Goal: Task Accomplishment & Management: Manage account settings

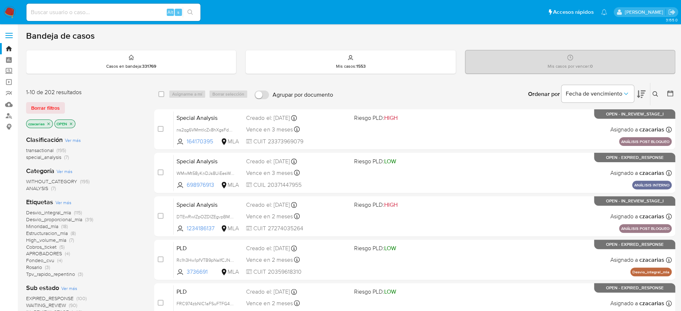
click at [151, 13] on input at bounding box center [113, 12] width 174 height 9
paste input "CH6SV4dsXGXw477MBPKqEXIz"
type input "CH6SV4dsXGXw477MBPKqEXIz"
click at [186, 14] on button "search-icon" at bounding box center [190, 12] width 15 height 10
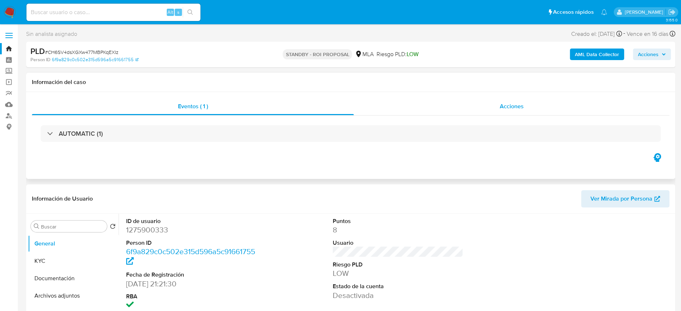
select select "10"
click at [144, 6] on div "Alt s" at bounding box center [113, 12] width 174 height 17
click at [144, 13] on input at bounding box center [113, 12] width 174 height 9
paste input "mBurxC0uVvAI7s7WLzfAn4K1"
type input "mBurxC0uVvAI7s7WLzfAn4K1"
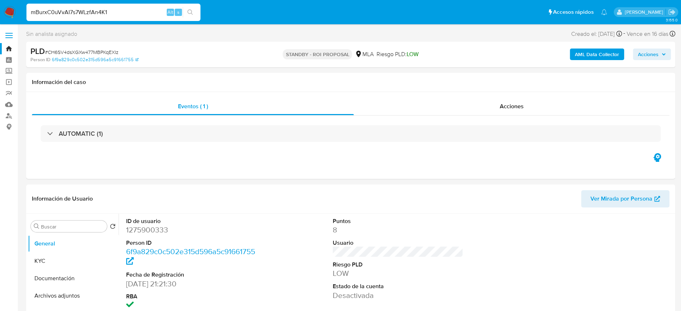
click at [187, 14] on button "search-icon" at bounding box center [190, 12] width 15 height 10
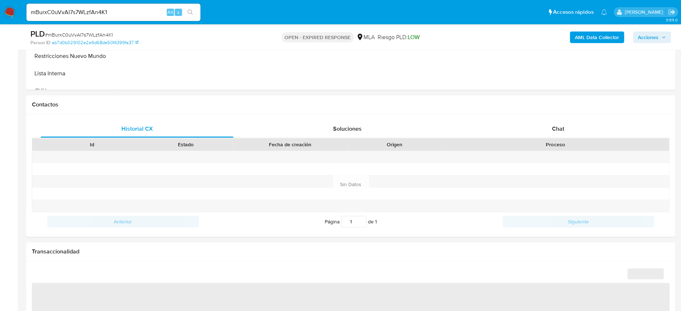
scroll to position [290, 0]
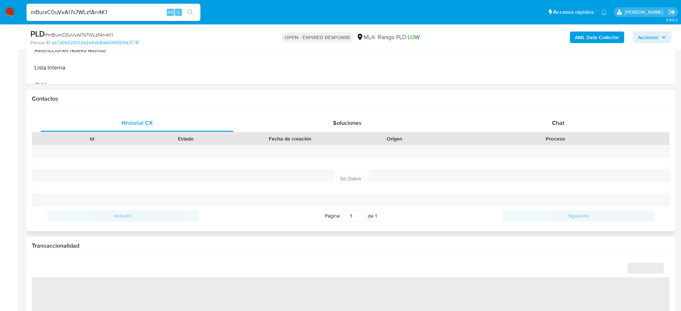
click at [516, 113] on div "Historial CX Soluciones Chat Id Estado Fecha de creación Origen Proceso Anterio…" at bounding box center [350, 170] width 649 height 122
click at [516, 122] on span "Chat" at bounding box center [558, 123] width 12 height 8
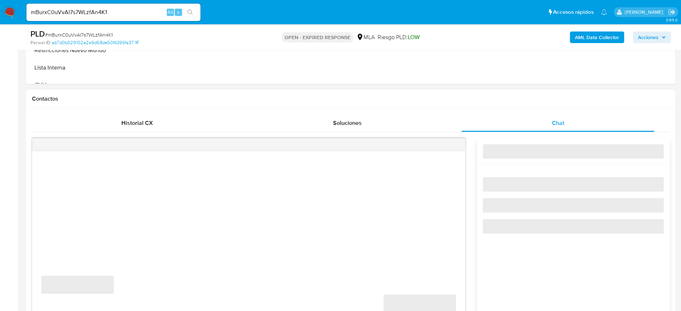
scroll to position [338, 0]
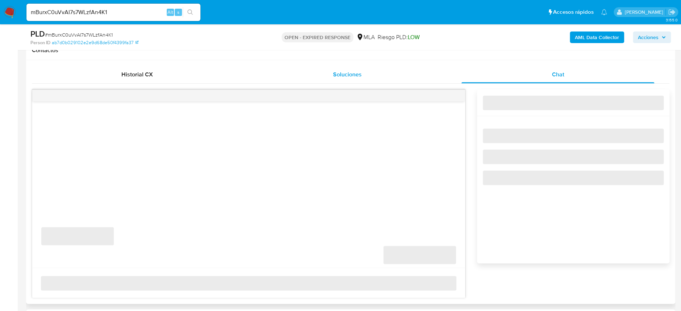
select select "10"
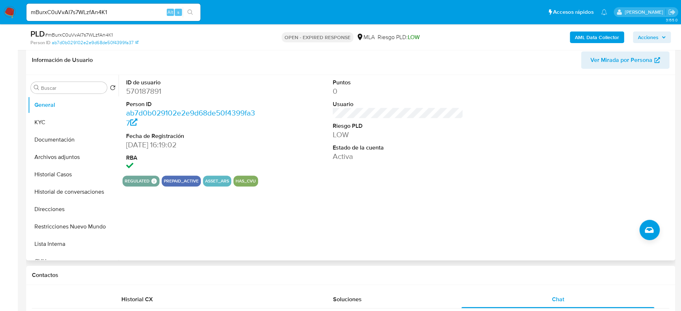
scroll to position [96, 0]
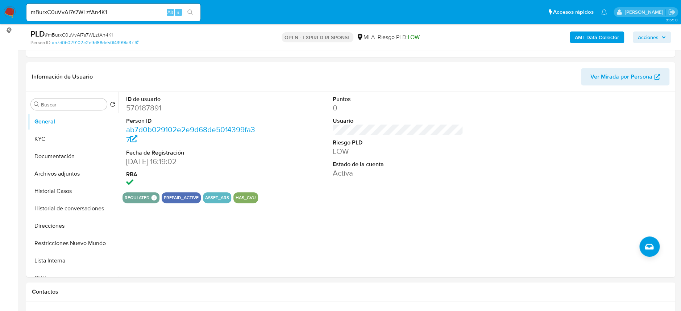
click at [138, 7] on div "mBurxC0uVvAI7s7WLzfAn4K1 Alt s" at bounding box center [113, 12] width 174 height 17
click at [137, 9] on input "mBurxC0uVvAI7s7WLzfAn4K1" at bounding box center [113, 12] width 174 height 9
paste input "2FGfNOqkITH3CaNmXADpLadE"
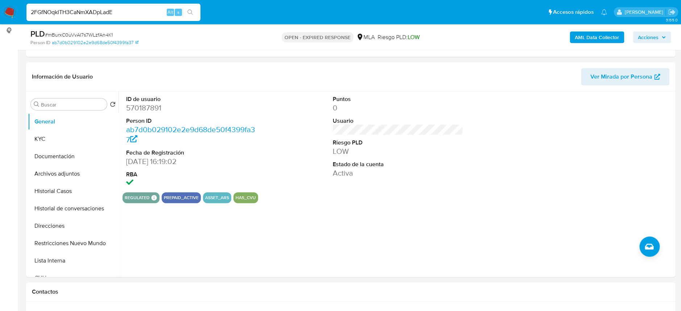
type input "2FGfNOqkITH3CaNmXADpLadE"
click at [190, 12] on icon "search-icon" at bounding box center [190, 12] width 6 height 6
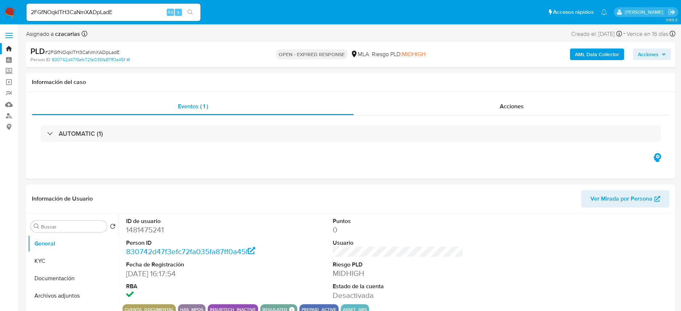
select select "10"
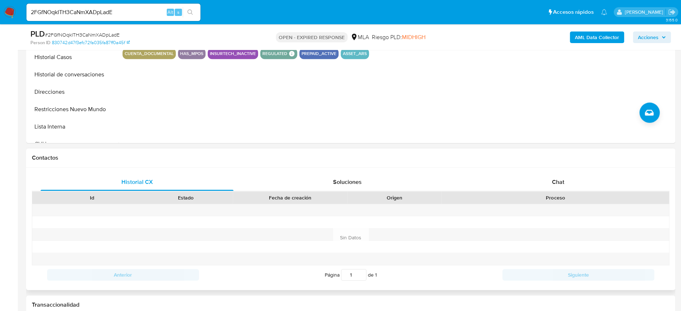
scroll to position [241, 0]
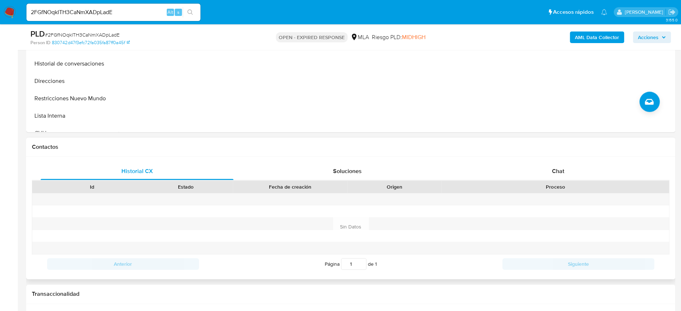
click at [516, 161] on div "Historial CX Soluciones Chat Id Estado Fecha de creación Origen Proceso Anterio…" at bounding box center [350, 218] width 649 height 122
click at [516, 163] on div "Chat" at bounding box center [557, 171] width 193 height 17
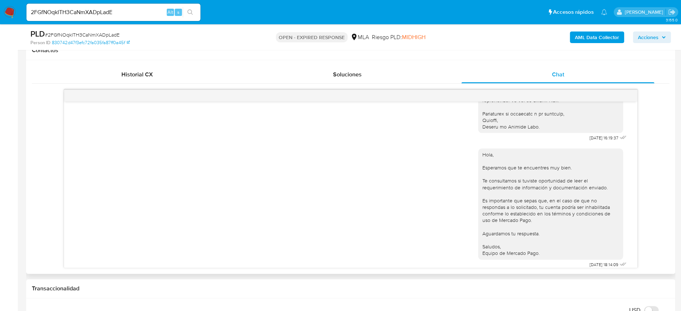
scroll to position [665, 0]
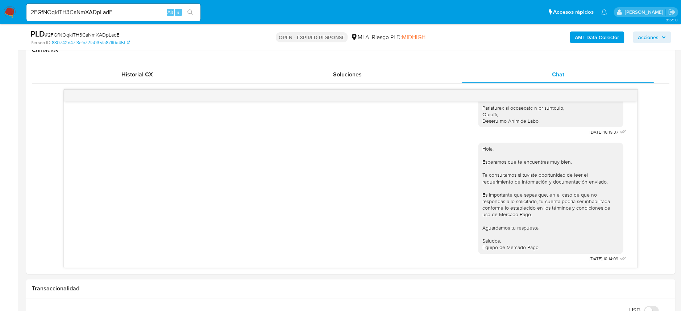
click at [124, 17] on div "2FGfNOqkITH3CaNmXADpLadE Alt s" at bounding box center [113, 12] width 174 height 17
click at [169, 9] on span "Alt" at bounding box center [170, 12] width 6 height 7
click at [150, 9] on input "2FGfNOqkITH3CaNmXADpLadE" at bounding box center [113, 12] width 174 height 9
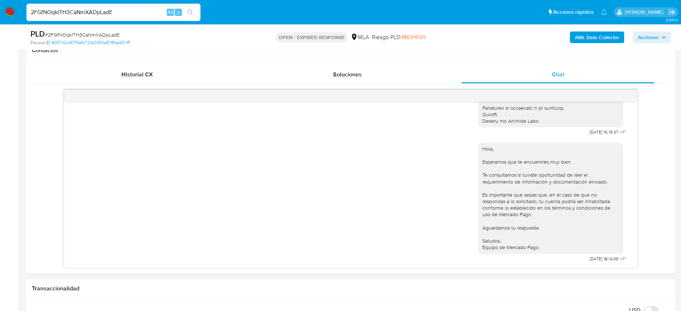
paste input "LHj8ToixrQTBHa6CULZyUjcB"
type input "LHj8ToixrQTBHa6CULZyUjcB"
click at [191, 9] on button "search-icon" at bounding box center [190, 12] width 15 height 10
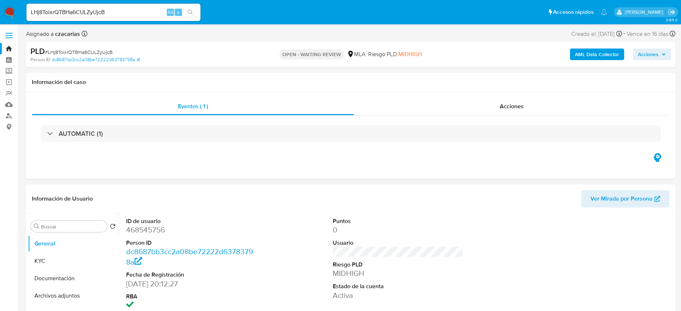
select select "10"
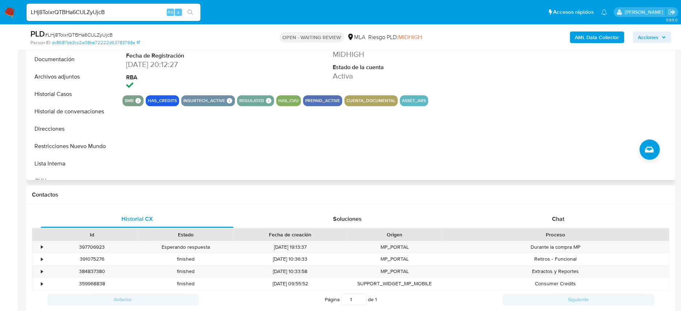
scroll to position [193, 0]
click at [516, 210] on div "Historial CX Soluciones Chat Id Estado Fecha de creación Origen Proceso • 39770…" at bounding box center [350, 260] width 649 height 111
click at [516, 214] on div "Chat" at bounding box center [557, 219] width 193 height 17
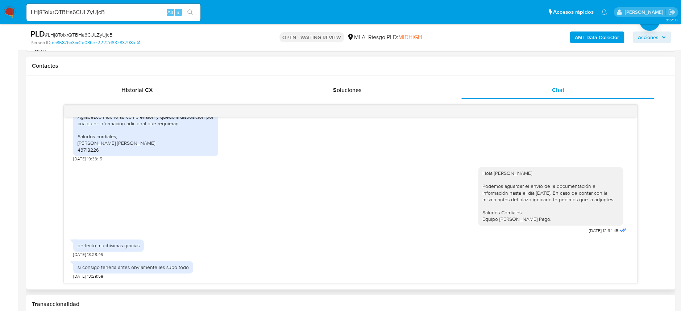
scroll to position [338, 0]
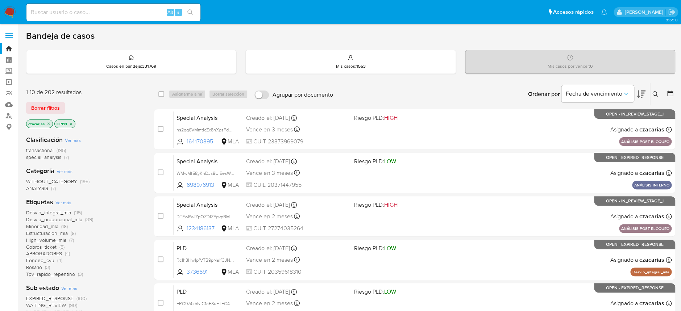
click at [653, 92] on icon at bounding box center [655, 94] width 6 height 6
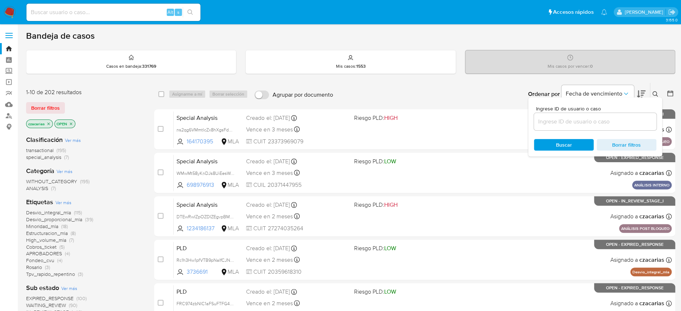
click at [589, 129] on div at bounding box center [595, 121] width 122 height 17
click at [587, 123] on input at bounding box center [595, 121] width 122 height 9
paste input "LHj8ToixrQTBHa6CULZyUjcB"
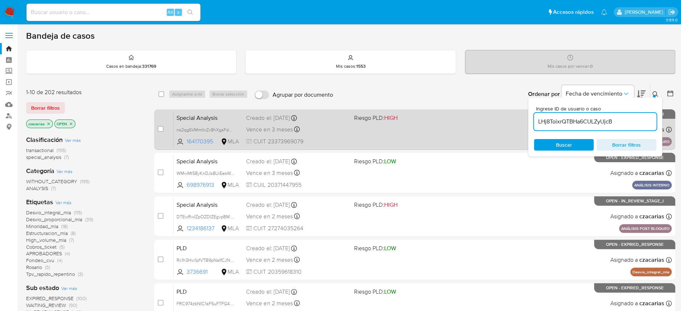
type input "LHj8ToixrQTBHa6CULZyUjcB"
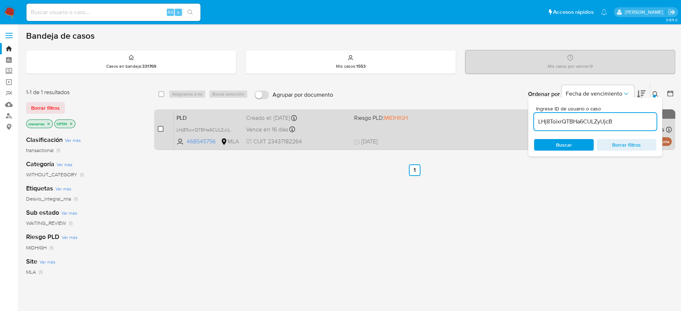
click at [159, 128] on input "checkbox" at bounding box center [161, 129] width 6 height 6
checkbox input "true"
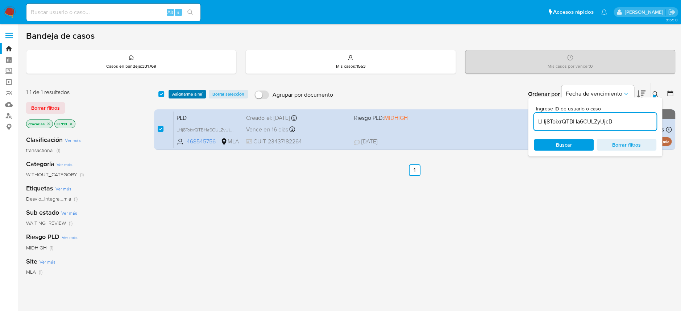
click at [196, 91] on span "Asignarme a mí" at bounding box center [187, 94] width 30 height 7
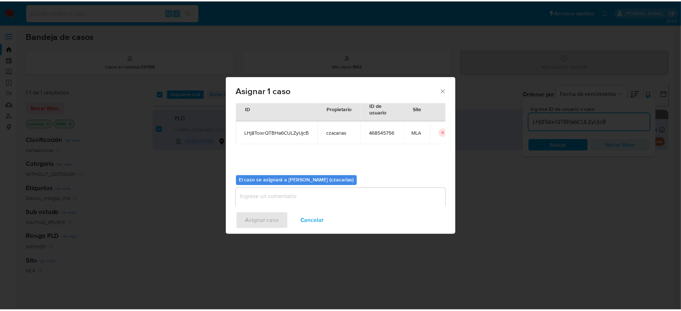
scroll to position [37, 0]
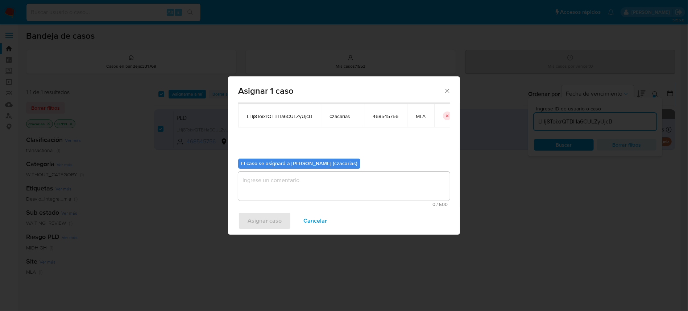
drag, startPoint x: 294, startPoint y: 177, endPoint x: 293, endPoint y: 181, distance: 4.2
click at [294, 179] on textarea "assign-modal" at bounding box center [344, 186] width 212 height 29
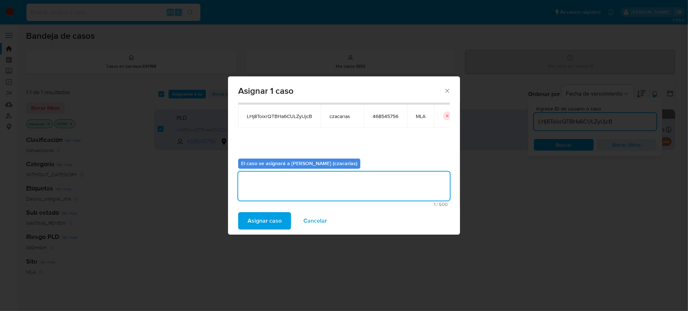
click at [266, 220] on span "Asignar caso" at bounding box center [265, 221] width 34 height 16
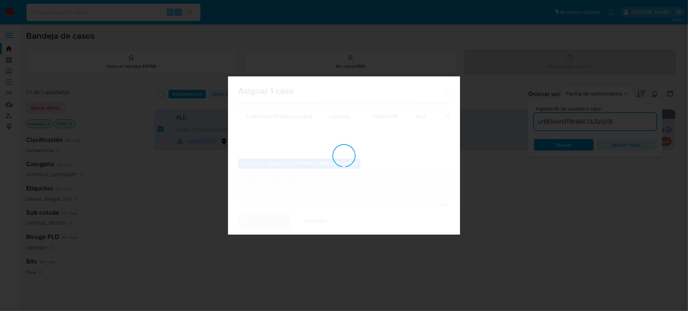
checkbox input "false"
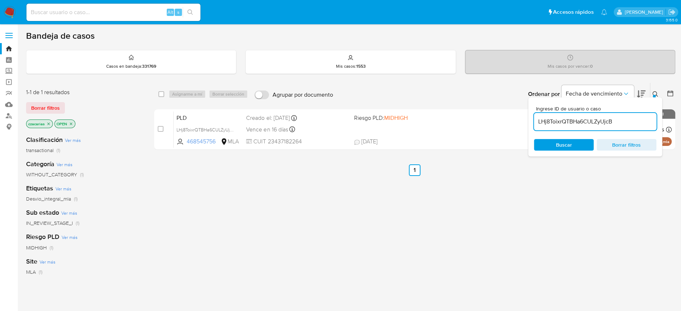
drag, startPoint x: 443, startPoint y: 246, endPoint x: 440, endPoint y: 249, distance: 4.4
click at [440, 248] on div "select-all-cases-checkbox Asignarme a mí Borrar selección Agrupar por documento…" at bounding box center [414, 247] width 521 height 328
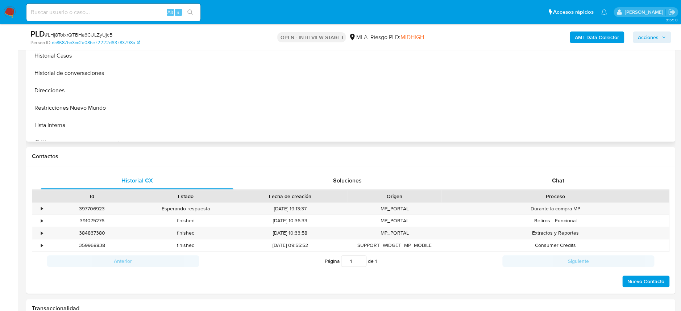
scroll to position [241, 0]
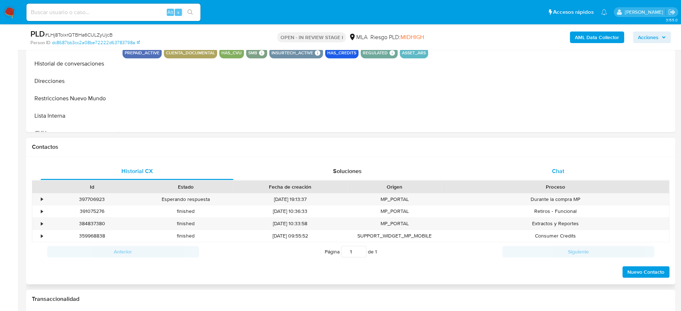
click at [579, 167] on div "Chat" at bounding box center [557, 171] width 193 height 17
select select "10"
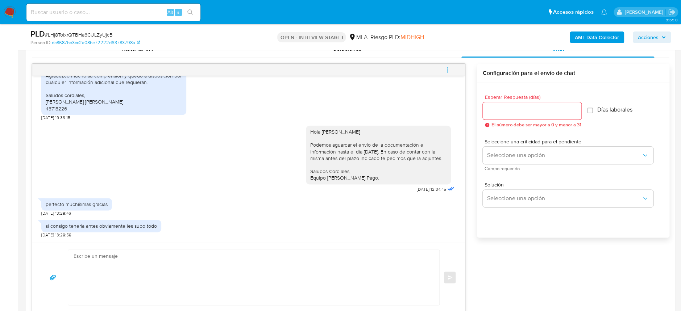
scroll to position [386, 0]
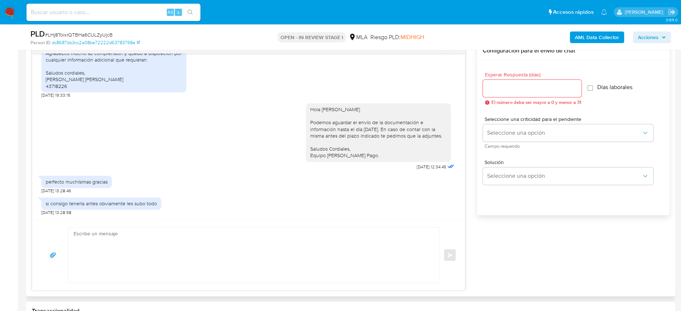
click at [253, 241] on textarea at bounding box center [252, 255] width 357 height 55
type textarea "Aguardamos el envío, Saludos."
click at [519, 86] on input "Esperar Respuesta (días)" at bounding box center [532, 88] width 99 height 9
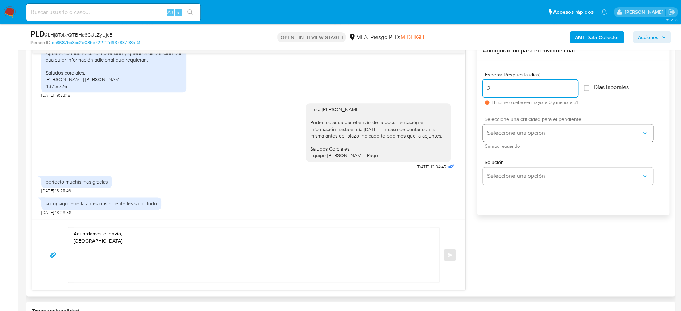
type input "2"
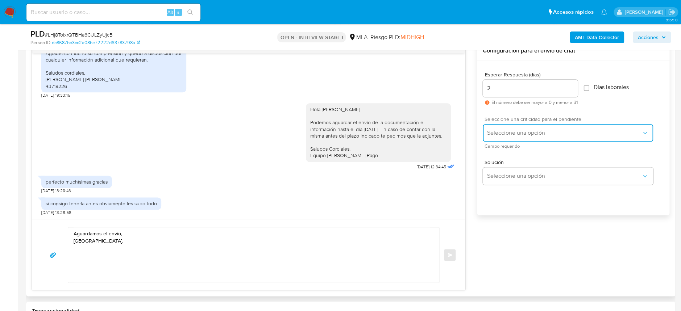
click at [579, 128] on button "Seleccione una opción" at bounding box center [568, 132] width 170 height 17
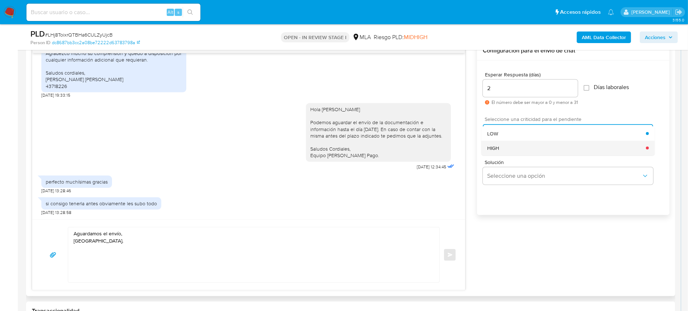
click at [550, 152] on div "HIGH" at bounding box center [566, 148] width 159 height 14
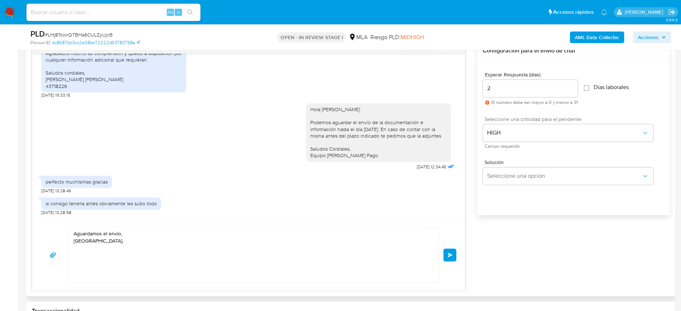
click at [452, 254] on span "Enviar" at bounding box center [450, 255] width 5 height 4
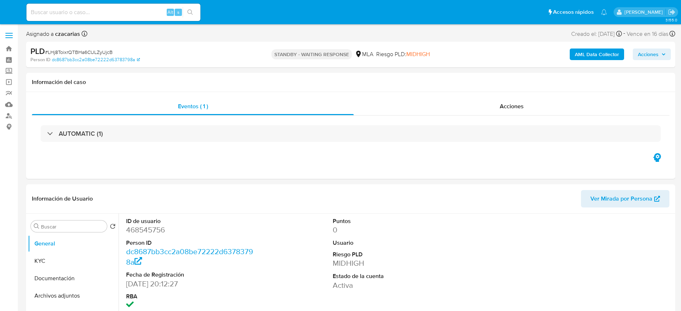
select select "10"
click at [7, 13] on img at bounding box center [10, 12] width 12 height 12
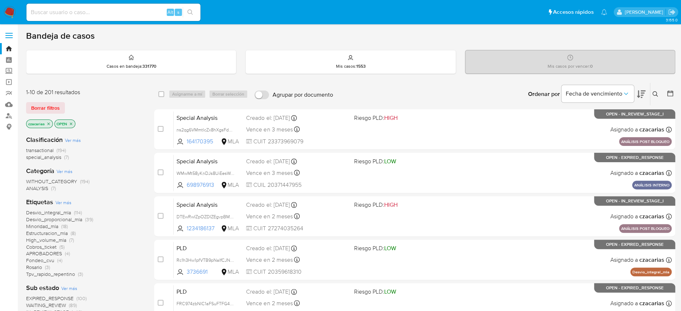
click at [100, 7] on div "Alt s" at bounding box center [113, 12] width 174 height 17
click at [100, 10] on input at bounding box center [113, 12] width 174 height 9
paste input "TVvgSUVQHjIcZNTG2zyXx8XF"
type input "TVvgSUVQHjIcZNTG2zyXx8XF"
click at [187, 13] on icon "search-icon" at bounding box center [190, 12] width 6 height 6
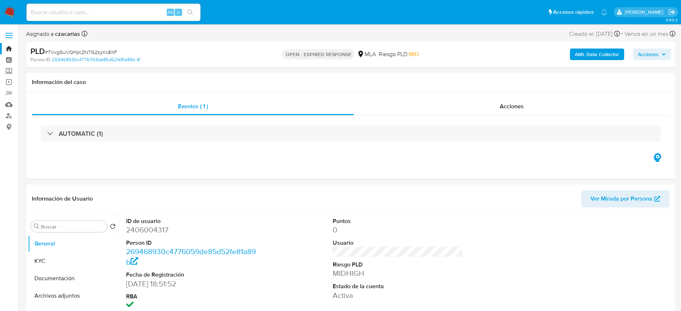
select select "10"
click at [95, 9] on input at bounding box center [113, 12] width 174 height 9
paste input "gy6lsQ824uUz8g3WdWtOXtLW"
type input "gy6lsQ824uUz8g3WdWtOXtLW"
click at [193, 11] on icon "search-icon" at bounding box center [190, 12] width 6 height 6
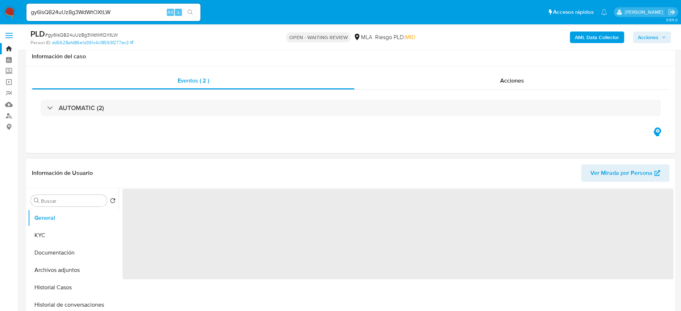
scroll to position [145, 0]
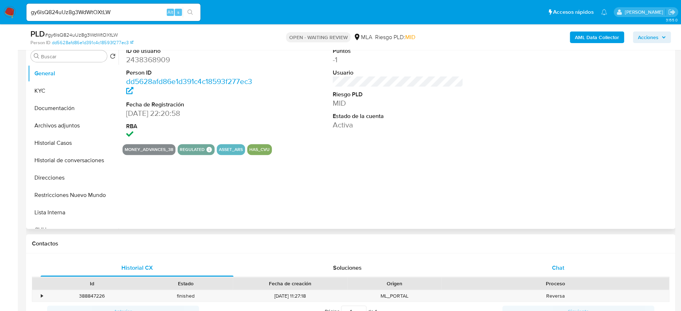
select select "10"
click at [560, 264] on span "Chat" at bounding box center [558, 268] width 12 height 8
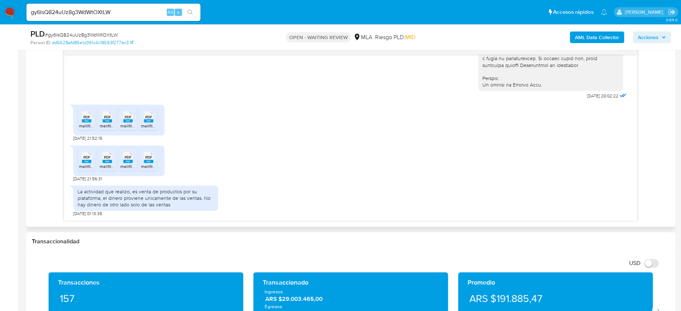
scroll to position [386, 0]
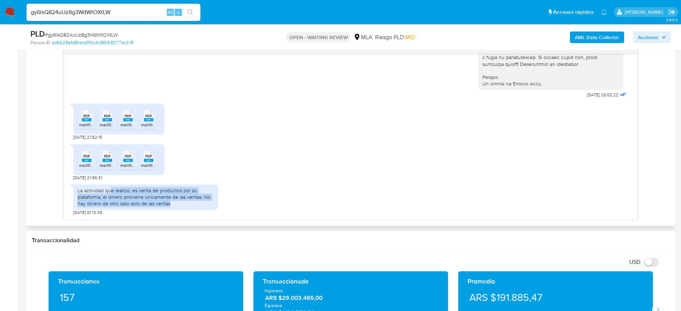
drag, startPoint x: 109, startPoint y: 190, endPoint x: 185, endPoint y: 202, distance: 77.0
click at [185, 202] on div "La actividad que realizo, es venta de productos por su plataforma, el dinero pr…" at bounding box center [146, 197] width 136 height 20
click at [12, 12] on img at bounding box center [10, 12] width 12 height 12
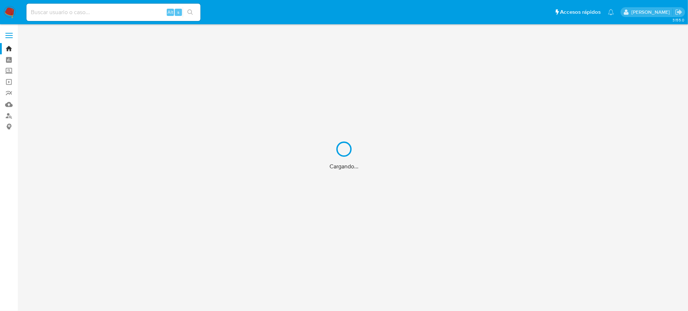
click at [94, 16] on div "Cargando..." at bounding box center [344, 155] width 688 height 311
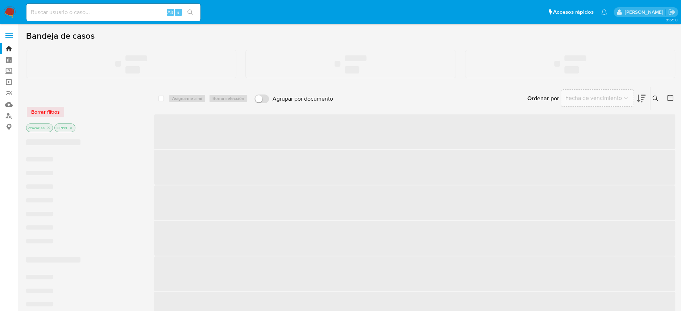
click at [99, 12] on input at bounding box center [113, 12] width 174 height 9
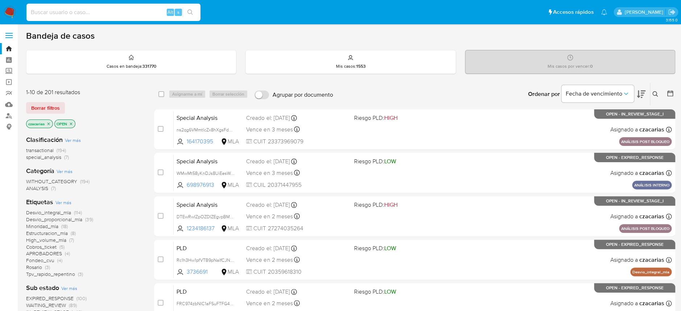
paste input "TVvgSUVQHjIcZNTG2zyXx8XF"
type input "TVvgSUVQHjIcZNTG2zyXx8XF"
click at [192, 14] on icon "search-icon" at bounding box center [190, 12] width 6 height 6
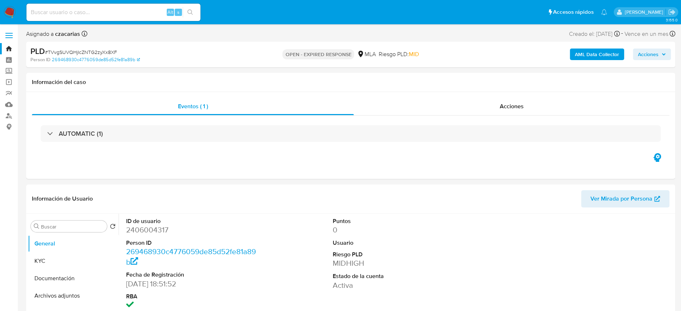
select select "10"
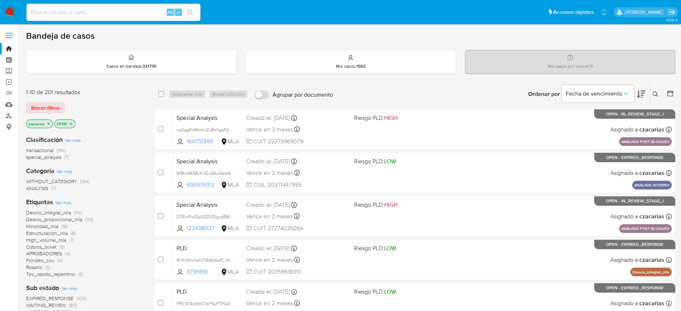
click at [655, 92] on icon at bounding box center [654, 93] width 5 height 5
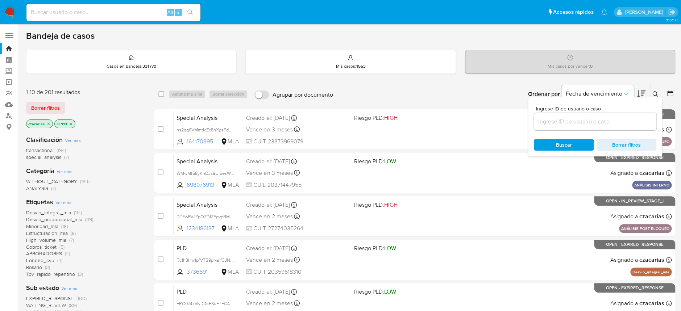
click at [599, 124] on input at bounding box center [595, 121] width 122 height 9
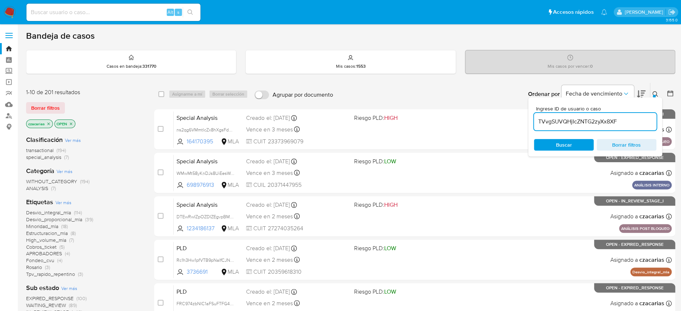
type input "TVvgSUVQHjIcZNTG2zyXx8XF"
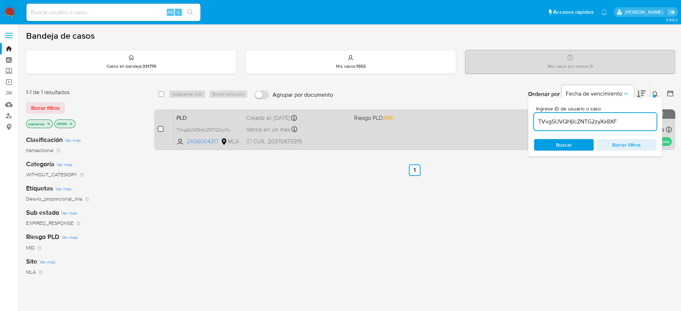
click at [160, 131] on input "checkbox" at bounding box center [161, 129] width 6 height 6
checkbox input "true"
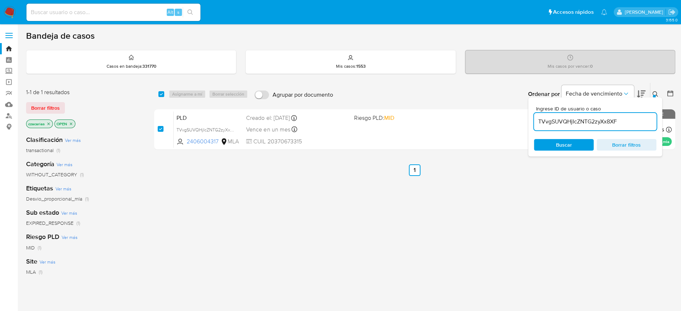
checkbox input "true"
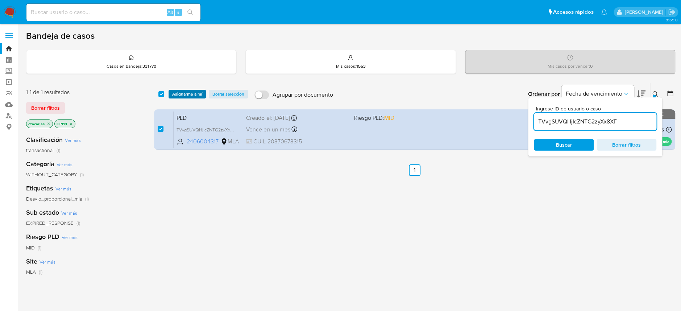
click at [184, 93] on span "Asignarme a mí" at bounding box center [187, 94] width 30 height 7
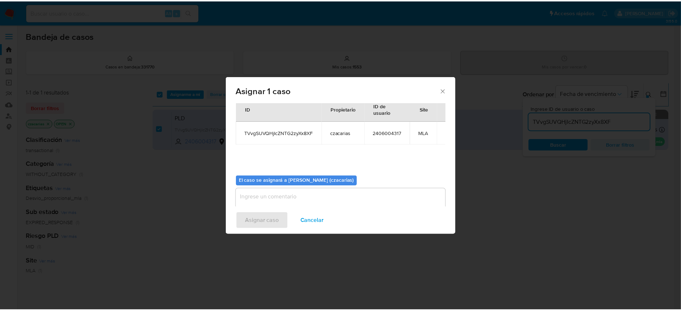
scroll to position [37, 0]
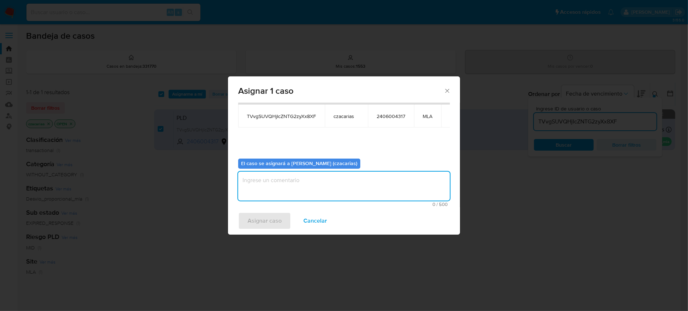
drag, startPoint x: 273, startPoint y: 187, endPoint x: 265, endPoint y: 214, distance: 28.4
click at [273, 187] on textarea "assign-modal" at bounding box center [344, 186] width 212 height 29
click at [271, 221] on span "Asignar caso" at bounding box center [265, 221] width 34 height 16
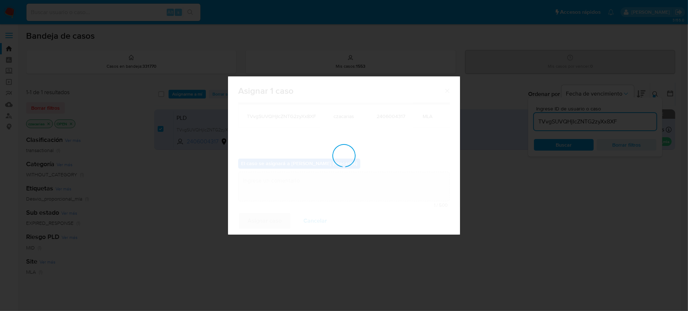
checkbox input "false"
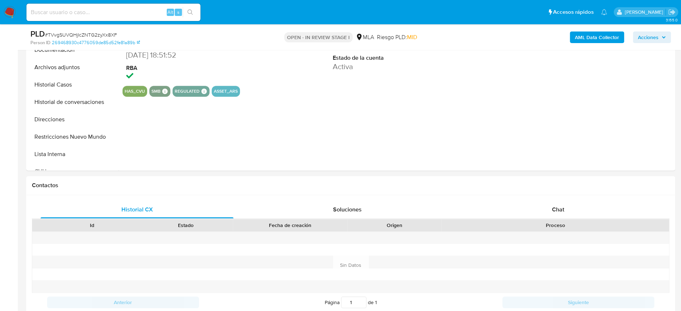
scroll to position [241, 0]
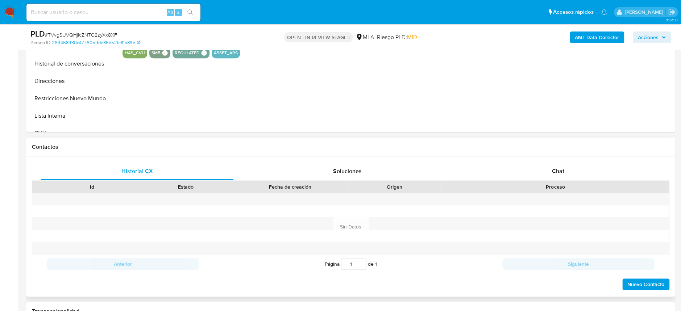
select select "10"
click at [538, 174] on div "Chat" at bounding box center [557, 171] width 193 height 17
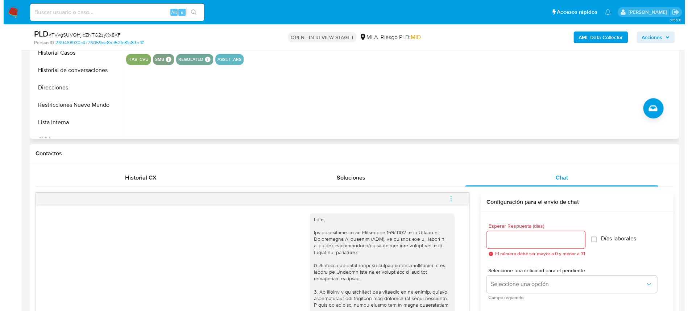
scroll to position [145, 0]
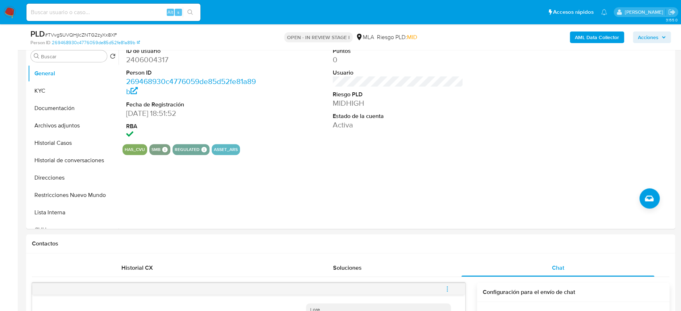
click at [592, 39] on b "AML Data Collector" at bounding box center [597, 38] width 44 height 12
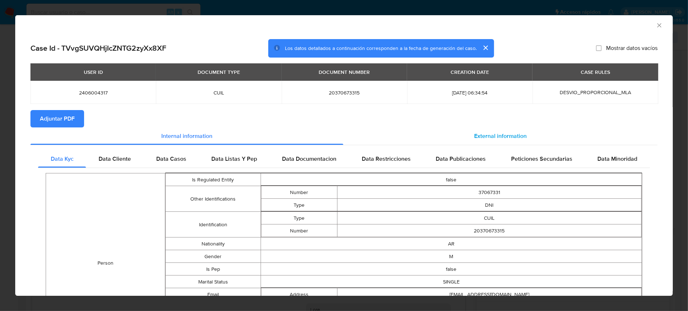
click at [497, 139] on span "External information" at bounding box center [500, 136] width 53 height 8
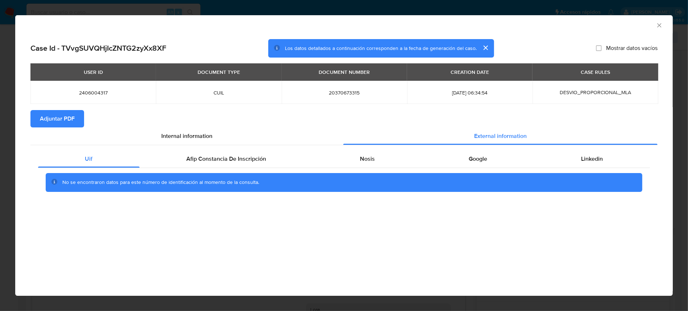
click at [248, 168] on div "No se encontraron datos para este número de identificación al momento de la con…" at bounding box center [344, 182] width 612 height 29
click at [248, 160] on span "Afip Constancia De Inscripción" at bounding box center [227, 159] width 80 height 8
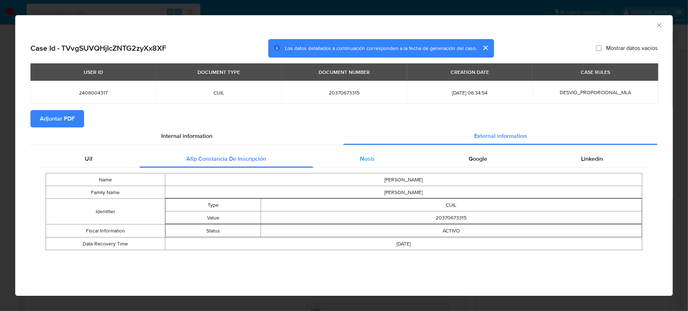
click at [378, 166] on div "Nosis" at bounding box center [367, 158] width 109 height 17
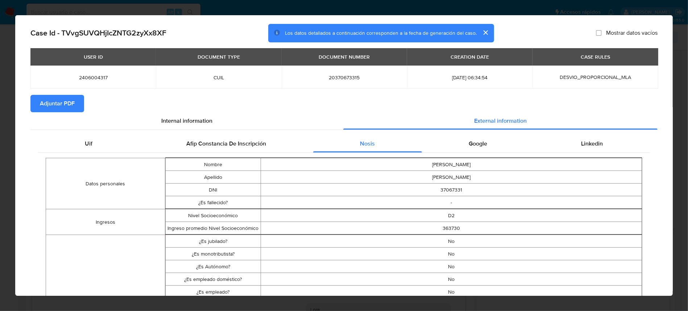
scroll to position [0, 0]
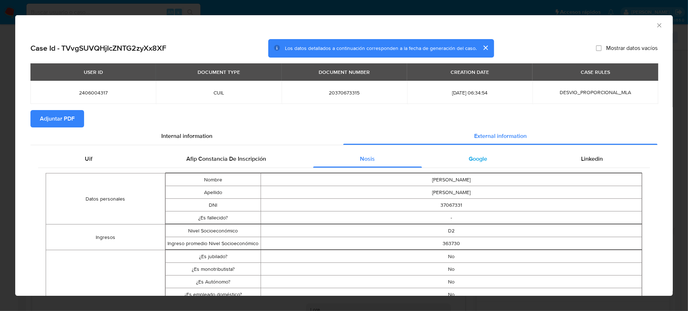
click at [468, 154] on div "Google" at bounding box center [478, 158] width 112 height 17
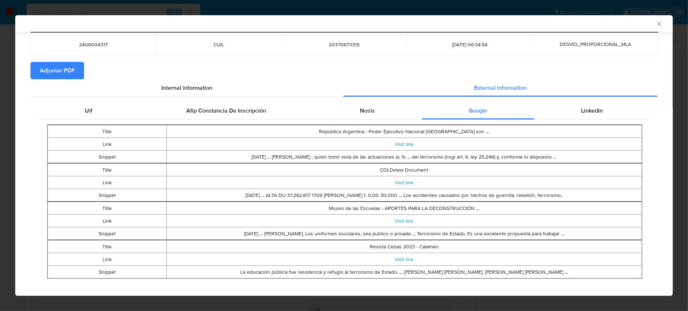
scroll to position [55, 0]
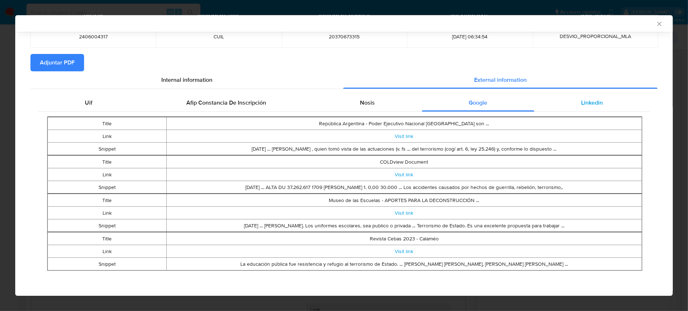
click at [574, 100] on div "Linkedin" at bounding box center [592, 102] width 116 height 17
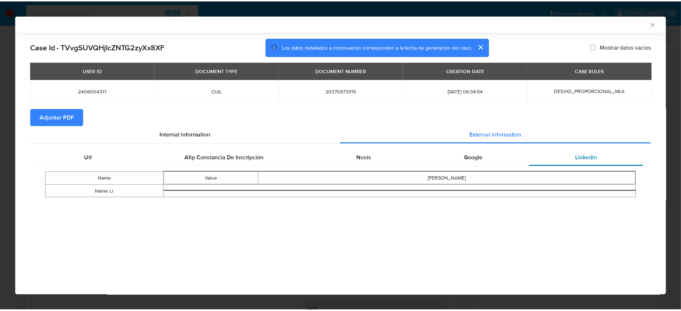
scroll to position [0, 0]
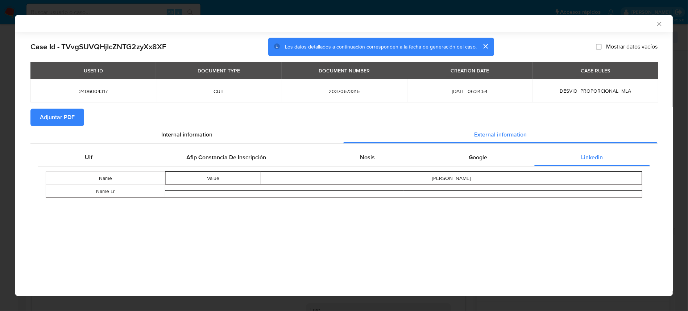
click at [53, 113] on span "Adjuntar PDF" at bounding box center [57, 117] width 35 height 16
drag, startPoint x: 655, startPoint y: 23, endPoint x: 516, endPoint y: 20, distance: 139.6
click at [516, 20] on div "AML Data Collector" at bounding box center [343, 23] width 657 height 17
click at [664, 21] on div "AML Data Collector" at bounding box center [343, 23] width 657 height 17
click at [660, 24] on icon "Cerrar ventana" at bounding box center [659, 23] width 7 height 7
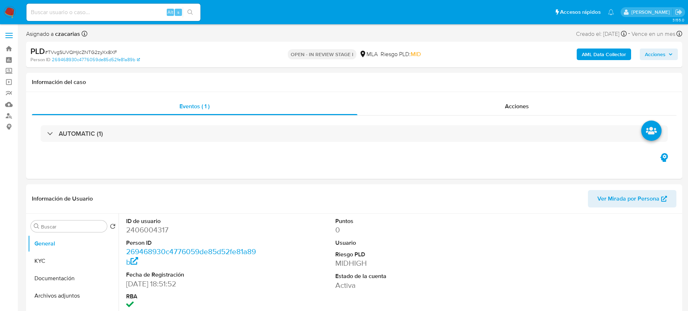
select select "10"
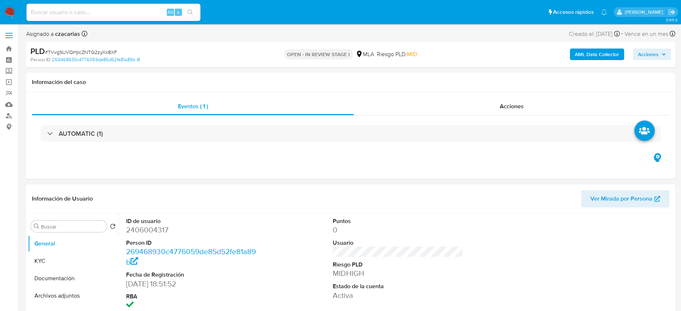
scroll to position [48, 0]
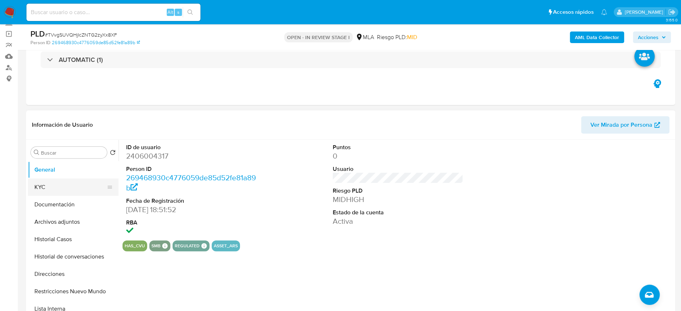
click at [51, 186] on button "KYC" at bounding box center [70, 187] width 85 height 17
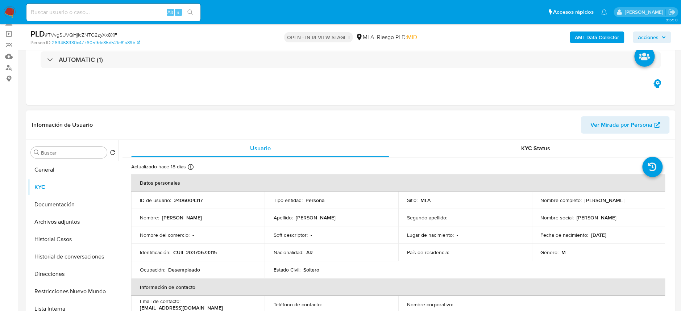
click at [206, 249] on p "CUIL 20370673315" at bounding box center [194, 252] width 43 height 7
click at [206, 251] on p "CUIL 20370673315" at bounding box center [194, 252] width 43 height 7
copy p "20370673315"
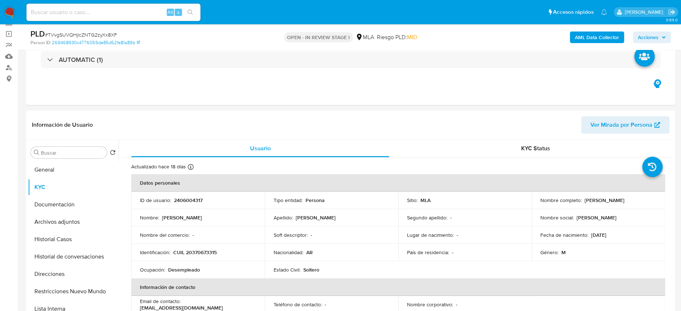
click at [111, 34] on span "# TVvgSUVQHjIcZNTG2zyXx8XF" at bounding box center [81, 34] width 72 height 7
copy span "TVvgSUVQHjIcZNTG2zyXx8XF"
click at [37, 239] on button "Historial Casos" at bounding box center [70, 239] width 85 height 17
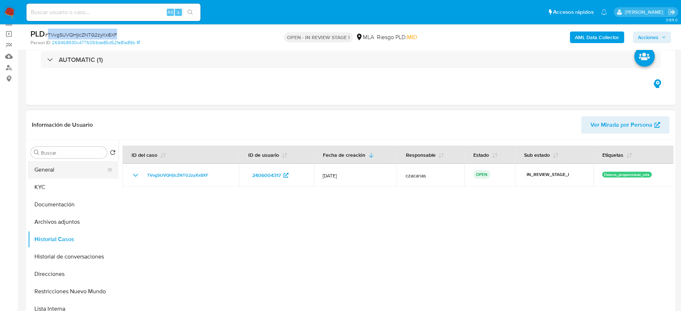
click at [68, 177] on button "General" at bounding box center [70, 169] width 85 height 17
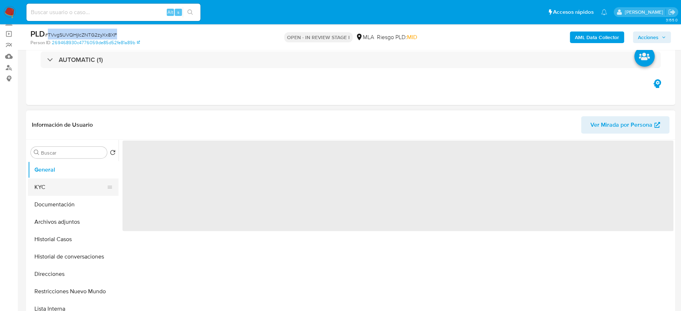
click at [64, 185] on button "KYC" at bounding box center [70, 187] width 85 height 17
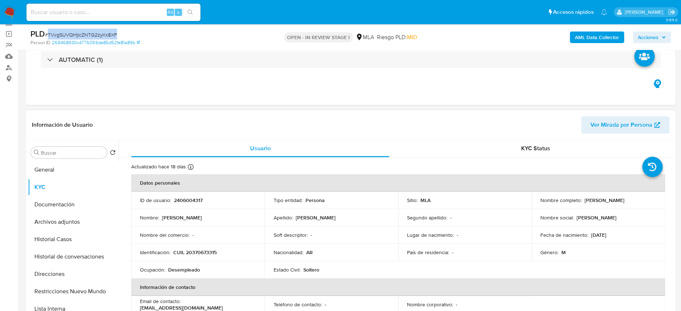
drag, startPoint x: 582, startPoint y: 201, endPoint x: 650, endPoint y: 205, distance: 68.2
click at [650, 205] on td "Nombre completo : Lucas Ezequiel Gomez" at bounding box center [598, 200] width 133 height 17
copy p "Lucas Ezequiel Gomez"
click at [78, 174] on button "General" at bounding box center [70, 169] width 85 height 17
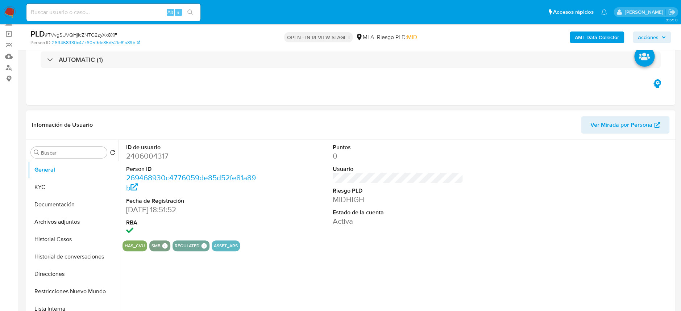
click at [142, 161] on dd "2406004317" at bounding box center [191, 156] width 130 height 10
copy dd "2406004317"
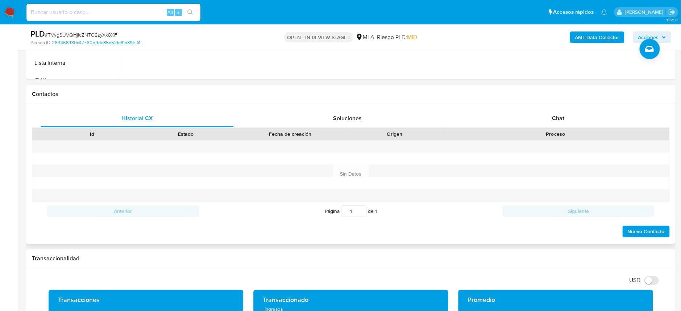
scroll to position [338, 0]
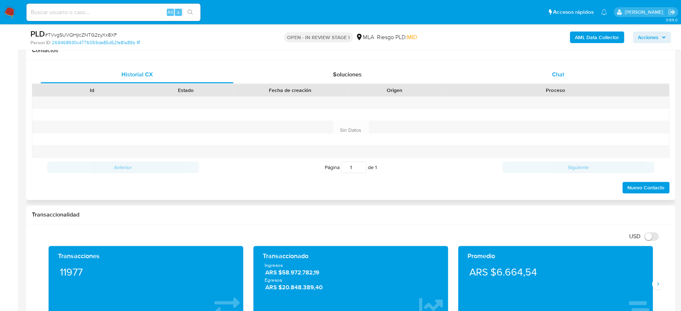
click at [532, 72] on div "Chat" at bounding box center [557, 74] width 193 height 17
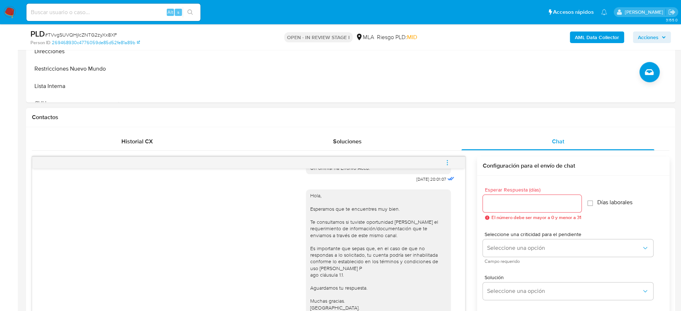
scroll to position [241, 0]
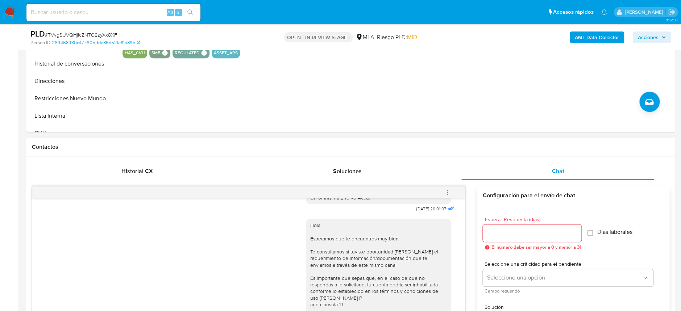
click at [456, 191] on button "menu-action" at bounding box center [447, 192] width 24 height 17
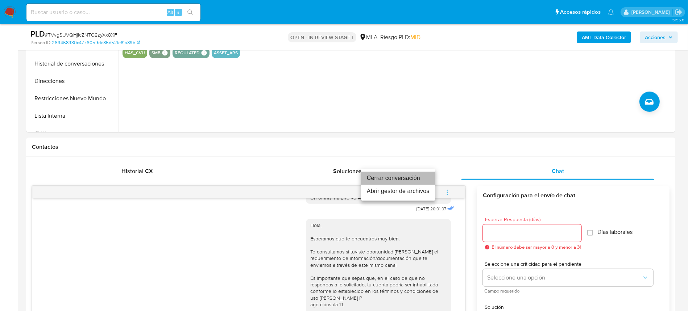
click at [429, 176] on li "Cerrar conversación" at bounding box center [398, 178] width 74 height 13
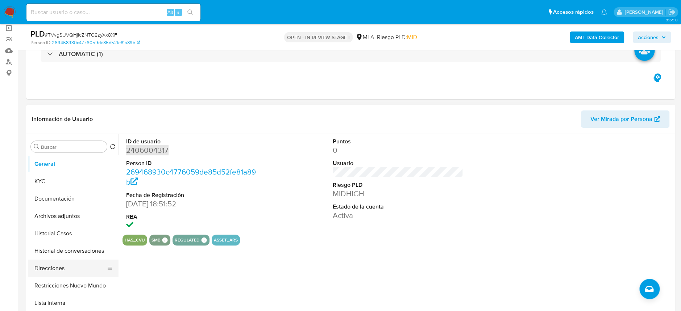
scroll to position [48, 0]
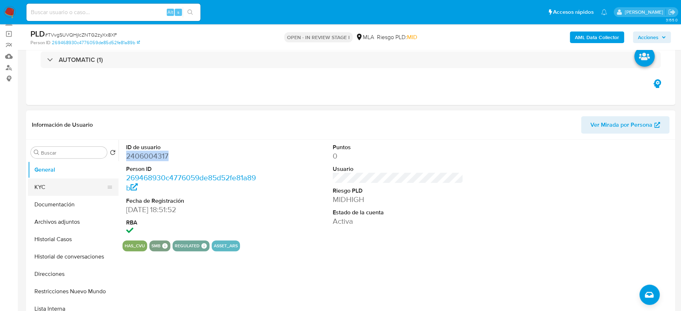
click at [50, 180] on button "KYC" at bounding box center [70, 187] width 85 height 17
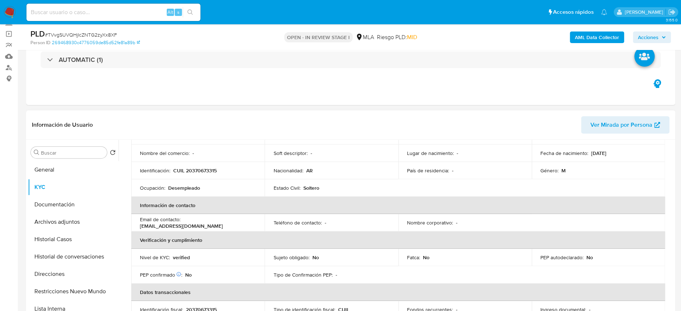
scroll to position [96, 0]
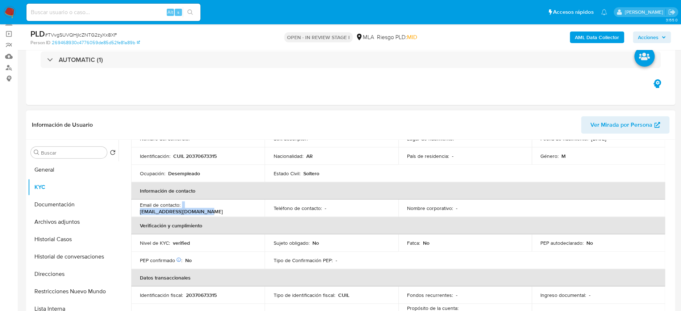
drag, startPoint x: 182, startPoint y: 209, endPoint x: 257, endPoint y: 211, distance: 75.8
click at [257, 211] on td "Email de contacto : recuperaratrmal@gmail.com" at bounding box center [197, 208] width 133 height 17
copy div "recuperaratrmal@gmail.com"
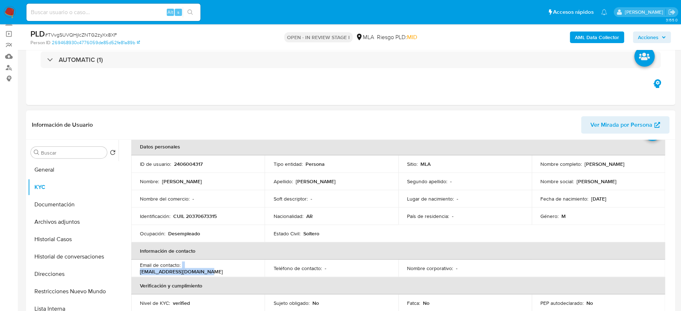
scroll to position [0, 0]
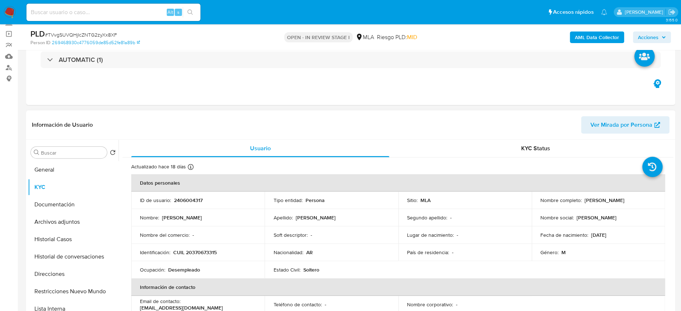
click at [176, 199] on p "2406004317" at bounding box center [188, 200] width 29 height 7
copy p "2406004317"
click at [212, 257] on td "Identificación : CUIL 20370673315" at bounding box center [197, 252] width 133 height 17
click at [209, 251] on p "CUIL 20370673315" at bounding box center [194, 252] width 43 height 7
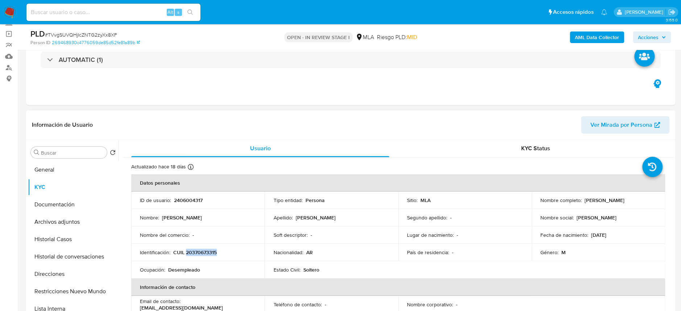
click at [209, 251] on p "CUIL 20370673315" at bounding box center [194, 252] width 43 height 7
drag, startPoint x: 209, startPoint y: 251, endPoint x: 230, endPoint y: 244, distance: 22.4
click at [223, 246] on td "Identificación : CUIL 20370673315" at bounding box center [197, 252] width 133 height 17
copy div "Identificación : CUIL 20370673315"
drag, startPoint x: 174, startPoint y: 263, endPoint x: 197, endPoint y: 248, distance: 27.8
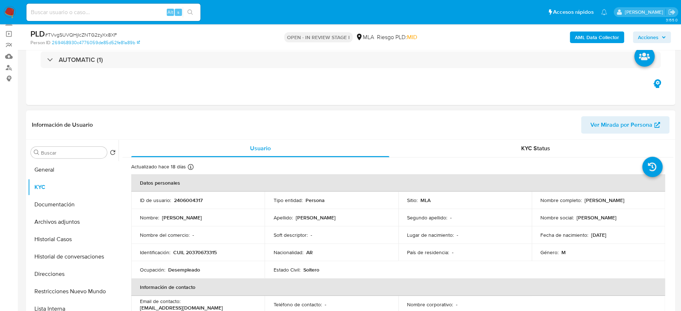
click at [178, 259] on tbody "ID de usuario : 2406004317 Tipo entidad : Persona Sitio : MLA Nombre completo :…" at bounding box center [398, 235] width 534 height 87
click at [197, 248] on td "Identificación : CUIL 20370673315" at bounding box center [197, 252] width 133 height 17
click at [193, 255] on p "CUIL 20370673315" at bounding box center [194, 252] width 43 height 7
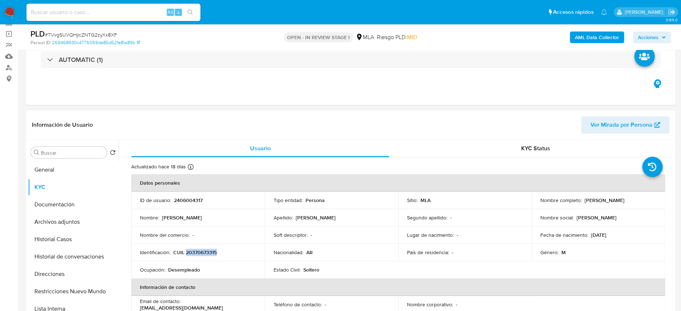
copy p "20370673315"
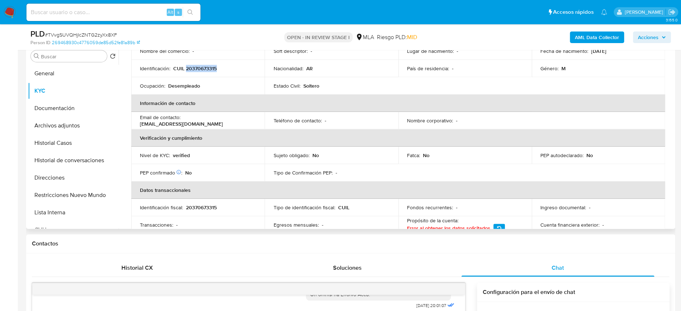
scroll to position [85, 0]
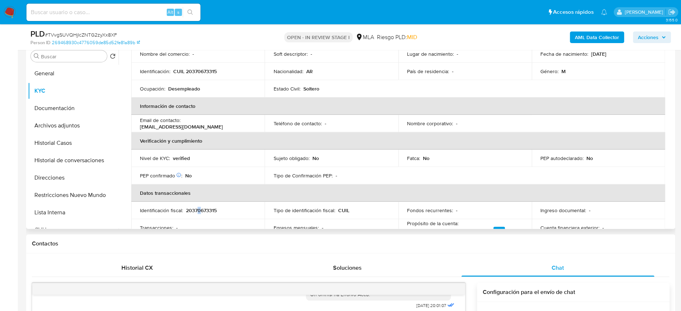
click at [199, 208] on p "20370673315" at bounding box center [201, 210] width 31 height 7
click at [199, 210] on p "20370673315" at bounding box center [201, 210] width 31 height 7
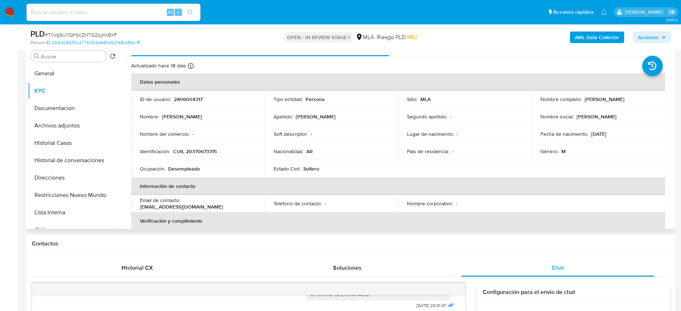
scroll to position [0, 0]
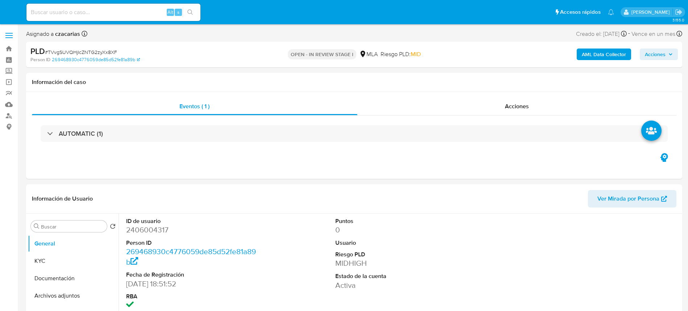
select select "10"
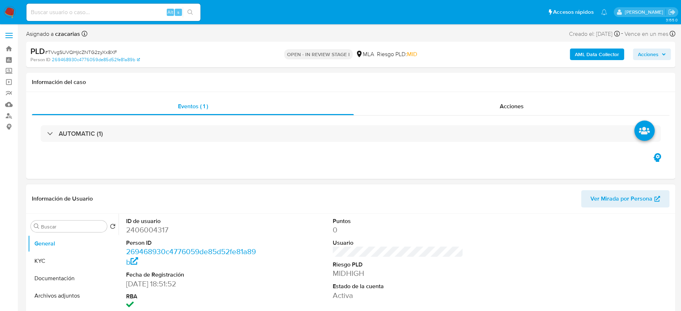
drag, startPoint x: 73, startPoint y: 290, endPoint x: 117, endPoint y: 255, distance: 56.0
click at [74, 290] on button "Archivos adjuntos" at bounding box center [73, 295] width 91 height 17
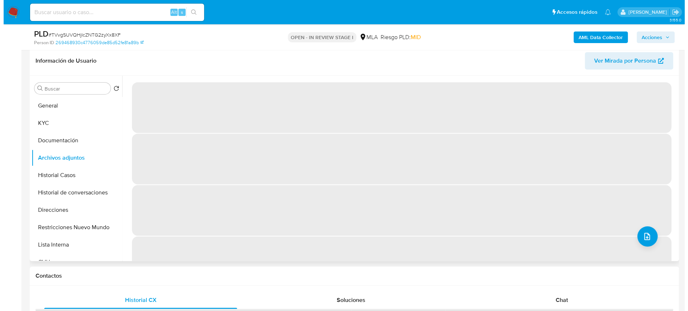
scroll to position [96, 0]
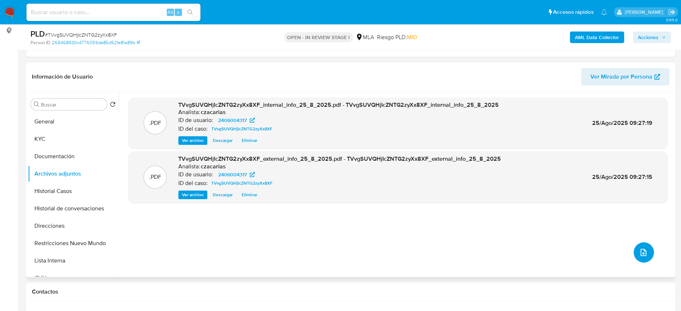
click at [639, 254] on icon "upload-file" at bounding box center [643, 252] width 9 height 9
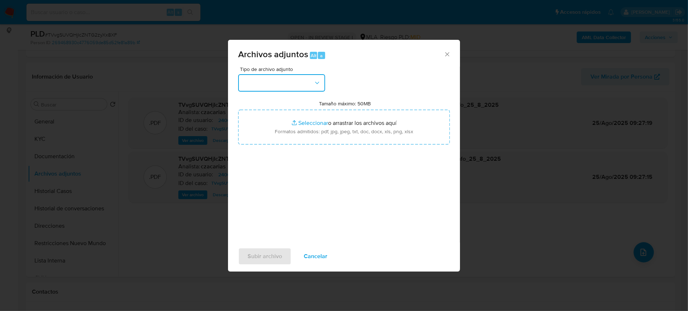
click at [290, 82] on button "button" at bounding box center [281, 82] width 87 height 17
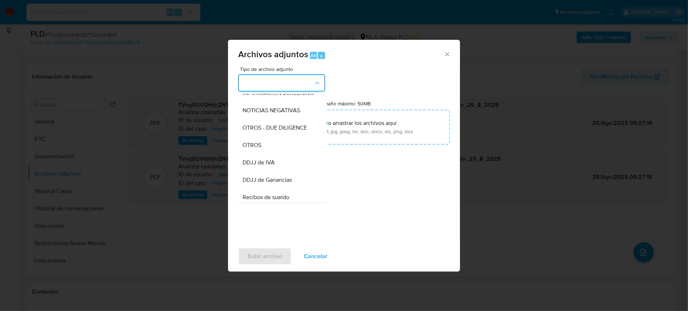
click at [273, 146] on div "OTROS" at bounding box center [279, 145] width 74 height 17
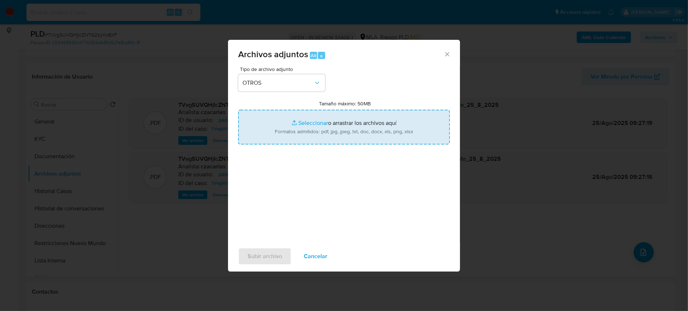
type input "C:\fakepath\Movimientos-2406004317.xlsx"
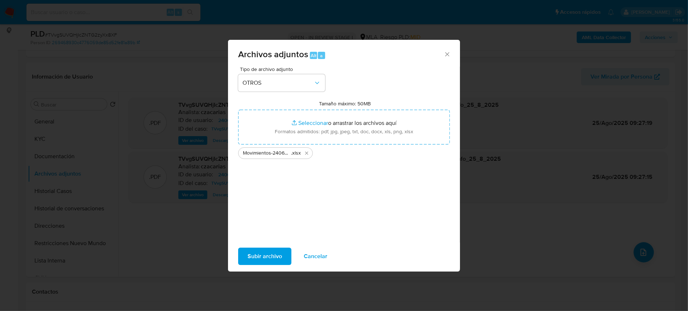
click at [283, 252] on button "Subir archivo" at bounding box center [264, 256] width 53 height 17
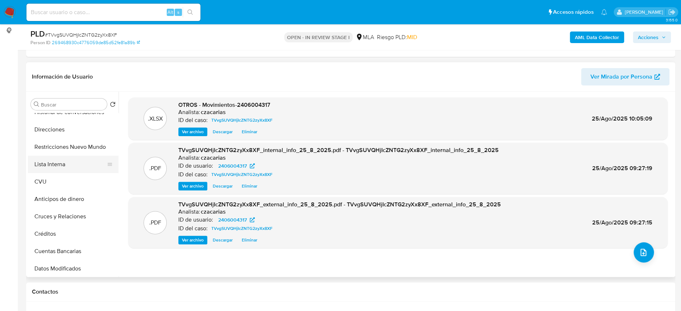
click at [51, 172] on button "Lista Interna" at bounding box center [70, 164] width 85 height 17
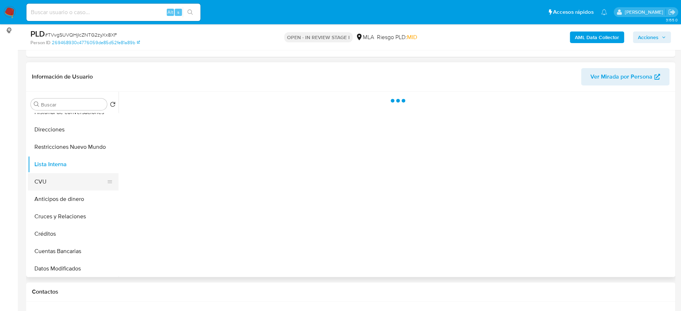
click at [59, 174] on button "CVU" at bounding box center [70, 181] width 85 height 17
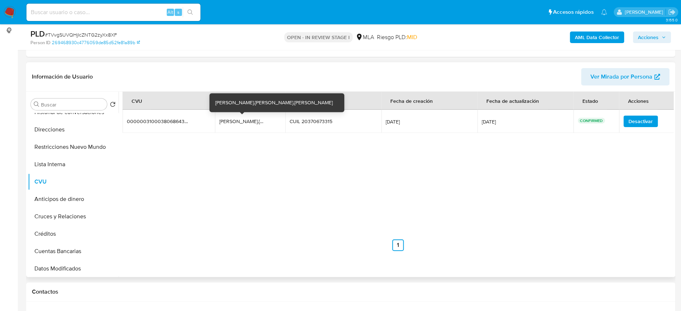
click at [226, 122] on div "[PERSON_NAME].[PERSON_NAME].[PERSON_NAME]" at bounding box center [242, 121] width 46 height 7
click at [226, 121] on div "[PERSON_NAME].[PERSON_NAME].[PERSON_NAME]" at bounding box center [242, 121] width 46 height 7
click at [226, 121] on div "lucas.ezequiel.gomes" at bounding box center [242, 121] width 46 height 7
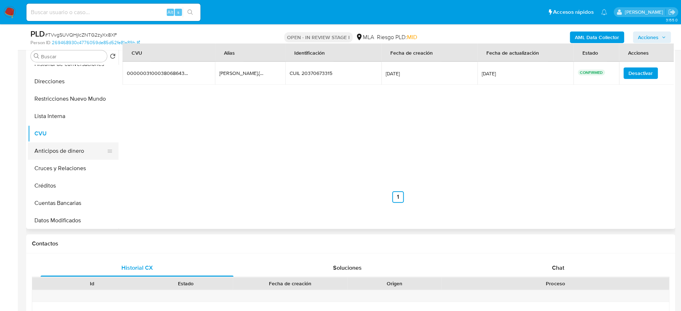
scroll to position [0, 0]
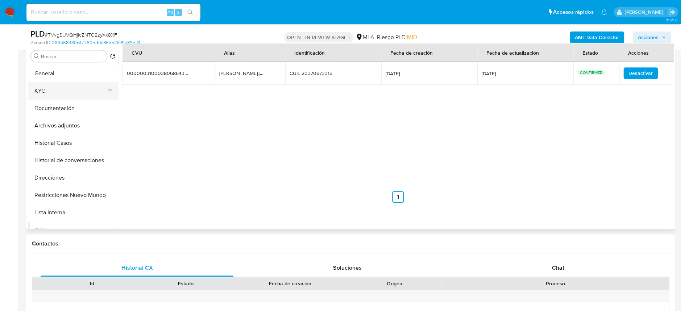
click at [55, 93] on button "KYC" at bounding box center [70, 90] width 85 height 17
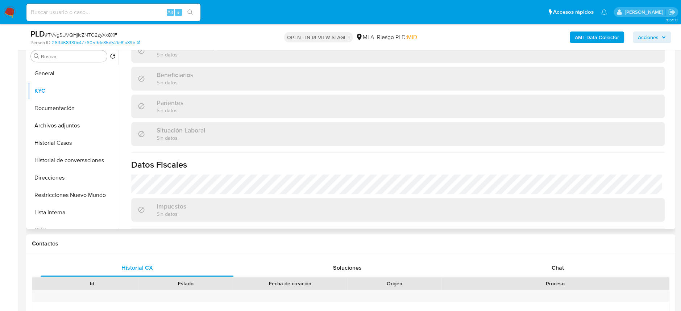
scroll to position [375, 0]
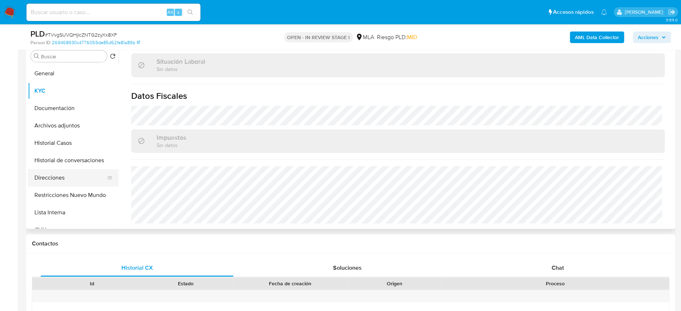
click at [55, 174] on button "Direcciones" at bounding box center [70, 177] width 85 height 17
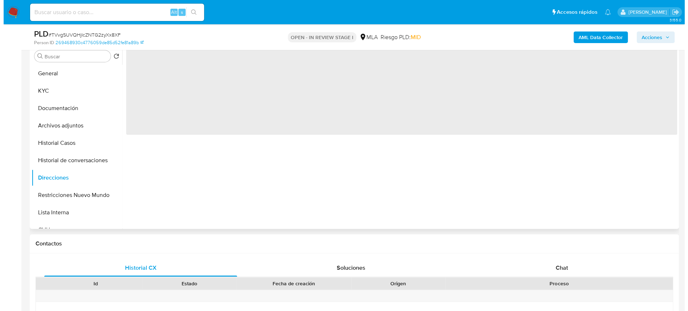
scroll to position [96, 0]
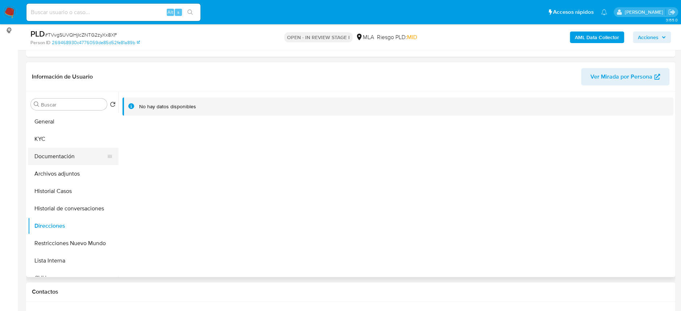
click at [63, 160] on button "Documentación" at bounding box center [70, 156] width 85 height 17
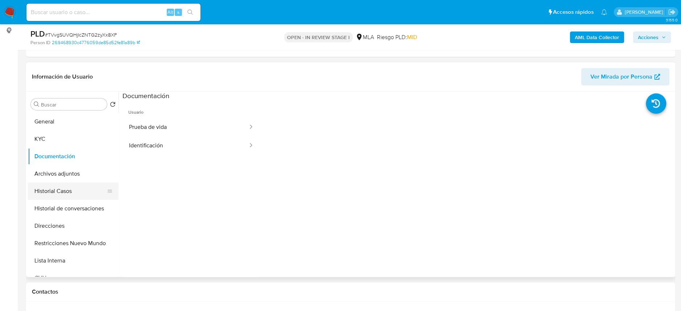
click at [51, 187] on button "Historial Casos" at bounding box center [70, 191] width 85 height 17
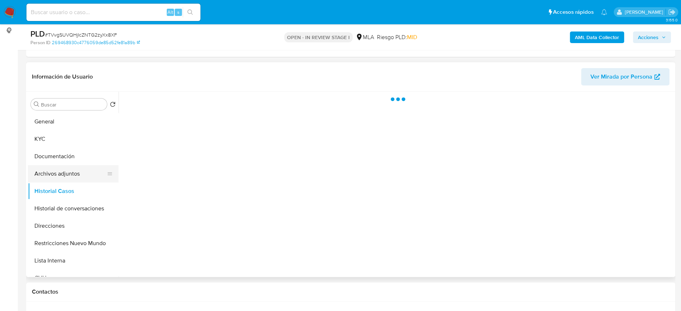
click at [50, 170] on button "Archivos adjuntos" at bounding box center [70, 173] width 85 height 17
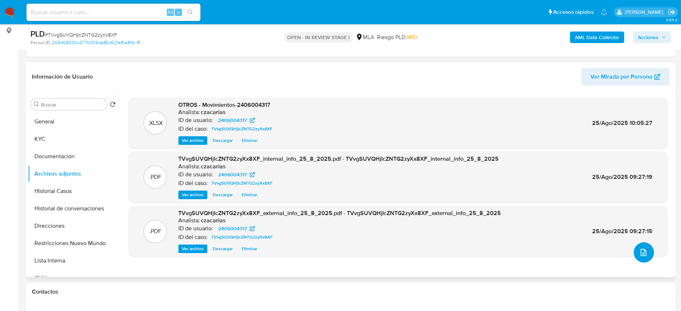
click at [640, 253] on icon "upload-file" at bounding box center [643, 252] width 6 height 7
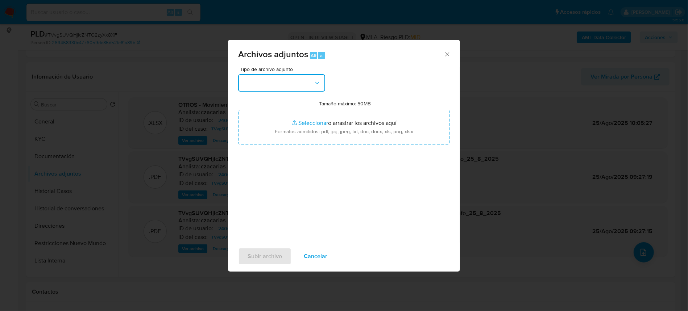
click at [307, 85] on button "button" at bounding box center [281, 82] width 87 height 17
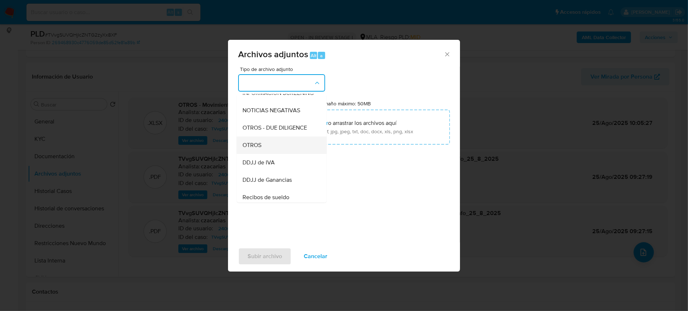
click at [264, 154] on div "OTROS" at bounding box center [279, 145] width 74 height 17
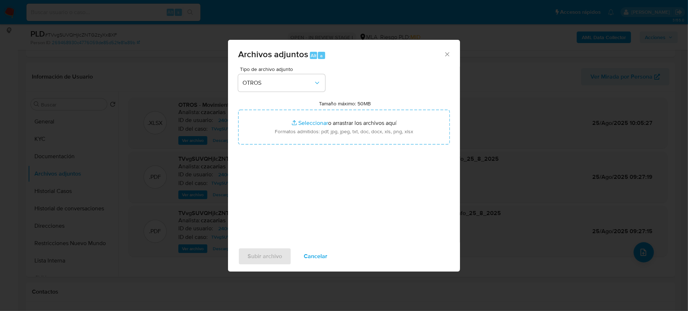
click at [315, 254] on span "Cancelar" at bounding box center [316, 257] width 24 height 16
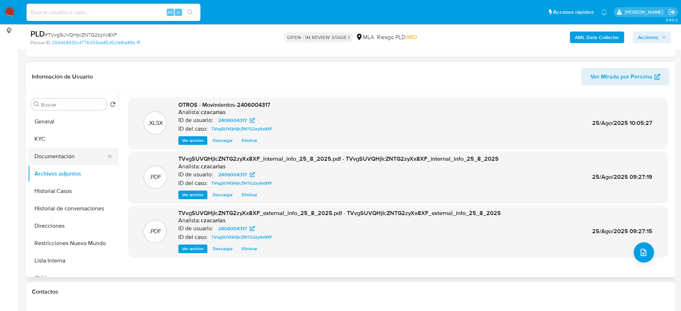
click at [42, 153] on button "Documentación" at bounding box center [70, 156] width 85 height 17
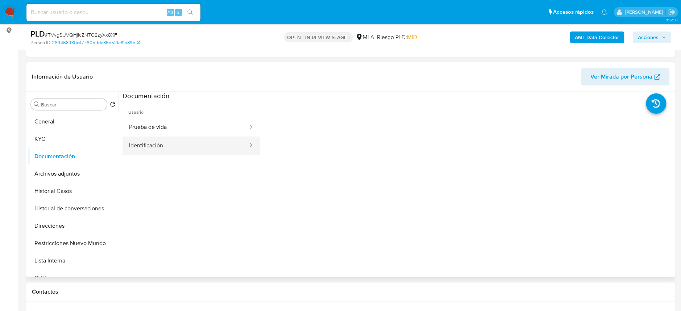
click at [169, 139] on button "Identificación" at bounding box center [185, 146] width 126 height 18
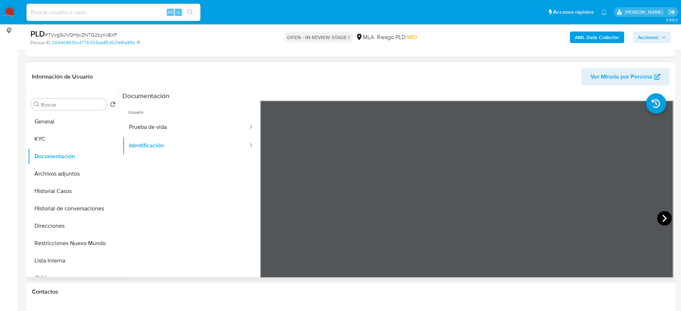
click at [658, 213] on icon at bounding box center [664, 218] width 14 height 14
click at [72, 174] on button "Archivos adjuntos" at bounding box center [70, 173] width 85 height 17
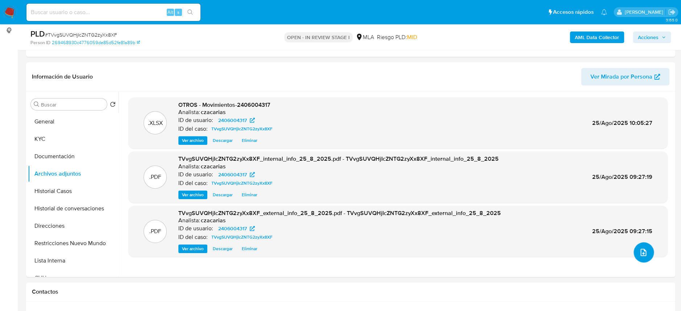
click at [641, 248] on icon "upload-file" at bounding box center [643, 252] width 9 height 9
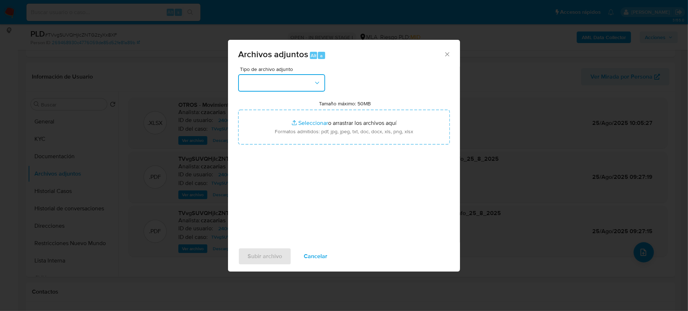
click at [259, 78] on button "button" at bounding box center [281, 82] width 87 height 17
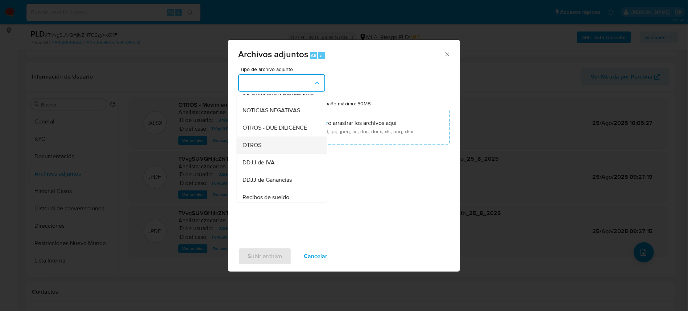
click at [269, 154] on div "OTROS" at bounding box center [279, 145] width 74 height 17
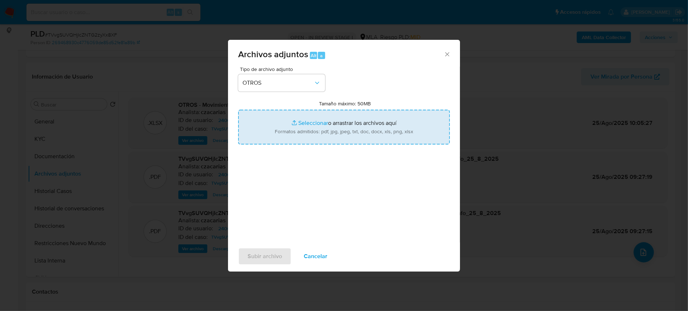
type input "C:\fakepath\Caselog TVvgSUVQHjIcZNTG2zyXx8XF_2025_07_18_10_32_34.docx"
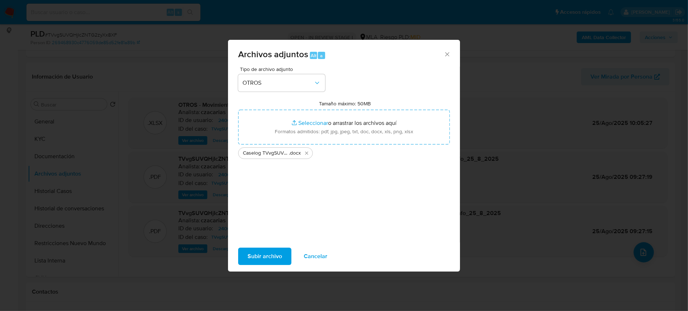
click at [258, 254] on span "Subir archivo" at bounding box center [265, 257] width 34 height 16
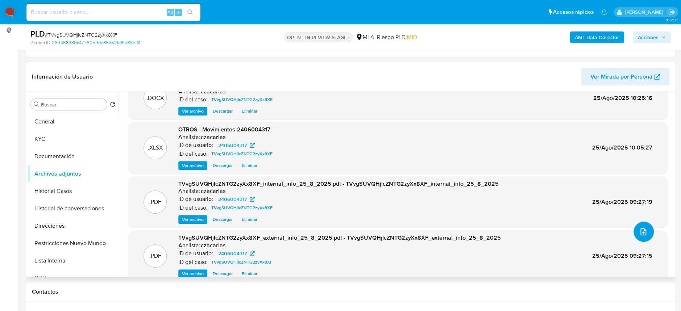
scroll to position [32, 0]
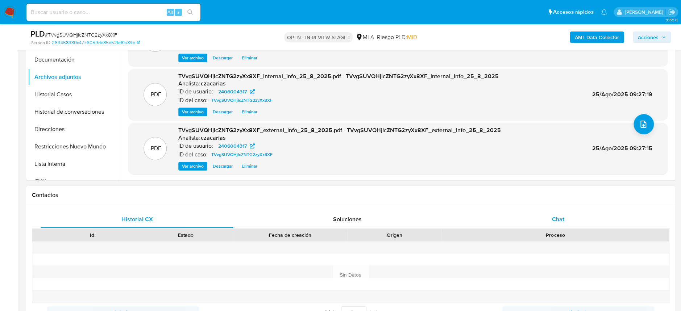
click at [560, 224] on div "Chat" at bounding box center [557, 219] width 193 height 17
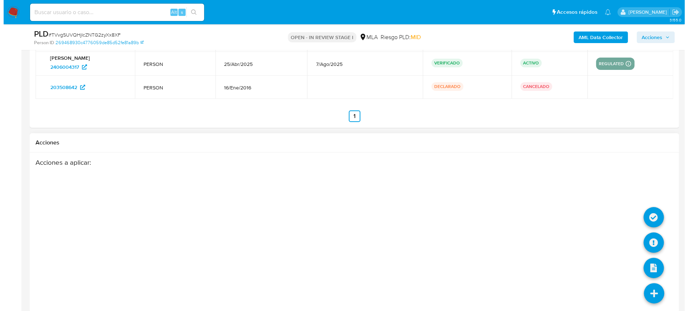
scroll to position [1345, 0]
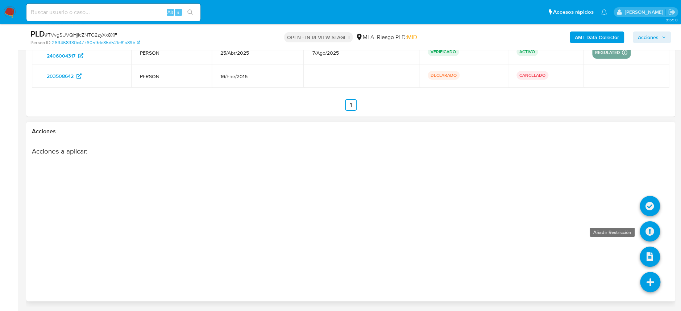
click at [653, 235] on icon at bounding box center [650, 231] width 20 height 20
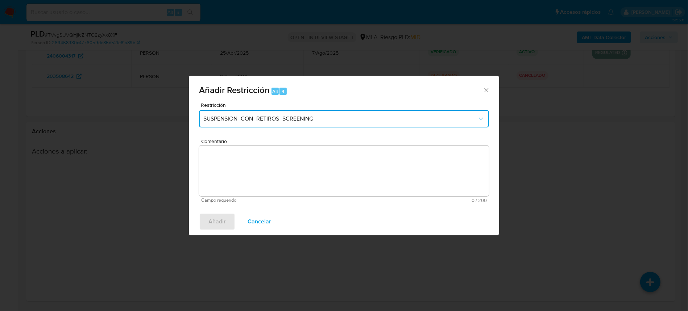
click at [311, 114] on button "SUSPENSION_CON_RETIROS_SCREENING" at bounding box center [344, 118] width 290 height 17
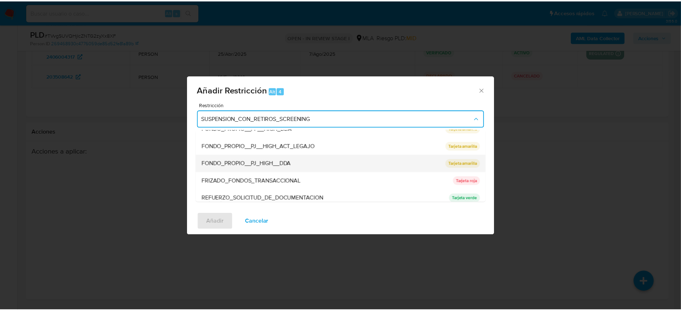
scroll to position [145, 0]
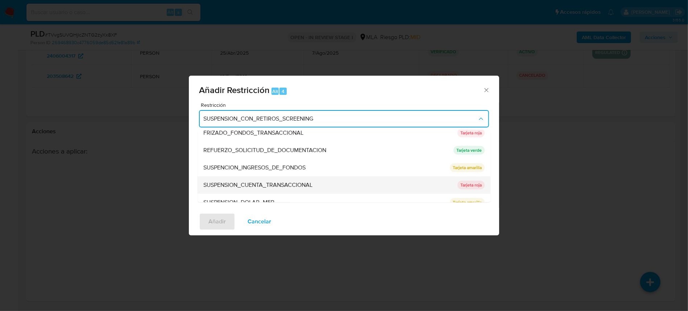
click at [315, 186] on div "SUSPENSION_CUENTA_TRANSACCIONAL" at bounding box center [328, 185] width 250 height 17
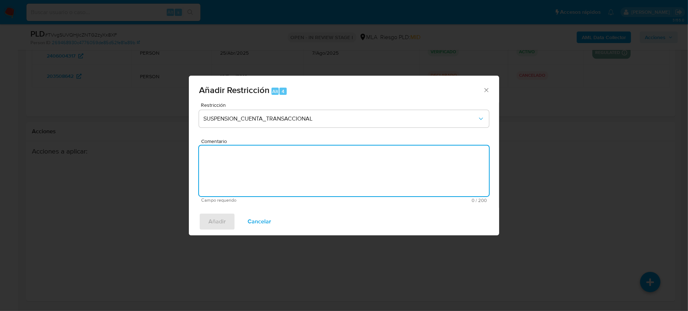
click at [308, 184] on textarea "Comentario" at bounding box center [344, 171] width 290 height 51
type textarea "AML"
click at [222, 221] on span "Añadir" at bounding box center [216, 222] width 17 height 16
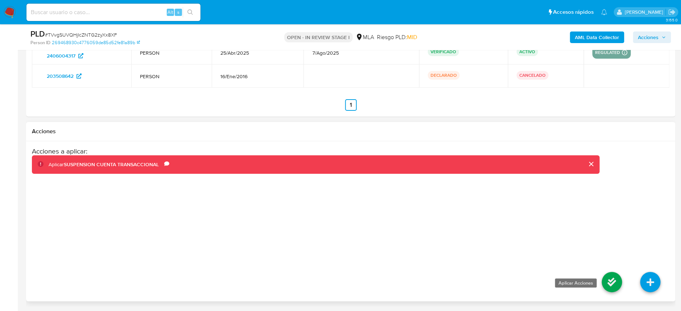
click at [606, 284] on icon at bounding box center [612, 282] width 20 height 20
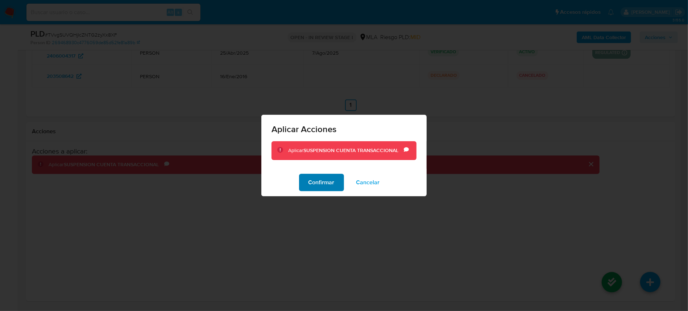
click at [310, 180] on span "Confirmar" at bounding box center [321, 183] width 26 height 16
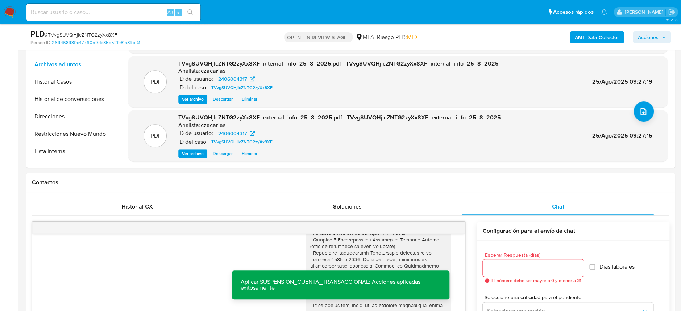
scroll to position [88, 0]
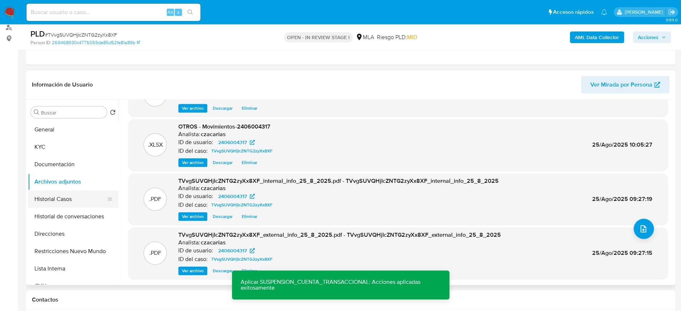
click at [58, 199] on button "Historial Casos" at bounding box center [70, 199] width 85 height 17
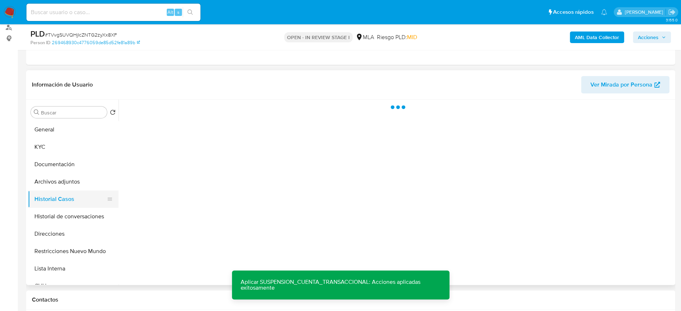
scroll to position [0, 0]
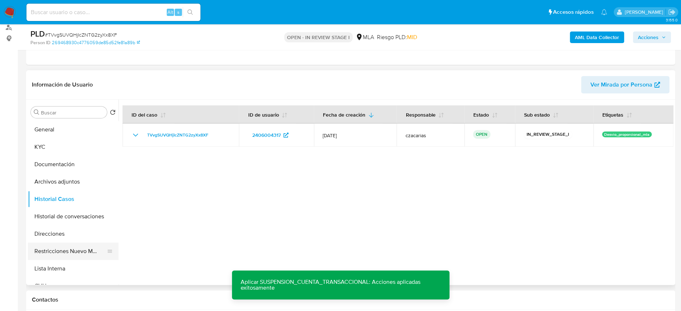
click at [81, 251] on button "Restricciones Nuevo Mundo" at bounding box center [70, 251] width 85 height 17
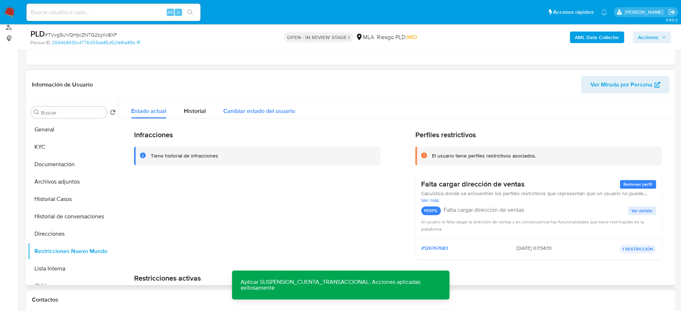
click at [244, 107] on span "Cambiar estado del usuario" at bounding box center [259, 111] width 72 height 8
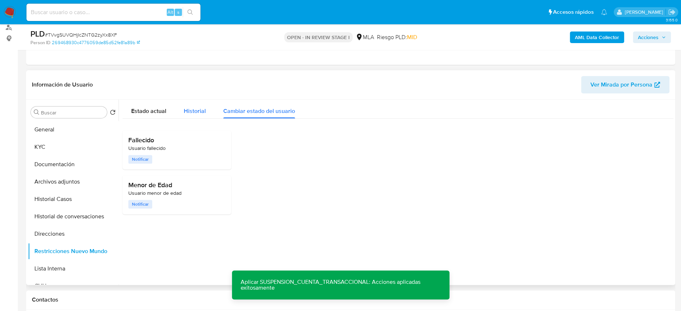
click at [186, 113] on span "Historial" at bounding box center [195, 111] width 22 height 8
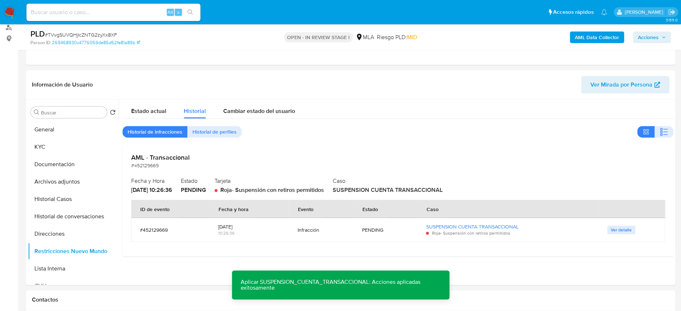
click at [652, 35] on span "Acciones" at bounding box center [648, 38] width 21 height 12
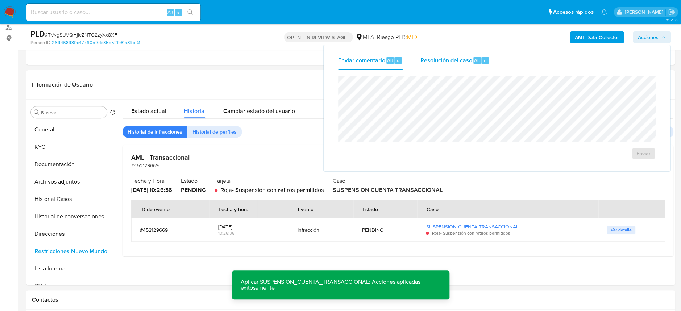
drag, startPoint x: 454, startPoint y: 53, endPoint x: 455, endPoint y: 66, distance: 13.1
click at [454, 54] on div "Resolución del caso Alt r" at bounding box center [454, 60] width 69 height 19
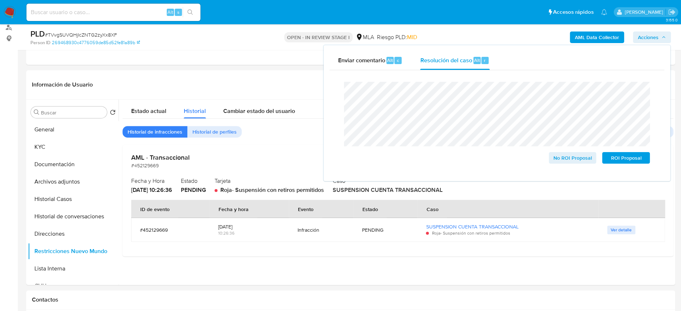
click at [97, 36] on span "# TVvgSUVQHjIcZNTG2zyXx8XF" at bounding box center [81, 34] width 72 height 7
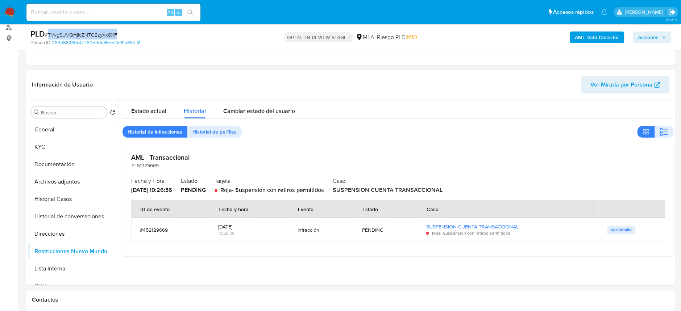
copy span "TVvgSUVQHjIcZNTG2zyXx8XF"
click at [644, 38] on span "Acciones" at bounding box center [648, 38] width 21 height 12
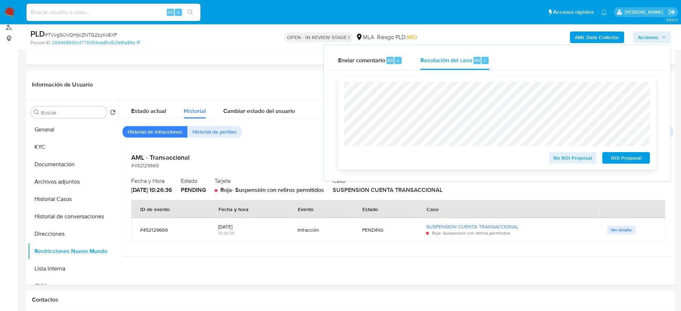
click at [623, 157] on span "ROI Proposal" at bounding box center [626, 158] width 38 height 10
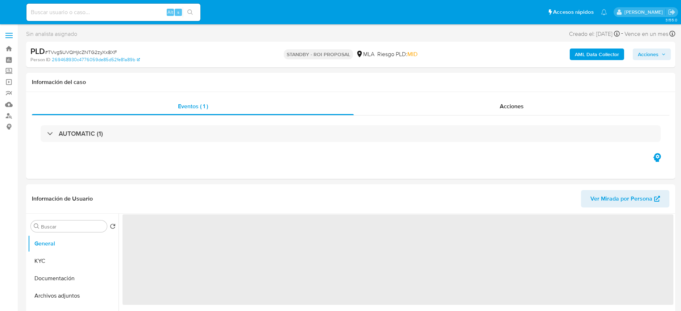
select select "10"
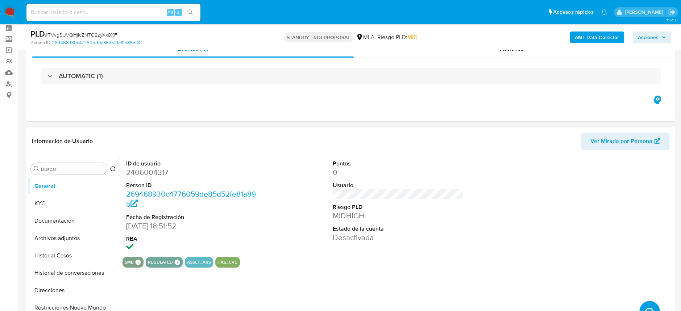
scroll to position [48, 0]
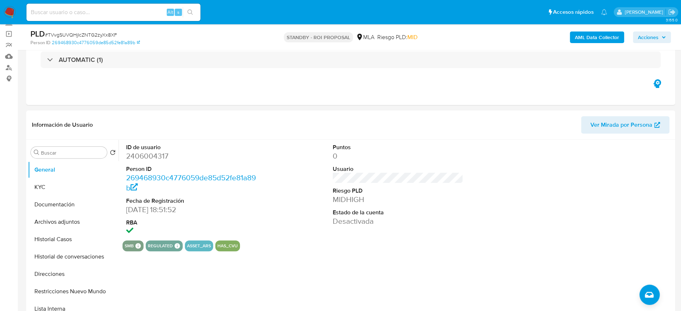
click at [86, 3] on div "Alt s" at bounding box center [113, 12] width 174 height 20
click at [88, 9] on input at bounding box center [113, 12] width 174 height 9
paste input "mBurxC0uVvAI7s7WLzfAn4K1"
type input "mBurxC0uVvAI7s7WLzfAn4K1"
click at [191, 14] on icon "search-icon" at bounding box center [190, 12] width 6 height 6
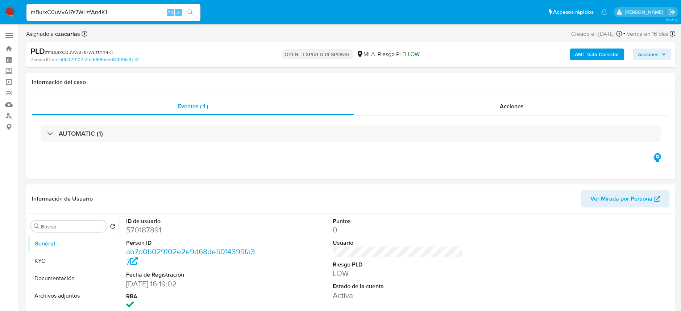
select select "10"
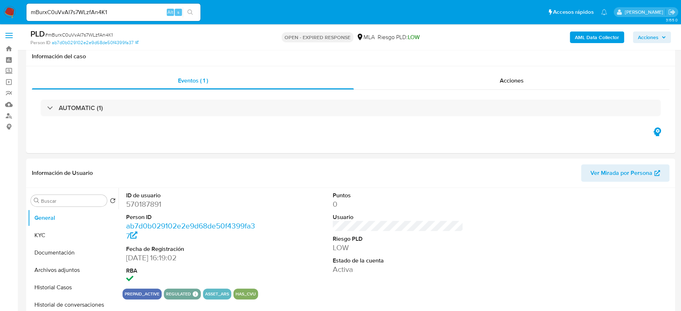
scroll to position [96, 0]
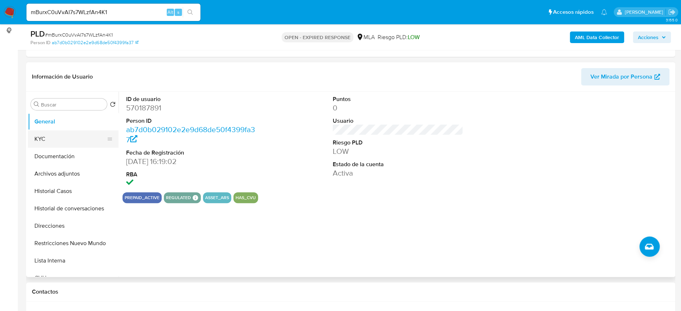
click at [40, 136] on button "KYC" at bounding box center [70, 138] width 85 height 17
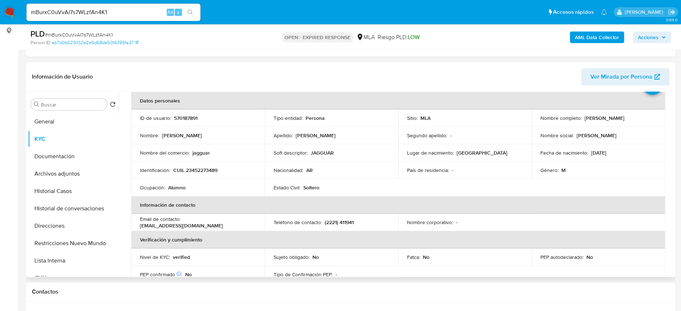
scroll to position [48, 0]
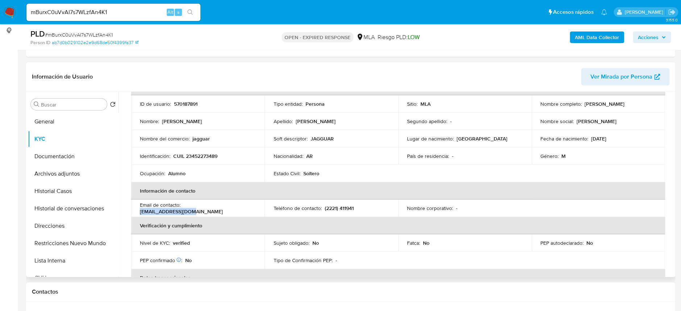
drag, startPoint x: 215, startPoint y: 210, endPoint x: 242, endPoint y: 211, distance: 26.8
click at [242, 211] on div "Email de contacto : [EMAIL_ADDRESS][DOMAIN_NAME]" at bounding box center [198, 208] width 116 height 13
copy p "[EMAIL_ADDRESS][DOMAIN_NAME]"
click at [178, 100] on td "ID de usuario : 570187891" at bounding box center [197, 103] width 133 height 17
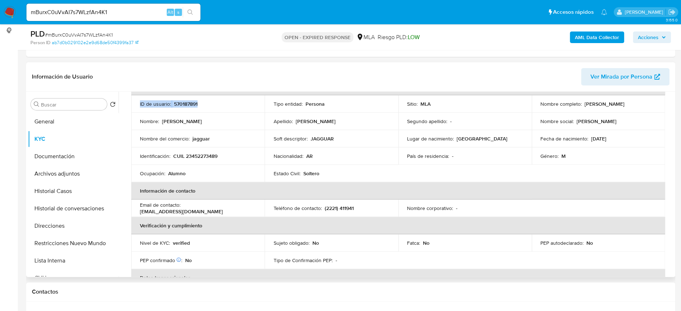
click at [178, 100] on td "ID de usuario : 570187891" at bounding box center [197, 103] width 133 height 17
click at [179, 103] on p "570187891" at bounding box center [186, 104] width 24 height 7
click at [194, 104] on p "570187891" at bounding box center [186, 104] width 24 height 7
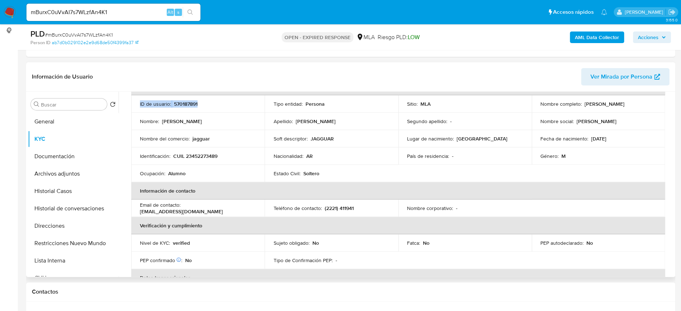
click at [194, 104] on p "570187891" at bounding box center [186, 104] width 24 height 7
click at [192, 105] on p "570187891" at bounding box center [186, 104] width 24 height 7
click at [190, 104] on p "570187891" at bounding box center [186, 104] width 24 height 7
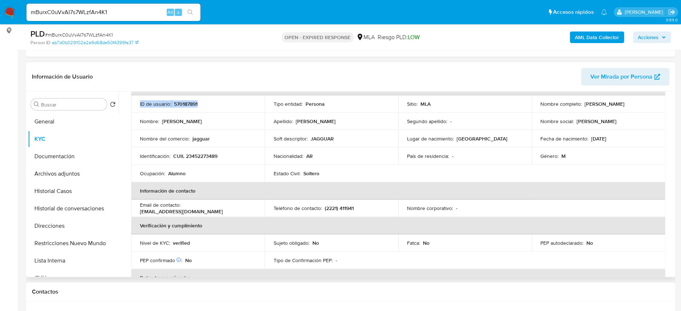
click at [190, 104] on p "570187891" at bounding box center [186, 104] width 24 height 7
click at [214, 84] on header "Información de Usuario Ver Mirada por Persona" at bounding box center [350, 76] width 637 height 17
click at [190, 108] on td "ID de usuario : 570187891" at bounding box center [197, 103] width 133 height 17
click at [191, 104] on p "570187891" at bounding box center [186, 104] width 24 height 7
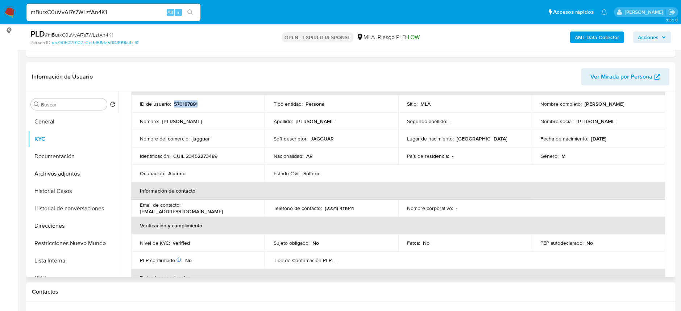
copy p "570187891"
click at [195, 157] on p "CUIL 23452273489" at bounding box center [195, 156] width 44 height 7
copy p "23452273489"
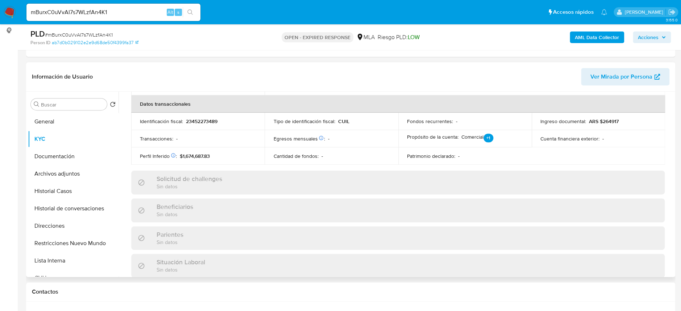
scroll to position [241, 0]
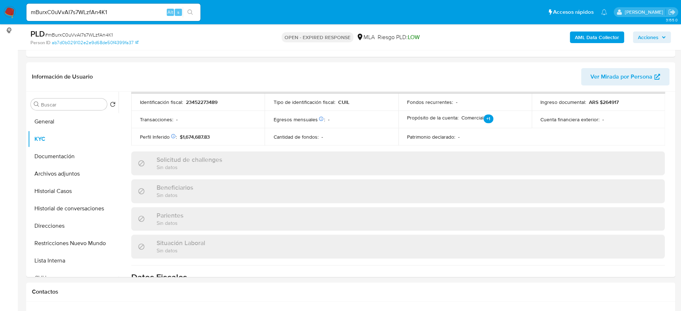
click at [104, 35] on span "# mBurxC0uVvAI7s7WLzfAn4K1" at bounding box center [79, 34] width 68 height 7
copy span "mBurxC0uVvAI7s7WLzfAn4K1"
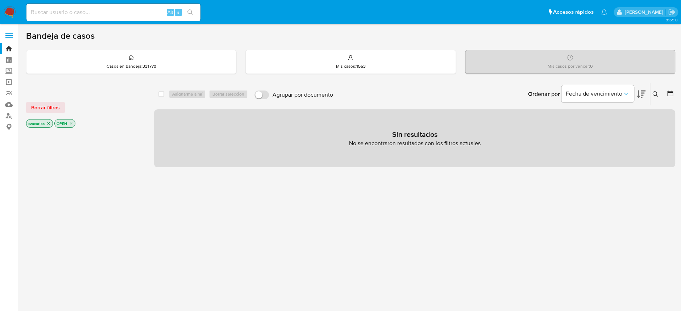
click at [657, 93] on icon at bounding box center [655, 94] width 6 height 6
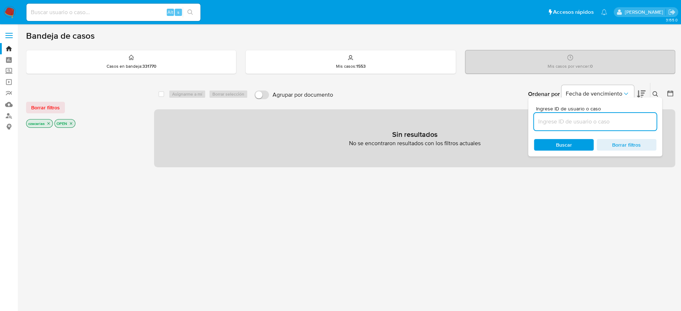
click at [613, 118] on input at bounding box center [595, 121] width 122 height 9
type input "mBurxC0uVvAI7s7WLzfAn4K1"
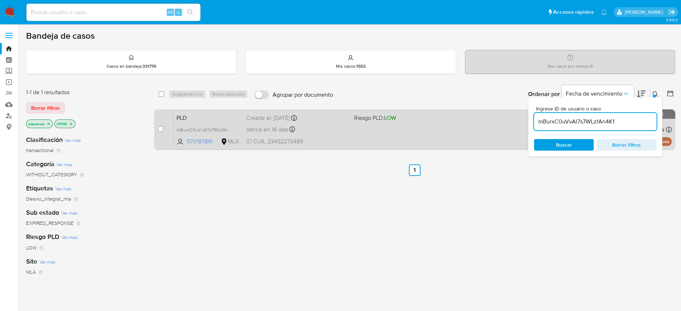
click at [164, 128] on div "case-item-checkbox No es posible asignar el caso" at bounding box center [166, 129] width 16 height 37
click at [162, 127] on input "checkbox" at bounding box center [161, 129] width 6 height 6
checkbox input "true"
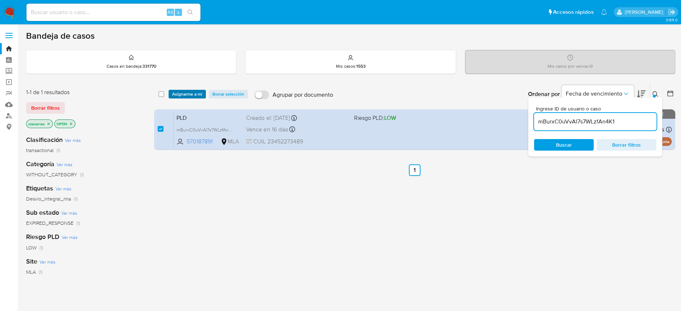
click at [192, 93] on span "Asignarme a mí" at bounding box center [187, 94] width 30 height 7
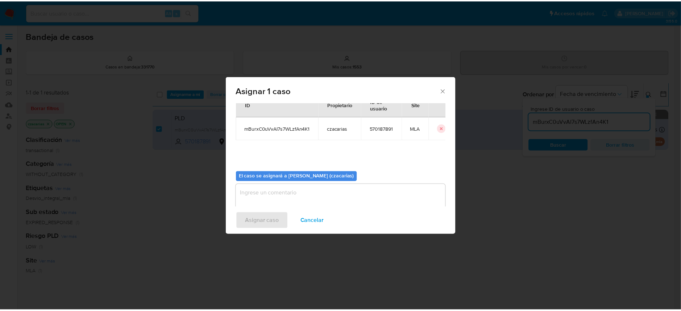
scroll to position [37, 0]
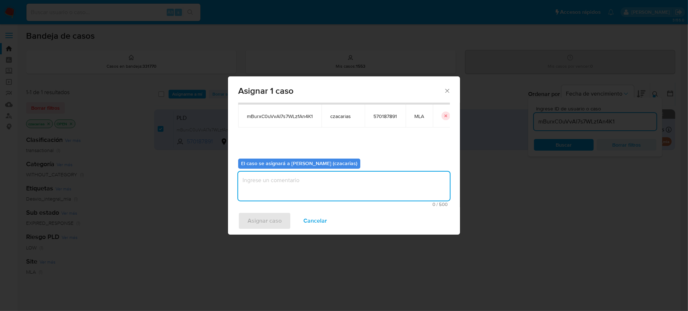
click at [363, 178] on textarea "assign-modal" at bounding box center [344, 186] width 212 height 29
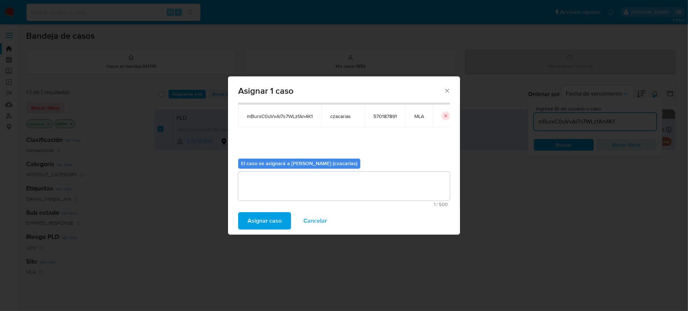
click at [265, 220] on span "Asignar caso" at bounding box center [265, 221] width 34 height 16
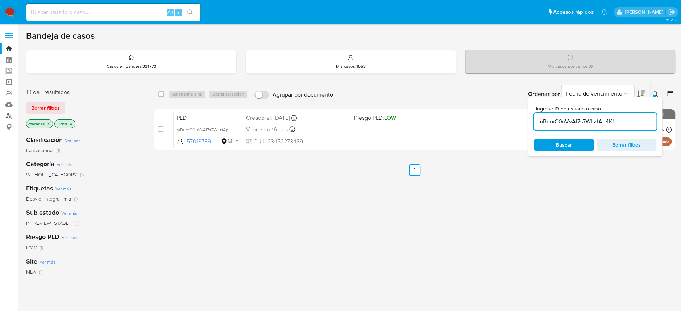
click at [9, 113] on link "Buscador de personas" at bounding box center [43, 115] width 86 height 11
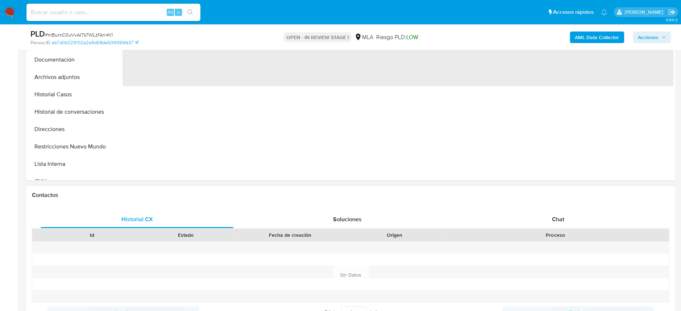
scroll to position [241, 0]
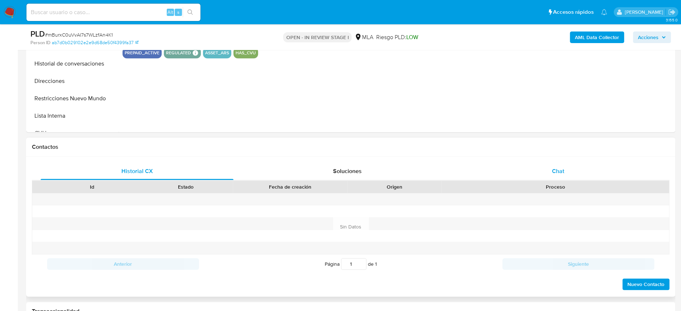
click at [562, 163] on div "Chat" at bounding box center [557, 171] width 193 height 17
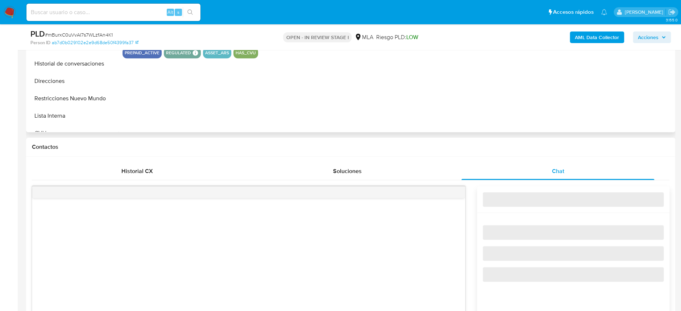
select select "10"
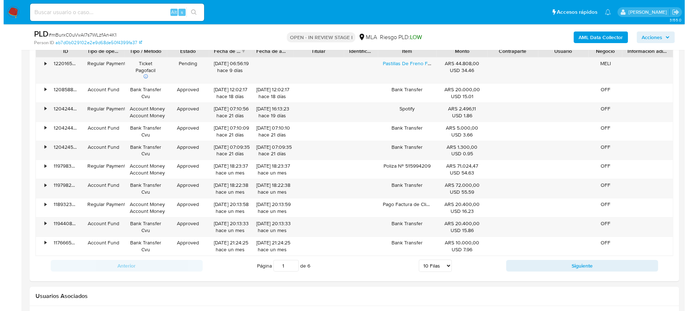
scroll to position [1280, 0]
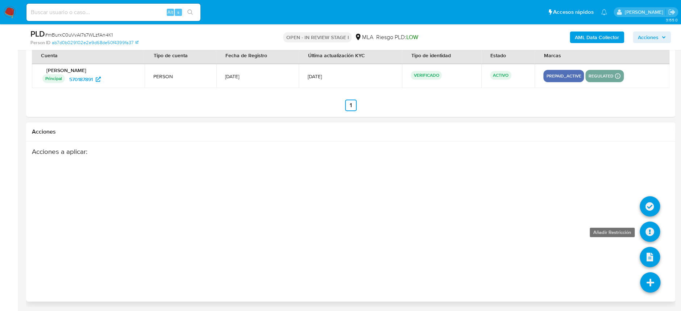
click at [645, 231] on icon at bounding box center [650, 232] width 20 height 20
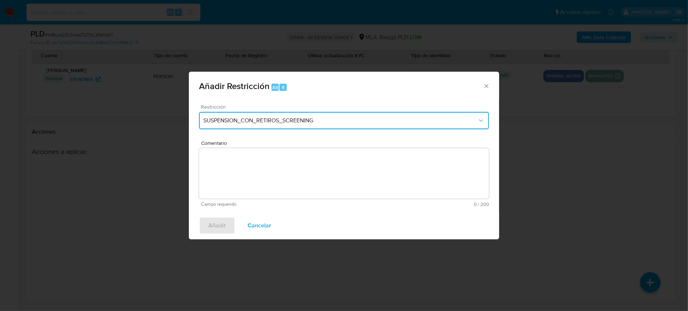
click at [265, 128] on button "SUSPENSION_CON_RETIROS_SCREENING" at bounding box center [344, 120] width 290 height 17
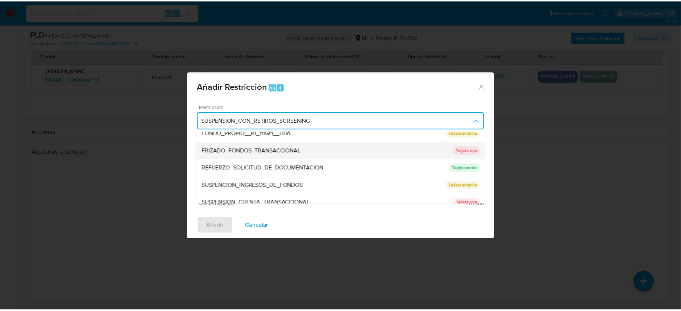
scroll to position [145, 0]
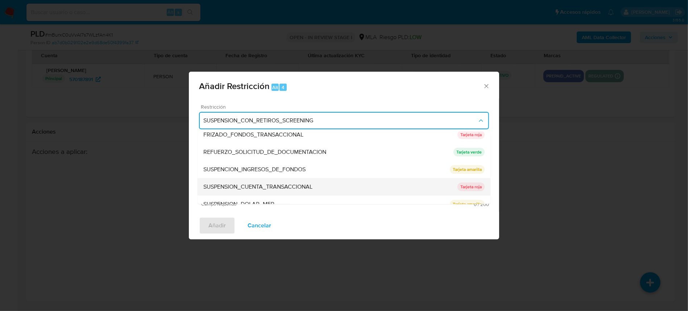
click at [302, 185] on span "SUSPENSION_CUENTA_TRANSACCIONAL" at bounding box center [257, 187] width 109 height 7
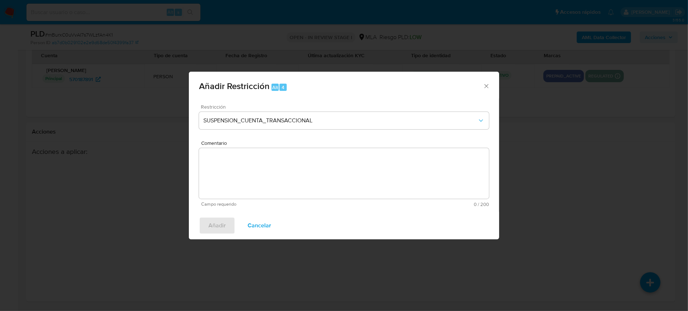
click at [317, 179] on textarea "Comentario" at bounding box center [344, 173] width 290 height 51
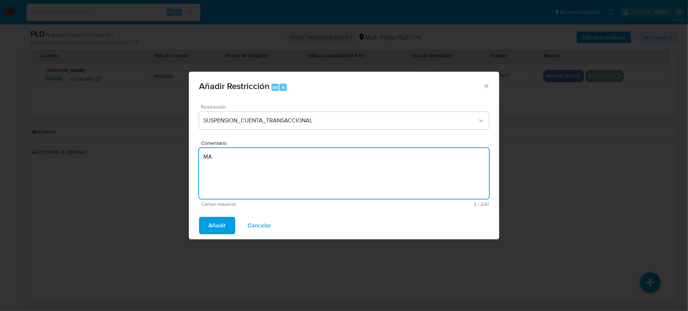
type textarea "M"
type textarea "AML"
click at [214, 235] on div "Añadir Cancelar" at bounding box center [344, 226] width 310 height 28
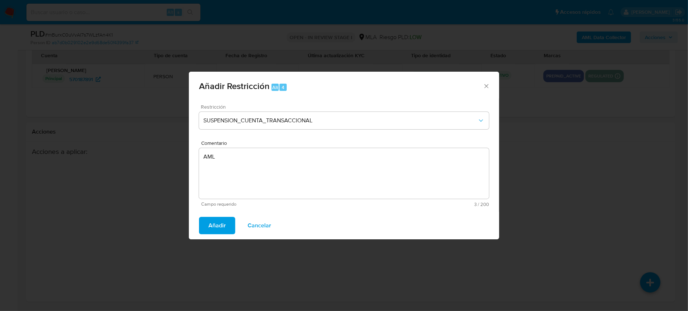
click at [212, 233] on span "Añadir" at bounding box center [216, 226] width 17 height 16
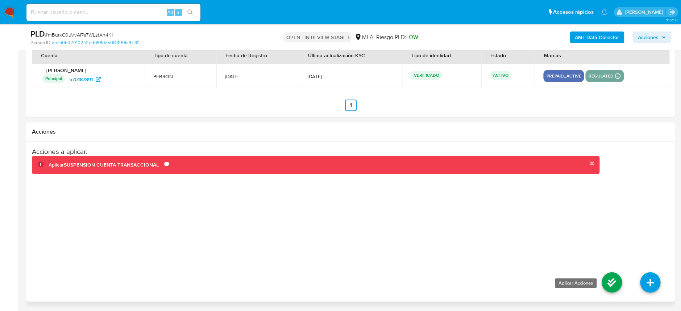
click at [615, 286] on icon at bounding box center [612, 283] width 20 height 20
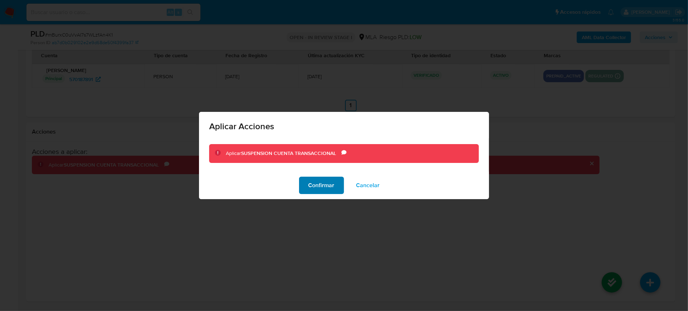
click at [327, 183] on span "Confirmar" at bounding box center [321, 186] width 26 height 16
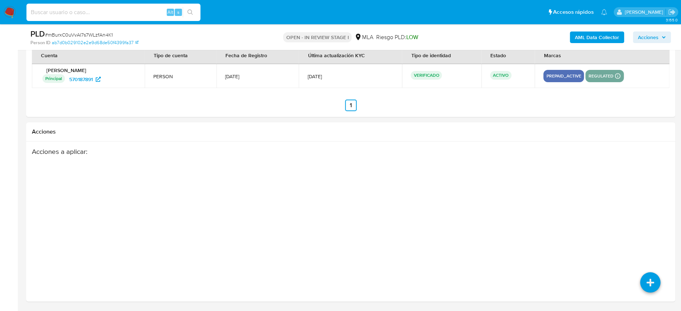
drag, startPoint x: 152, startPoint y: 13, endPoint x: 179, endPoint y: 17, distance: 26.8
click at [152, 14] on input at bounding box center [113, 12] width 174 height 9
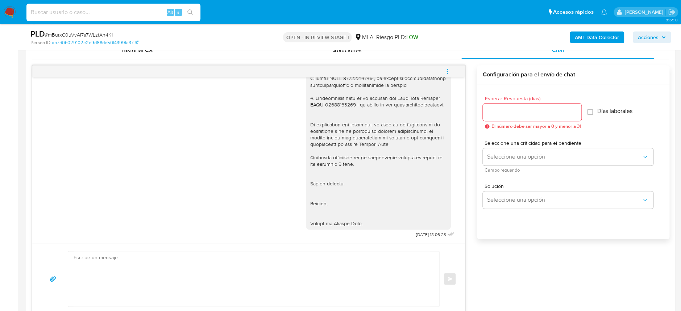
scroll to position [820, 0]
click at [263, 247] on div "Enviar" at bounding box center [248, 279] width 433 height 71
click at [253, 258] on textarea at bounding box center [252, 278] width 357 height 55
paste textarea "Hola, Esperamos que te encuentres muy bien. Te consultamos si tuviste oportunid…"
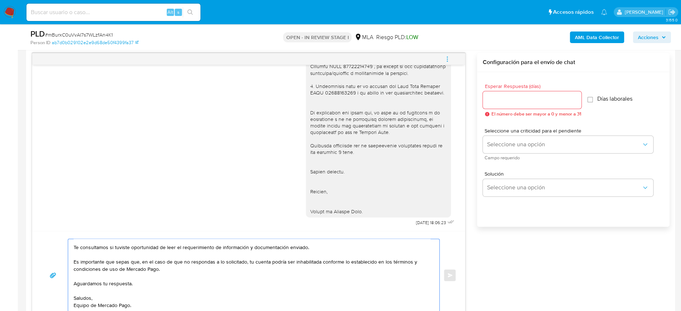
scroll to position [0, 0]
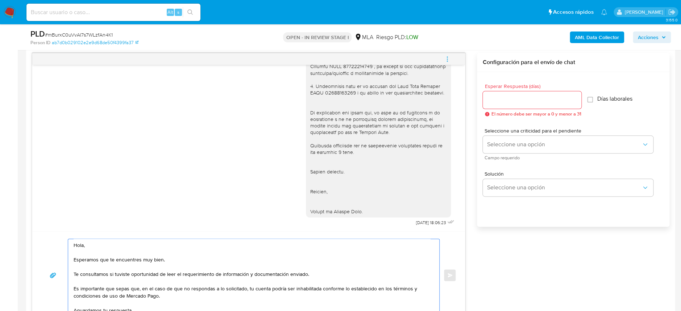
type textarea "Hola, Esperamos que te encuentres muy bien. Te consultamos si tuviste oportunid…"
click at [520, 97] on input "Esperar Respuesta (días)" at bounding box center [532, 99] width 99 height 9
type input "1"
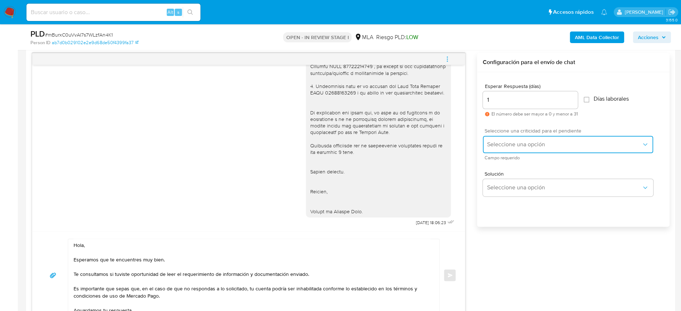
click at [508, 148] on button "Seleccione una opción" at bounding box center [568, 144] width 170 height 17
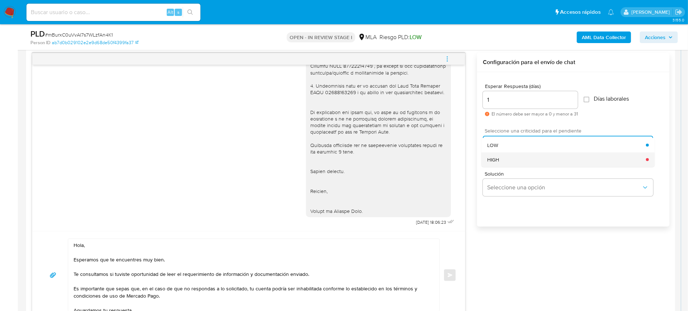
click at [513, 162] on div "HIGH" at bounding box center [566, 160] width 159 height 14
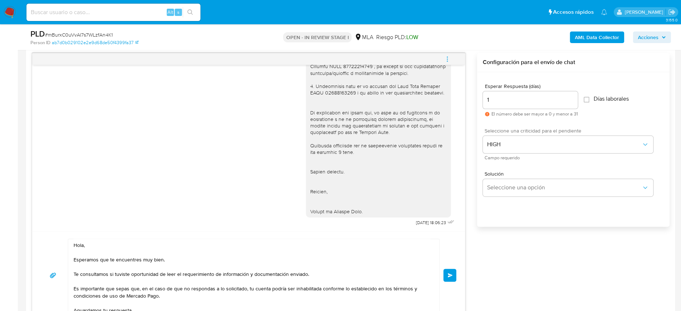
click at [445, 280] on button "Enviar" at bounding box center [449, 275] width 13 height 13
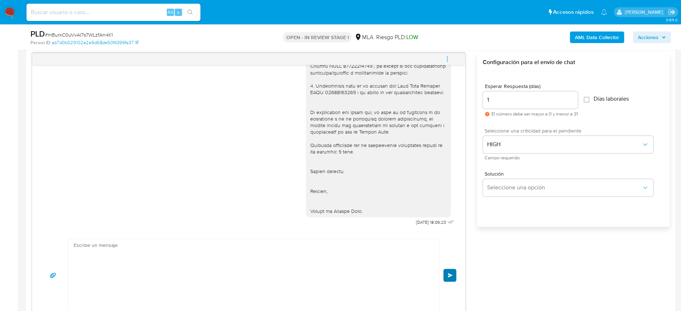
scroll to position [947, 0]
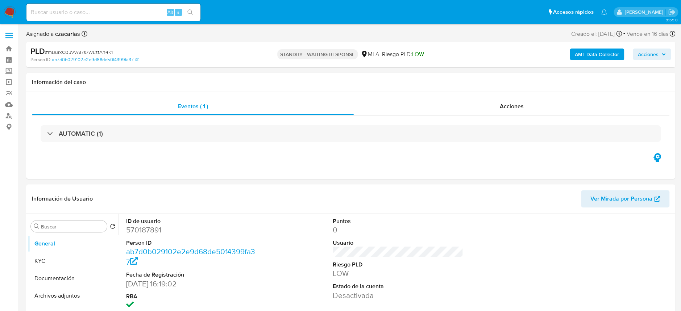
select select "10"
click at [77, 16] on input at bounding box center [113, 12] width 174 height 9
paste input "2FGfNOqkITH3CaNmXADpLadE"
type input "2FGfNOqkITH3CaNmXADpLadE"
click at [196, 14] on button "search-icon" at bounding box center [190, 12] width 15 height 10
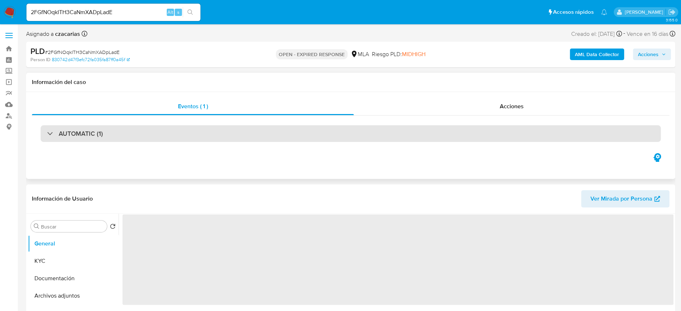
scroll to position [96, 0]
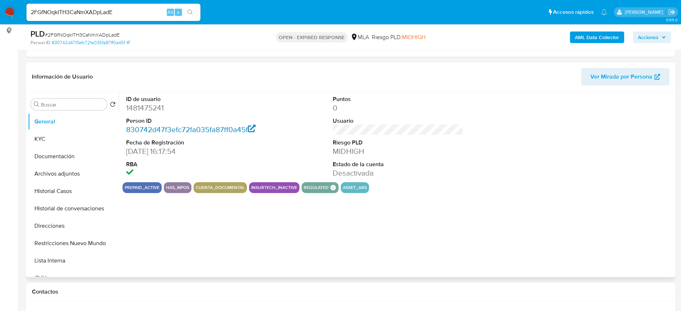
select select "10"
click at [148, 107] on dd "1481475241" at bounding box center [191, 108] width 130 height 10
copy dd "1481475241"
click at [149, 106] on dd "1481475241" at bounding box center [191, 108] width 130 height 10
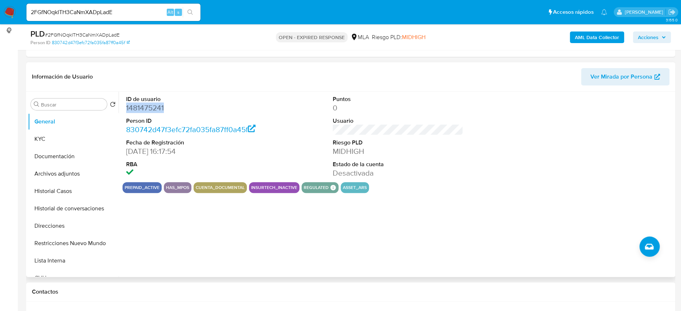
click at [149, 106] on dd "1481475241" at bounding box center [191, 108] width 130 height 10
copy dd "1481475241"
click at [95, 33] on span "# 2FGfNOqkITH3CaNmXADpLadE" at bounding box center [82, 34] width 75 height 7
copy span "2FGfNOqkITH3CaNmXADpLadE"
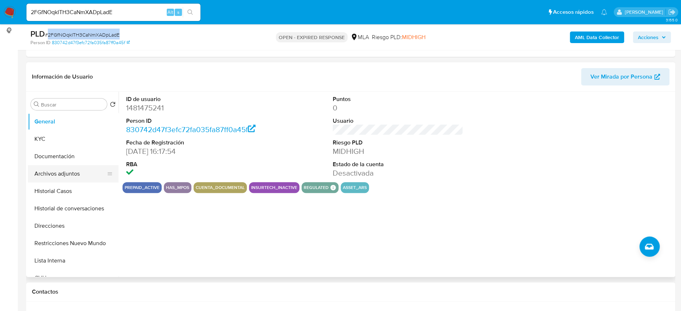
click at [58, 174] on button "Archivos adjuntos" at bounding box center [70, 173] width 85 height 17
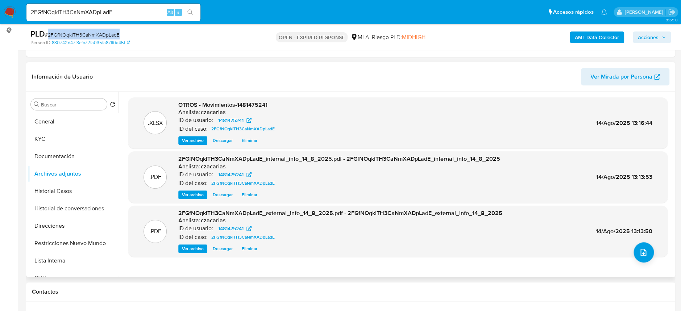
click at [190, 196] on span "Ver archivo" at bounding box center [193, 194] width 22 height 7
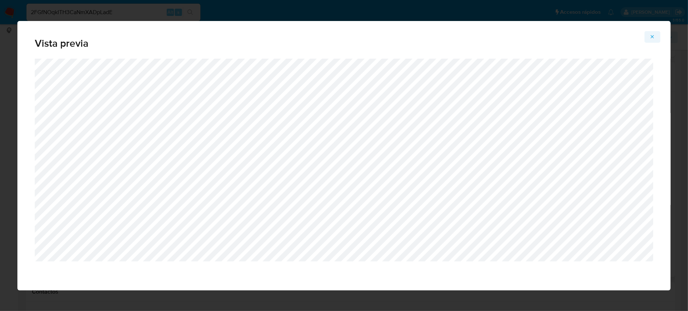
click at [656, 36] on button "Attachment preview" at bounding box center [652, 37] width 16 height 12
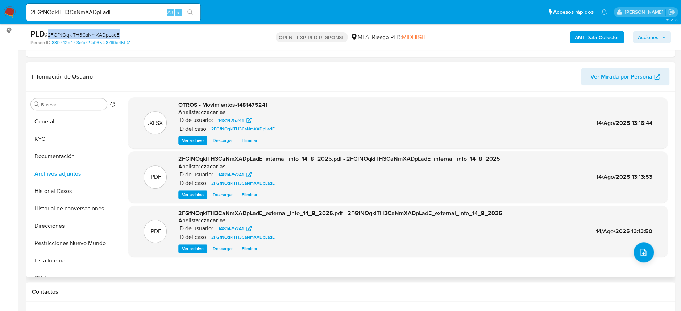
click at [187, 250] on span "Ver archivo" at bounding box center [193, 248] width 22 height 7
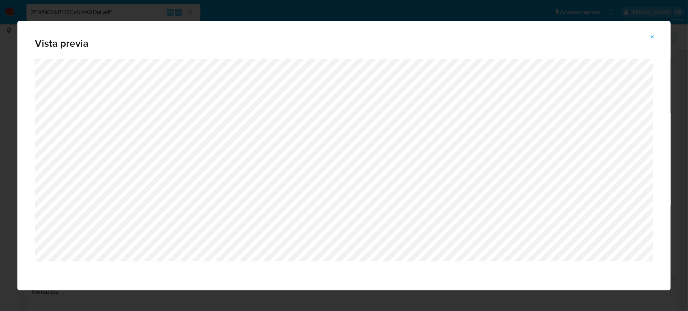
click at [653, 33] on span "Attachment preview" at bounding box center [652, 37] width 6 height 10
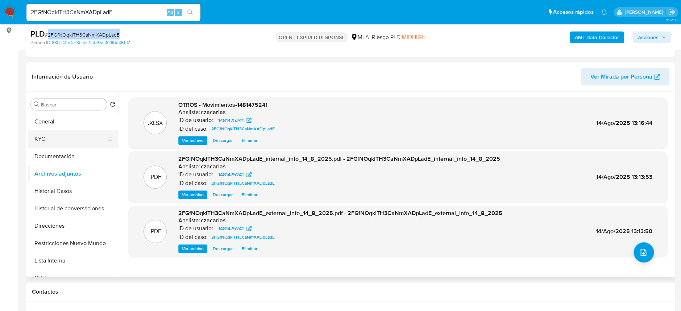
click at [45, 132] on button "KYC" at bounding box center [70, 138] width 85 height 17
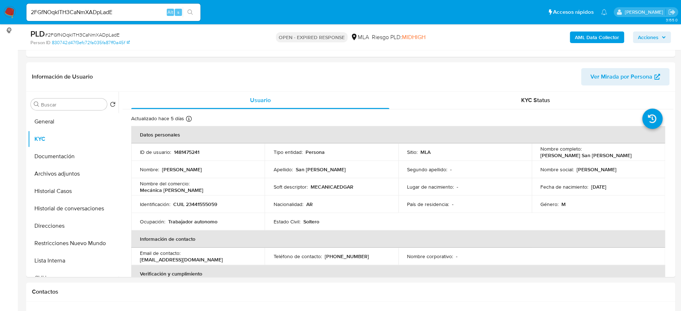
click at [203, 187] on p "Mecánica Edgar" at bounding box center [171, 190] width 63 height 7
click at [201, 202] on p "CUIL 23441555059" at bounding box center [195, 204] width 44 height 7
copy p "23441555059"
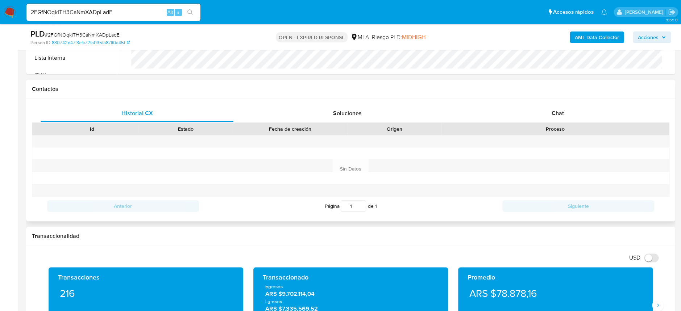
scroll to position [338, 0]
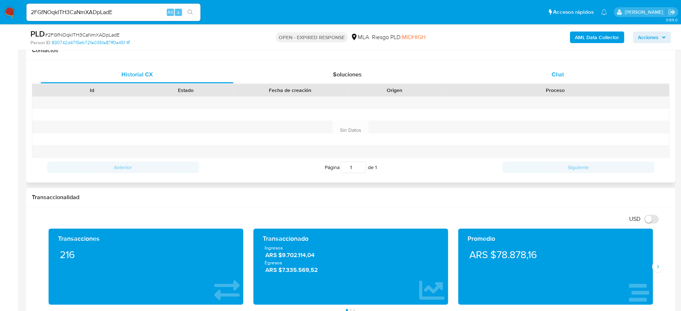
click at [533, 78] on div "Chat" at bounding box center [557, 74] width 193 height 17
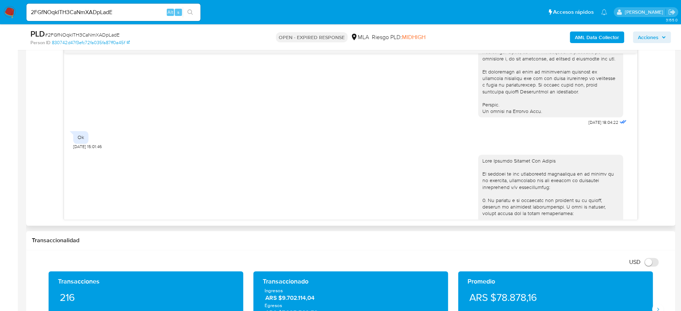
scroll to position [326, 0]
drag, startPoint x: 78, startPoint y: 151, endPoint x: 241, endPoint y: 163, distance: 163.9
click at [86, 143] on div "Ok" at bounding box center [80, 137] width 15 height 12
drag, startPoint x: 573, startPoint y: 135, endPoint x: 610, endPoint y: 134, distance: 37.0
click at [610, 127] on div "18/06/2025 18:04:22" at bounding box center [608, 122] width 39 height 10
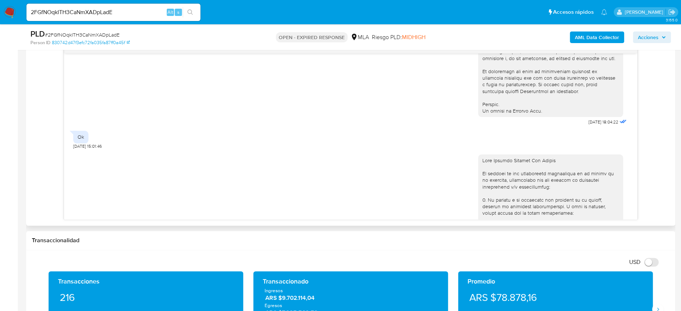
click at [88, 149] on div "Ok 21/06/2025 15:01:46" at bounding box center [88, 138] width 30 height 22
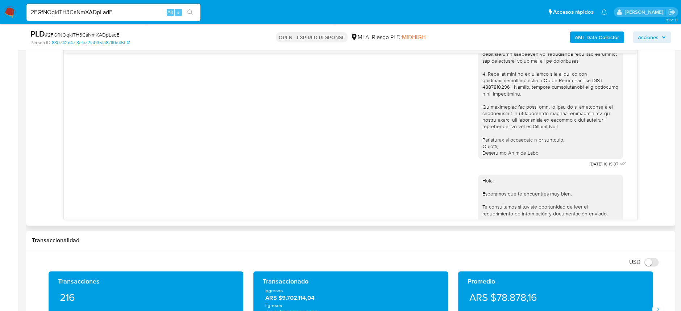
scroll to position [568, 0]
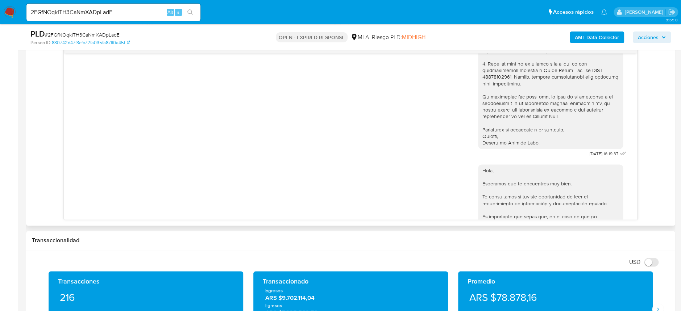
drag, startPoint x: 575, startPoint y: 179, endPoint x: 607, endPoint y: 183, distance: 32.1
click at [607, 157] on span "14/08/2025 16:19:37" at bounding box center [604, 154] width 29 height 6
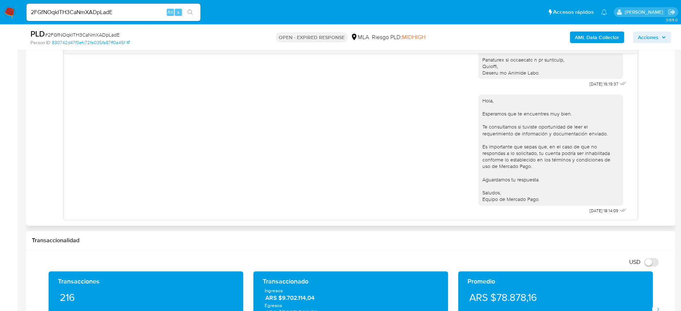
scroll to position [665, 0]
drag, startPoint x: 571, startPoint y: 209, endPoint x: 617, endPoint y: 212, distance: 46.9
click at [617, 212] on div "Hola, Esperamos que te encuentres muy bien. Te consultamos si tuviste oportunid…" at bounding box center [553, 153] width 150 height 126
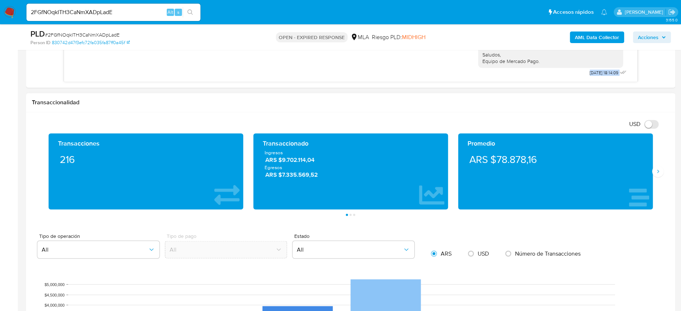
scroll to position [531, 0]
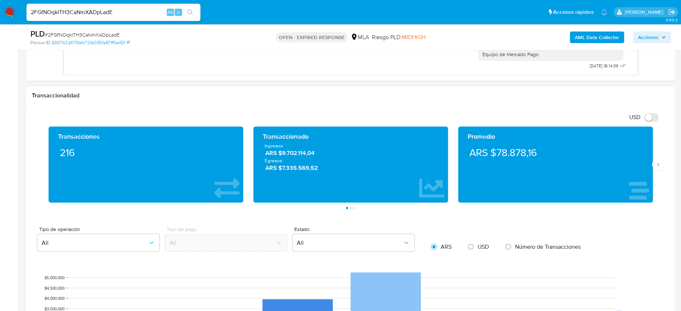
click at [659, 171] on div "Transacciones 216 Transaccionado Ingresos ARS $9.702.114,04 Egresos ARS $7.335.…" at bounding box center [350, 167] width 637 height 83
click at [650, 163] on div "Promedio ARS $78.878,16" at bounding box center [555, 164] width 195 height 76
click at [653, 164] on button "Siguiente" at bounding box center [658, 165] width 12 height 12
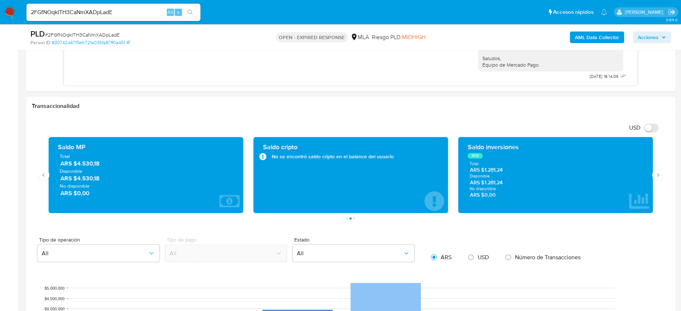
scroll to position [511, 0]
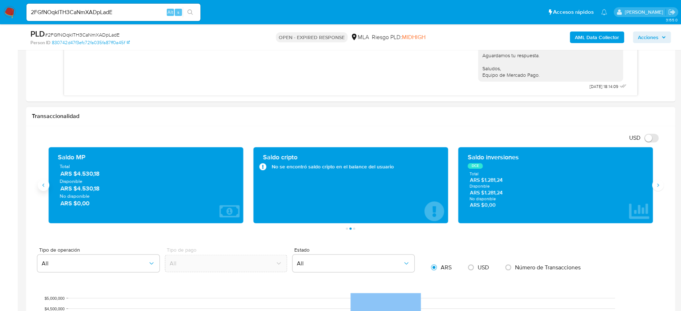
click at [41, 187] on icon "Anterior" at bounding box center [44, 185] width 6 height 6
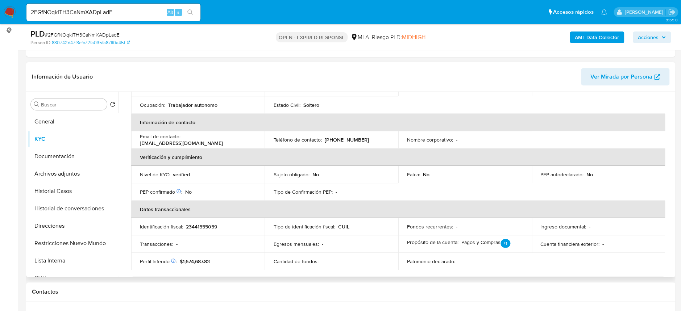
scroll to position [126, 0]
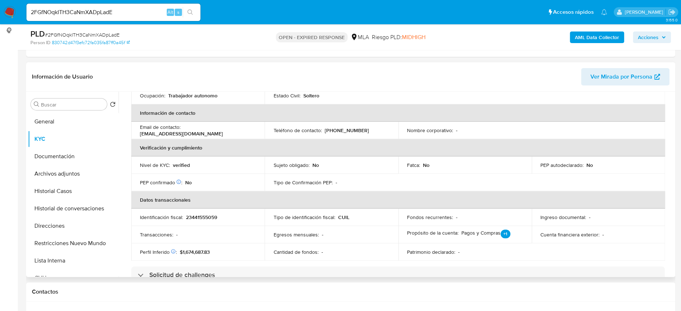
click at [143, 133] on p "edgardosanmartin909@gmail.com" at bounding box center [181, 133] width 83 height 7
drag, startPoint x: 146, startPoint y: 133, endPoint x: 140, endPoint y: 134, distance: 7.1
click at [146, 133] on p "edgardosanmartin909@gmail.com" at bounding box center [181, 133] width 83 height 7
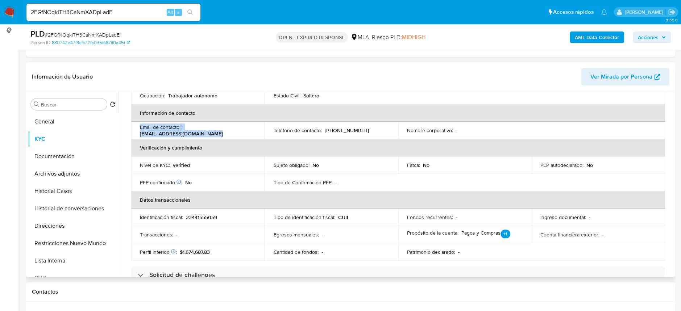
click at [139, 134] on td "Email de contacto : edgardosanmartin909@gmail.com" at bounding box center [197, 130] width 133 height 17
click at [146, 128] on p "Email de contacto :" at bounding box center [160, 127] width 41 height 7
drag, startPoint x: 139, startPoint y: 135, endPoint x: 143, endPoint y: 39, distance: 96.1
click at [221, 134] on td "Email de contacto : edgardosanmartin909@gmail.com" at bounding box center [197, 130] width 133 height 17
copy p "edgardosanmartin909@gmail.com"
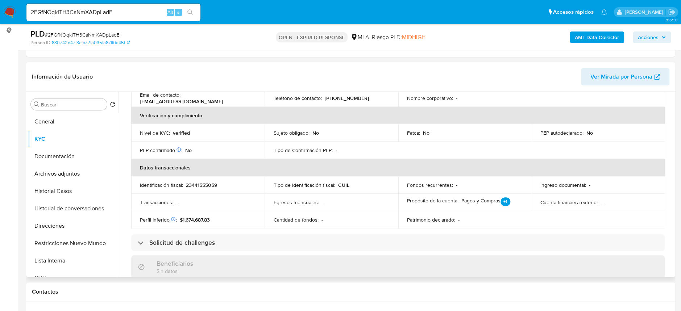
scroll to position [174, 0]
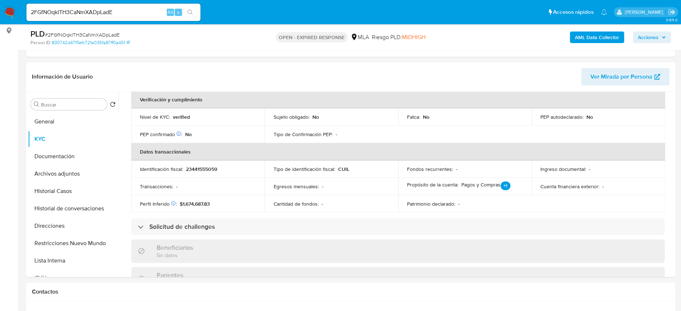
click at [110, 5] on div "2FGfNOqkITH3CaNmXADpLadE Alt s" at bounding box center [113, 12] width 174 height 17
click input "2FGfNOqkITH3CaNmXADpLadE"
click icon "search-icon"
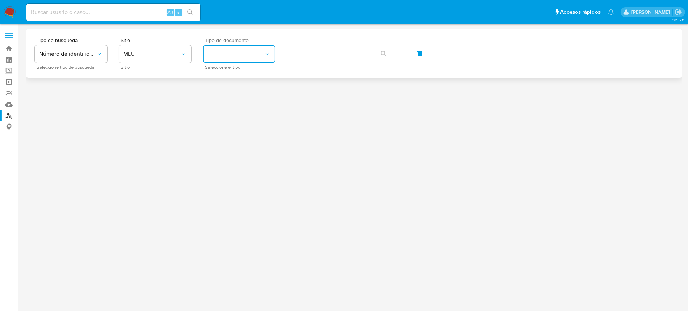
click at [237, 48] on button "identificationType" at bounding box center [239, 53] width 72 height 17
click at [169, 52] on span "MLU" at bounding box center [151, 53] width 57 height 7
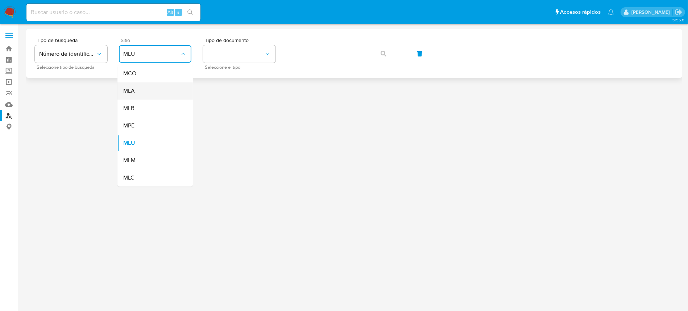
click at [163, 89] on div "MLA" at bounding box center [152, 90] width 59 height 17
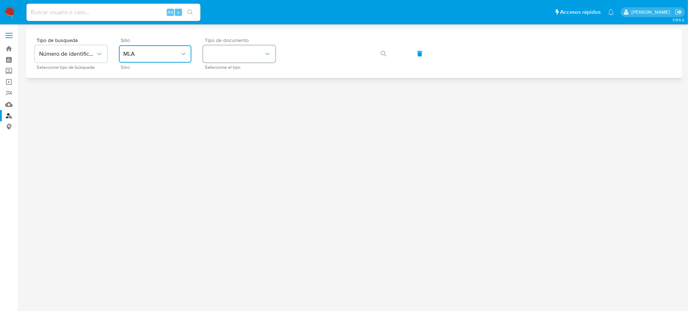
click at [232, 50] on button "identificationType" at bounding box center [239, 53] width 72 height 17
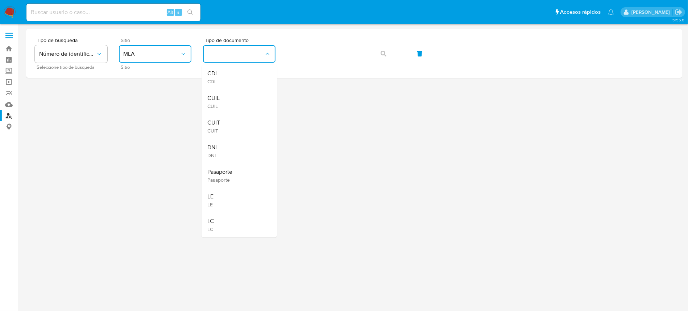
click at [247, 116] on div "CUIT CUIT" at bounding box center [236, 126] width 59 height 25
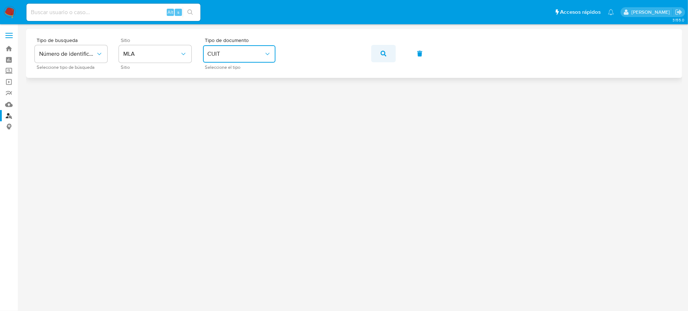
click at [389, 53] on button "button" at bounding box center [383, 53] width 25 height 17
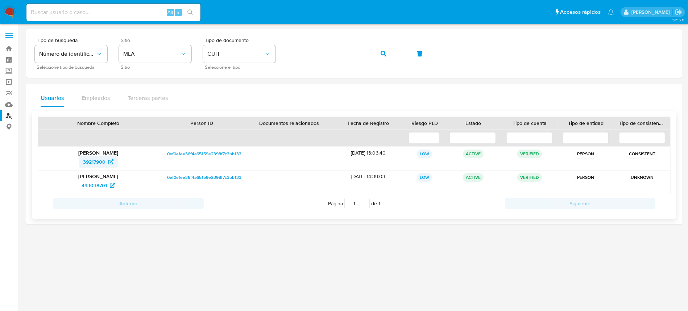
click at [93, 158] on span "39217900" at bounding box center [94, 162] width 22 height 12
click at [87, 184] on span "493038701" at bounding box center [94, 186] width 25 height 12
click at [13, 12] on img at bounding box center [10, 12] width 12 height 12
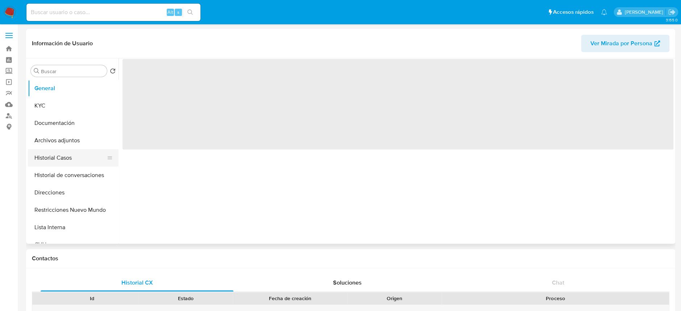
click at [57, 158] on button "Historial Casos" at bounding box center [70, 157] width 85 height 17
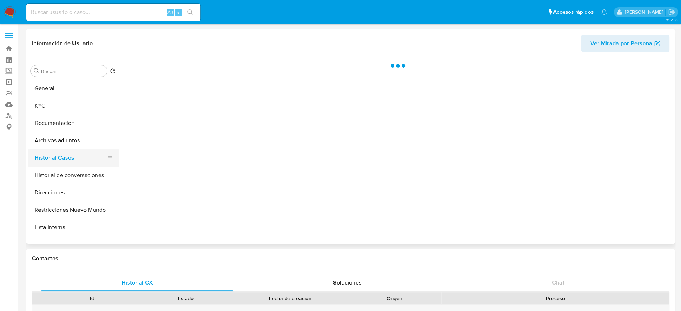
select select "10"
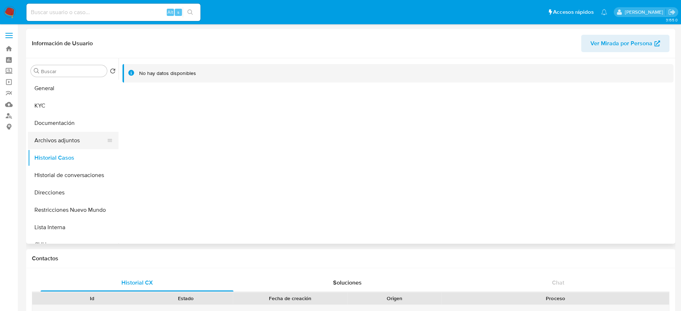
click at [71, 139] on button "Archivos adjuntos" at bounding box center [70, 140] width 85 height 17
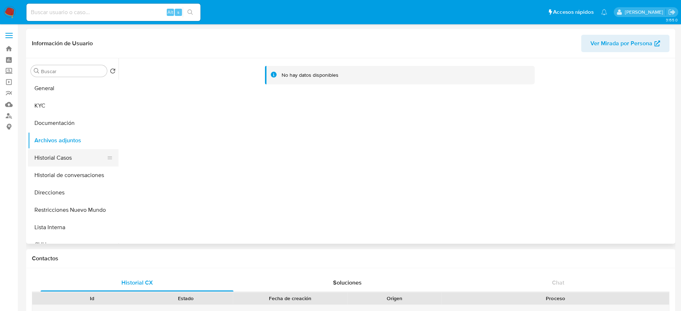
drag, startPoint x: 64, startPoint y: 156, endPoint x: 59, endPoint y: 165, distance: 10.4
click at [64, 155] on button "Historial Casos" at bounding box center [70, 157] width 85 height 17
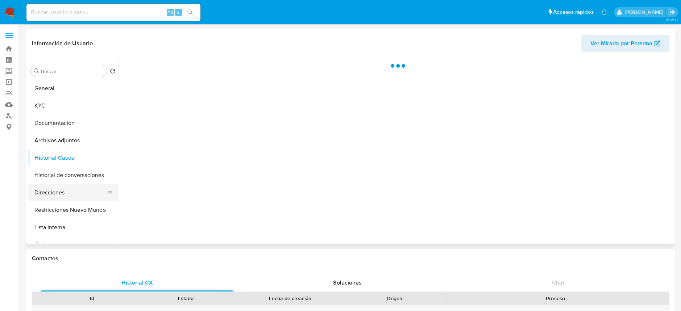
click at [55, 191] on button "Direcciones" at bounding box center [70, 192] width 85 height 17
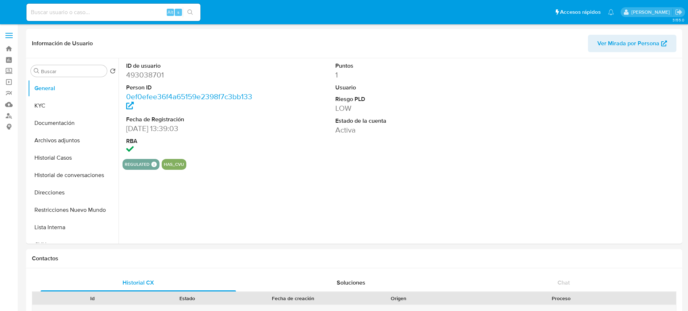
select select "10"
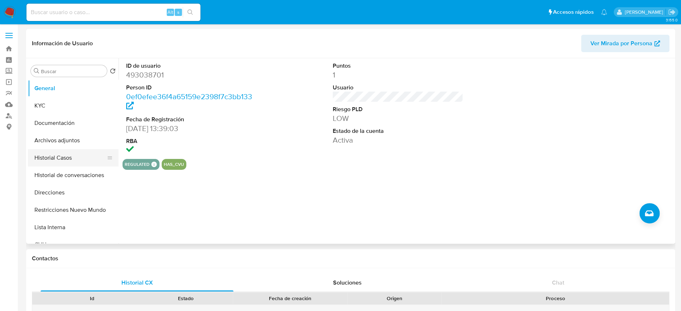
click at [66, 158] on button "Historial Casos" at bounding box center [70, 157] width 85 height 17
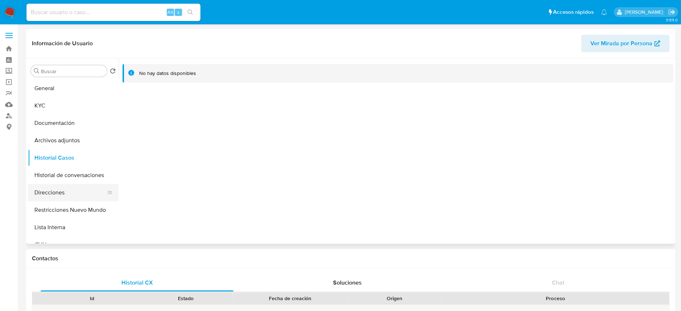
click at [66, 189] on button "Direcciones" at bounding box center [70, 192] width 85 height 17
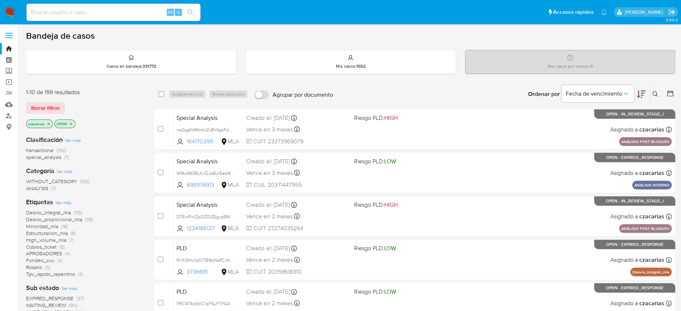
click at [652, 92] on icon at bounding box center [654, 93] width 5 height 5
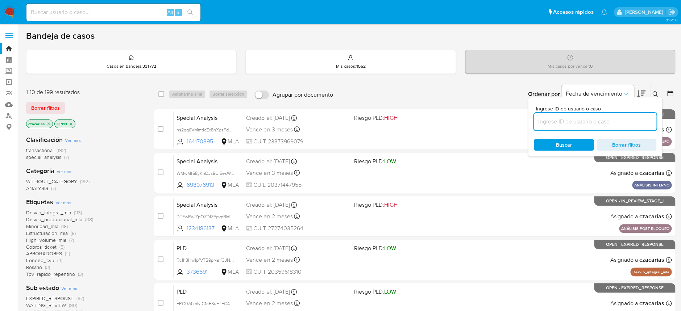
click at [607, 125] on input at bounding box center [595, 121] width 122 height 9
type input "2FGfNOqkITH3CaNmXADpLadE"
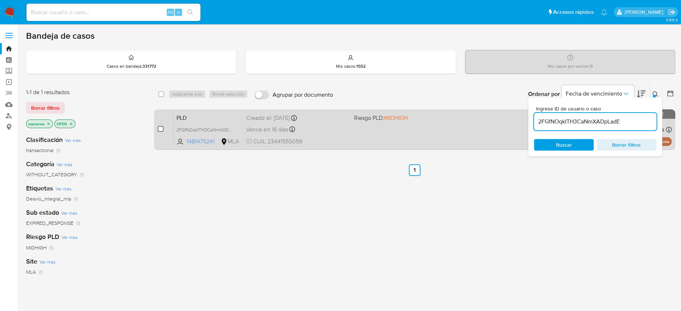
click at [162, 131] on input "checkbox" at bounding box center [161, 129] width 6 height 6
checkbox input "true"
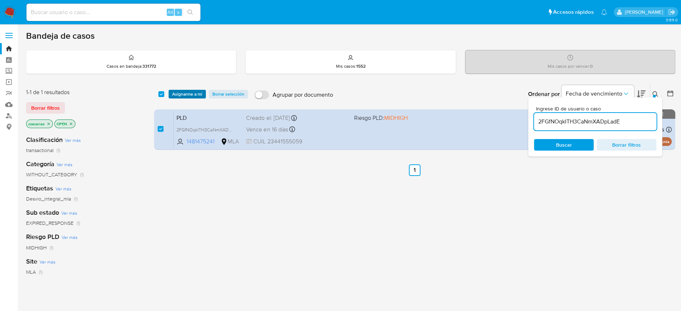
click at [194, 95] on span "Asignarme a mí" at bounding box center [187, 94] width 30 height 7
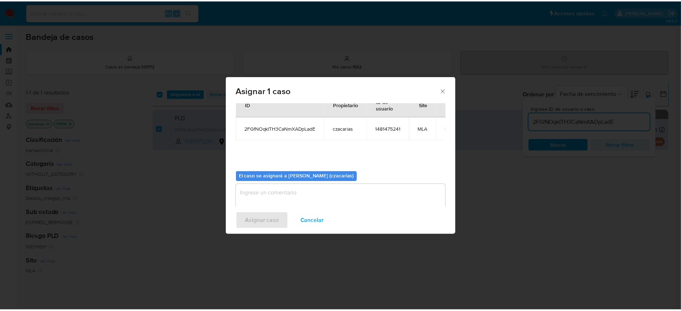
scroll to position [37, 0]
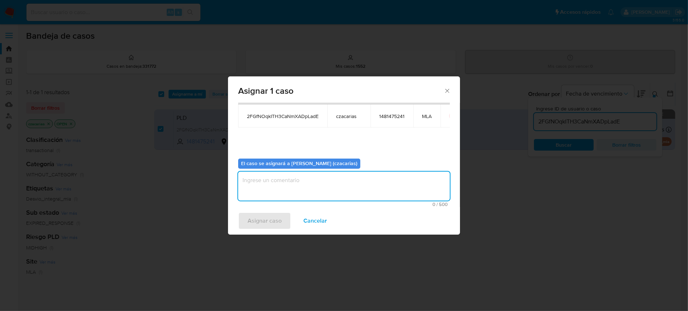
click at [308, 191] on textarea "assign-modal" at bounding box center [344, 186] width 212 height 29
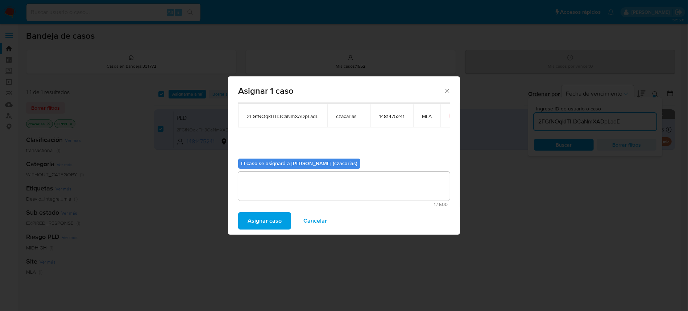
click at [271, 221] on span "Asignar caso" at bounding box center [265, 221] width 34 height 16
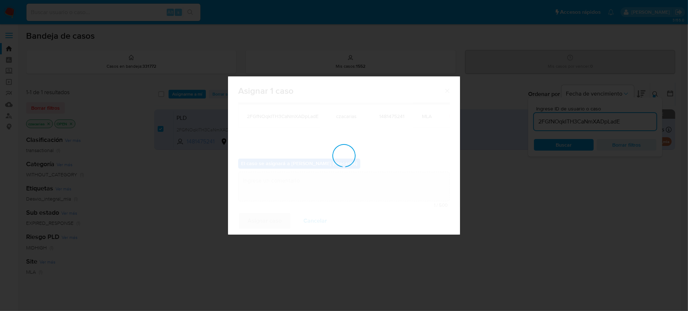
checkbox input "false"
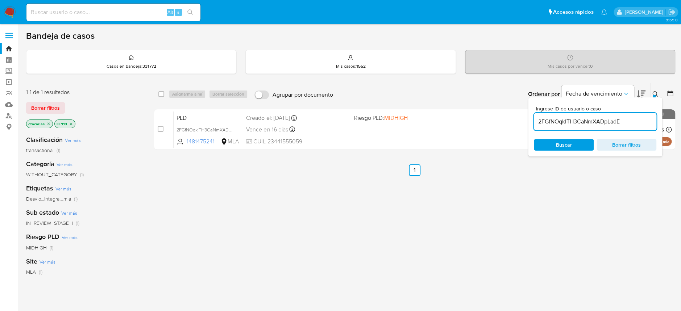
click at [134, 13] on input at bounding box center [113, 12] width 174 height 9
paste input "1234186137"
type input "1234186137"
click at [189, 10] on icon "search-icon" at bounding box center [190, 12] width 6 height 6
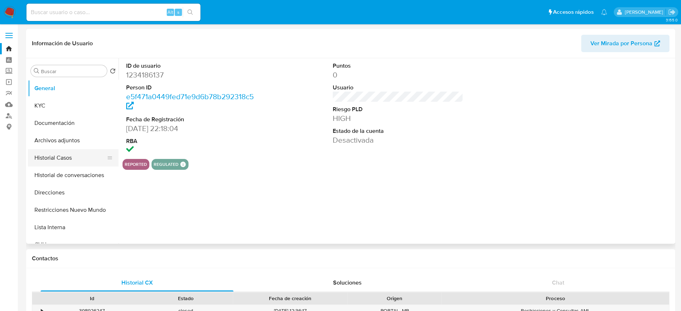
click at [48, 157] on button "Historial Casos" at bounding box center [70, 157] width 85 height 17
select select "10"
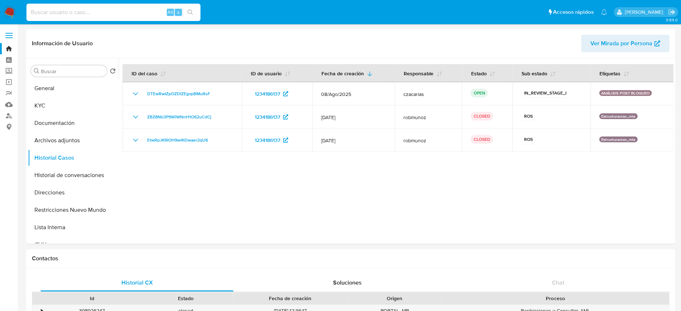
click at [113, 12] on input at bounding box center [113, 12] width 174 height 9
paste input "2263262871"
type input "2263262871"
click at [192, 8] on button "search-icon" at bounding box center [190, 12] width 15 height 10
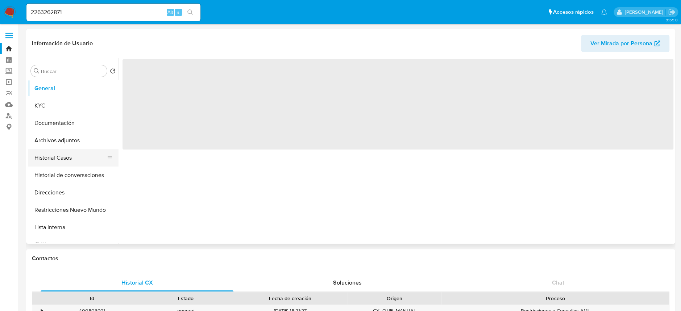
click at [59, 157] on button "Historial Casos" at bounding box center [70, 157] width 85 height 17
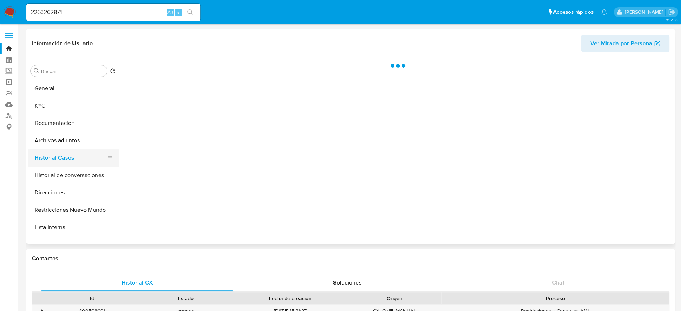
select select "10"
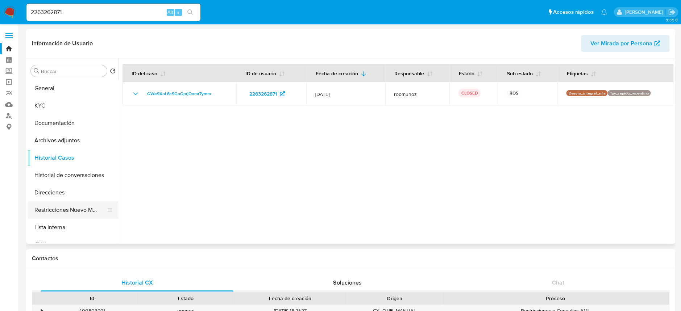
click at [78, 214] on button "Restricciones Nuevo Mundo" at bounding box center [70, 209] width 85 height 17
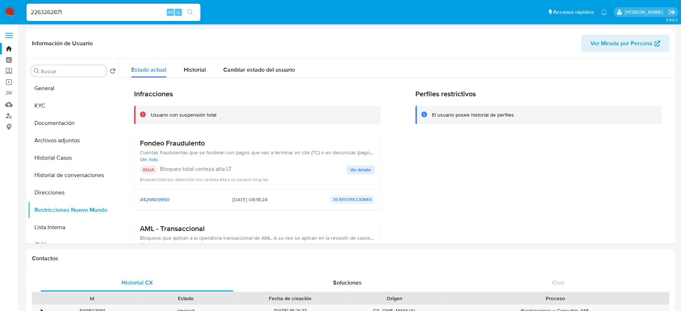
click at [117, 17] on input "2263262871" at bounding box center [113, 12] width 174 height 9
click at [65, 12] on input "2263262871" at bounding box center [113, 12] width 174 height 9
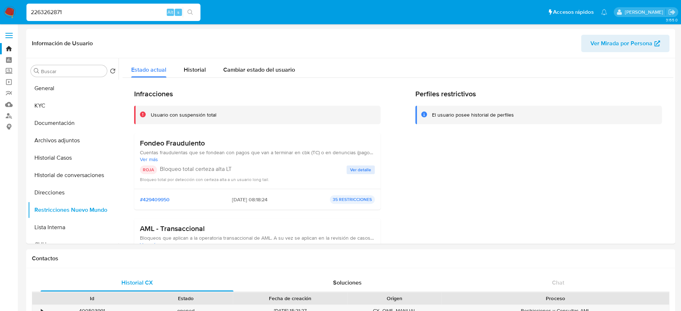
click at [49, 11] on input "2263262871" at bounding box center [113, 12] width 174 height 9
paste input "99153287"
type input "299153287"
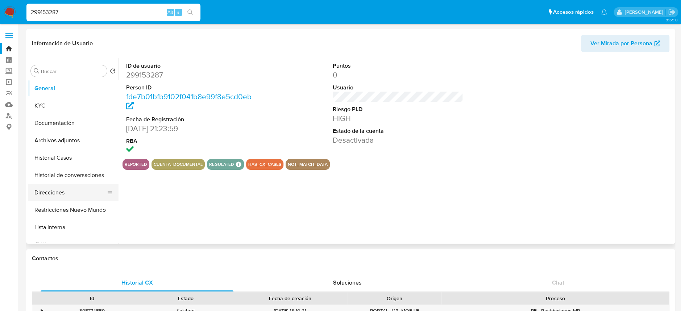
click at [65, 201] on ul "General KYC Documentación Archivos adjuntos Historial Casos Historial de conver…" at bounding box center [73, 161] width 91 height 163
select select "10"
click at [71, 207] on button "Restricciones Nuevo Mundo" at bounding box center [70, 209] width 85 height 17
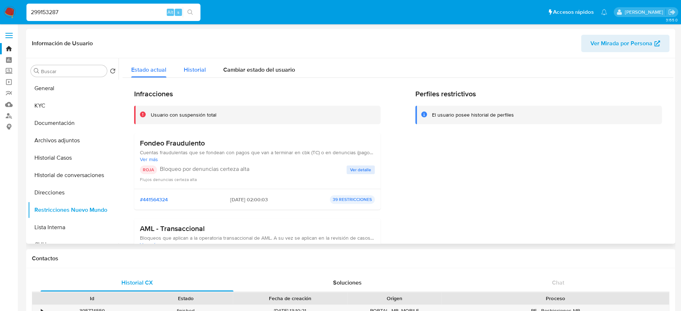
click at [195, 70] on span "Historial" at bounding box center [195, 70] width 22 height 8
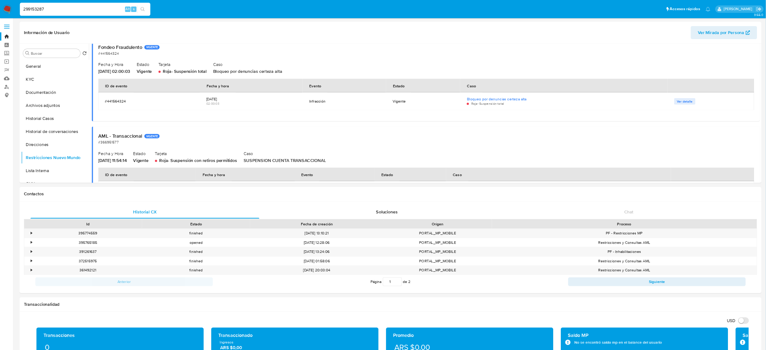
scroll to position [96, 0]
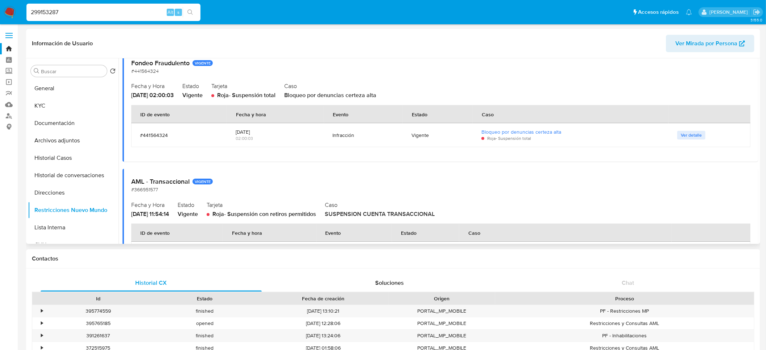
drag, startPoint x: 603, startPoint y: 3, endPoint x: 497, endPoint y: 234, distance: 254.4
click at [497, 234] on th "Caso" at bounding box center [565, 233] width 212 height 18
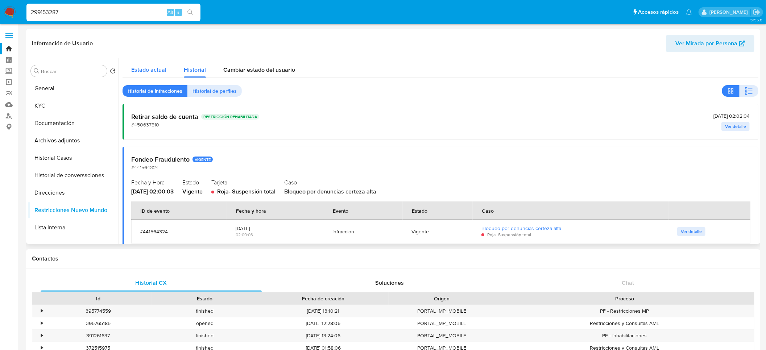
click at [151, 68] on span "Estado actual" at bounding box center [148, 70] width 35 height 8
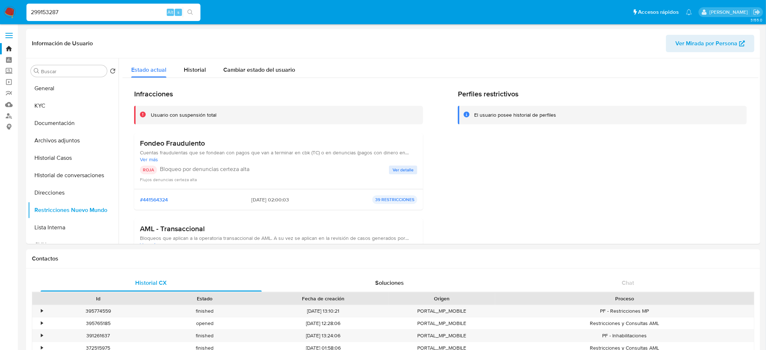
click at [9, 11] on img at bounding box center [10, 12] width 12 height 12
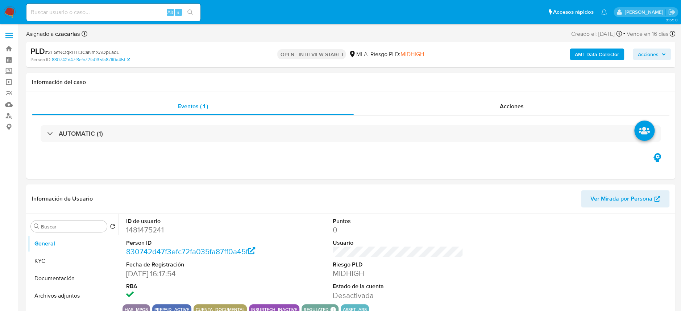
select select "10"
click at [73, 287] on button "Archivos adjuntos" at bounding box center [70, 295] width 85 height 17
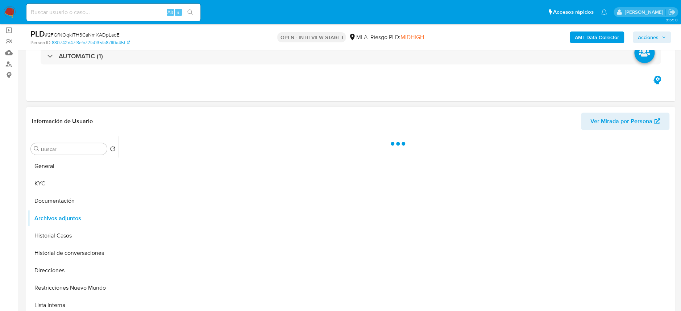
scroll to position [96, 0]
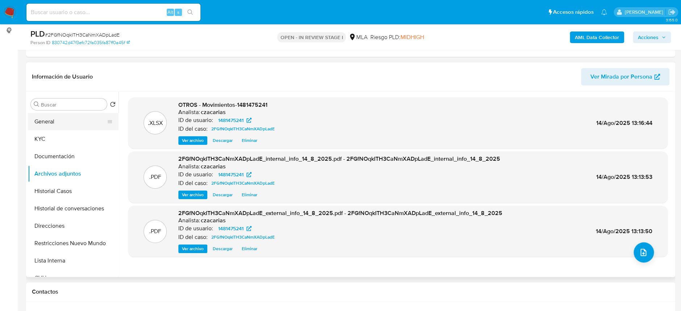
click at [72, 123] on button "General" at bounding box center [70, 121] width 85 height 17
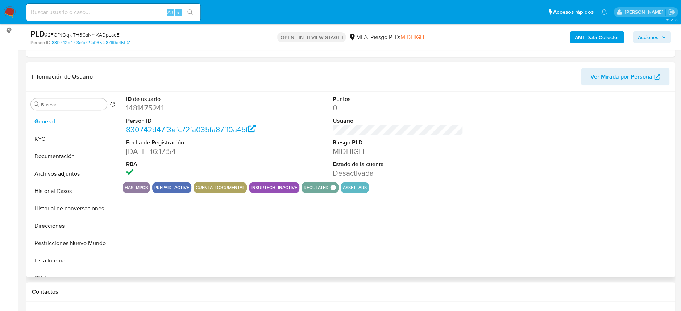
click at [144, 110] on dd "1481475241" at bounding box center [191, 108] width 130 height 10
copy dd "1481475241"
click at [75, 140] on button "KYC" at bounding box center [70, 138] width 85 height 17
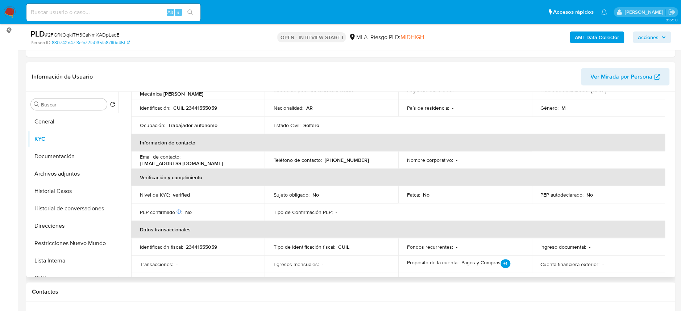
click at [215, 163] on p "[EMAIL_ADDRESS][DOMAIN_NAME]" at bounding box center [181, 163] width 83 height 7
drag, startPoint x: 218, startPoint y: 162, endPoint x: 140, endPoint y: 166, distance: 78.4
click at [140, 166] on div "Email de contacto : [EMAIL_ADDRESS][DOMAIN_NAME]" at bounding box center [198, 160] width 116 height 13
copy p "[EMAIL_ADDRESS][DOMAIN_NAME]"
click at [339, 164] on td "Teléfono de contacto : [PHONE_NUMBER]" at bounding box center [331, 159] width 133 height 17
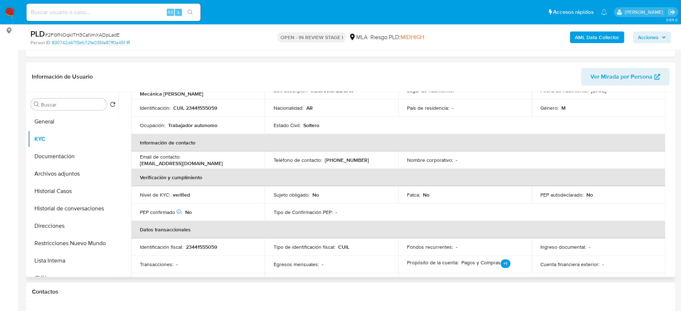
click at [341, 162] on p "[PHONE_NUMBER]" at bounding box center [346, 160] width 44 height 7
copy p "4053506"
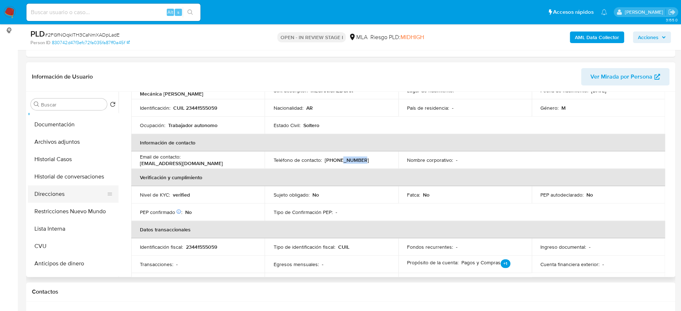
scroll to position [48, 0]
click at [72, 224] on button "CVU" at bounding box center [70, 229] width 85 height 17
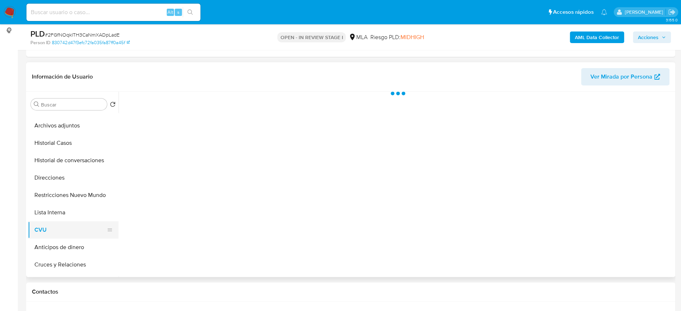
scroll to position [0, 0]
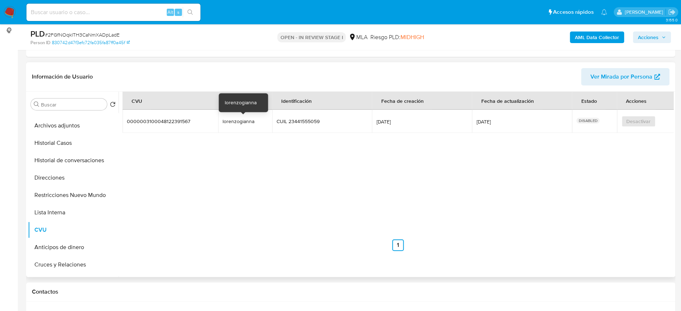
click at [232, 119] on div "lorenzogianna" at bounding box center [245, 121] width 45 height 7
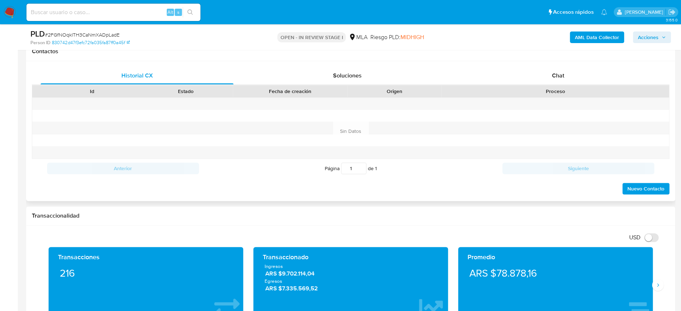
scroll to position [338, 0]
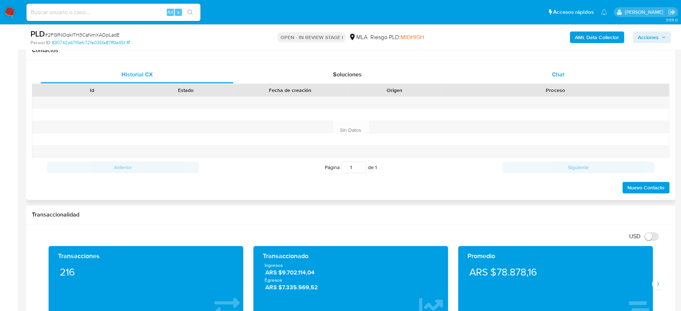
click at [545, 74] on div "Chat" at bounding box center [557, 74] width 193 height 17
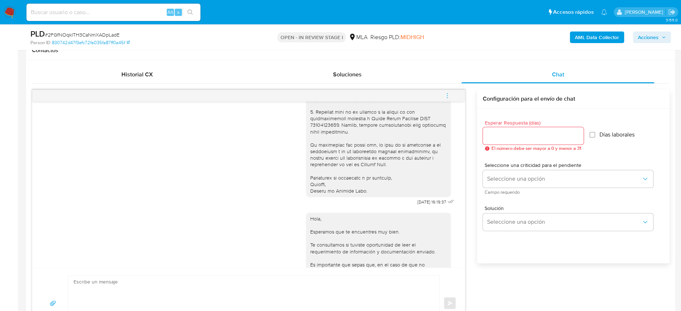
scroll to position [616, 0]
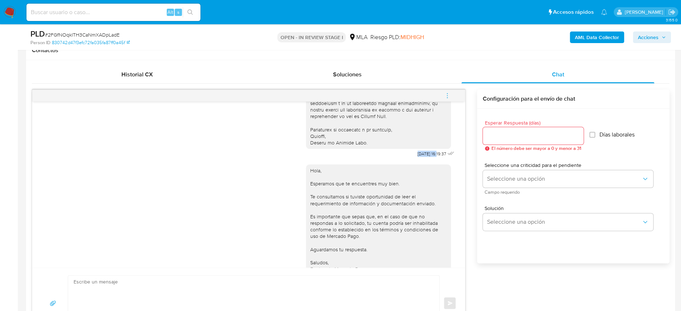
drag, startPoint x: 402, startPoint y: 181, endPoint x: 423, endPoint y: 181, distance: 21.0
click at [423, 157] on span "[DATE] 16:19:37" at bounding box center [431, 154] width 29 height 6
copy span "[DATE]"
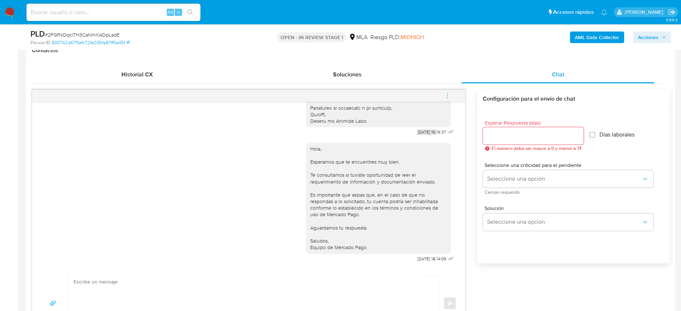
scroll to position [665, 0]
drag, startPoint x: 395, startPoint y: 260, endPoint x: 421, endPoint y: 257, distance: 26.6
click at [421, 257] on div "Hola, Esperamos que te encuentres muy bien. Te consultamos si tuviste oportunid…" at bounding box center [381, 201] width 150 height 126
drag, startPoint x: 415, startPoint y: 259, endPoint x: 407, endPoint y: 261, distance: 7.9
click at [417, 259] on span "[DATE] 18:14:09" at bounding box center [431, 259] width 29 height 6
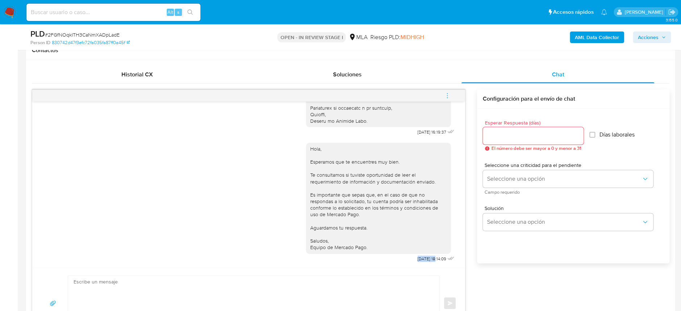
click at [417, 260] on span "[DATE] 18:14:09" at bounding box center [431, 259] width 29 height 6
click at [417, 256] on span "[DATE] 18:14:09" at bounding box center [431, 259] width 29 height 6
drag, startPoint x: 399, startPoint y: 257, endPoint x: 422, endPoint y: 261, distance: 23.5
click at [422, 261] on div "Hola, Esperamos que te encuentres muy bien. Te consultamos si tuviste oportunid…" at bounding box center [381, 201] width 150 height 126
copy span "[DATE]"
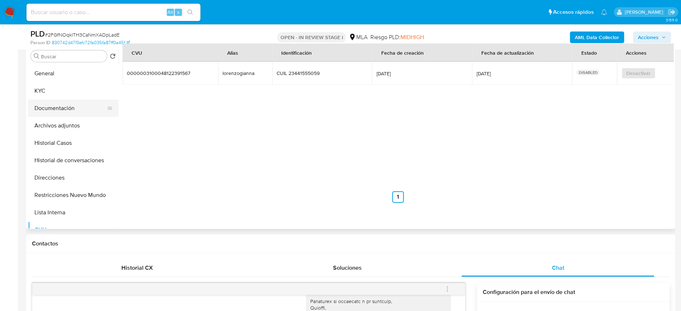
scroll to position [48, 0]
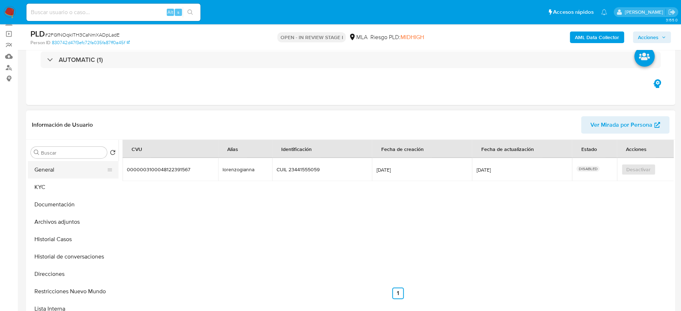
click at [46, 171] on button "General" at bounding box center [70, 169] width 85 height 17
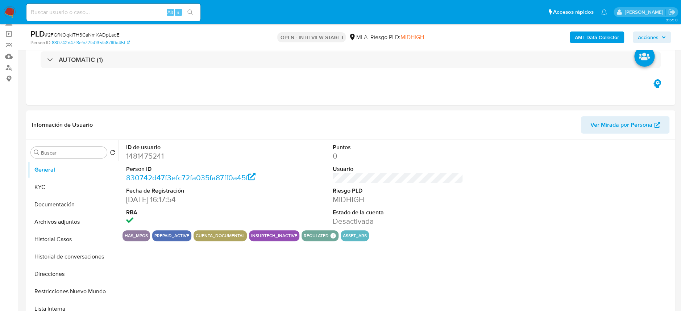
click at [153, 161] on dd "1481475241" at bounding box center [191, 156] width 130 height 10
click at [149, 155] on dd "1481475241" at bounding box center [191, 156] width 130 height 10
copy dd "1481475241"
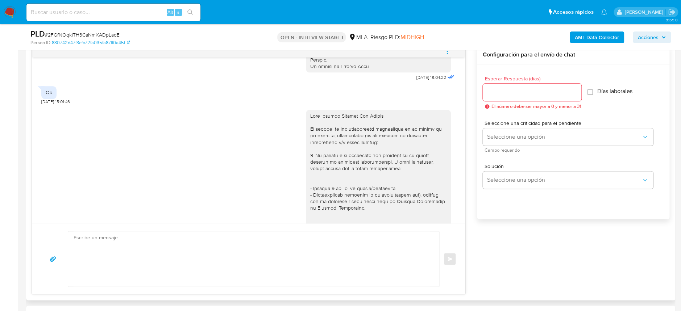
scroll to position [338, 0]
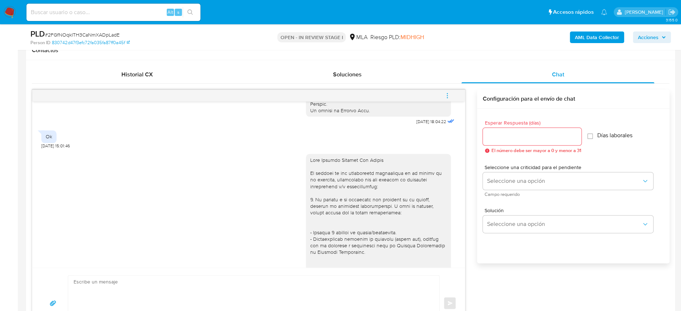
click at [446, 95] on icon "menu-action" at bounding box center [447, 95] width 7 height 7
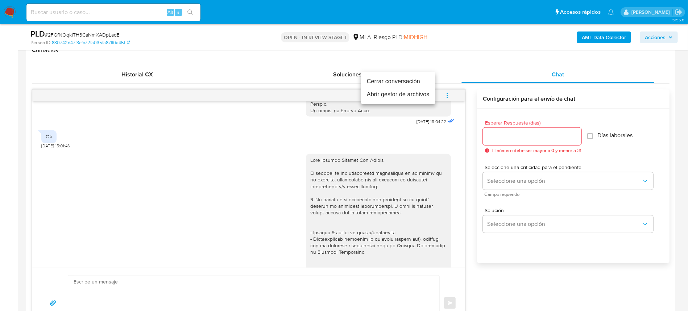
click at [394, 80] on li "Cerrar conversación" at bounding box center [398, 81] width 74 height 13
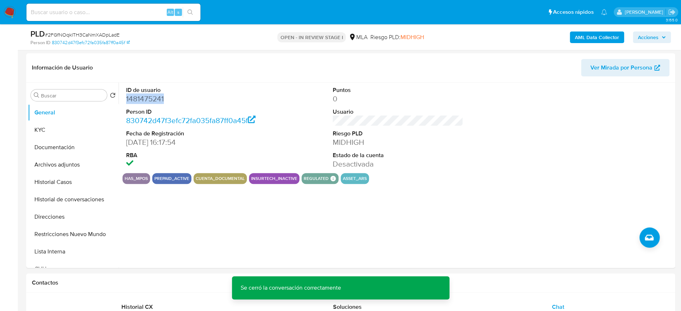
scroll to position [96, 0]
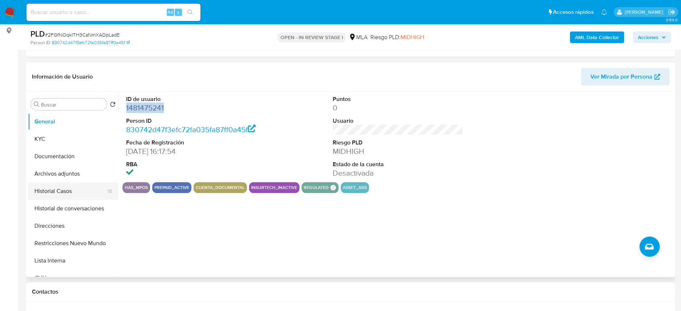
click at [61, 191] on button "Historial Casos" at bounding box center [70, 191] width 85 height 17
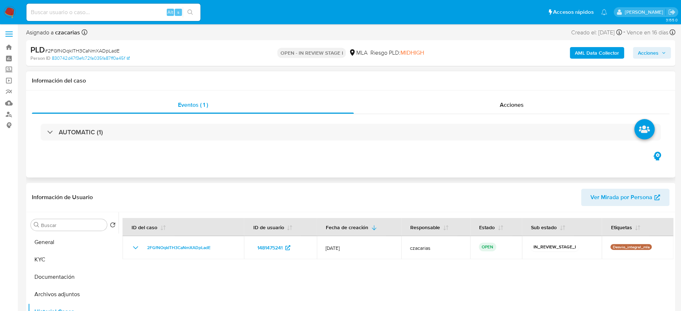
scroll to position [0, 0]
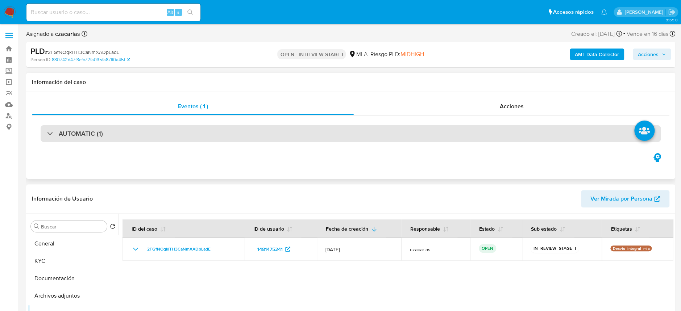
drag, startPoint x: 229, startPoint y: 119, endPoint x: 220, endPoint y: 135, distance: 17.7
click at [226, 122] on div "AUTOMATIC (1)" at bounding box center [350, 134] width 637 height 36
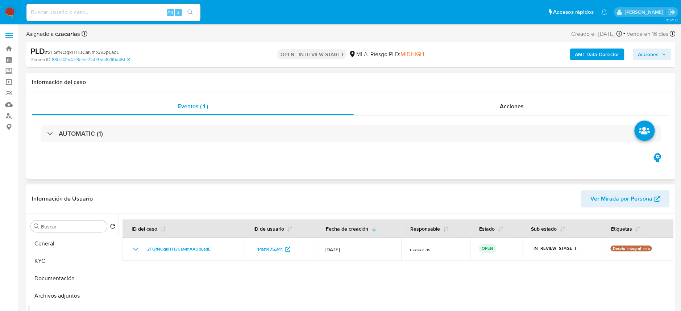
click at [221, 145] on div "AUTOMATIC (1)" at bounding box center [350, 134] width 637 height 36
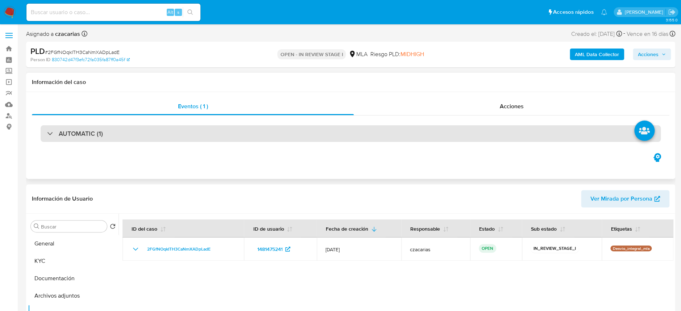
click at [223, 139] on div "AUTOMATIC (1)" at bounding box center [351, 133] width 620 height 17
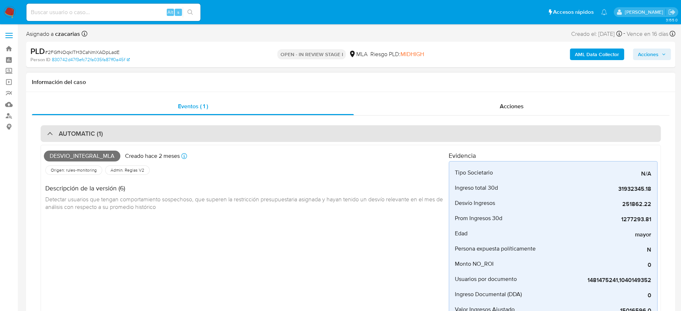
click at [223, 139] on div "AUTOMATIC (1)" at bounding box center [351, 133] width 620 height 17
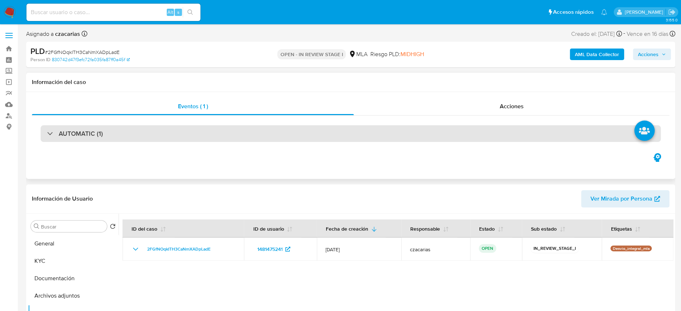
click at [225, 136] on div "AUTOMATIC (1)" at bounding box center [351, 133] width 620 height 17
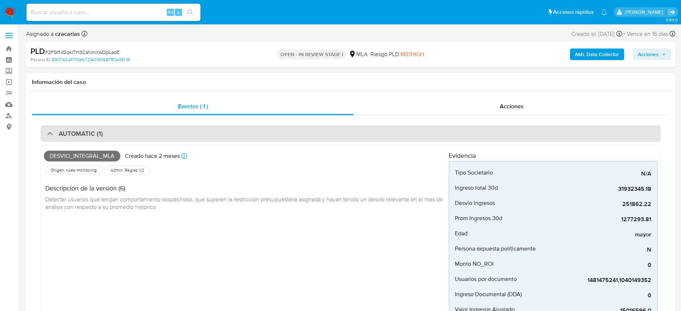
click at [225, 136] on div "AUTOMATIC (1)" at bounding box center [351, 133] width 620 height 17
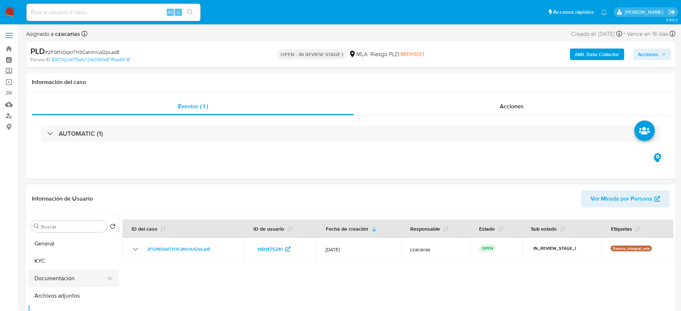
click at [59, 286] on button "Documentación" at bounding box center [70, 278] width 85 height 17
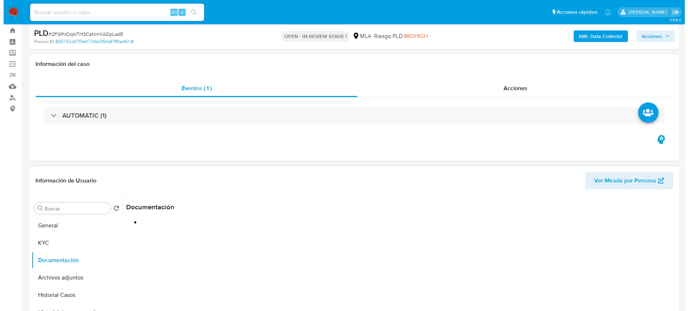
scroll to position [48, 0]
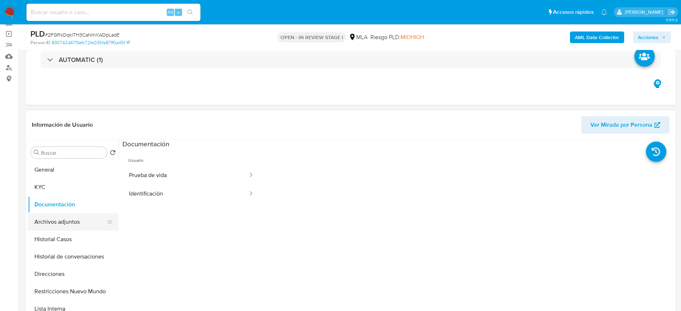
click at [60, 222] on button "Archivos adjuntos" at bounding box center [70, 221] width 85 height 17
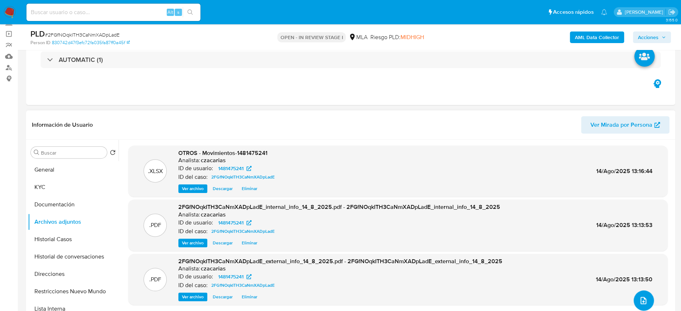
click at [643, 298] on icon "upload-file" at bounding box center [643, 300] width 9 height 9
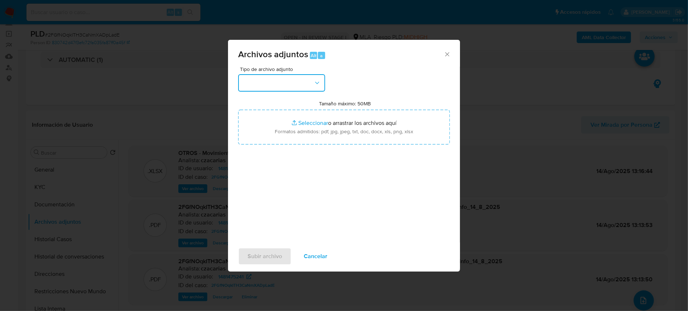
click at [290, 88] on button "button" at bounding box center [281, 82] width 87 height 17
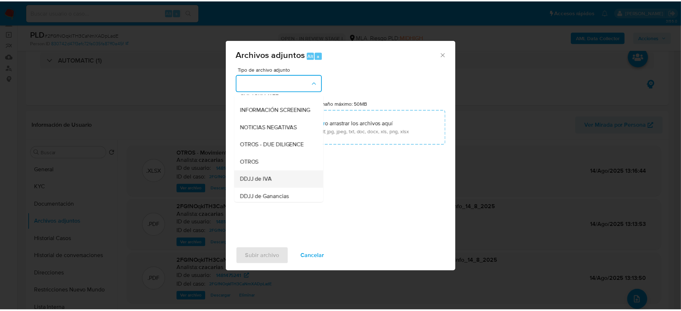
scroll to position [96, 0]
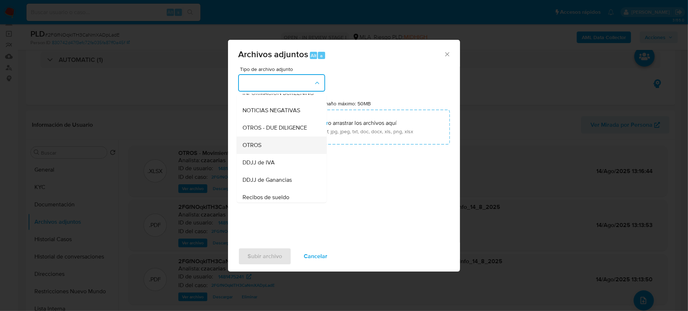
click at [271, 149] on div "OTROS" at bounding box center [279, 145] width 74 height 17
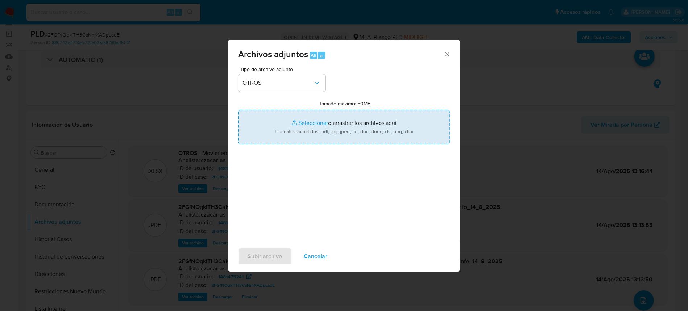
type input "C:\fakepath\Caselog 2FGfNOqkITH3CaNmXADpLadE_2025_06_18_22_48_04.docx"
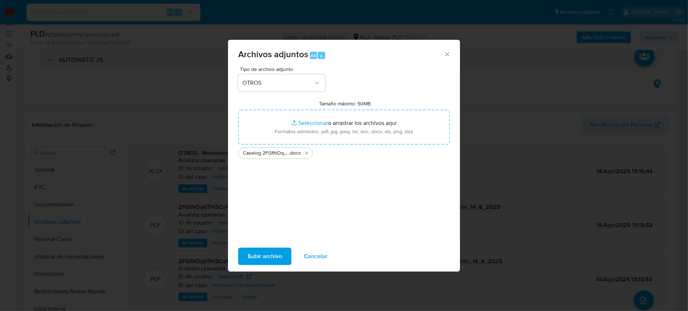
click at [248, 256] on span "Subir archivo" at bounding box center [265, 257] width 34 height 16
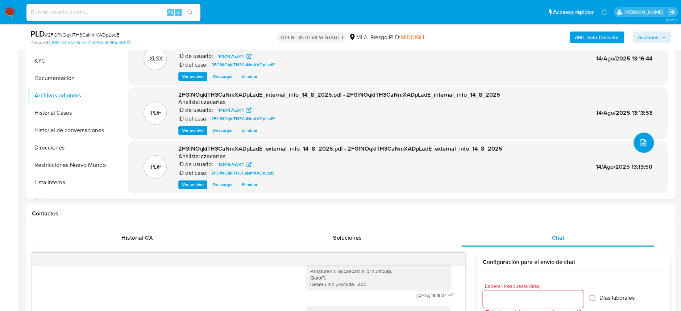
scroll to position [145, 0]
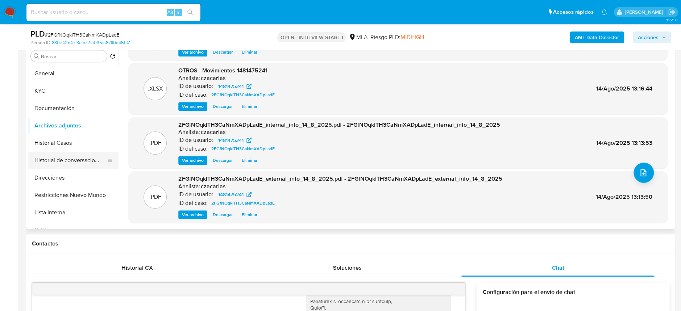
click at [61, 163] on button "Historial de conversaciones" at bounding box center [70, 160] width 85 height 17
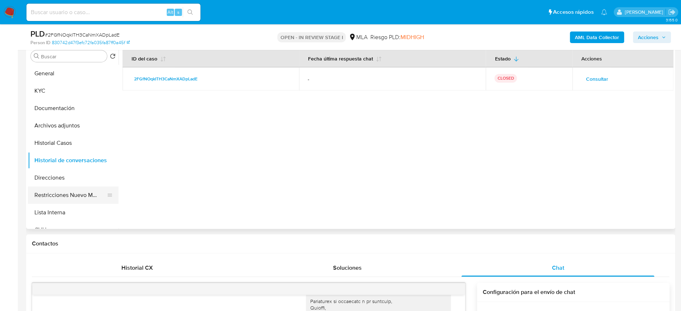
click at [51, 191] on button "Restricciones Nuevo Mundo" at bounding box center [70, 195] width 85 height 17
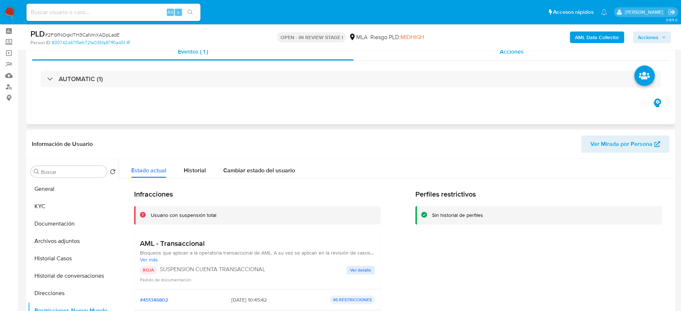
scroll to position [0, 0]
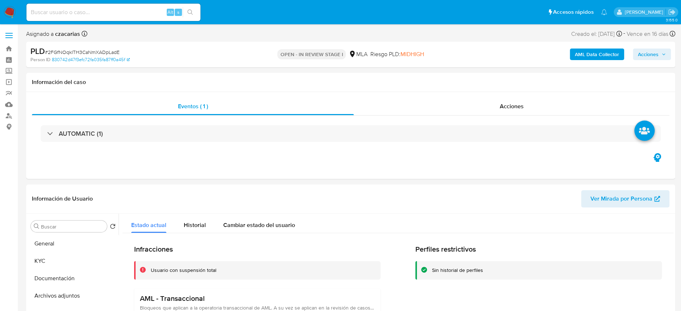
click at [650, 47] on div "AML Data Collector Acciones" at bounding box center [565, 54] width 212 height 17
click at [650, 51] on span "Acciones" at bounding box center [648, 55] width 21 height 12
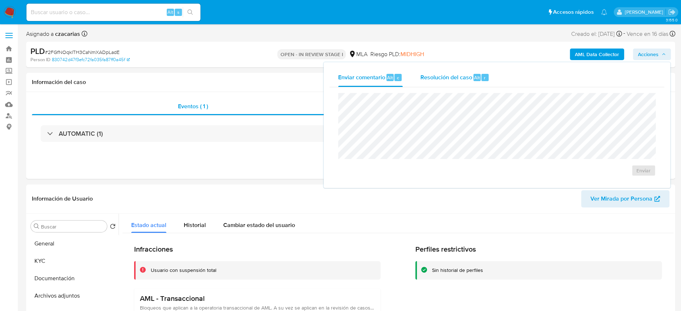
drag, startPoint x: 479, startPoint y: 72, endPoint x: 478, endPoint y: 77, distance: 4.4
click at [478, 73] on div "Resolución del caso Alt r" at bounding box center [454, 77] width 69 height 19
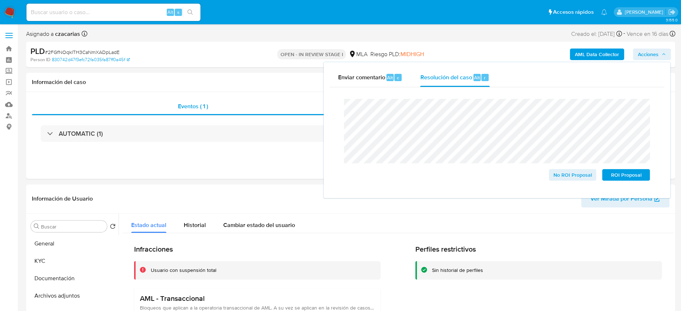
click at [109, 49] on span "# 2FGfNOqkITH3CaNmXADpLadE" at bounding box center [82, 52] width 75 height 7
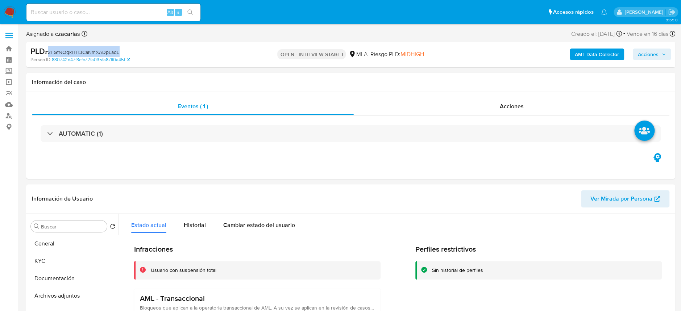
click at [109, 49] on span "# 2FGfNOqkITH3CaNmXADpLadE" at bounding box center [82, 52] width 75 height 7
copy span "2FGfNOqkITH3CaNmXADpLadE"
click at [645, 54] on span "Acciones" at bounding box center [648, 55] width 21 height 12
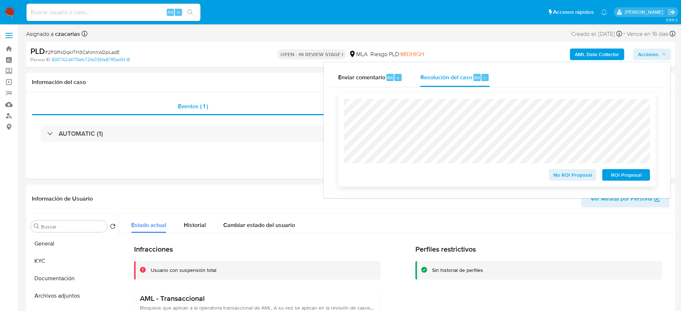
click at [627, 175] on span "ROI Proposal" at bounding box center [626, 175] width 38 height 10
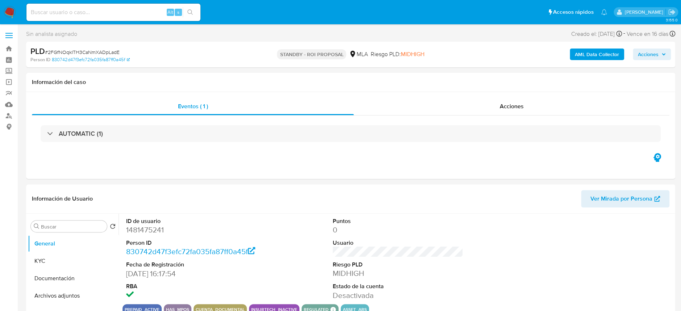
select select "10"
click at [108, 11] on input at bounding box center [113, 12] width 174 height 9
paste input "mBurxC0uVvAI7s7WLzfAn4K1"
type input "mBurxC0uVvAI7s7WLzfAn4K1"
click at [193, 12] on icon "search-icon" at bounding box center [190, 12] width 6 height 6
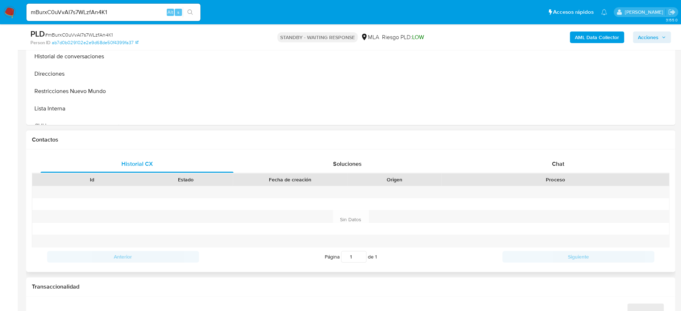
scroll to position [290, 0]
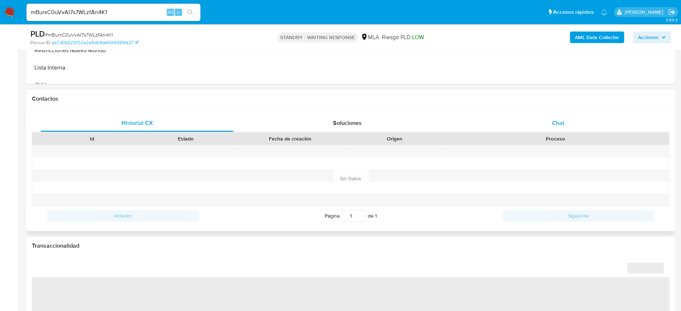
click at [564, 130] on div "Chat" at bounding box center [557, 123] width 193 height 17
select select "10"
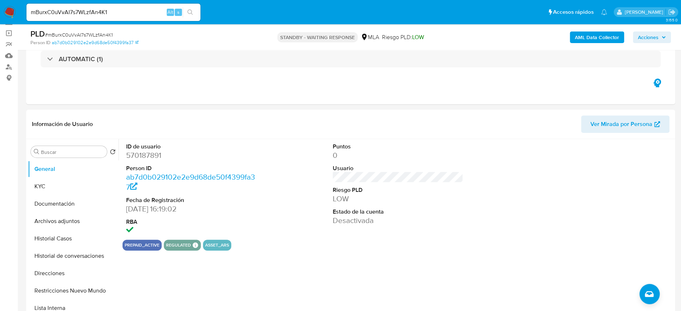
scroll to position [48, 0]
click at [122, 12] on input "mBurxC0uVvAI7s7WLzfAn4K1" at bounding box center [113, 12] width 174 height 9
click at [83, 13] on input "mBurxC0uVvAI7s7WLzfAn4K1" at bounding box center [113, 12] width 174 height 9
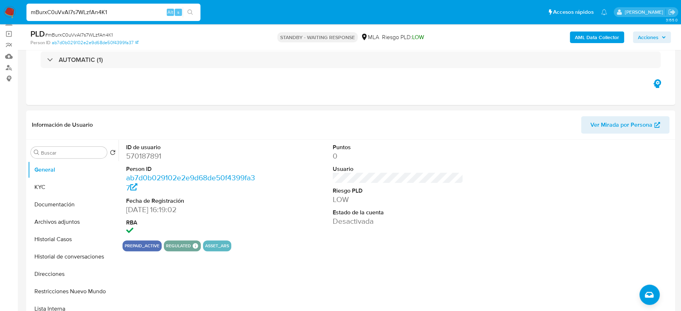
paste input "2107754864"
type input "2107754864"
click at [185, 9] on button "search-icon" at bounding box center [190, 12] width 15 height 10
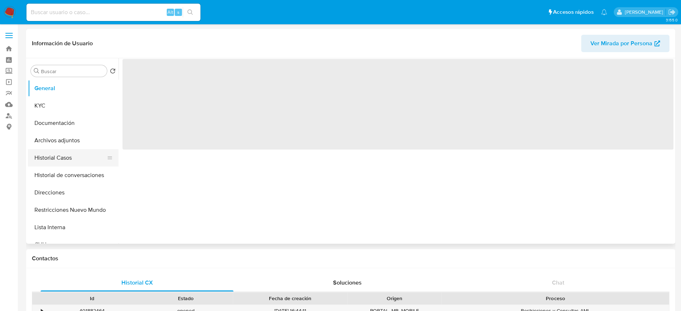
click at [58, 157] on button "Historial Casos" at bounding box center [70, 157] width 85 height 17
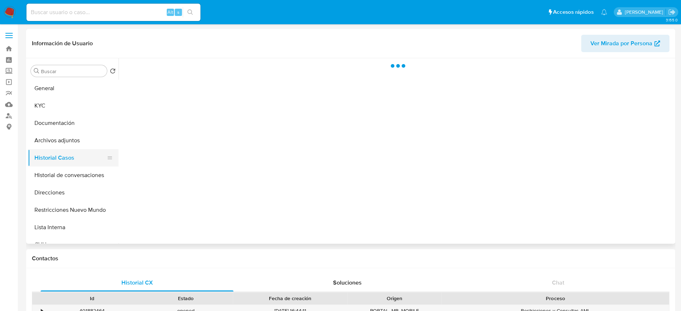
select select "10"
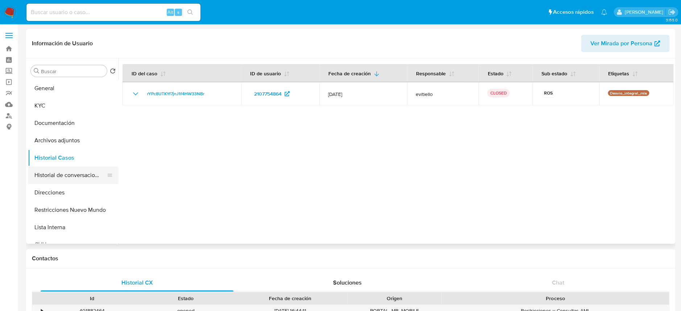
click at [59, 169] on button "Historial de conversaciones" at bounding box center [70, 175] width 85 height 17
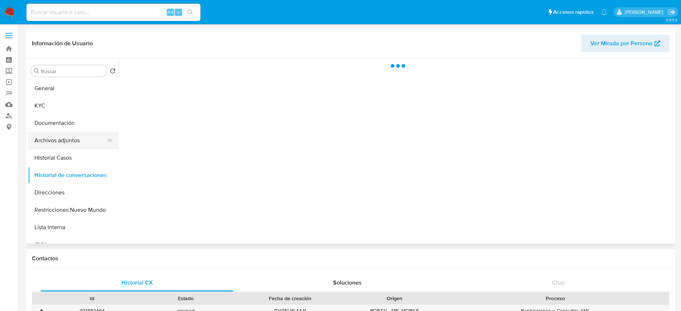
click at [63, 137] on button "Archivos adjuntos" at bounding box center [70, 140] width 85 height 17
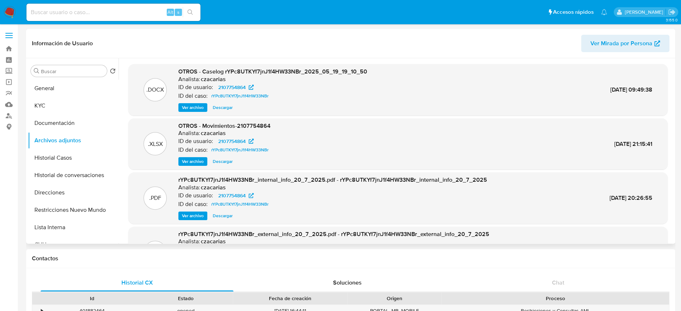
click at [187, 105] on span "Ver archivo" at bounding box center [193, 107] width 22 height 7
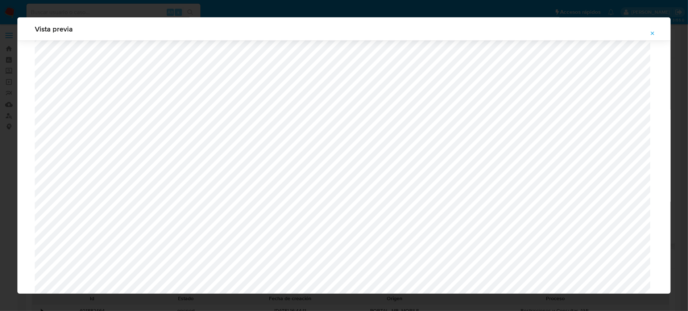
scroll to position [468, 0]
click at [33, 203] on div "Attachment preview" at bounding box center [343, 65] width 653 height 987
click at [648, 34] on button "Attachment preview" at bounding box center [652, 34] width 16 height 12
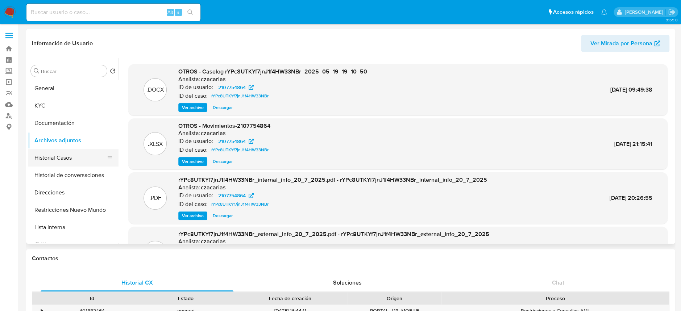
click at [68, 155] on button "Historial Casos" at bounding box center [70, 157] width 85 height 17
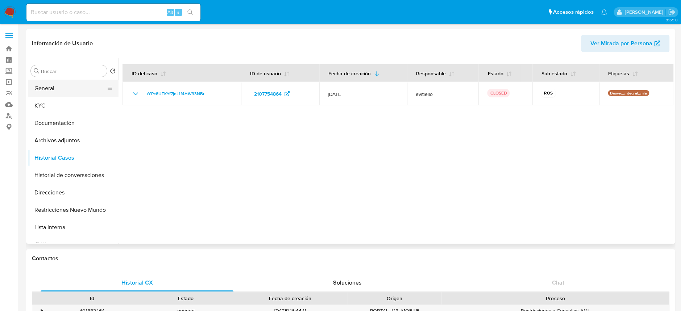
click at [76, 89] on button "General" at bounding box center [70, 88] width 85 height 17
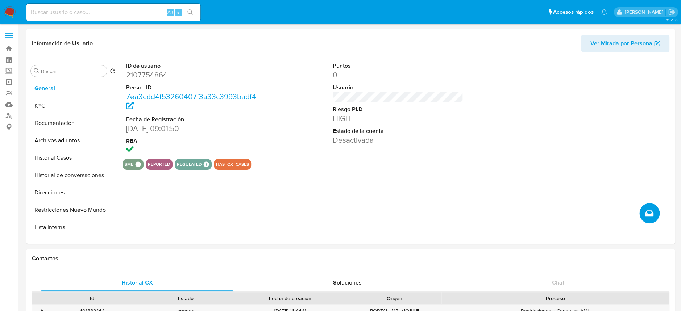
click at [645, 212] on icon "Crear caso manual" at bounding box center [649, 213] width 9 height 9
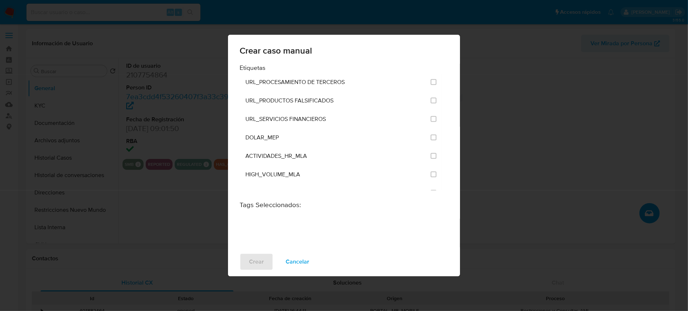
scroll to position [1401, 0]
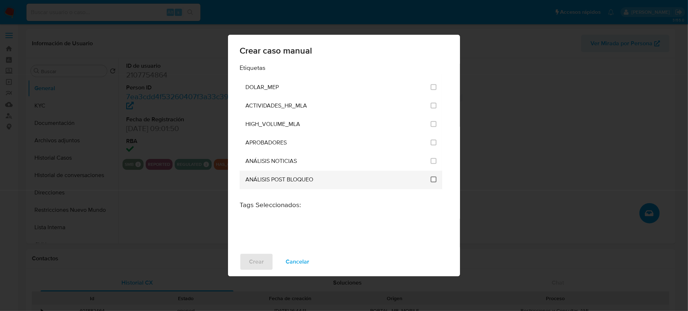
click at [431, 182] on input "3249" at bounding box center [434, 179] width 6 height 6
checkbox input "true"
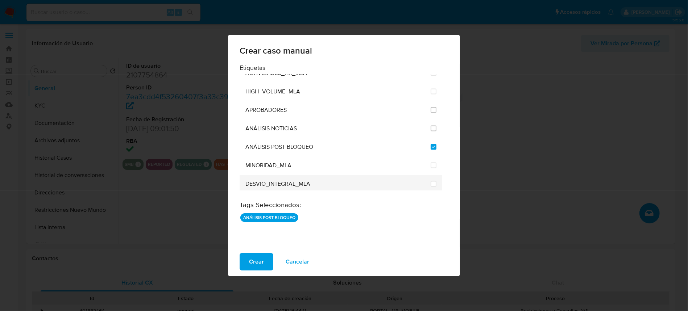
scroll to position [1449, 0]
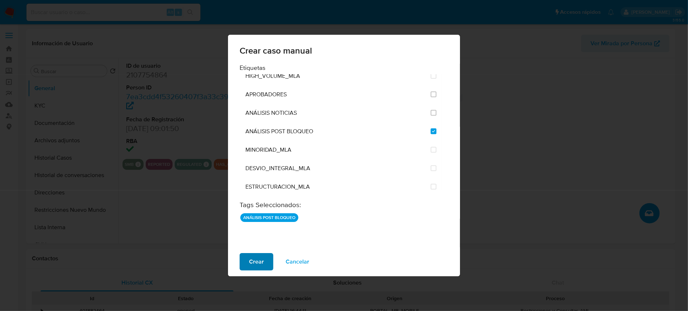
click at [262, 263] on span "Crear" at bounding box center [256, 262] width 15 height 16
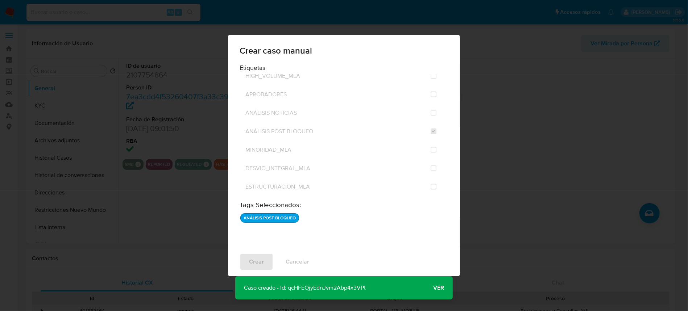
click at [437, 288] on span "Ver" at bounding box center [438, 288] width 11 height 0
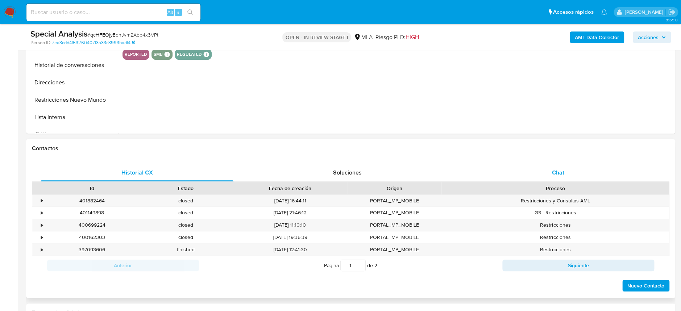
select select "10"
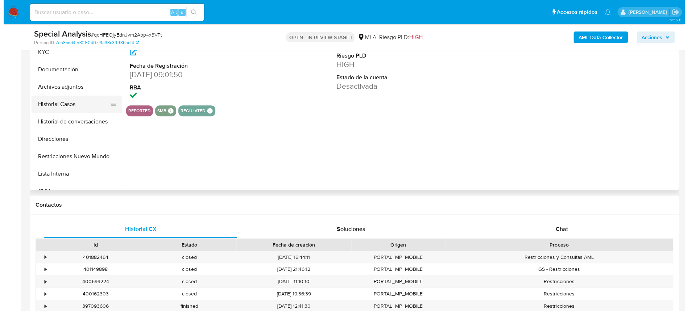
scroll to position [145, 0]
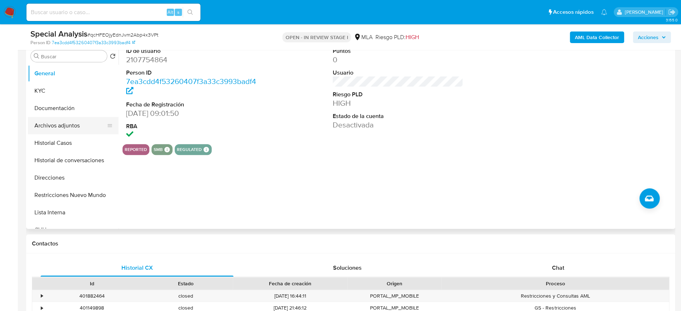
click at [70, 128] on button "Archivos adjuntos" at bounding box center [70, 125] width 85 height 17
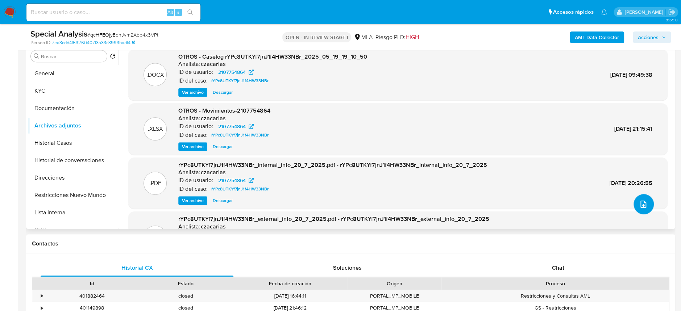
click at [639, 203] on icon "upload-file" at bounding box center [643, 204] width 9 height 9
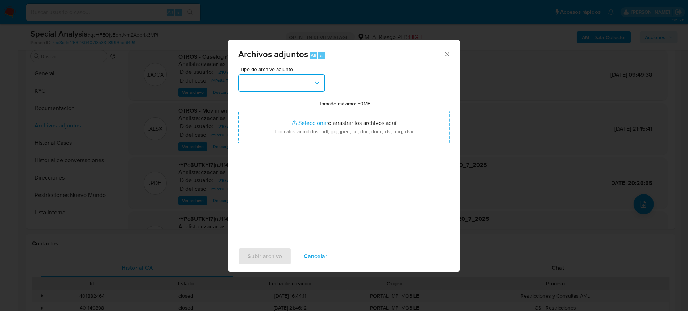
click at [261, 74] on button "button" at bounding box center [281, 82] width 87 height 17
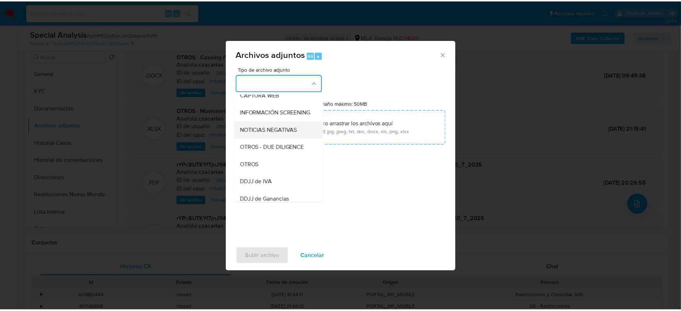
scroll to position [96, 0]
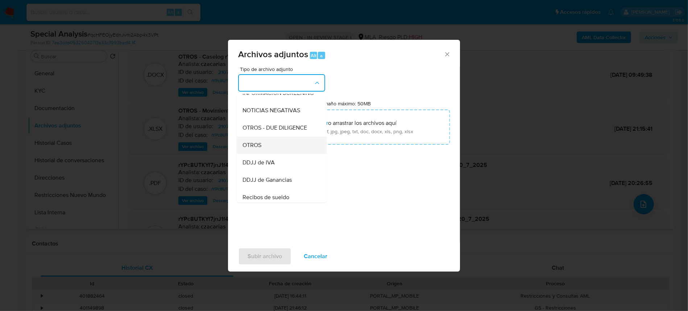
click at [277, 154] on div "OTROS" at bounding box center [279, 145] width 74 height 17
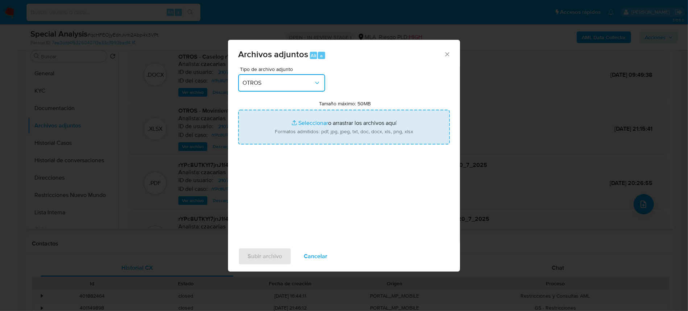
type input "C:\fakepath\melifile3070134631670739332.jpg"
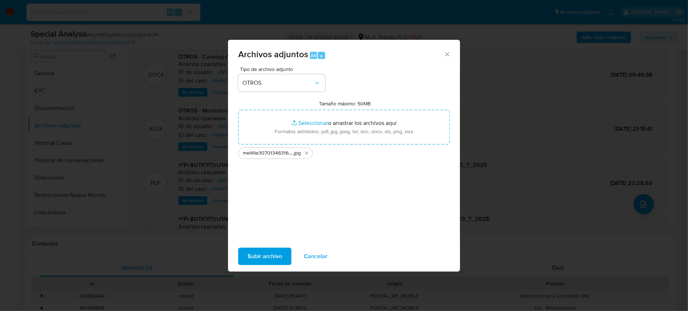
click at [261, 257] on span "Subir archivo" at bounding box center [265, 257] width 34 height 16
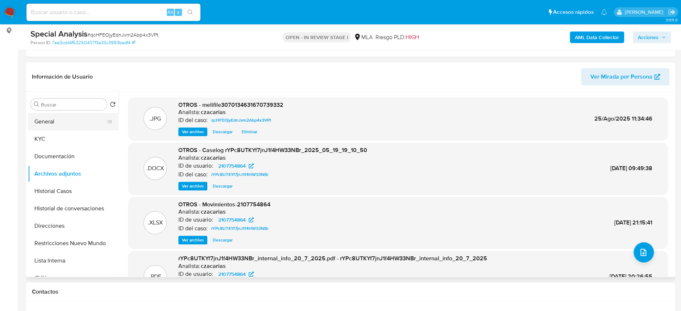
click at [66, 121] on button "General" at bounding box center [70, 121] width 85 height 17
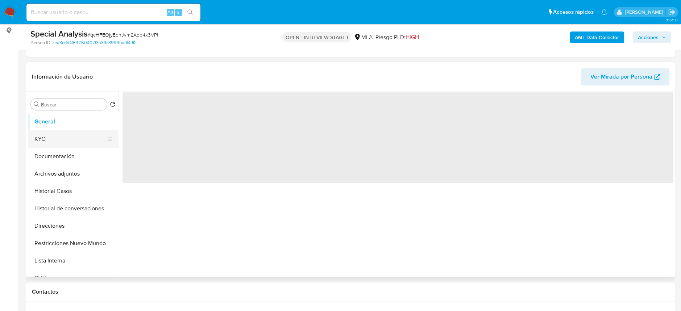
click at [57, 134] on button "KYC" at bounding box center [70, 138] width 85 height 17
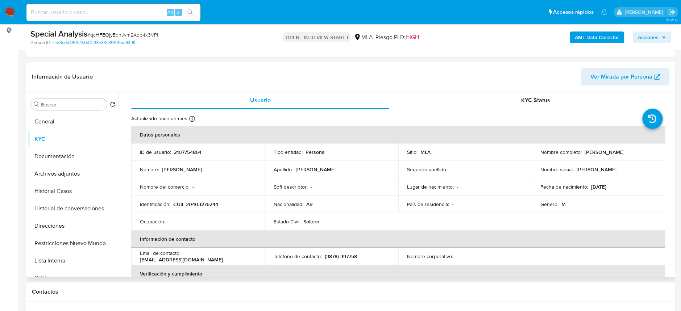
drag, startPoint x: 580, startPoint y: 153, endPoint x: 651, endPoint y: 151, distance: 70.7
click at [651, 151] on div "Nombre completo : [PERSON_NAME]" at bounding box center [598, 152] width 116 height 7
click at [211, 202] on p "CUIL 20403276244" at bounding box center [195, 204] width 45 height 7
copy p "20403276244"
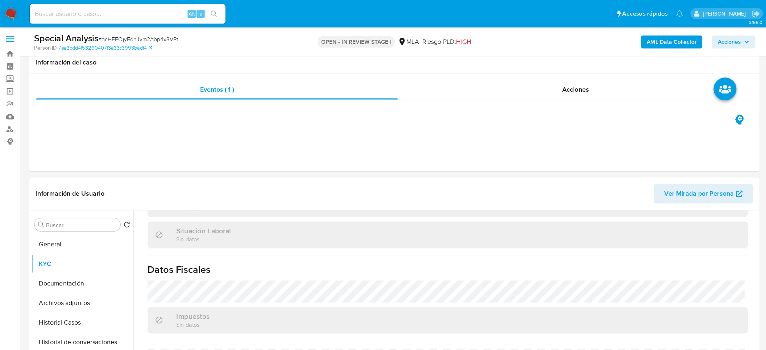
scroll to position [0, 0]
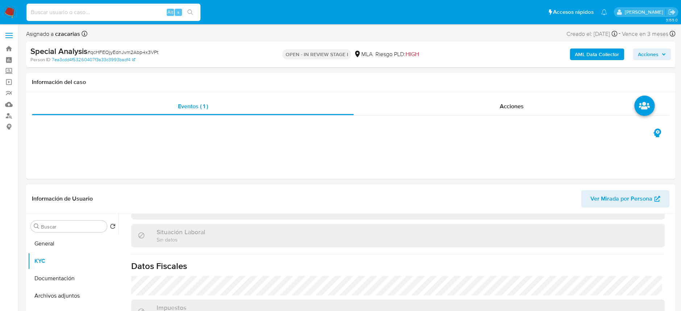
click at [146, 11] on input at bounding box center [113, 12] width 174 height 9
paste input "299153287"
type input "299153287"
click at [191, 15] on icon "search-icon" at bounding box center [190, 12] width 6 height 6
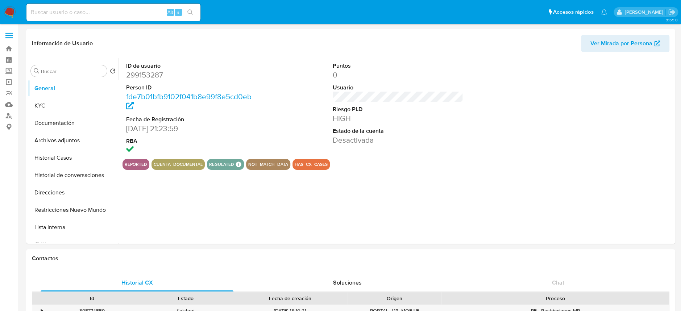
select select "10"
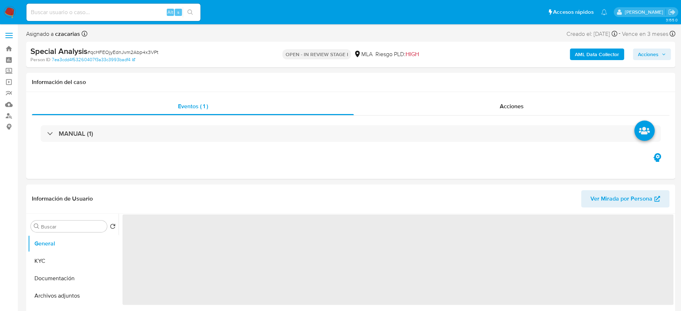
select select "10"
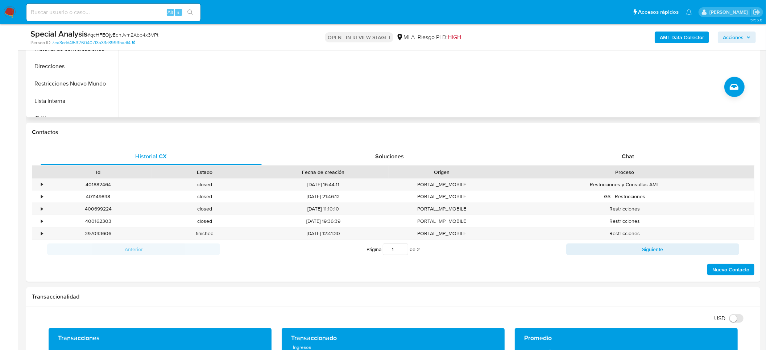
scroll to position [272, 0]
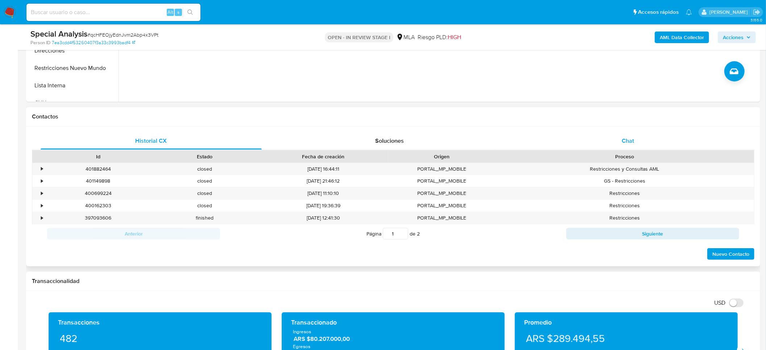
click at [632, 134] on div "Chat" at bounding box center [627, 140] width 221 height 17
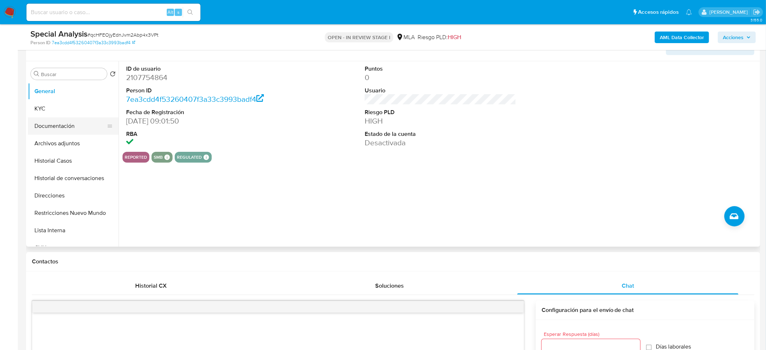
scroll to position [109, 0]
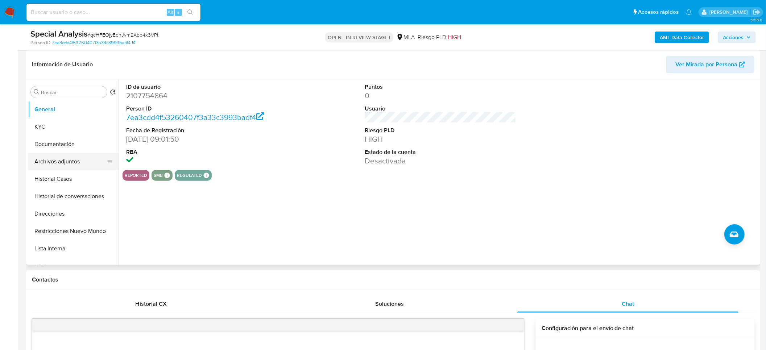
click at [48, 170] on button "Archivos adjuntos" at bounding box center [70, 161] width 85 height 17
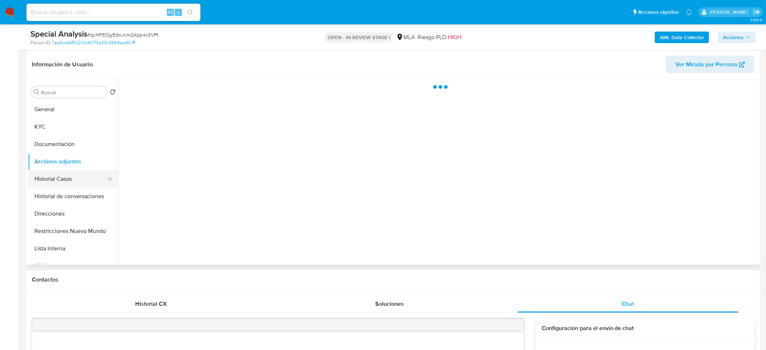
click at [50, 176] on button "Historial Casos" at bounding box center [70, 178] width 85 height 17
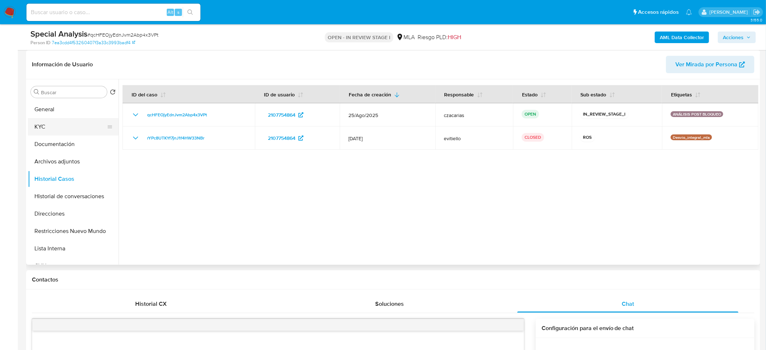
click at [36, 123] on button "KYC" at bounding box center [70, 126] width 85 height 17
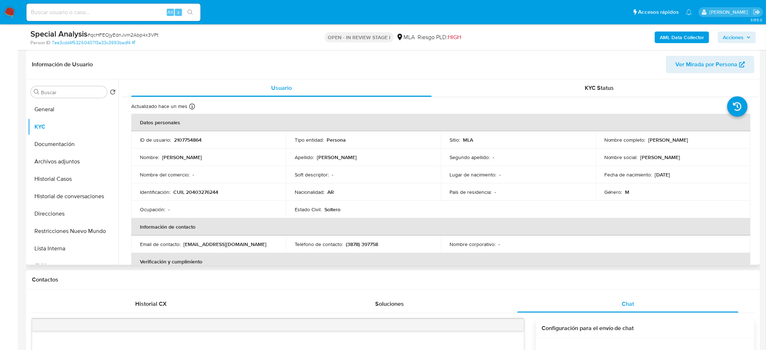
click at [205, 191] on p "CUIL 20403276244" at bounding box center [195, 192] width 45 height 7
copy p "20403276244"
click at [59, 163] on button "Archivos adjuntos" at bounding box center [70, 161] width 85 height 17
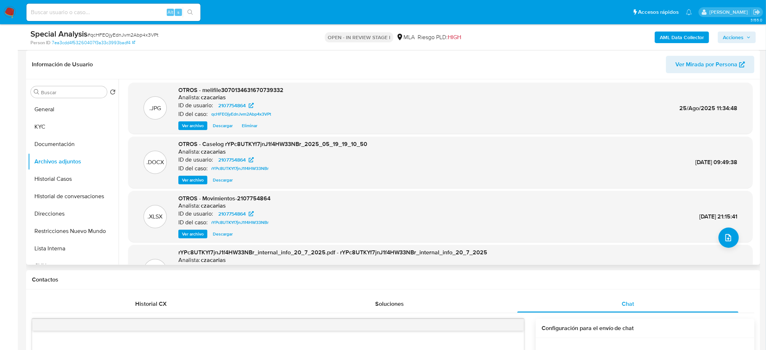
scroll to position [0, 0]
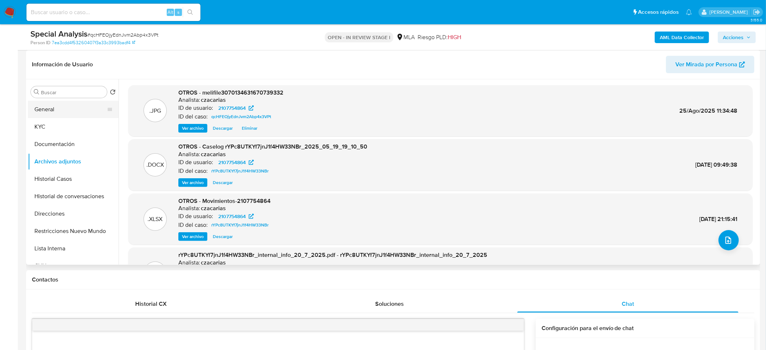
click at [47, 107] on button "General" at bounding box center [70, 109] width 85 height 17
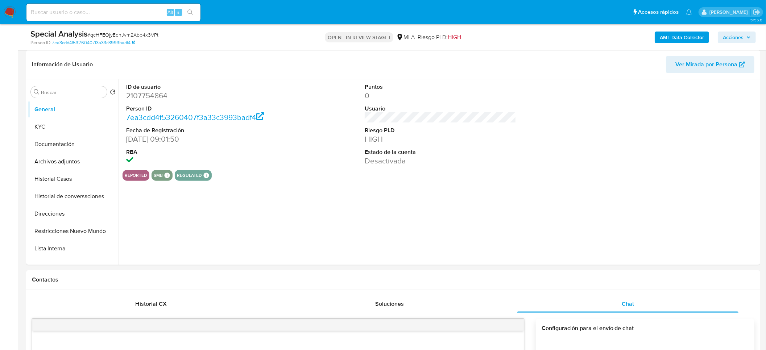
click at [162, 94] on dd "2107754864" at bounding box center [202, 96] width 152 height 10
copy dd "2107754864"
click at [58, 126] on button "KYC" at bounding box center [70, 126] width 85 height 17
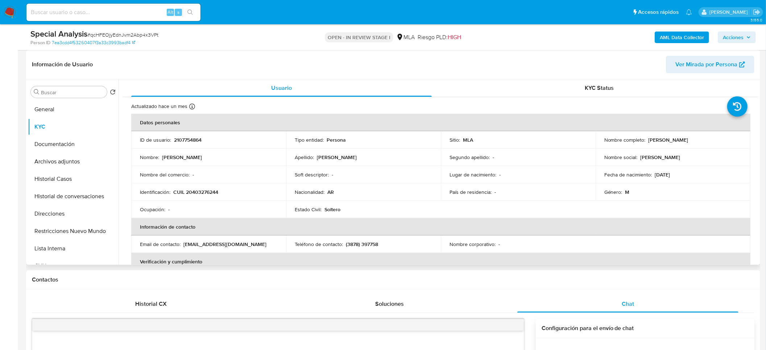
drag, startPoint x: 646, startPoint y: 137, endPoint x: 716, endPoint y: 140, distance: 70.7
click at [687, 140] on div "Nombre completo : [PERSON_NAME]" at bounding box center [672, 140] width 137 height 7
copy p "[PERSON_NAME]"
click at [205, 192] on p "CUIL 20403276244" at bounding box center [195, 192] width 45 height 7
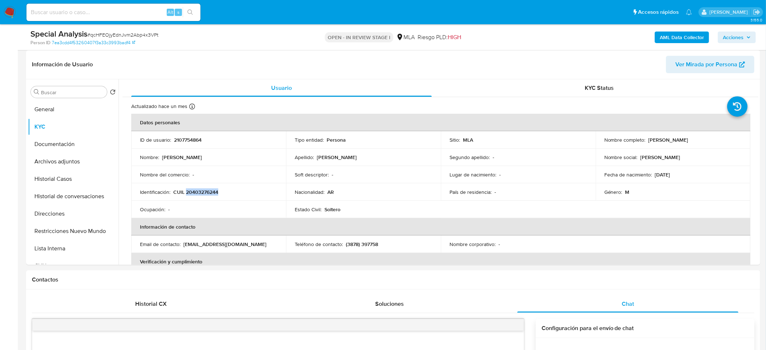
copy p "20403276244"
click at [204, 194] on p "CUIL 20403276244" at bounding box center [195, 192] width 45 height 7
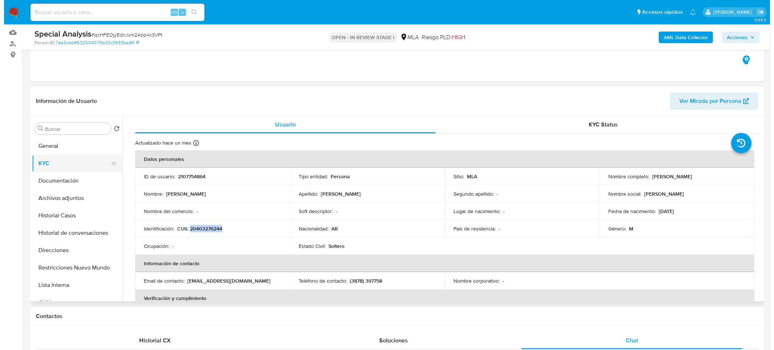
scroll to position [54, 0]
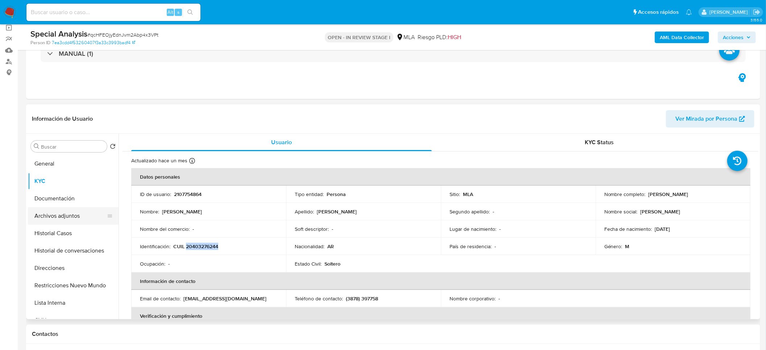
click at [61, 217] on button "Archivos adjuntos" at bounding box center [70, 215] width 85 height 17
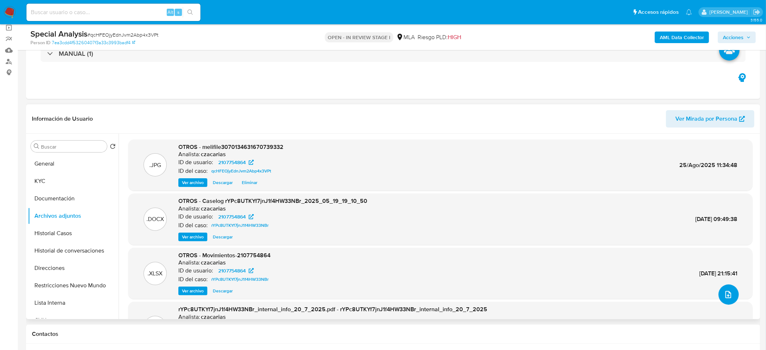
click at [687, 296] on icon "upload-file" at bounding box center [728, 294] width 9 height 9
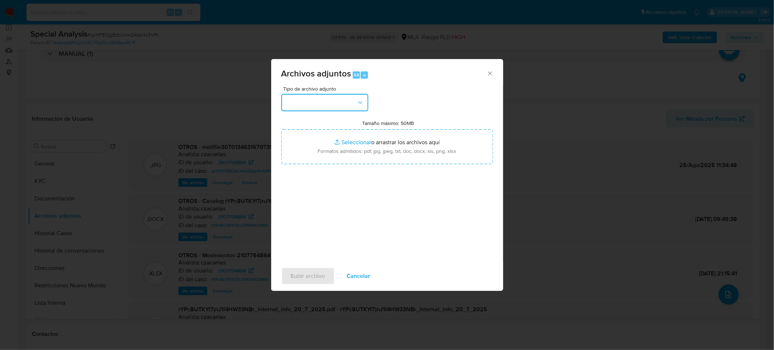
click at [313, 104] on button "button" at bounding box center [324, 102] width 87 height 17
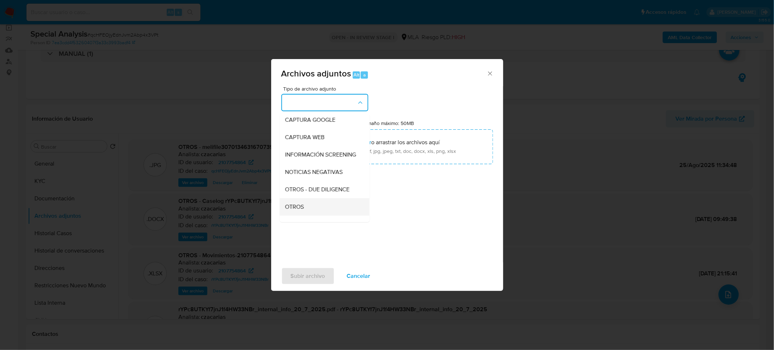
click at [295, 207] on div "OTROS" at bounding box center [322, 206] width 74 height 17
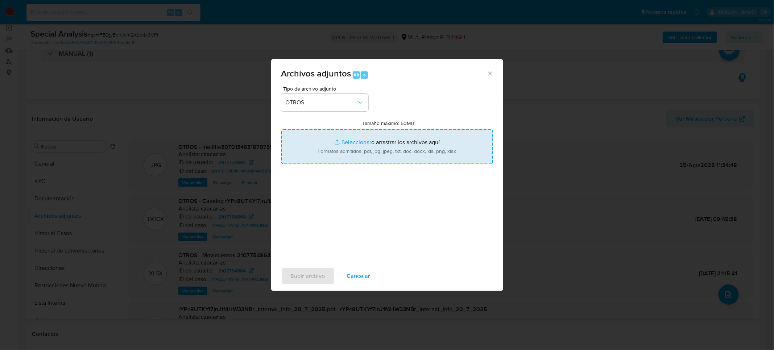
type input "C:\fakepath\NOSIS.pdf"
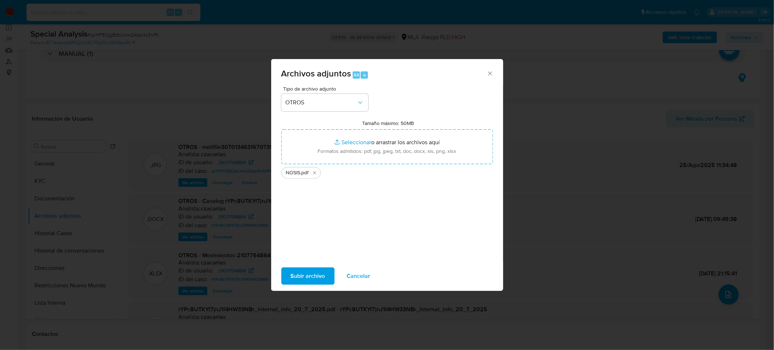
click at [294, 280] on span "Subir archivo" at bounding box center [308, 276] width 34 height 16
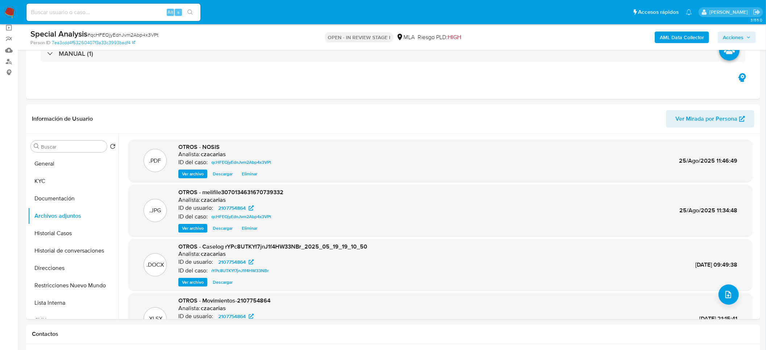
click at [687, 36] on span "Acciones" at bounding box center [733, 38] width 21 height 12
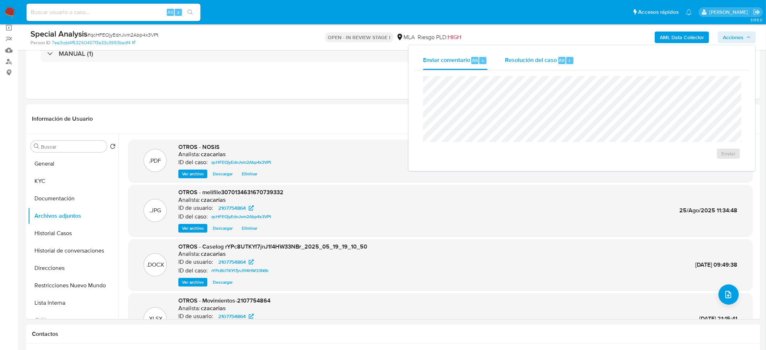
click at [550, 57] on span "Resolución del caso" at bounding box center [531, 60] width 52 height 8
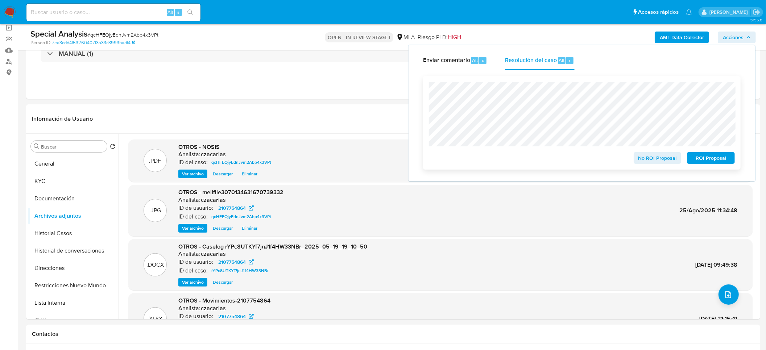
click at [654, 156] on span "No ROI Proposal" at bounding box center [658, 158] width 38 height 10
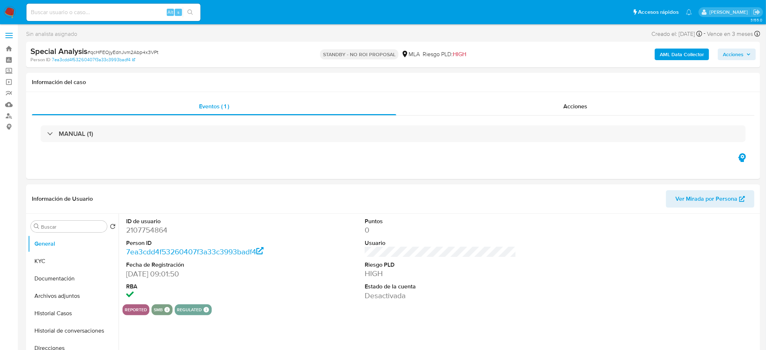
select select "10"
drag, startPoint x: 150, startPoint y: 18, endPoint x: 147, endPoint y: 14, distance: 4.9
click at [147, 14] on div "Alt s" at bounding box center [113, 12] width 174 height 17
click at [146, 13] on input at bounding box center [113, 12] width 174 height 9
click at [140, 13] on input at bounding box center [113, 12] width 174 height 9
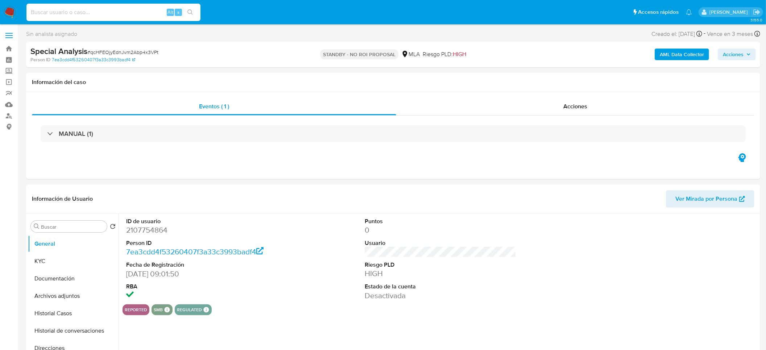
paste input "ySxuJ1BjLUJg4rAomUENzGSe"
type input "ySxuJ1BjLUJg4rAomUENzGSe"
click at [197, 14] on button "search-icon" at bounding box center [190, 12] width 15 height 10
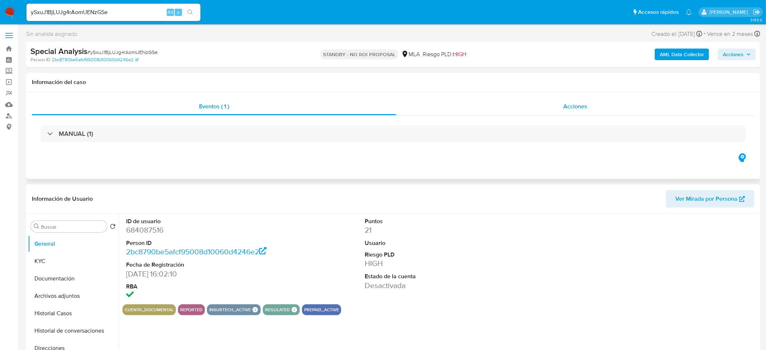
click at [599, 112] on div "Acciones" at bounding box center [575, 106] width 358 height 17
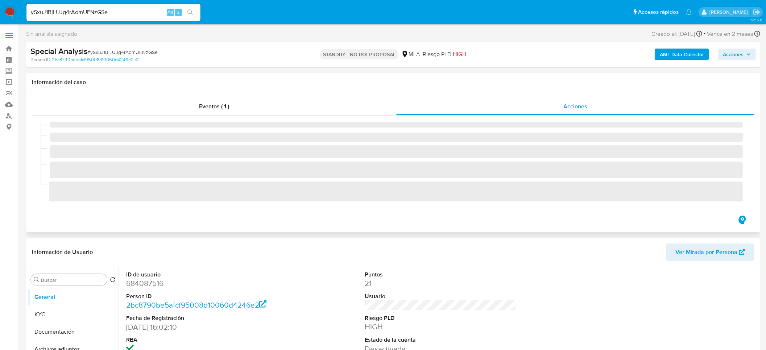
select select "10"
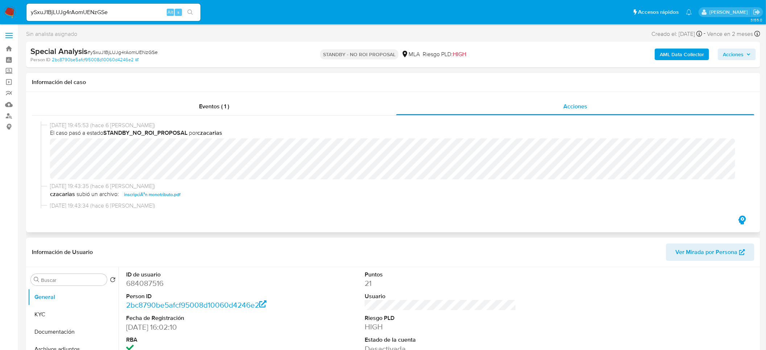
click at [11, 11] on img at bounding box center [10, 12] width 12 height 12
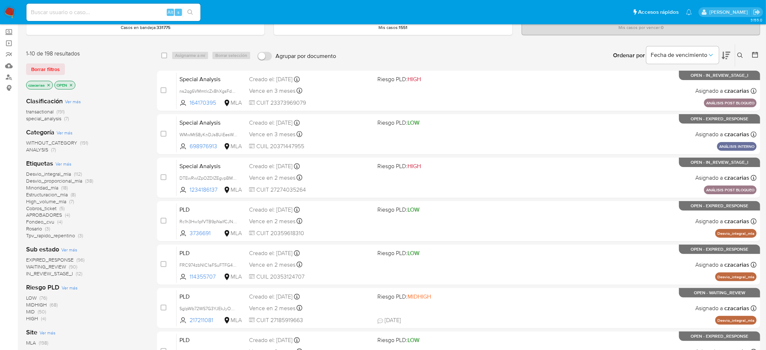
scroll to position [54, 0]
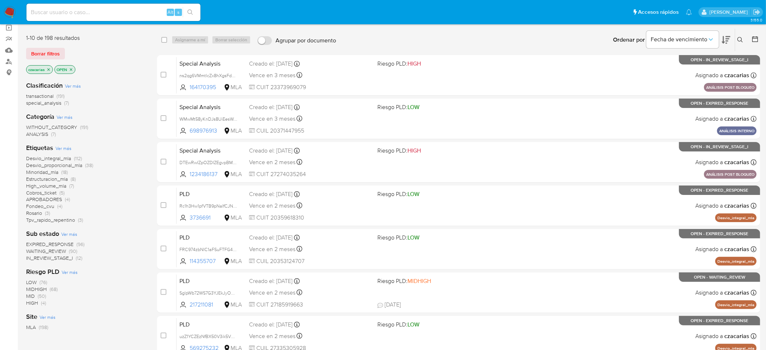
click at [40, 104] on span "special_analysis" at bounding box center [43, 102] width 35 height 7
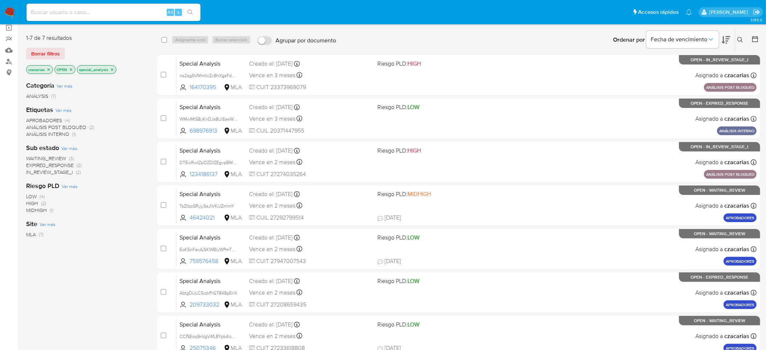
click at [65, 127] on span "ANÁLISIS POST BLOQUEO" at bounding box center [56, 127] width 60 height 7
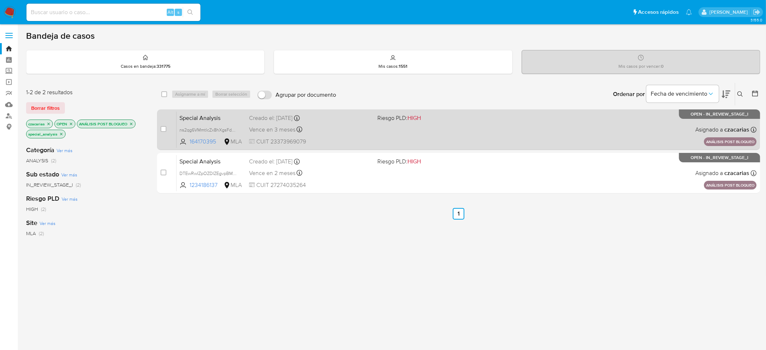
click at [338, 122] on div "Special Analysis ns2qg6VMmtlcZx8hXgsFdWoM 164170395 MLA Riesgo PLD: HIGH Creado…" at bounding box center [466, 129] width 580 height 37
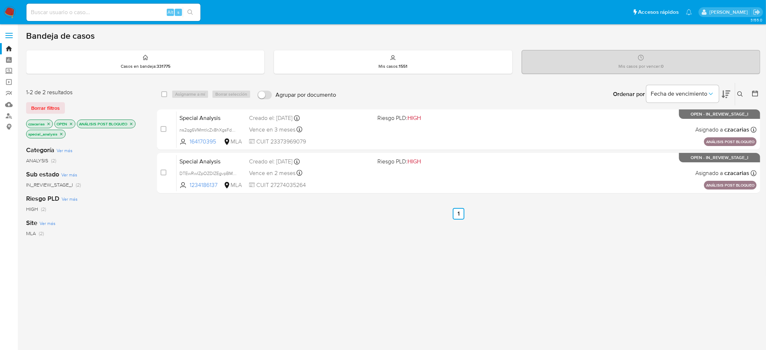
click at [345, 195] on div "select-all-cases-checkbox Asignarme a mí Borrar selección Agrupar por documento…" at bounding box center [458, 140] width 603 height 114
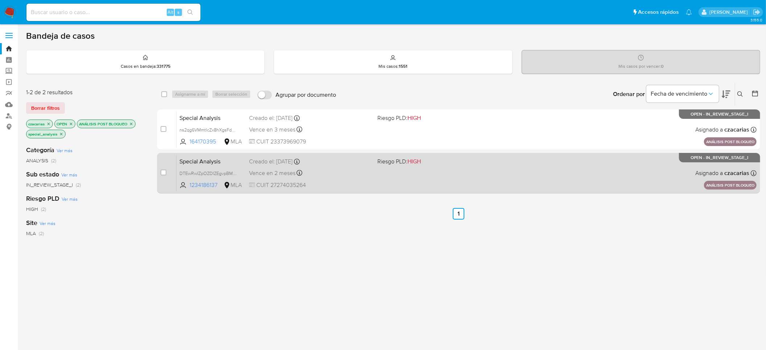
click at [344, 184] on span "CUIT 27274035264" at bounding box center [310, 185] width 122 height 8
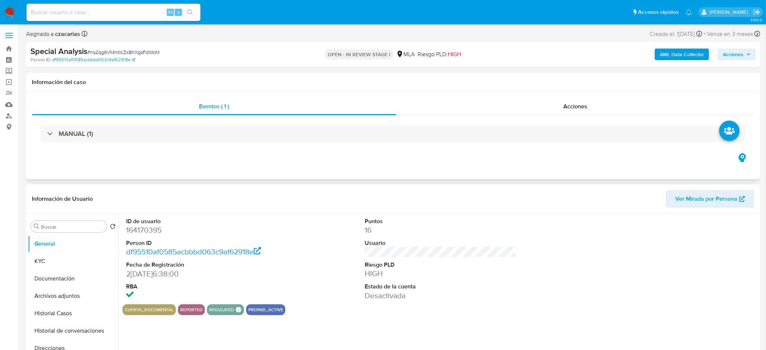
select select "10"
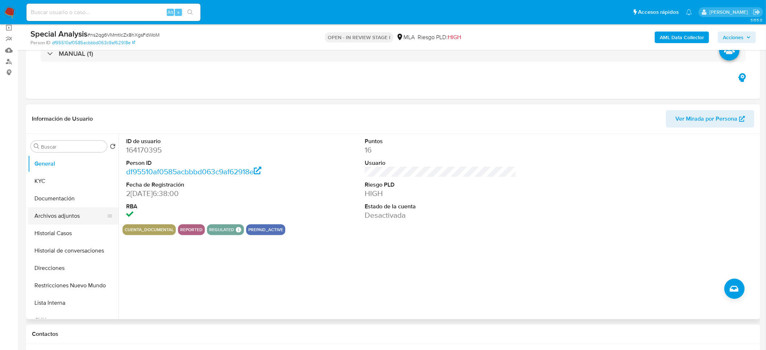
click at [77, 213] on button "Archivos adjuntos" at bounding box center [70, 215] width 85 height 17
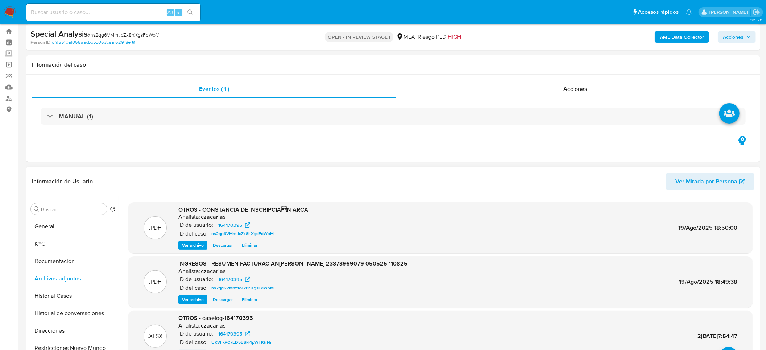
scroll to position [0, 0]
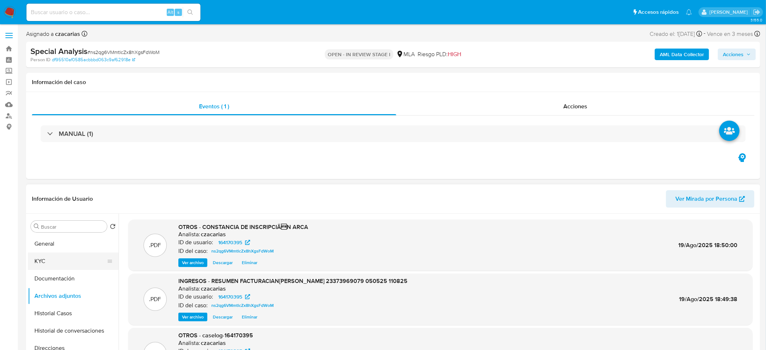
click at [38, 257] on button "KYC" at bounding box center [70, 261] width 85 height 17
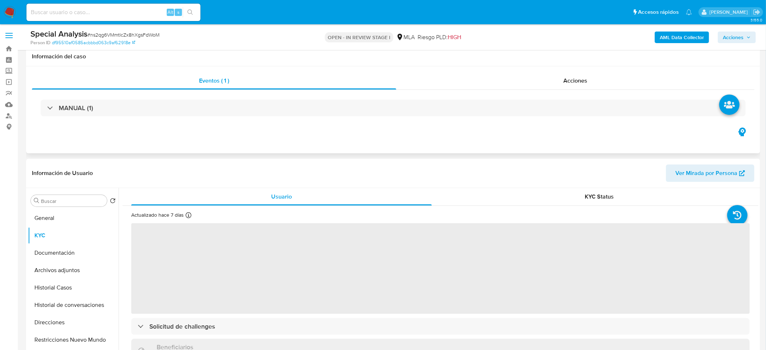
scroll to position [54, 0]
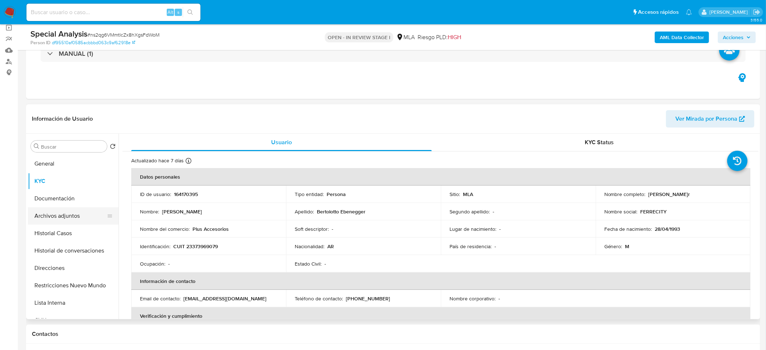
click at [58, 216] on button "Archivos adjuntos" at bounding box center [70, 215] width 85 height 17
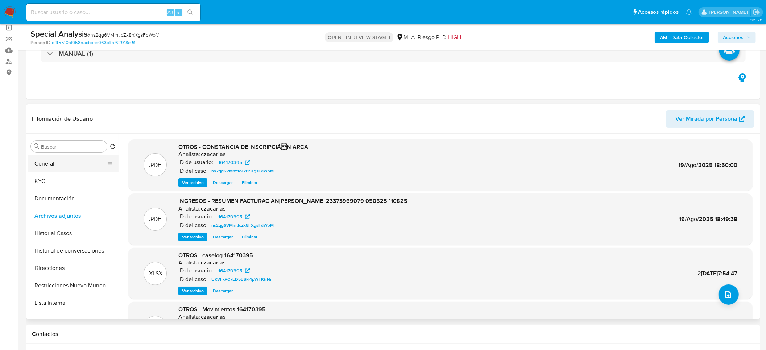
click at [80, 159] on button "General" at bounding box center [70, 163] width 85 height 17
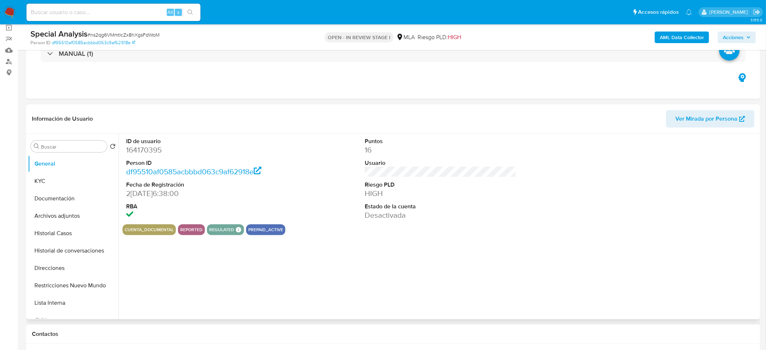
click at [150, 150] on dd "164170395" at bounding box center [202, 150] width 152 height 10
copy dd "164170395"
click at [42, 180] on button "KYC" at bounding box center [70, 180] width 85 height 17
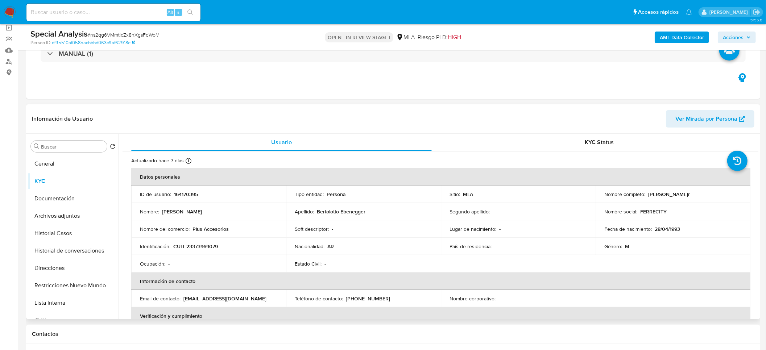
drag, startPoint x: 645, startPoint y: 194, endPoint x: 734, endPoint y: 195, distance: 88.4
click at [734, 195] on div "Nombre completo : [PERSON_NAME]" at bounding box center [672, 194] width 137 height 7
copy p "[PERSON_NAME]r"
click at [187, 246] on p "CUIT 23373969079" at bounding box center [195, 246] width 45 height 7
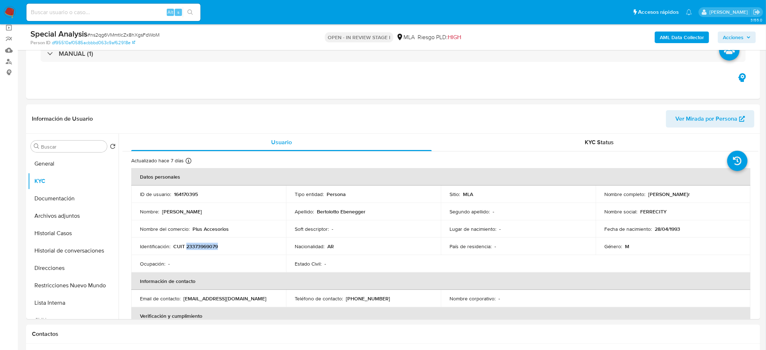
copy p "23373969079"
click at [70, 214] on button "Archivos adjuntos" at bounding box center [70, 215] width 85 height 17
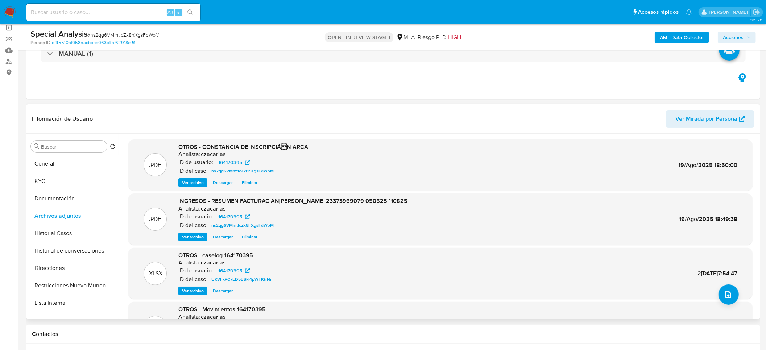
click at [184, 181] on span "Ver archivo" at bounding box center [193, 182] width 22 height 7
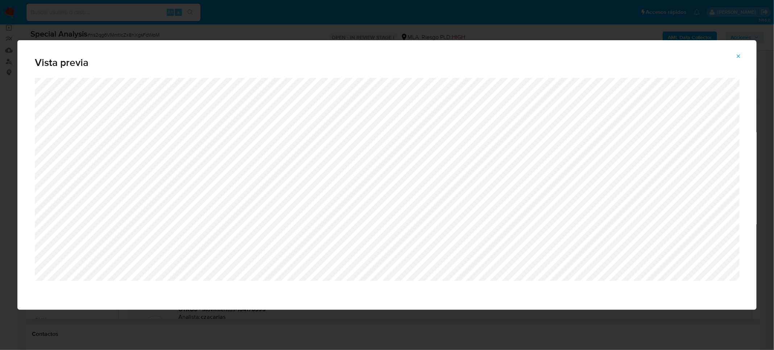
click at [739, 53] on span "Attachment preview" at bounding box center [738, 56] width 6 height 10
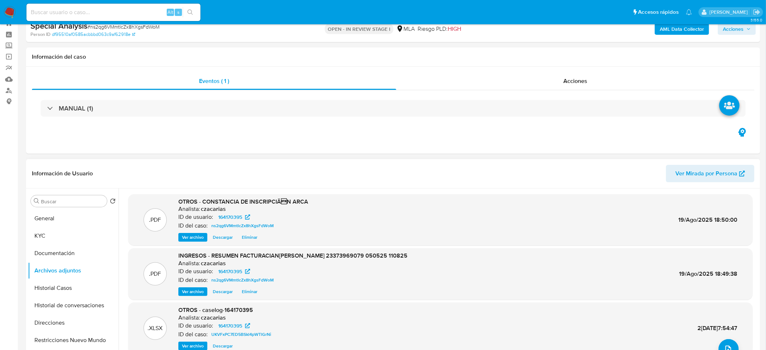
scroll to position [0, 0]
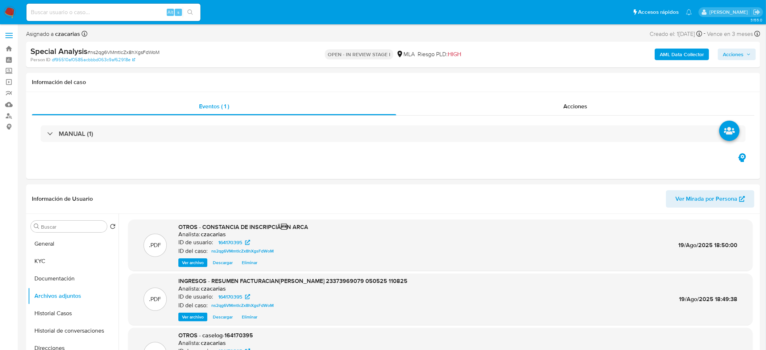
click at [724, 50] on span "Acciones" at bounding box center [733, 55] width 21 height 12
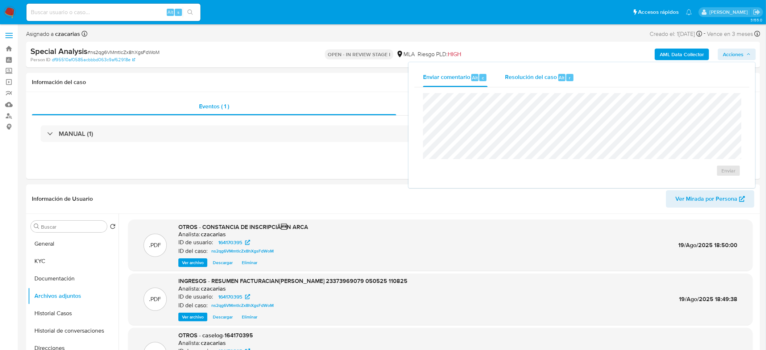
click at [547, 79] on span "Resolución del caso" at bounding box center [531, 77] width 52 height 8
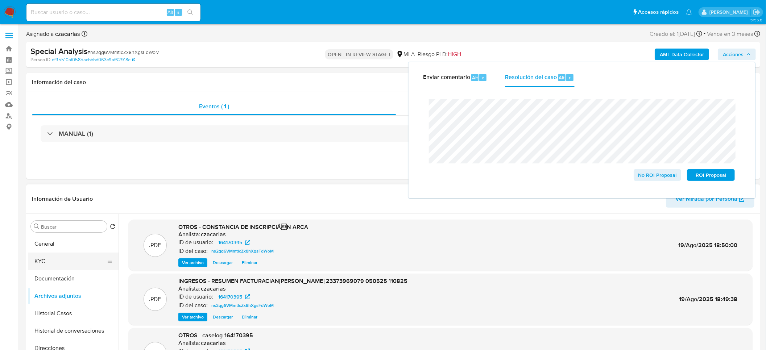
click at [41, 262] on button "KYC" at bounding box center [70, 261] width 85 height 17
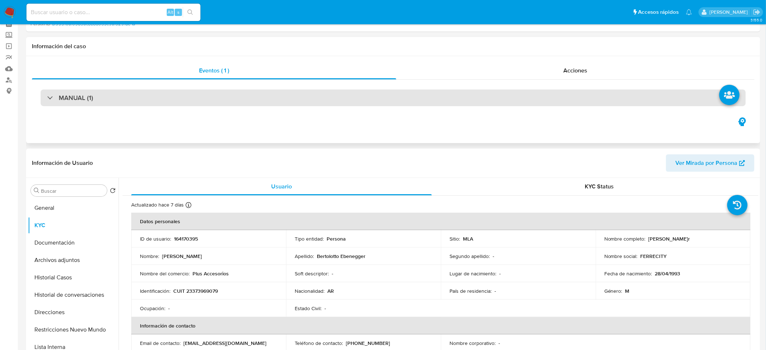
scroll to position [54, 0]
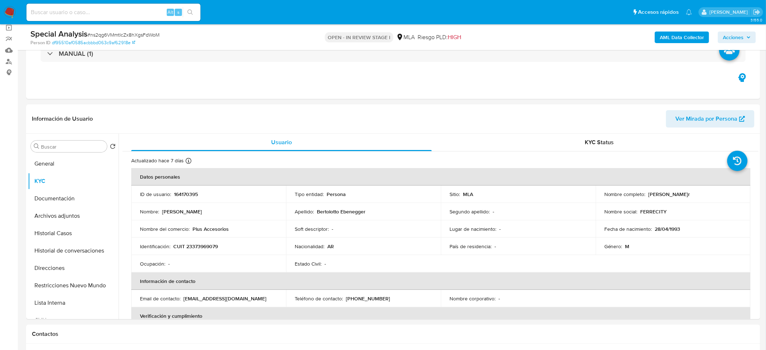
click at [735, 36] on span "Acciones" at bounding box center [733, 38] width 21 height 12
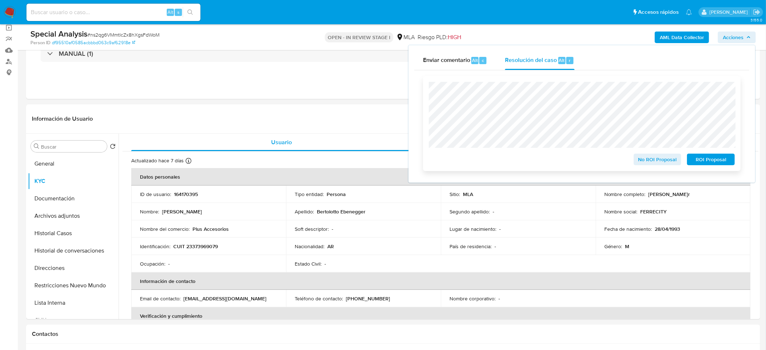
click at [654, 159] on span "No ROI Proposal" at bounding box center [658, 159] width 38 height 10
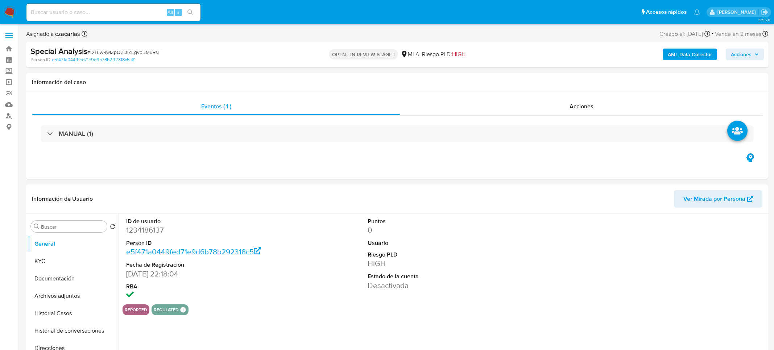
select select "10"
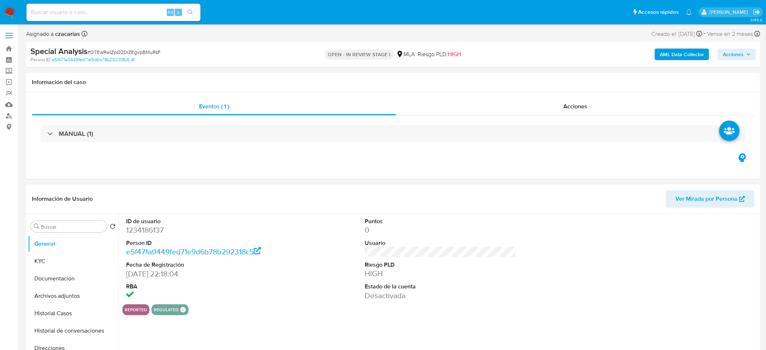
scroll to position [54, 0]
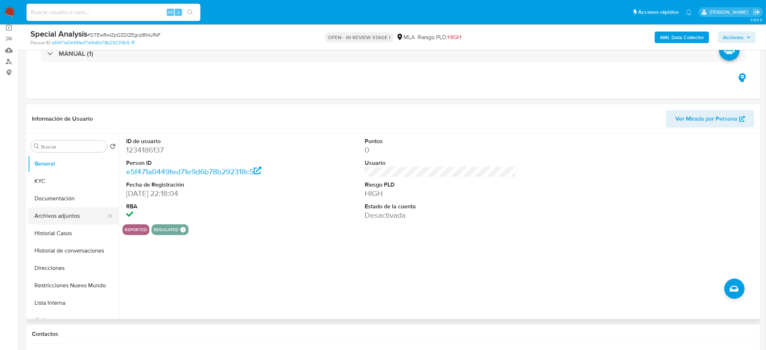
click at [60, 224] on button "Archivos adjuntos" at bounding box center [70, 215] width 85 height 17
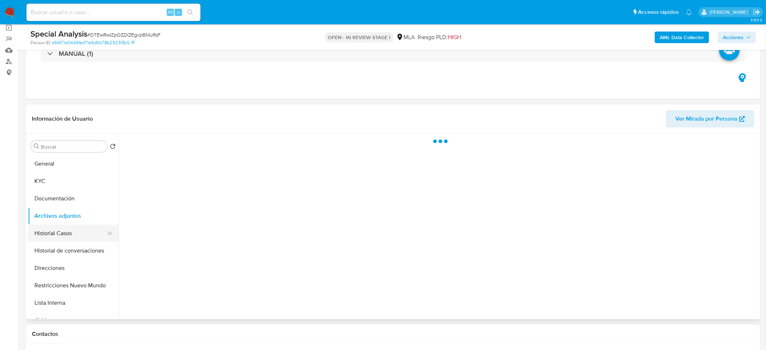
click at [65, 231] on button "Historial Casos" at bounding box center [70, 233] width 85 height 17
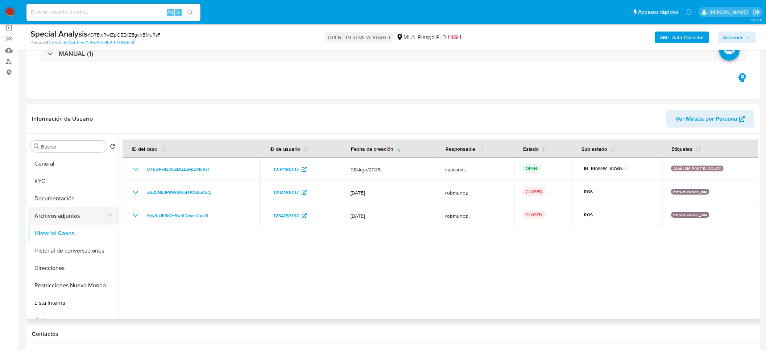
click at [69, 217] on button "Archivos adjuntos" at bounding box center [70, 215] width 85 height 17
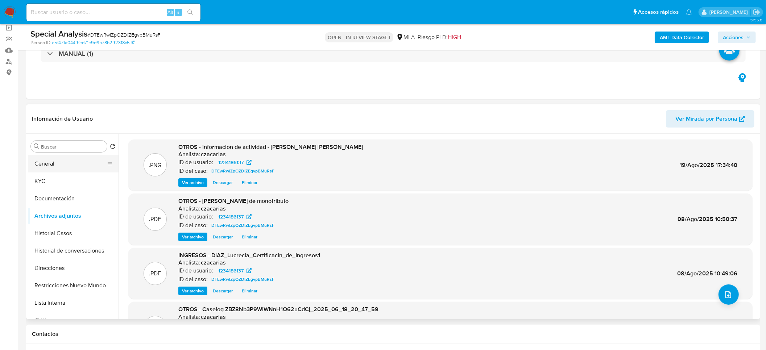
click at [63, 166] on button "General" at bounding box center [70, 163] width 85 height 17
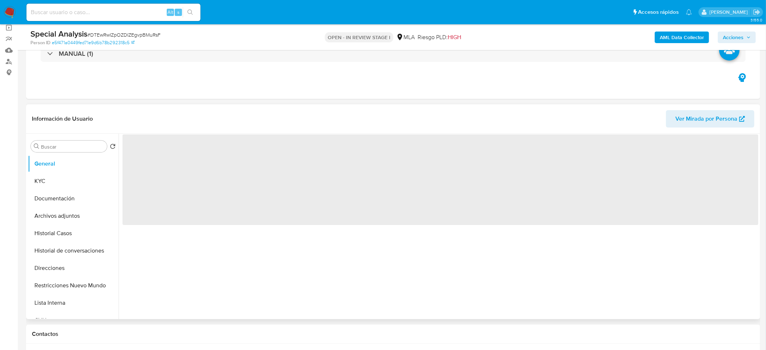
click at [141, 147] on span "‌" at bounding box center [440, 179] width 636 height 91
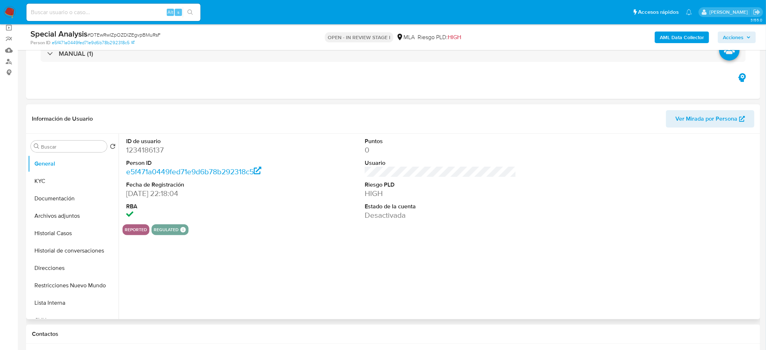
click at [139, 149] on dd "1234186137" at bounding box center [202, 150] width 152 height 10
copy dd "1234186137"
click at [743, 39] on span "Acciones" at bounding box center [733, 38] width 21 height 12
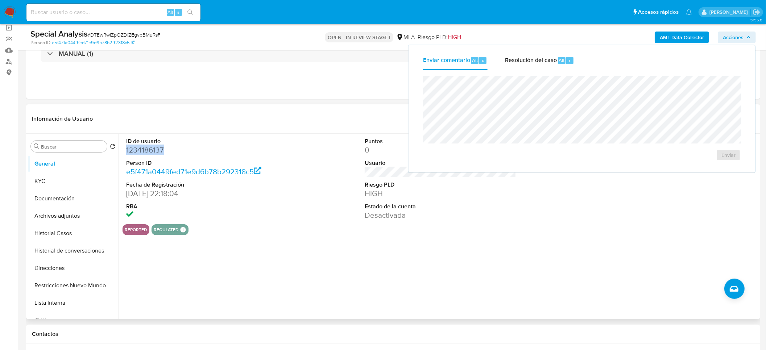
drag, startPoint x: 547, startPoint y: 55, endPoint x: 549, endPoint y: 74, distance: 19.0
click at [547, 56] on span "Resolución del caso" at bounding box center [531, 60] width 52 height 8
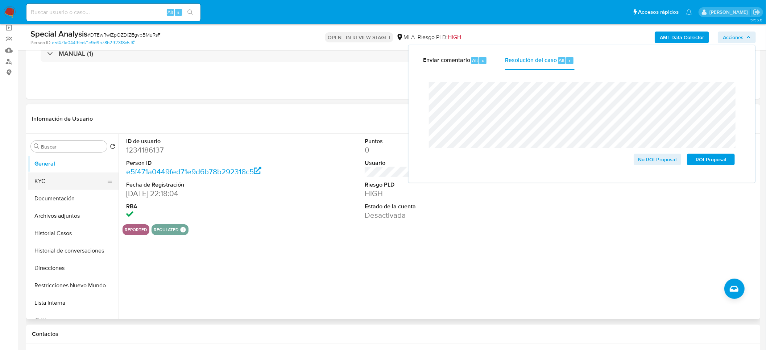
click at [59, 184] on button "KYC" at bounding box center [70, 180] width 85 height 17
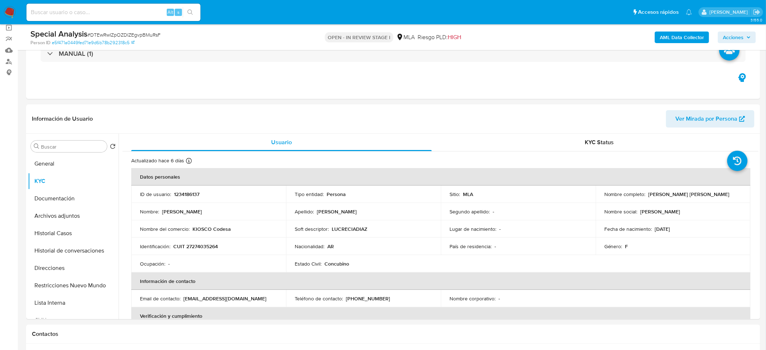
click at [734, 36] on span "Acciones" at bounding box center [733, 38] width 21 height 12
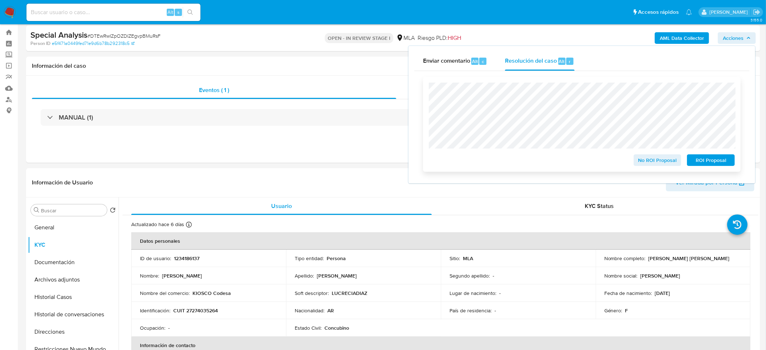
scroll to position [0, 0]
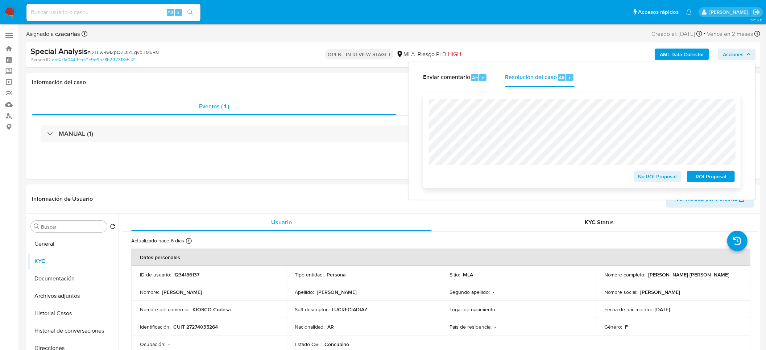
click at [659, 177] on span "No ROI Proposal" at bounding box center [658, 176] width 38 height 10
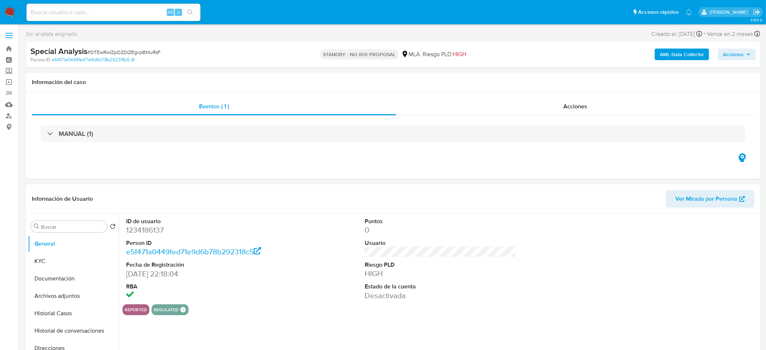
select select "10"
click at [15, 10] on img at bounding box center [10, 12] width 12 height 12
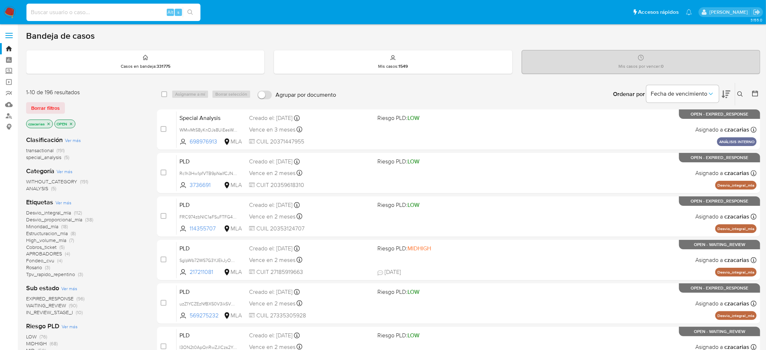
click at [131, 11] on input at bounding box center [113, 12] width 174 height 9
paste input "gy6lsQ824uUz8g3WdWtOXtLW"
type input "gy6lsQ824uUz8g3WdWtOXtLW"
click at [194, 13] on button "search-icon" at bounding box center [190, 12] width 15 height 10
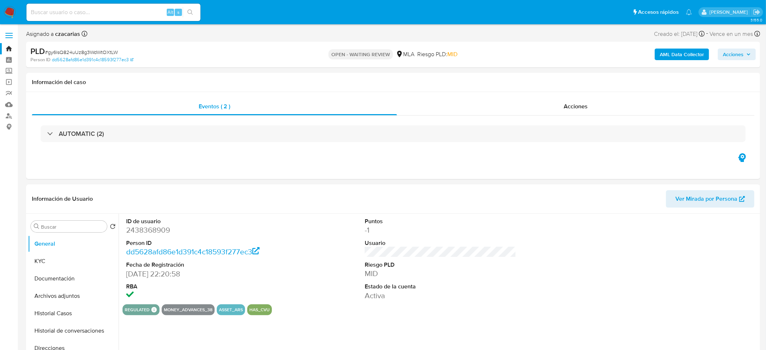
select select "10"
click at [97, 53] on span "# gy6lsQ824uUz8g3WdWtOXtLW" at bounding box center [81, 52] width 73 height 7
click at [97, 52] on span "# gy6lsQ824uUz8g3WdWtOXtLW" at bounding box center [81, 52] width 73 height 7
copy span "gy6lsQ824uUz8g3WdWtOXtLW"
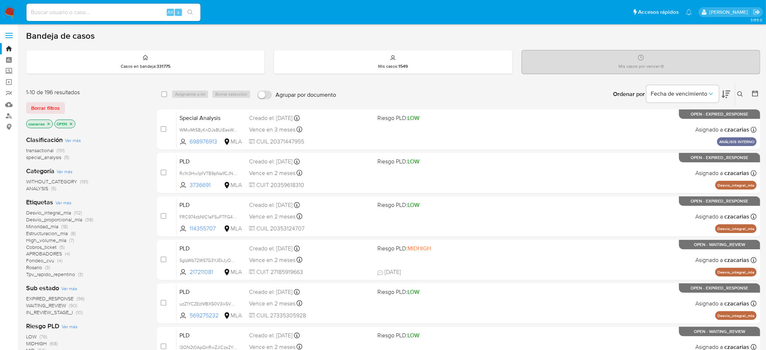
click at [742, 92] on icon at bounding box center [740, 94] width 6 height 6
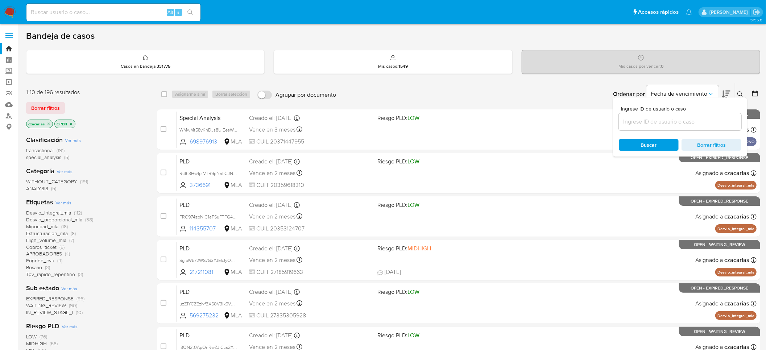
click at [692, 124] on input at bounding box center [680, 121] width 122 height 9
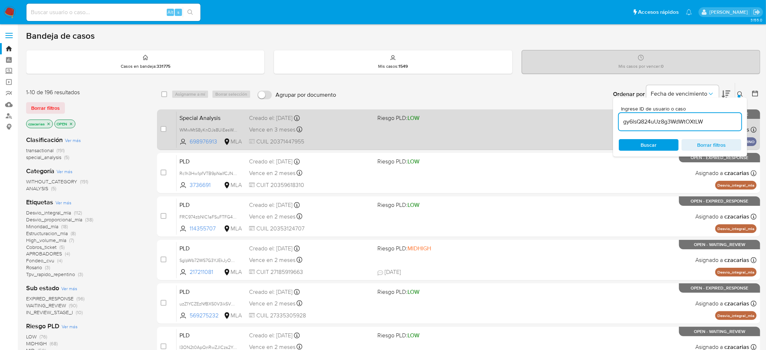
type input "gy6lsQ824uUz8g3WdWtOXtLW"
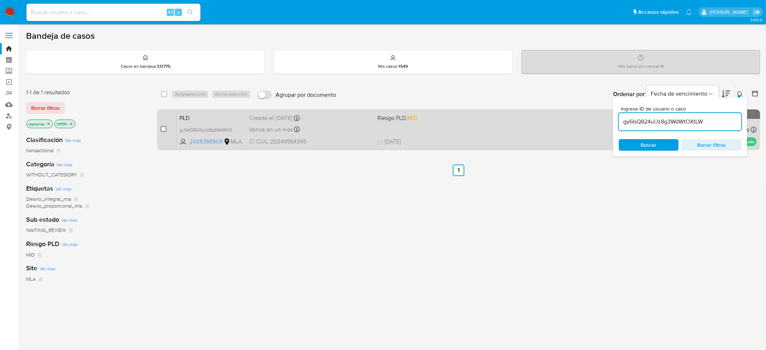
click at [162, 129] on input "checkbox" at bounding box center [164, 129] width 6 height 6
checkbox input "true"
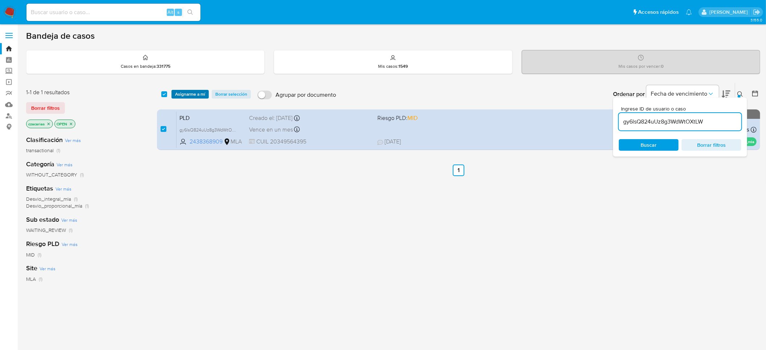
click at [198, 94] on span "Asignarme a mí" at bounding box center [190, 94] width 30 height 7
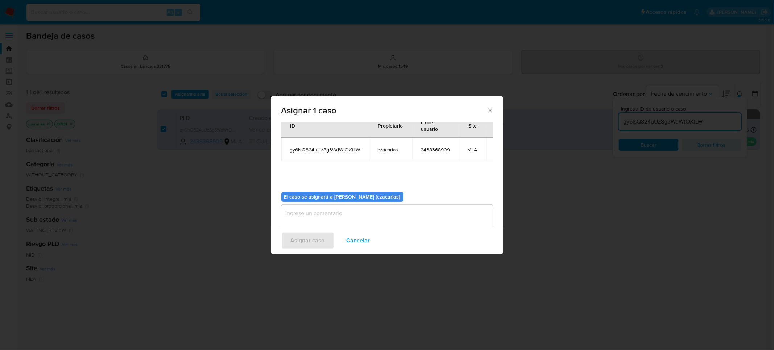
scroll to position [45, 0]
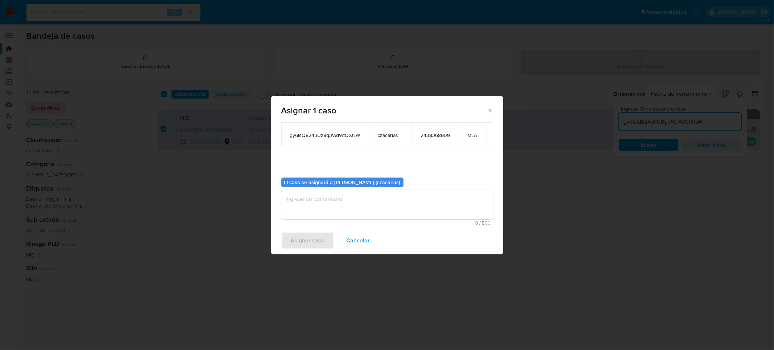
click at [363, 205] on textarea "assign-modal" at bounding box center [387, 204] width 212 height 29
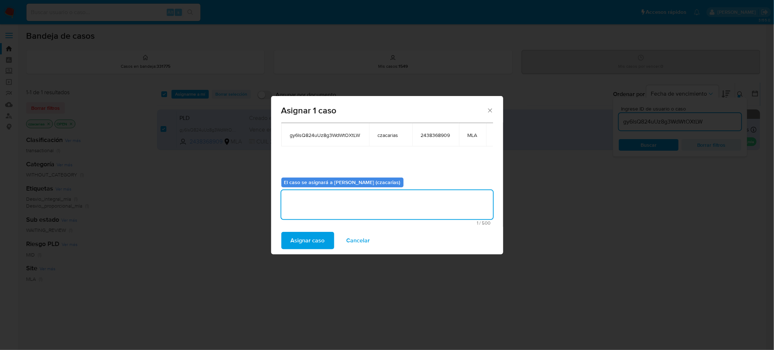
click at [303, 241] on span "Asignar caso" at bounding box center [308, 241] width 34 height 16
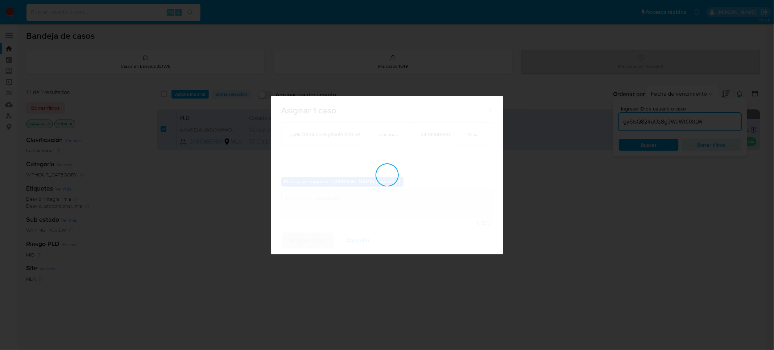
checkbox input "false"
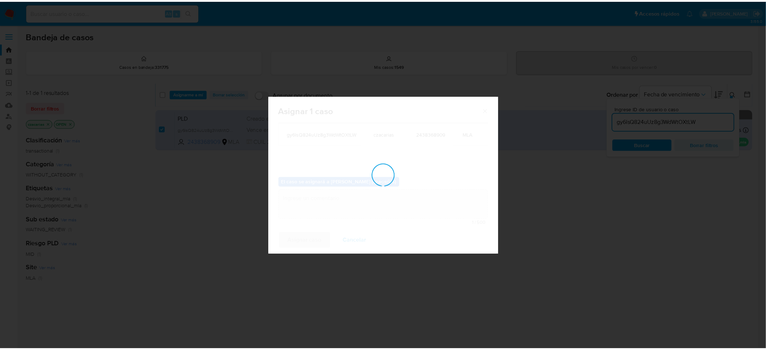
scroll to position [44, 0]
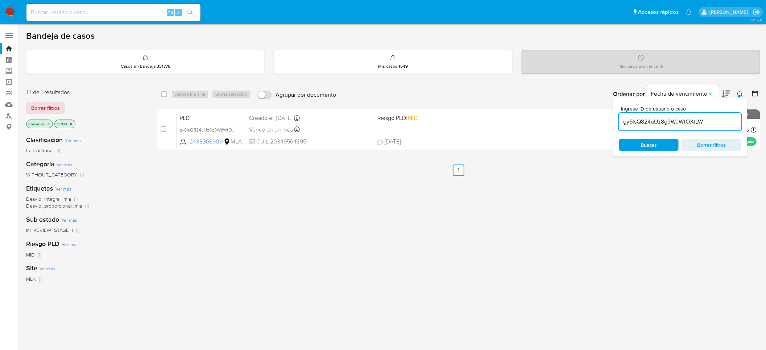
drag, startPoint x: 110, startPoint y: 26, endPoint x: 108, endPoint y: 21, distance: 5.2
click at [108, 25] on main "3.155.0" at bounding box center [383, 207] width 766 height 415
click at [114, 15] on input at bounding box center [113, 12] width 174 height 9
paste input "1481475241"
type input "1481475241"
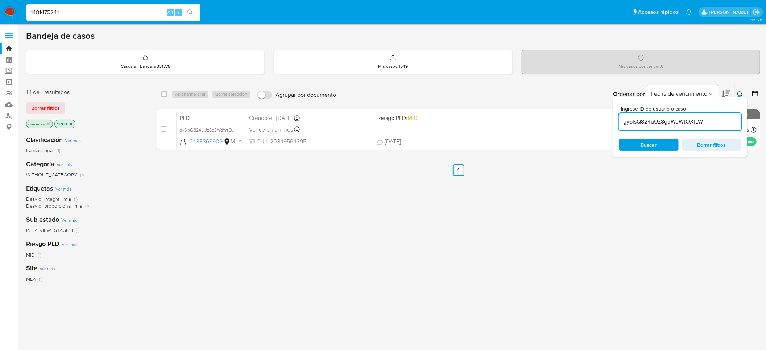
click at [192, 13] on icon "search-icon" at bounding box center [190, 12] width 6 height 6
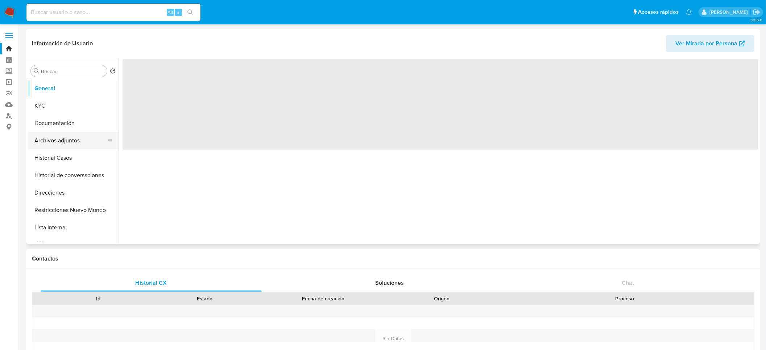
click at [58, 135] on button "Archivos adjuntos" at bounding box center [70, 140] width 85 height 17
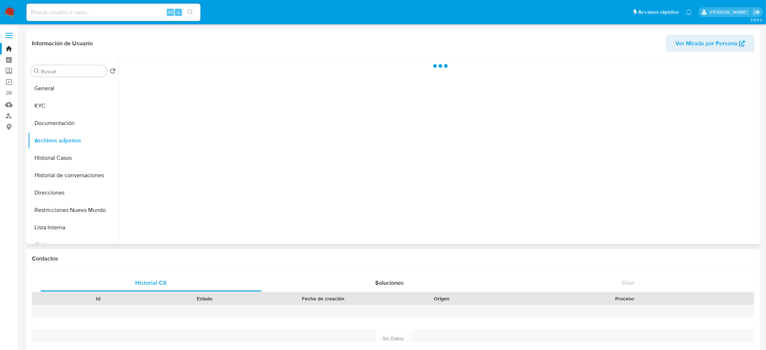
select select "10"
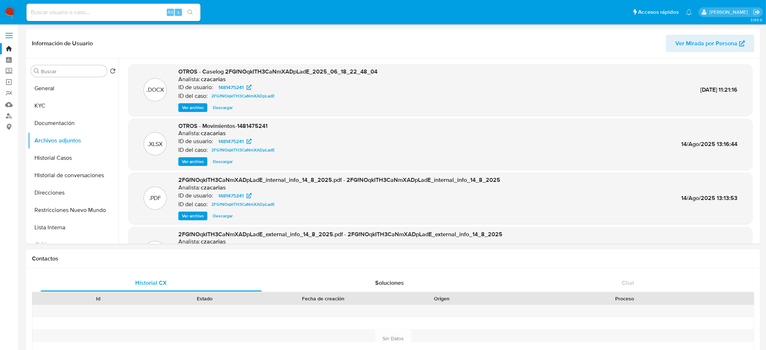
click at [12, 12] on img at bounding box center [10, 12] width 12 height 12
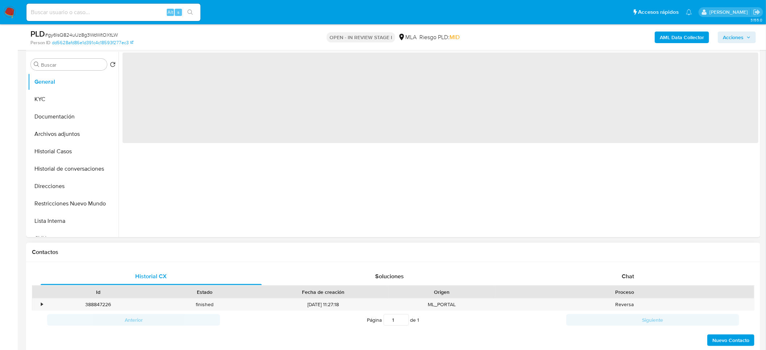
scroll to position [272, 0]
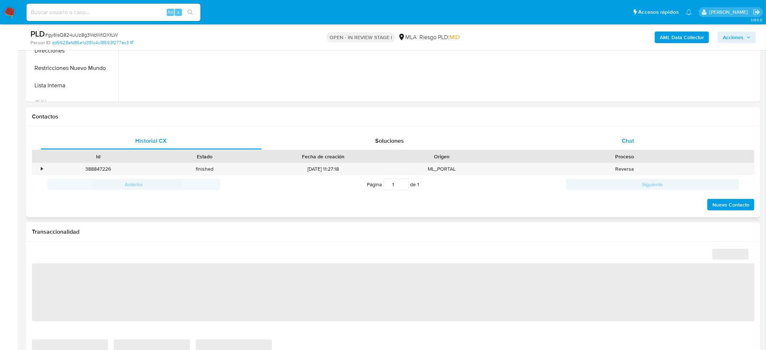
click at [627, 144] on span "Chat" at bounding box center [627, 141] width 12 height 8
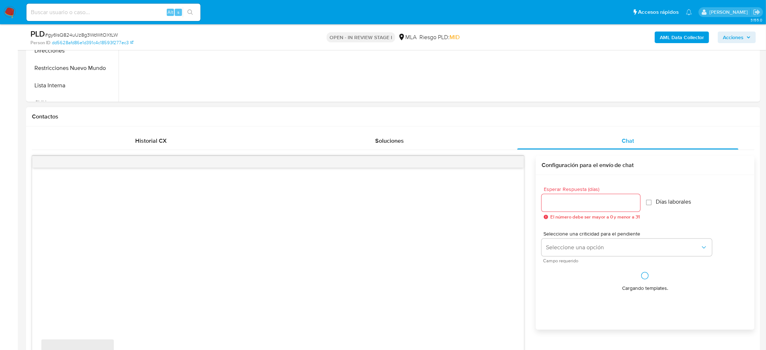
select select "10"
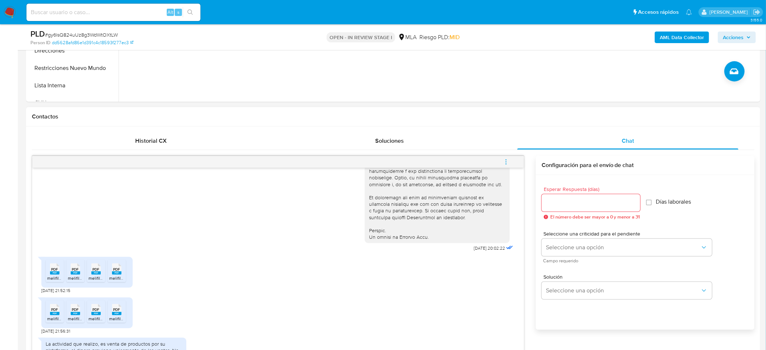
click at [51, 279] on span "melifile455480385593065439.pdf" at bounding box center [80, 278] width 67 height 6
click at [74, 272] on span "PDF" at bounding box center [75, 269] width 7 height 5
click at [92, 272] on icon at bounding box center [95, 268] width 9 height 11
click at [122, 278] on span "melifile5455368703631251784.pdf" at bounding box center [142, 278] width 67 height 6
click at [51, 310] on span "PDF" at bounding box center [54, 309] width 7 height 5
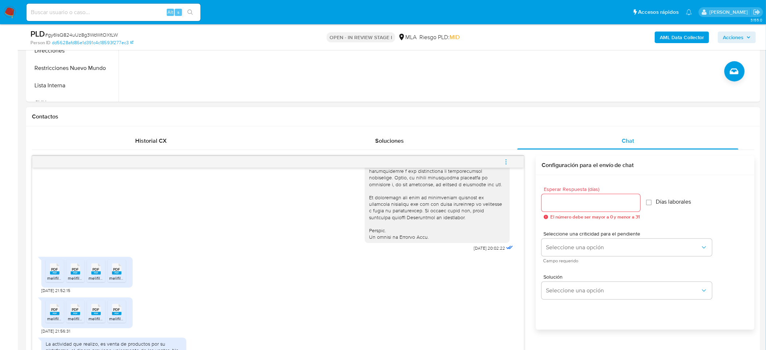
drag, startPoint x: 71, startPoint y: 308, endPoint x: 85, endPoint y: 313, distance: 15.0
click at [71, 308] on icon "PDF" at bounding box center [75, 309] width 9 height 13
click at [95, 314] on rect at bounding box center [95, 313] width 9 height 3
click at [111, 316] on li "PDF PDF melifile4561403269828472426.pdf" at bounding box center [117, 311] width 18 height 22
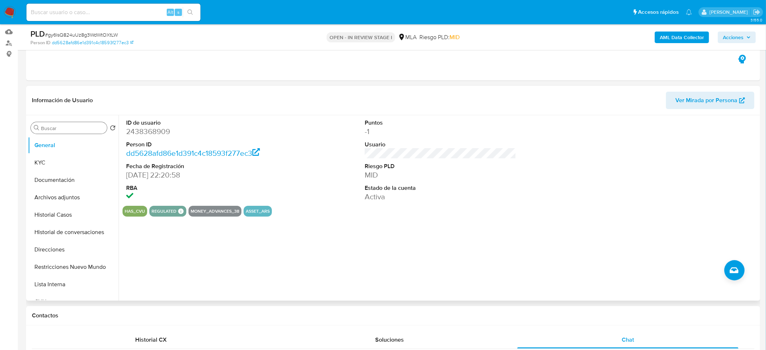
scroll to position [54, 0]
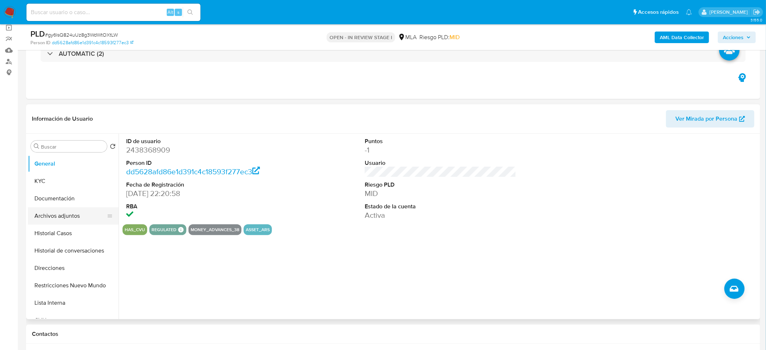
click at [75, 216] on button "Archivos adjuntos" at bounding box center [70, 215] width 85 height 17
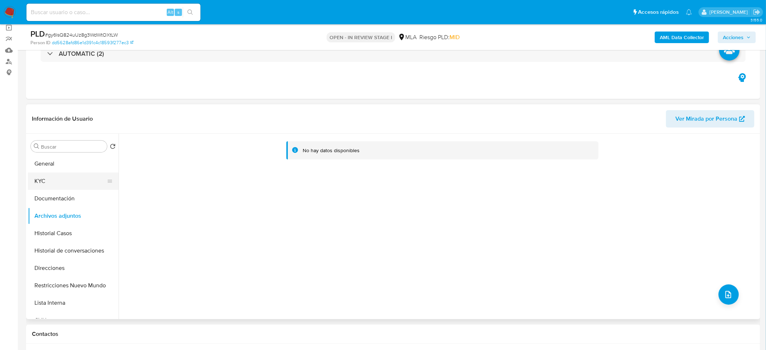
click at [34, 180] on button "KYC" at bounding box center [70, 180] width 85 height 17
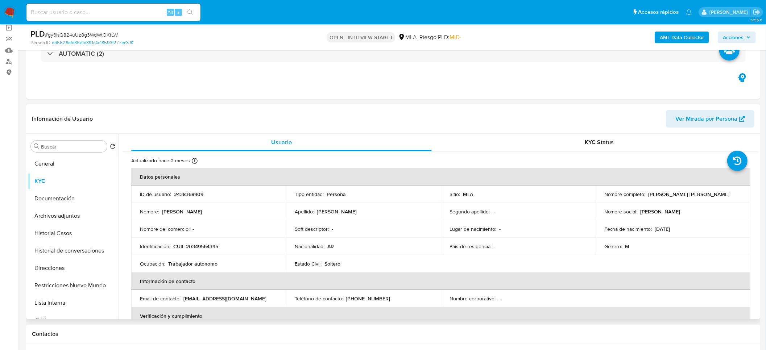
click at [201, 247] on p "CUIL 20349564395" at bounding box center [195, 246] width 45 height 7
copy p "20349564395"
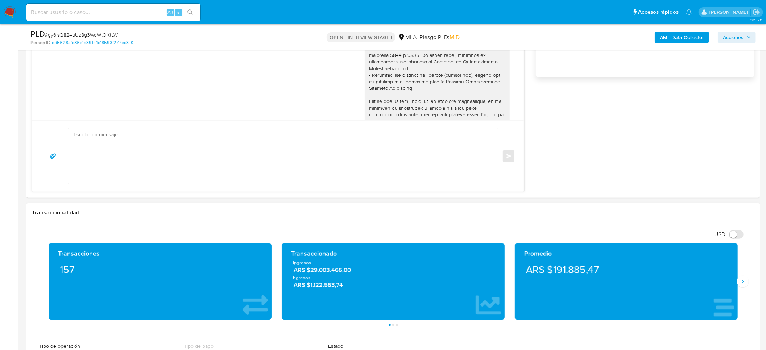
scroll to position [598, 0]
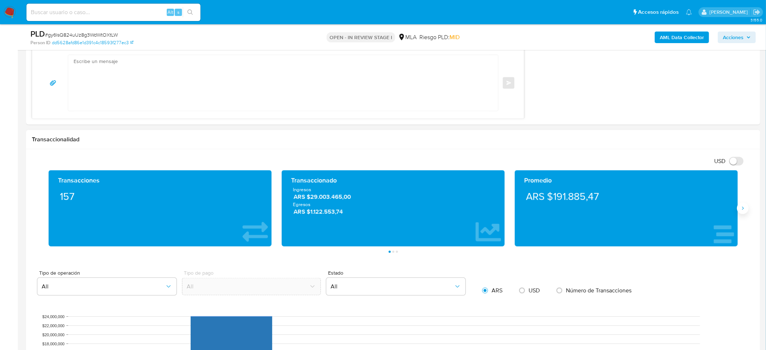
click at [745, 212] on button "Siguiente" at bounding box center [743, 209] width 12 height 12
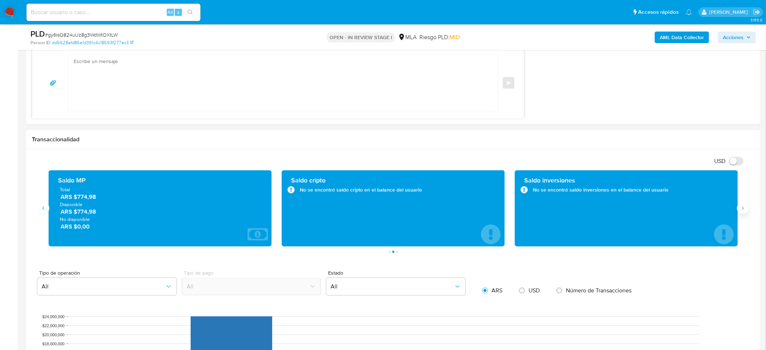
click at [745, 212] on button "Siguiente" at bounding box center [743, 209] width 12 height 12
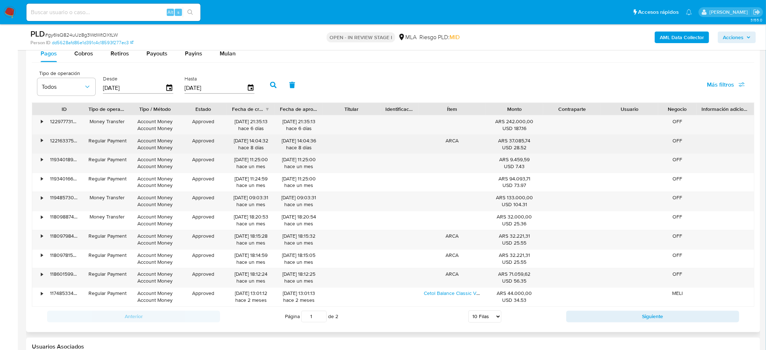
scroll to position [978, 0]
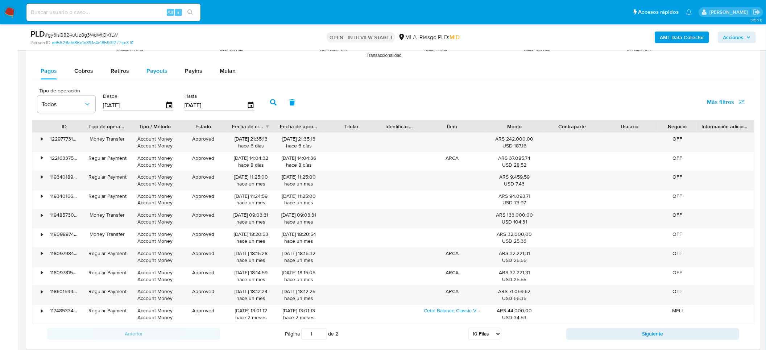
click at [158, 65] on div "Payouts" at bounding box center [156, 70] width 21 height 17
select select "10"
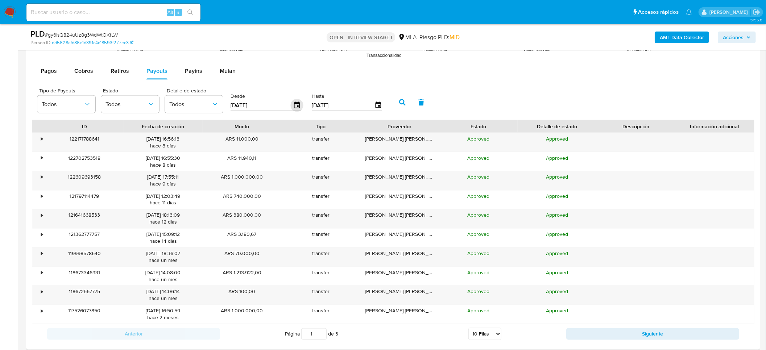
click at [294, 109] on icon "button" at bounding box center [297, 105] width 13 height 13
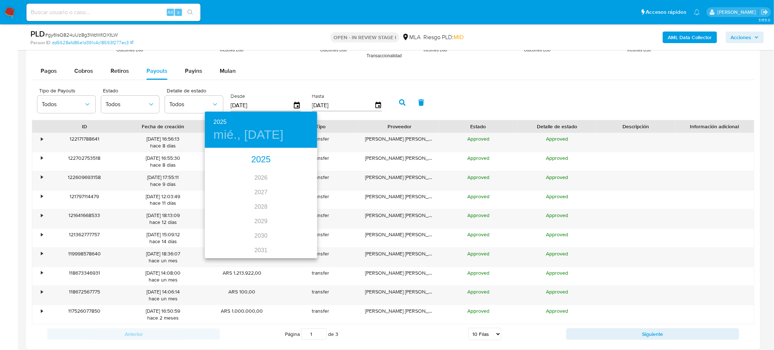
click at [258, 163] on div "2025" at bounding box center [261, 160] width 112 height 14
click at [226, 213] on div "jul." at bounding box center [223, 216] width 37 height 27
click at [234, 185] on span "1" at bounding box center [231, 186] width 13 height 7
type input "01/07/2025"
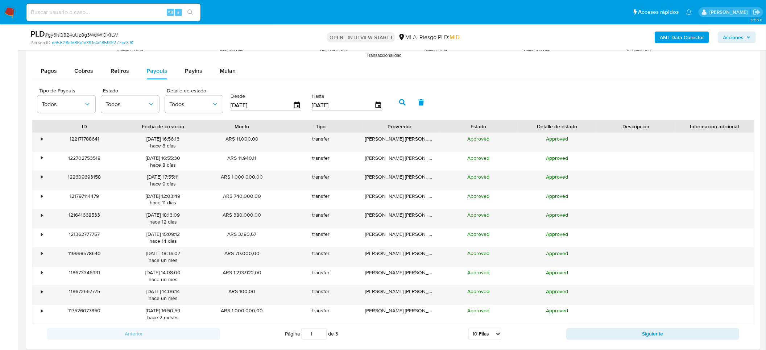
click at [399, 100] on icon "button" at bounding box center [402, 102] width 7 height 7
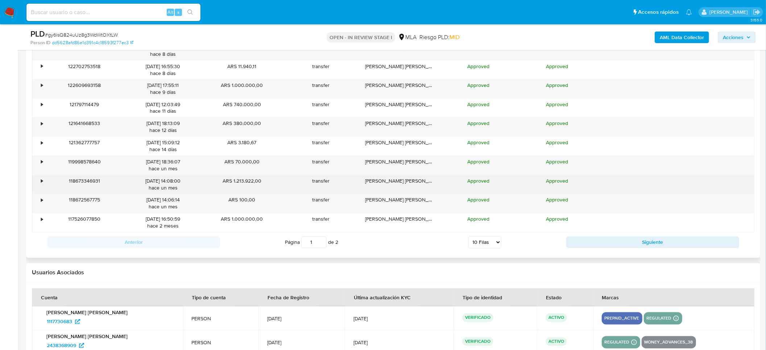
scroll to position [1087, 0]
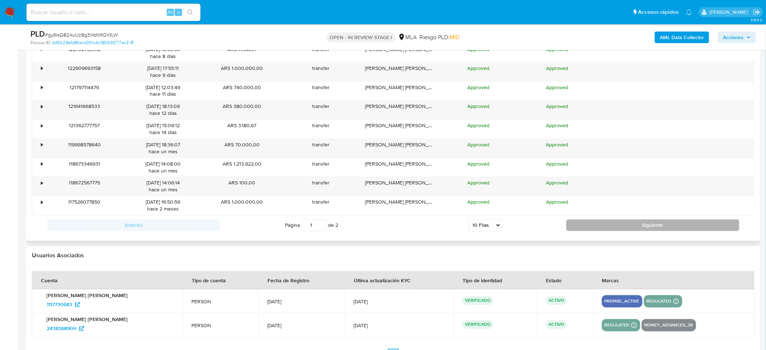
click at [615, 221] on button "Siguiente" at bounding box center [652, 226] width 173 height 12
type input "2"
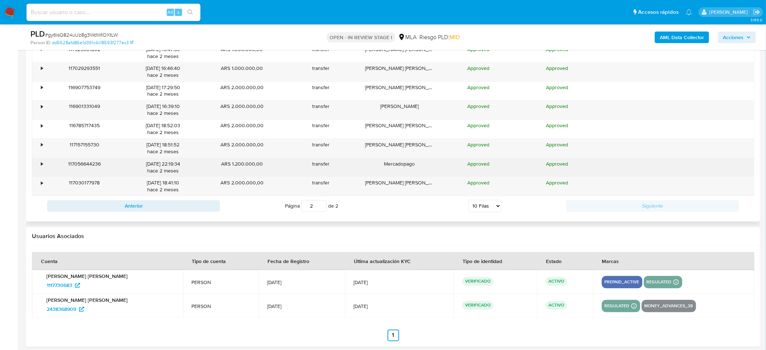
scroll to position [1033, 0]
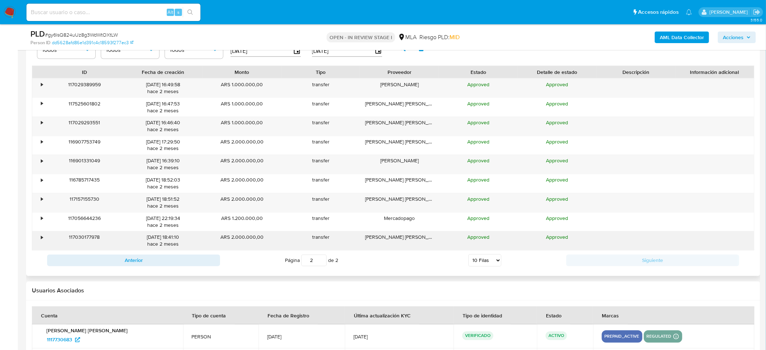
click at [44, 238] on div "•" at bounding box center [38, 241] width 13 height 19
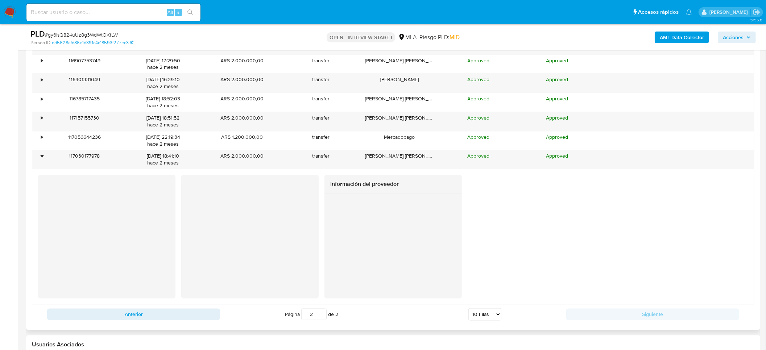
scroll to position [1141, 0]
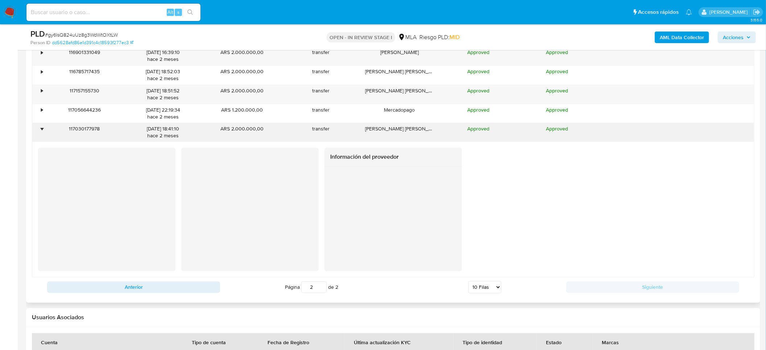
click at [41, 130] on div "•" at bounding box center [42, 129] width 2 height 7
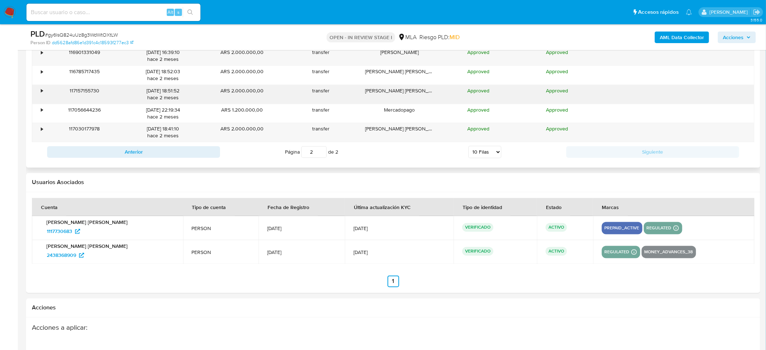
click at [45, 93] on div "117157155730" at bounding box center [84, 94] width 79 height 19
click at [43, 89] on div "•" at bounding box center [38, 94] width 13 height 19
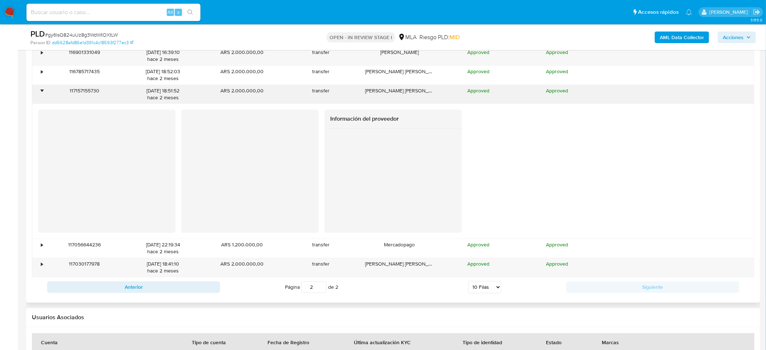
click at [41, 91] on div "•" at bounding box center [42, 91] width 2 height 7
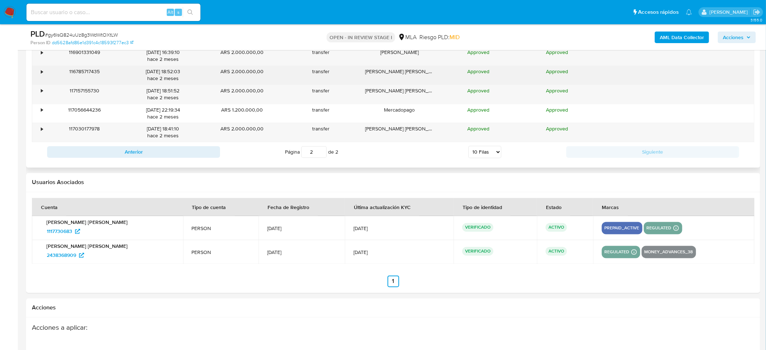
click at [43, 68] on div "•" at bounding box center [38, 75] width 13 height 19
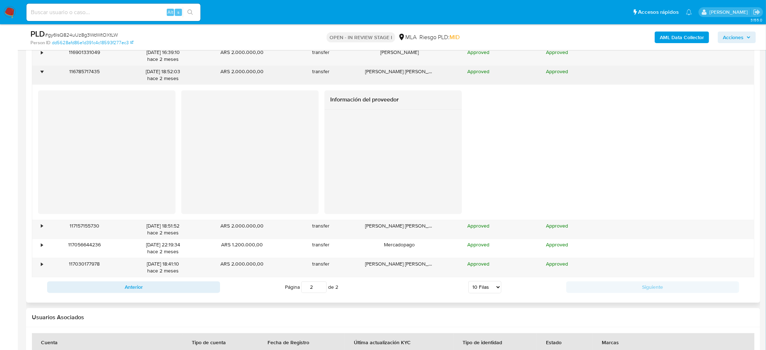
click at [43, 68] on div "•" at bounding box center [38, 75] width 13 height 19
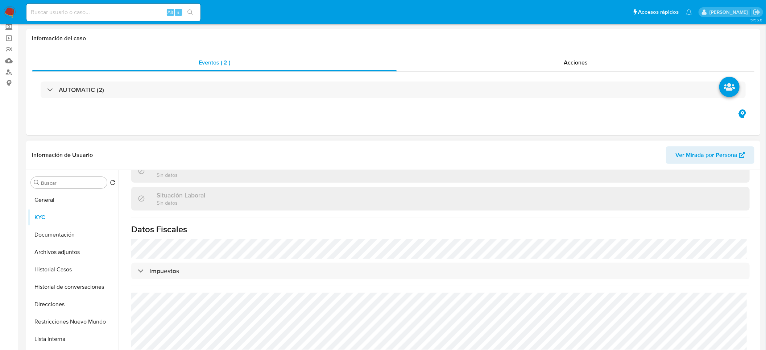
scroll to position [0, 0]
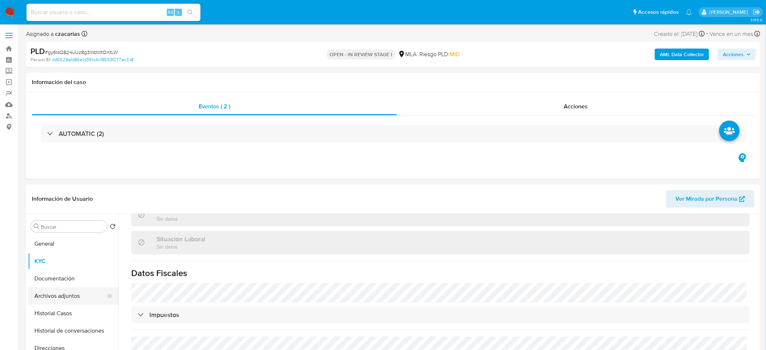
click at [73, 296] on button "Archivos adjuntos" at bounding box center [70, 295] width 85 height 17
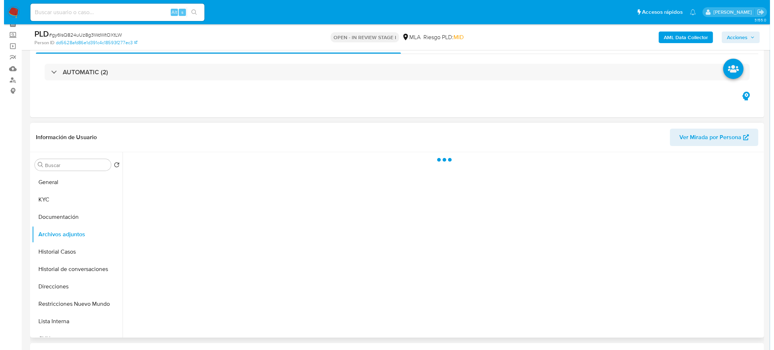
scroll to position [54, 0]
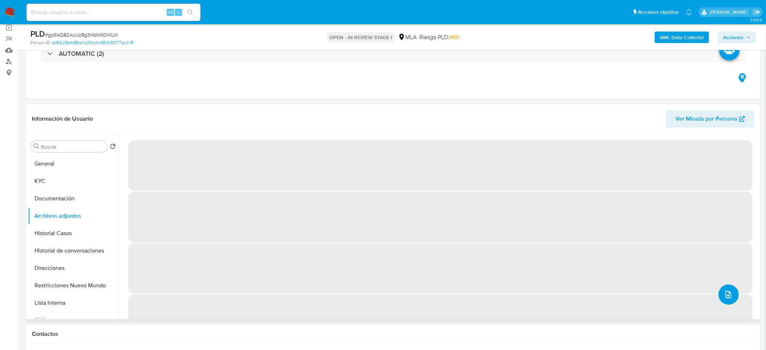
click at [724, 294] on icon "upload-file" at bounding box center [728, 294] width 9 height 9
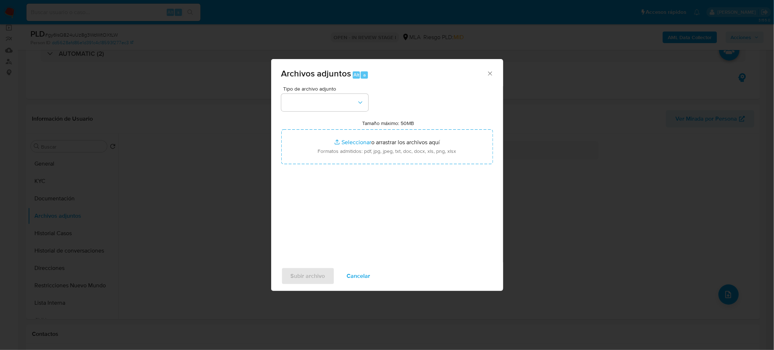
click at [318, 92] on div "Tipo de archivo adjunto" at bounding box center [324, 98] width 87 height 25
click at [319, 120] on div "Tamaño máximo: 50MB Seleccionar archivos Seleccionar o arrastrar los archivos a…" at bounding box center [387, 142] width 212 height 44
click at [319, 104] on button "button" at bounding box center [324, 102] width 87 height 17
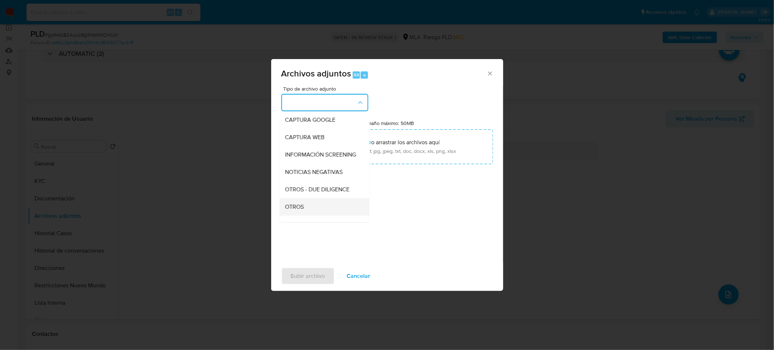
click at [295, 210] on span "OTROS" at bounding box center [294, 206] width 19 height 7
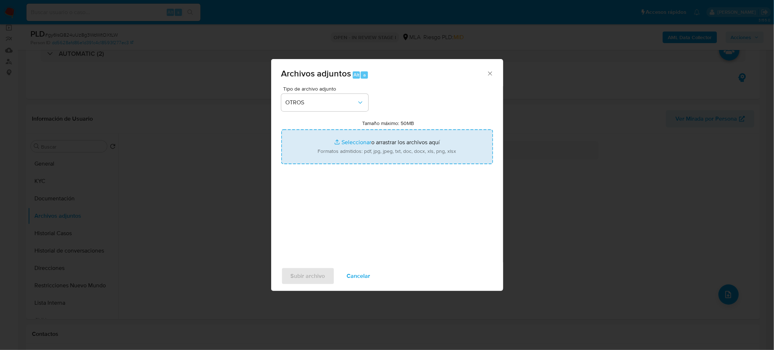
type input "C:\fakepath\Movimientos-2438368909.xlsx"
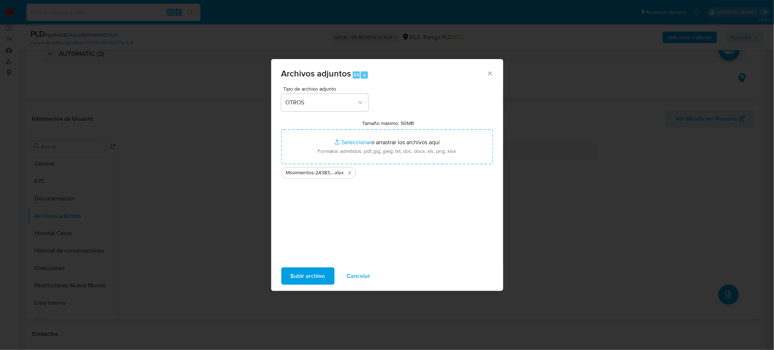
click at [300, 280] on span "Subir archivo" at bounding box center [308, 276] width 34 height 16
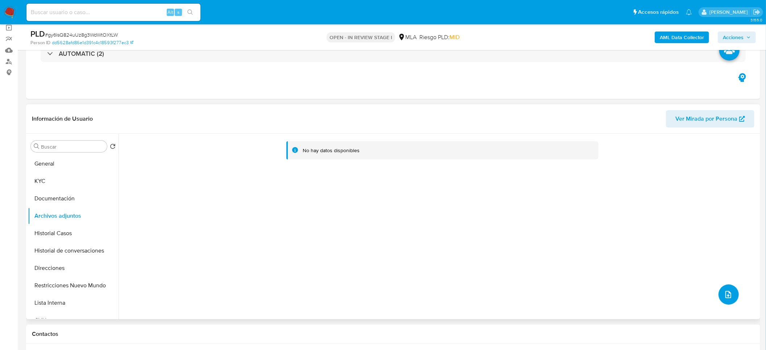
click at [724, 294] on icon "upload-file" at bounding box center [728, 294] width 9 height 9
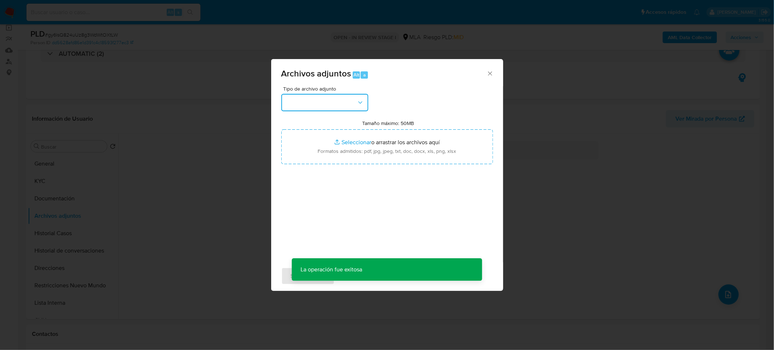
click at [325, 105] on button "button" at bounding box center [324, 102] width 87 height 17
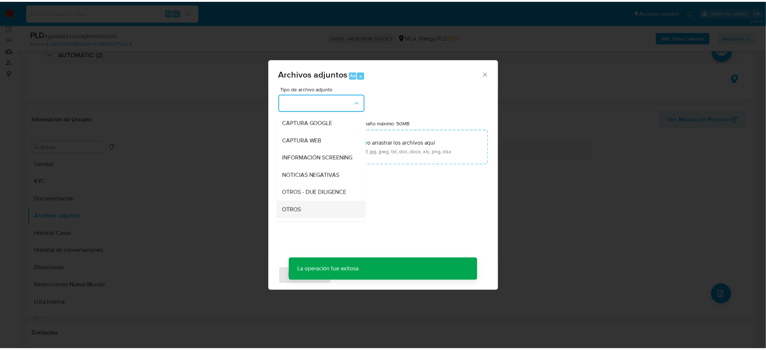
scroll to position [109, 0]
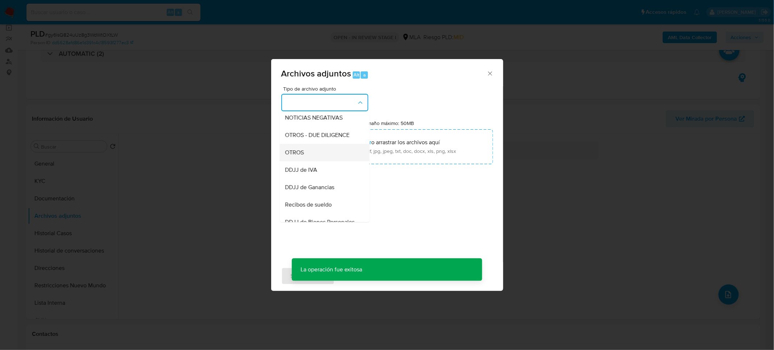
click at [304, 159] on div "OTROS" at bounding box center [322, 152] width 74 height 17
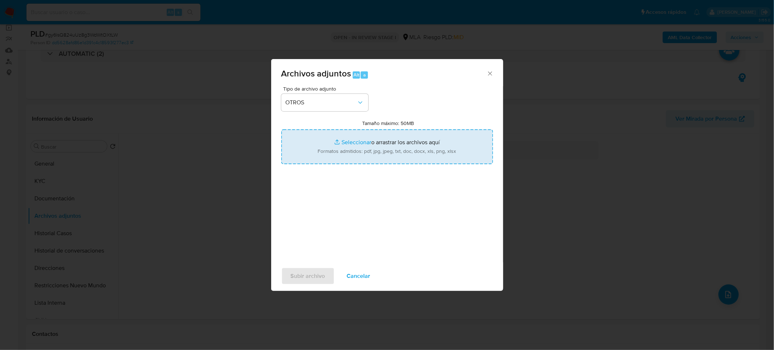
type input "C:\fakepath\CM03.pdf"
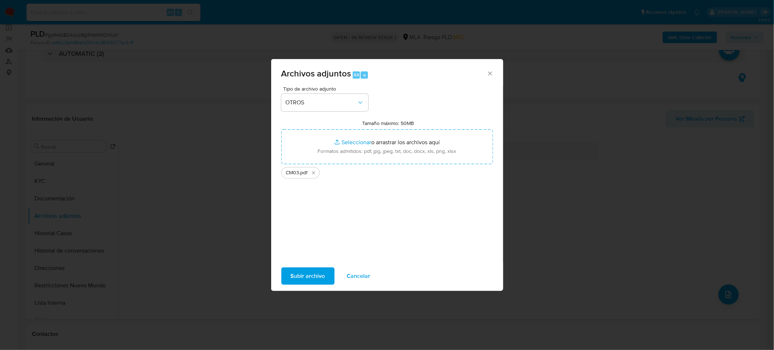
click at [307, 276] on span "Subir archivo" at bounding box center [308, 276] width 34 height 16
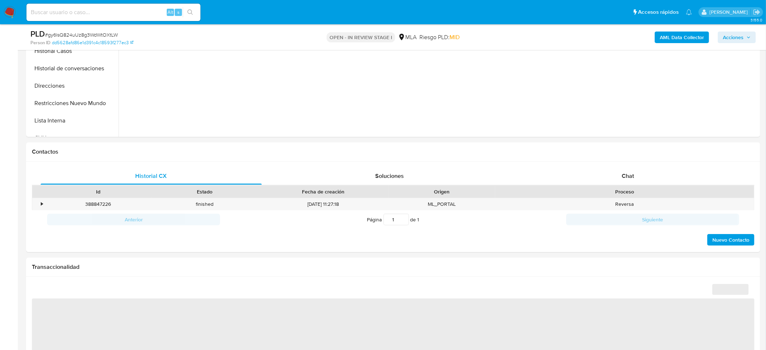
scroll to position [272, 0]
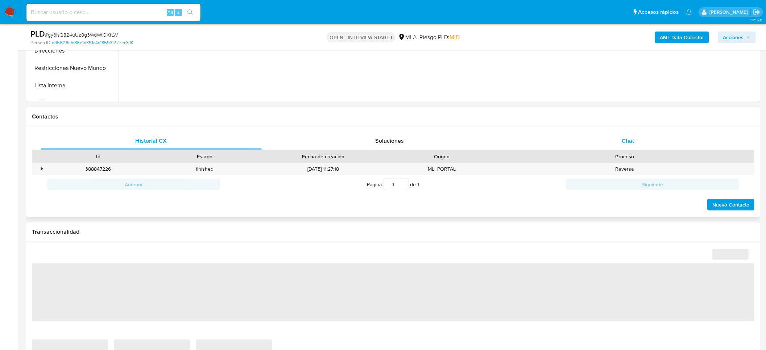
click at [607, 138] on div "Chat" at bounding box center [627, 140] width 221 height 17
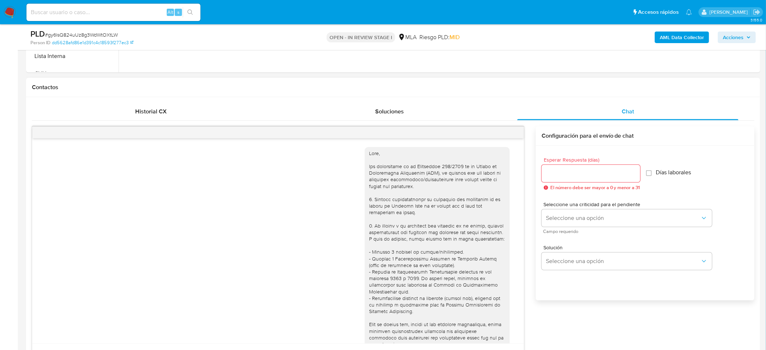
scroll to position [331, 0]
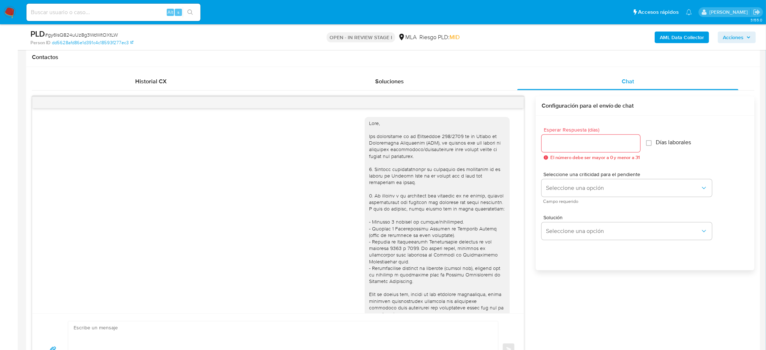
select select "10"
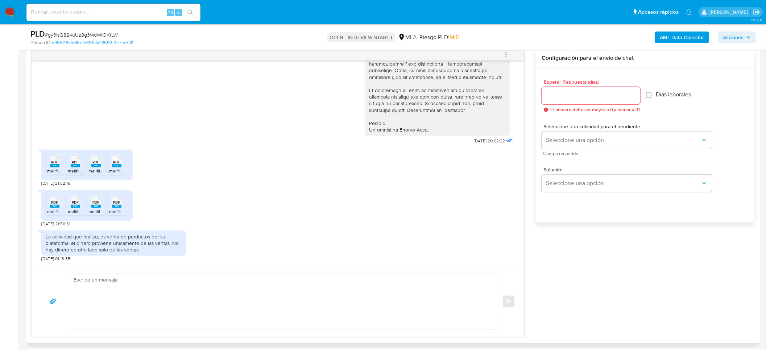
scroll to position [381, 0]
click at [180, 294] on textarea at bounding box center [281, 300] width 415 height 56
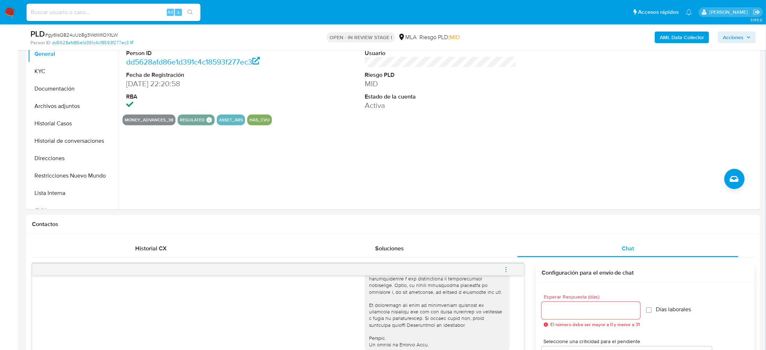
scroll to position [163, 0]
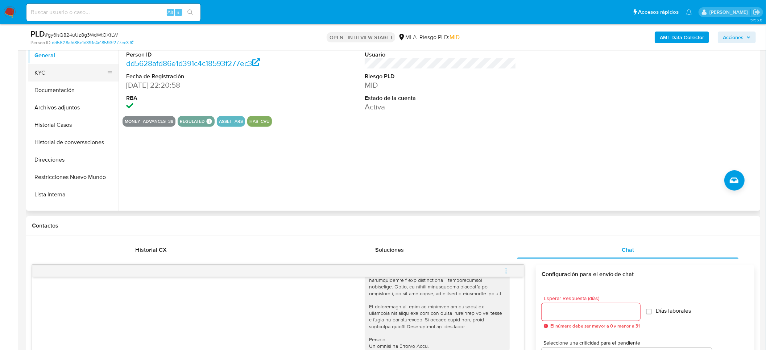
click at [60, 78] on button "KYC" at bounding box center [70, 72] width 85 height 17
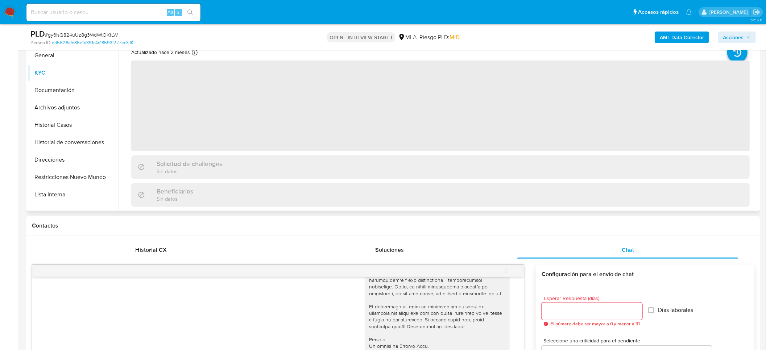
scroll to position [109, 0]
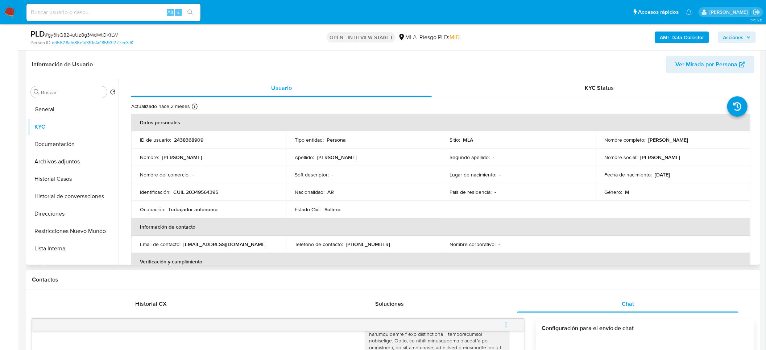
drag, startPoint x: 647, startPoint y: 141, endPoint x: 735, endPoint y: 144, distance: 88.5
click at [735, 144] on td "Nombre completo : [PERSON_NAME]" at bounding box center [672, 139] width 155 height 17
copy p "[PERSON_NAME]"
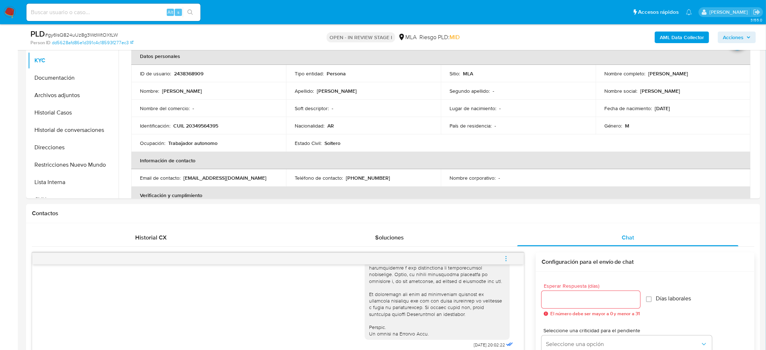
scroll to position [381, 0]
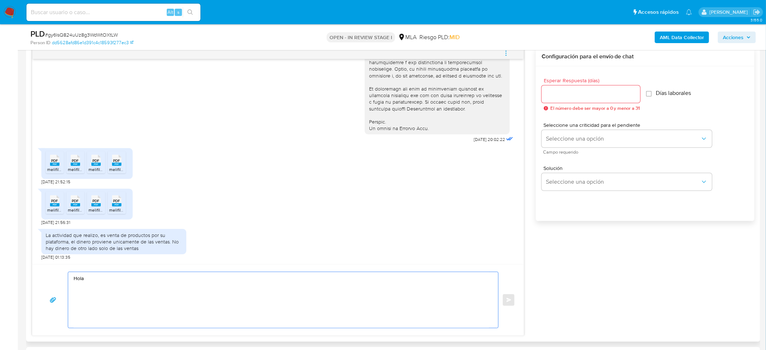
click at [162, 275] on textarea "Hola" at bounding box center [281, 300] width 415 height 56
paste textarea "[PERSON_NAME]"
paste textarea "Resumen de Comprobantes Electrónicos emitidos de los períodos 2024 y 2025 Si ti…"
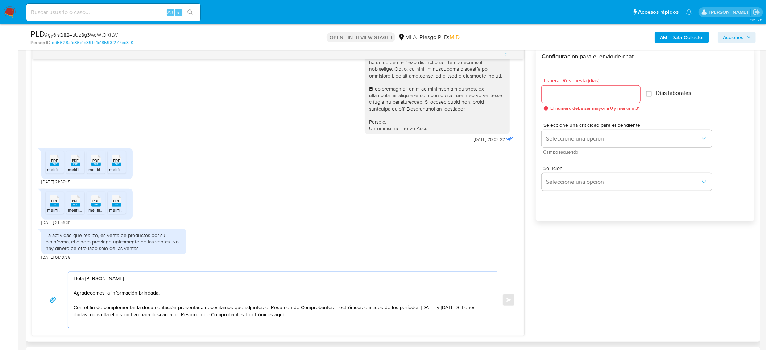
drag, startPoint x: 382, startPoint y: 308, endPoint x: 432, endPoint y: 307, distance: 50.0
click at [432, 307] on textarea "Hola Jonathan Isaias Ortiz Pereira Agradecemos la información brindada. Con el …" at bounding box center [281, 300] width 415 height 56
click at [418, 308] on textarea "Hola Jonathan Isaias Ortiz Pereira Agradecemos la información brindada. Con el …" at bounding box center [281, 300] width 415 height 56
click at [260, 315] on textarea "Hola Jonathan Isaias Ortiz Pereira Agradecemos la información brindada. Con el …" at bounding box center [281, 300] width 415 height 56
paste textarea "https://www.mercadopago.com.ar/ayuda/30181"
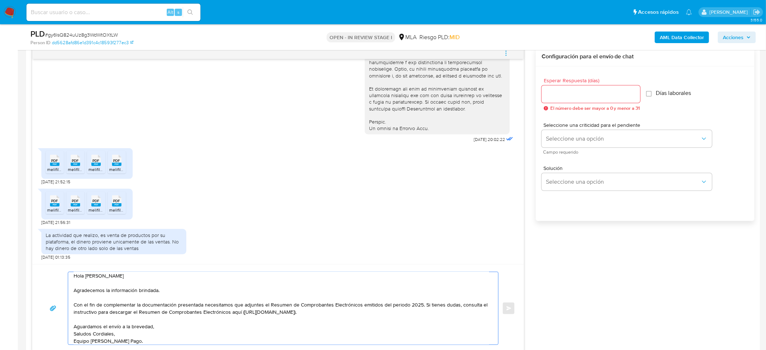
type textarea "Hola Jonathan Isaias Ortiz Pereira Agradecemos la información brindada. Con el …"
click at [561, 84] on div "Esperar Respuesta (días) El número debe ser mayor a 0 y menor a 31" at bounding box center [590, 94] width 99 height 33
click at [565, 91] on input "Esperar Respuesta (días)" at bounding box center [590, 94] width 99 height 9
type input "2"
click at [586, 148] on div "Seleccione una criticidad para el pendiente Seleccione una opción Campo requeri…" at bounding box center [626, 138] width 170 height 32
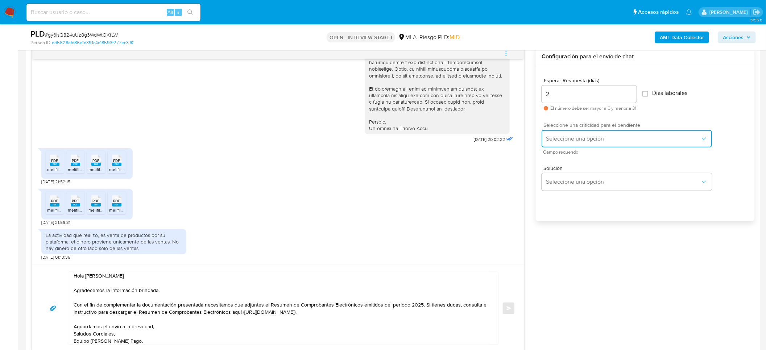
click at [588, 142] on span "Seleccione una opción" at bounding box center [623, 138] width 154 height 7
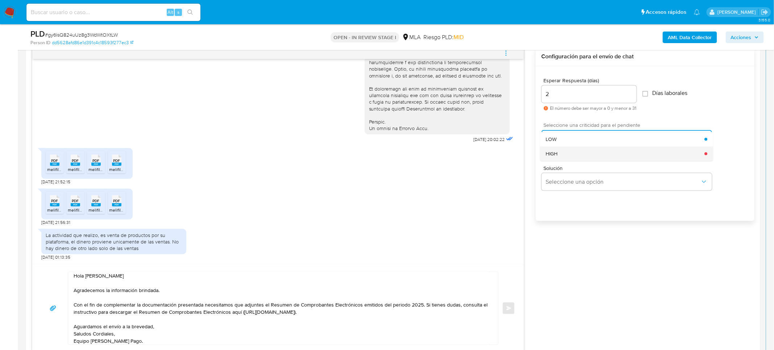
click at [590, 156] on div "HIGH" at bounding box center [624, 153] width 159 height 14
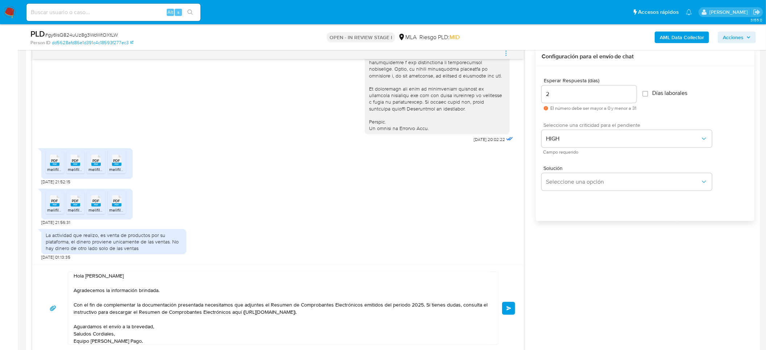
click at [509, 311] on span "Enviar" at bounding box center [508, 308] width 5 height 4
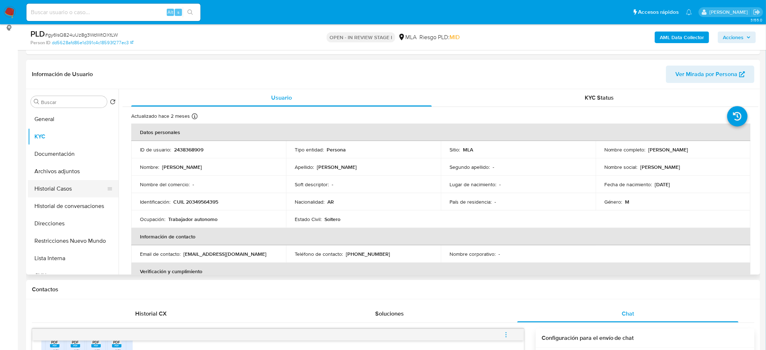
scroll to position [54, 0]
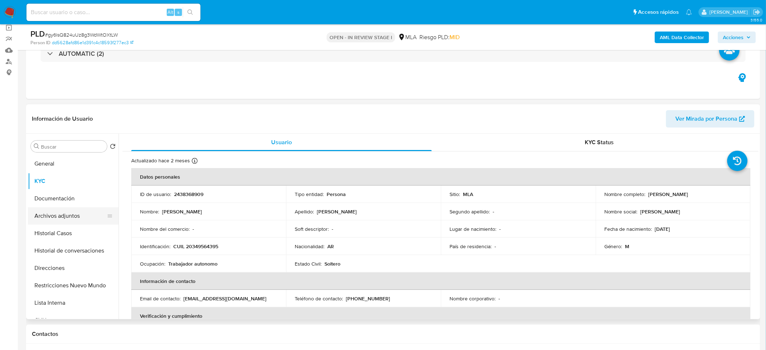
click at [59, 213] on button "Archivos adjuntos" at bounding box center [70, 215] width 85 height 17
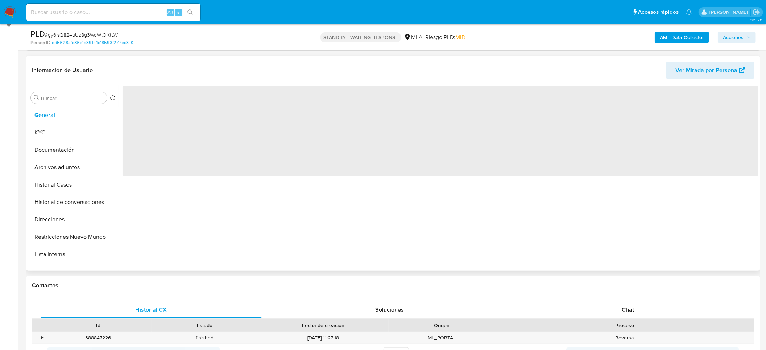
scroll to position [109, 0]
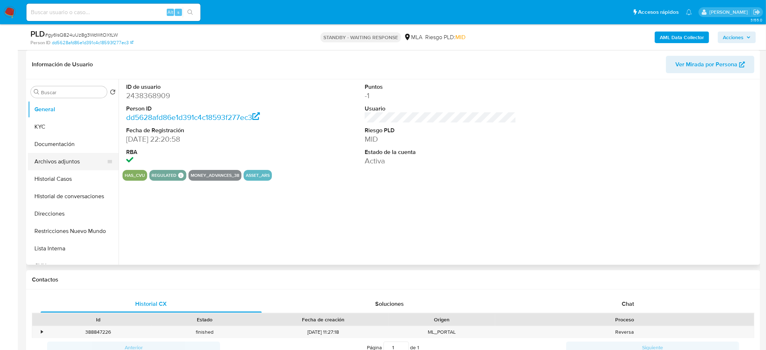
click at [71, 162] on button "Archivos adjuntos" at bounding box center [70, 161] width 85 height 17
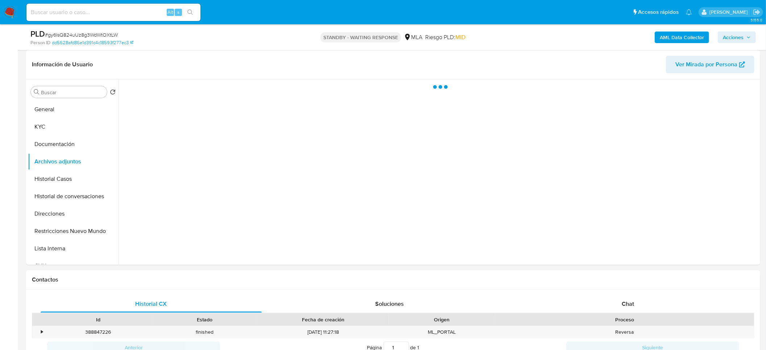
select select "10"
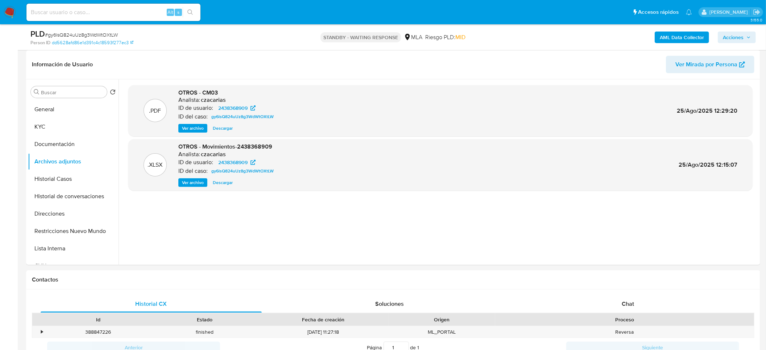
drag, startPoint x: 67, startPoint y: 18, endPoint x: 74, endPoint y: 21, distance: 7.2
click at [67, 18] on div "Alt s" at bounding box center [113, 12] width 174 height 17
click at [74, 21] on div "Alt s" at bounding box center [113, 12] width 174 height 17
click at [74, 14] on input at bounding box center [113, 12] width 174 height 9
paste input "cInYv09LjAtXaISY1zcnTlmQ"
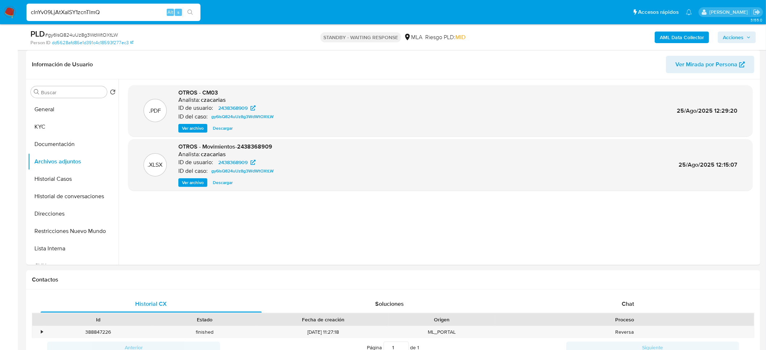
type input "cInYv09LjAtXaISY1zcnTlmQ"
click at [184, 13] on button "search-icon" at bounding box center [190, 12] width 15 height 10
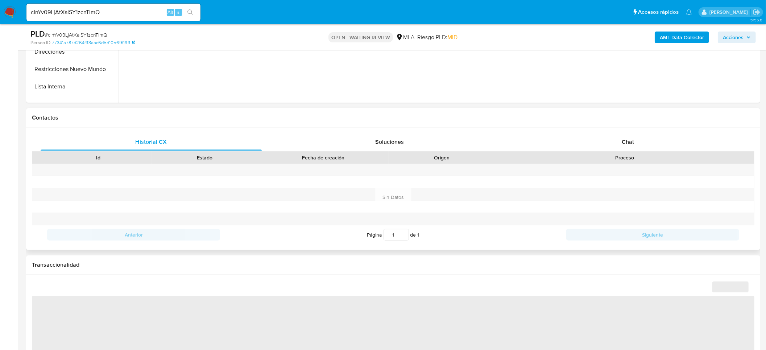
scroll to position [272, 0]
click div "Chat"
select select "10"
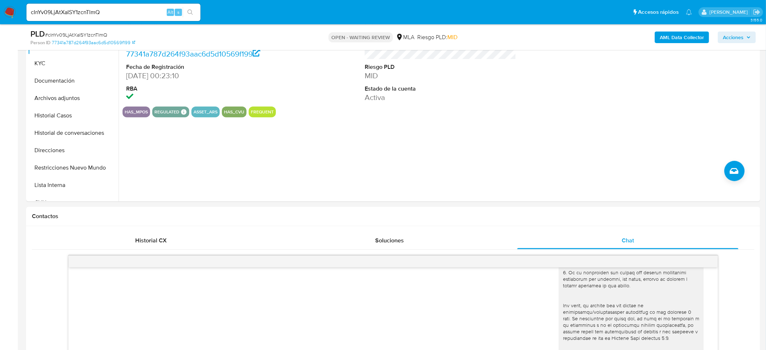
scroll to position [163, 0]
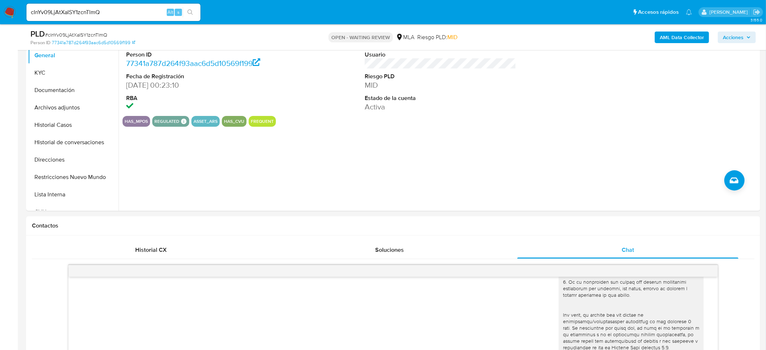
click span "# cInYv09LjAtXaISY1zcnTlmQ"
copy span "cInYv09LjAtXaISY1zcnTlmQ"
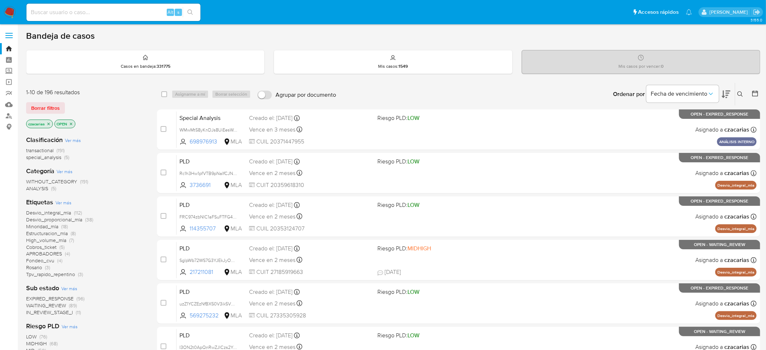
click at [740, 93] on icon at bounding box center [740, 94] width 6 height 6
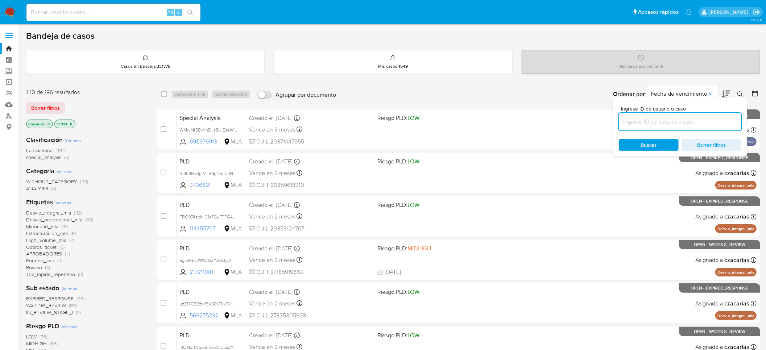
click at [719, 123] on input at bounding box center [680, 121] width 122 height 9
type input "cInYv09LjAtXaISY1zcnTlmQ"
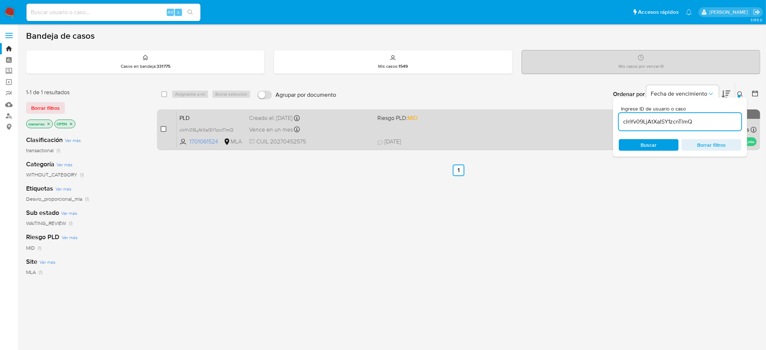
click at [161, 129] on input "checkbox" at bounding box center [164, 129] width 6 height 6
checkbox input "true"
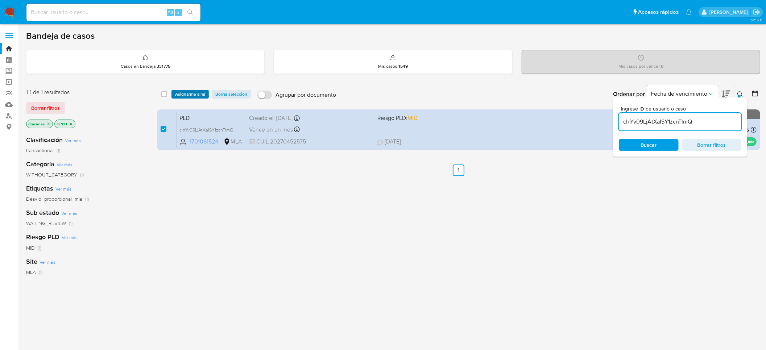
click at [192, 95] on span "Asignarme a mí" at bounding box center [190, 94] width 30 height 7
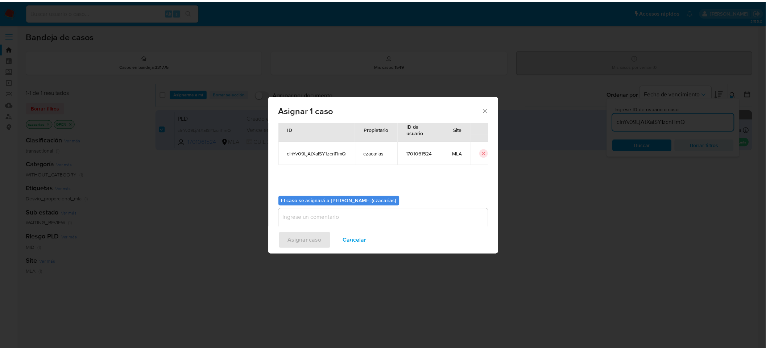
scroll to position [37, 0]
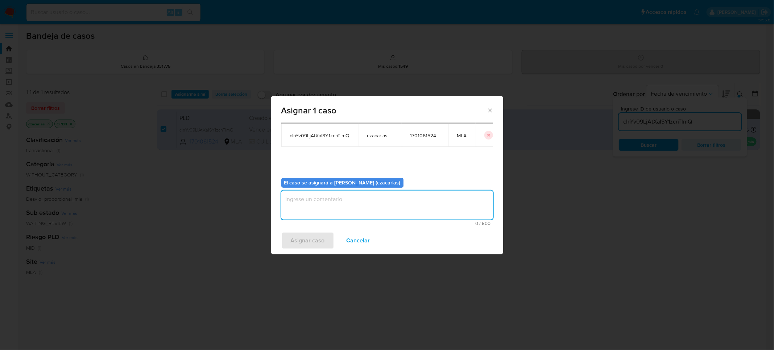
drag, startPoint x: 319, startPoint y: 201, endPoint x: 316, endPoint y: 225, distance: 23.8
click at [319, 204] on textarea "assign-modal" at bounding box center [387, 205] width 212 height 29
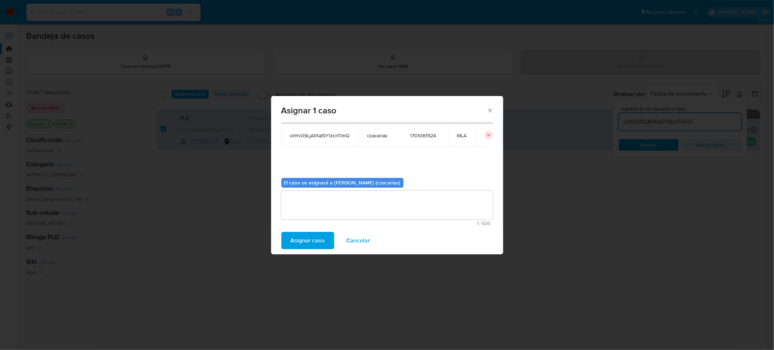
click at [314, 241] on span "Asignar caso" at bounding box center [308, 241] width 34 height 16
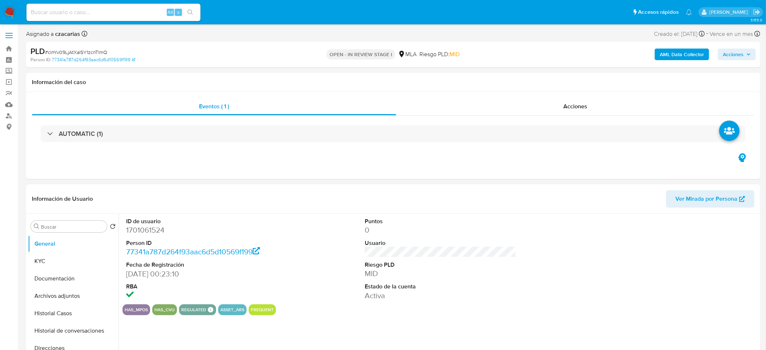
select select "10"
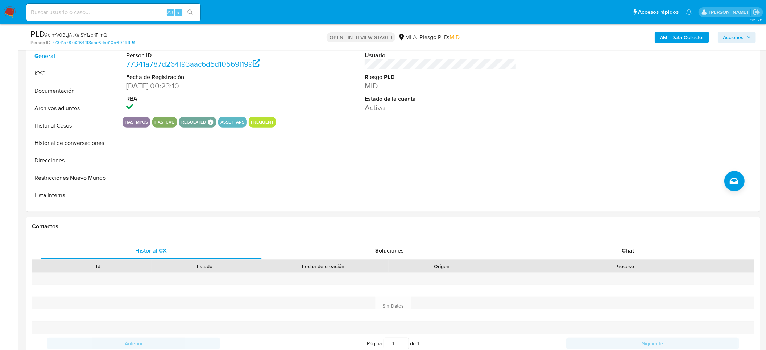
scroll to position [163, 0]
click at [647, 249] on div "Chat" at bounding box center [627, 249] width 221 height 17
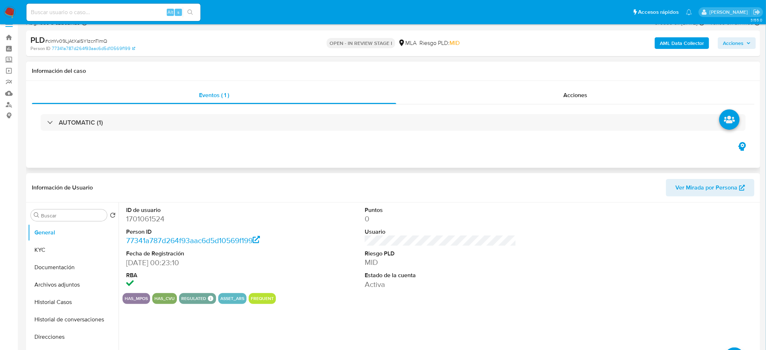
scroll to position [0, 0]
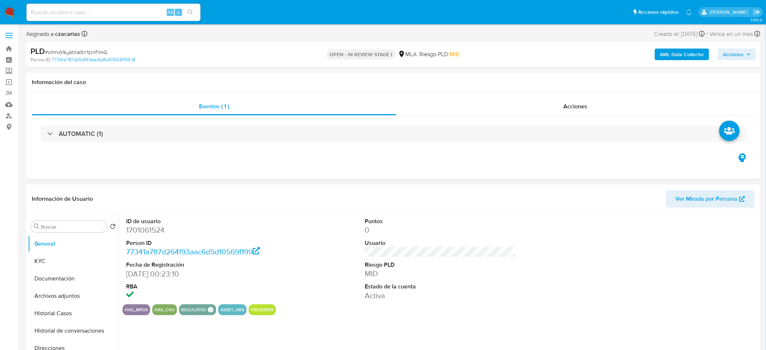
click at [155, 228] on dd "1701061524" at bounding box center [202, 230] width 152 height 10
copy dd "1701061524"
click at [147, 228] on dd "1701061524" at bounding box center [202, 230] width 152 height 10
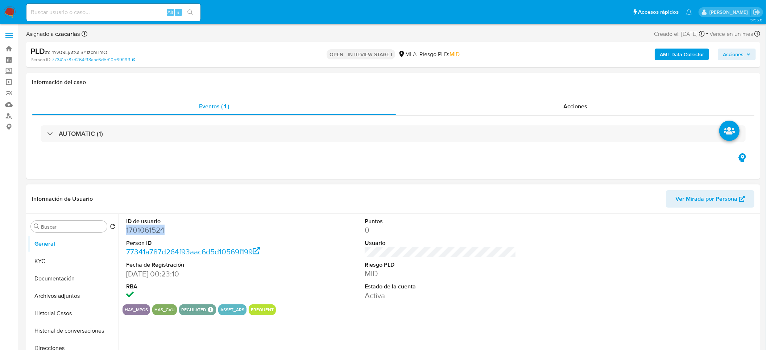
copy dd "1701061524"
click at [29, 261] on button "KYC" at bounding box center [70, 261] width 85 height 17
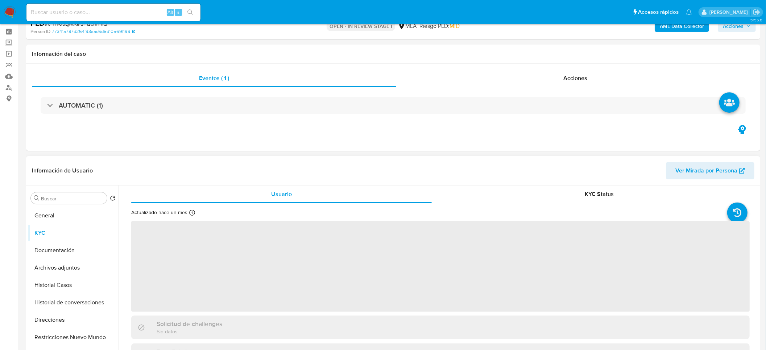
scroll to position [54, 0]
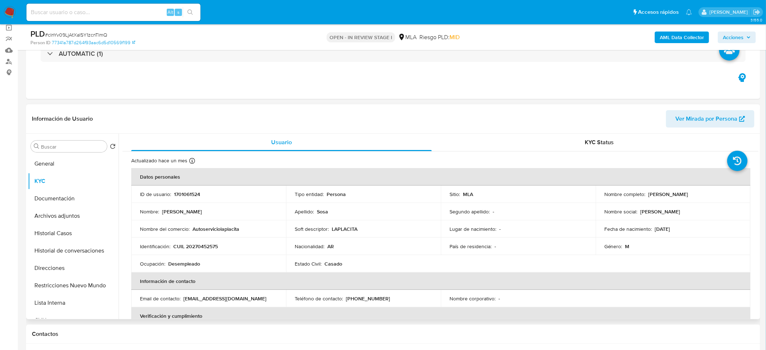
click at [212, 248] on p "CUIL 20270452575" at bounding box center [195, 246] width 45 height 7
copy p "20270452575"
click at [211, 246] on p "CUIL 20270452575" at bounding box center [195, 246] width 45 height 7
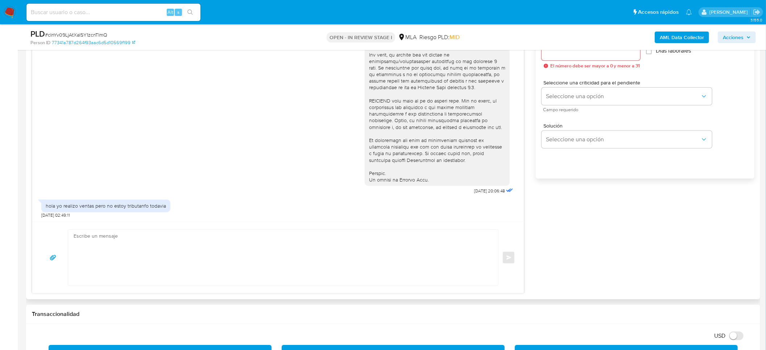
scroll to position [435, 0]
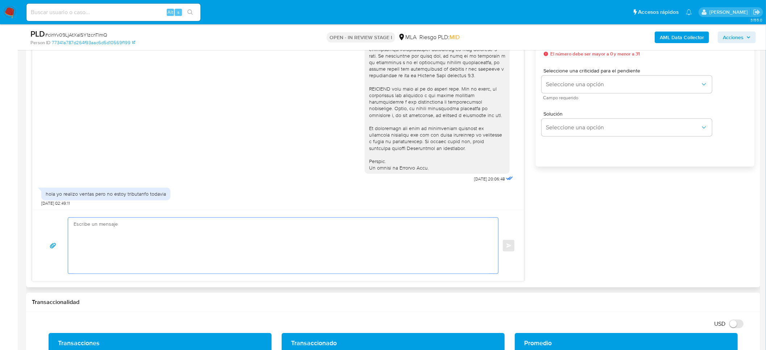
click at [234, 246] on textarea at bounding box center [281, 246] width 415 height 56
paste textarea "Hola XXX, Muchas gracias por tu respuesta. Analizamos tu caso y verificamos que…"
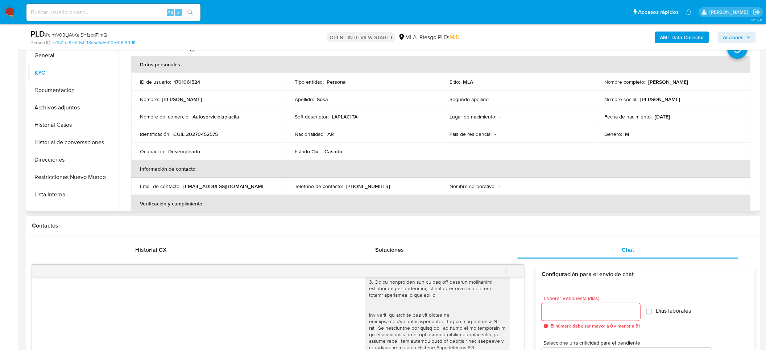
scroll to position [0, 0]
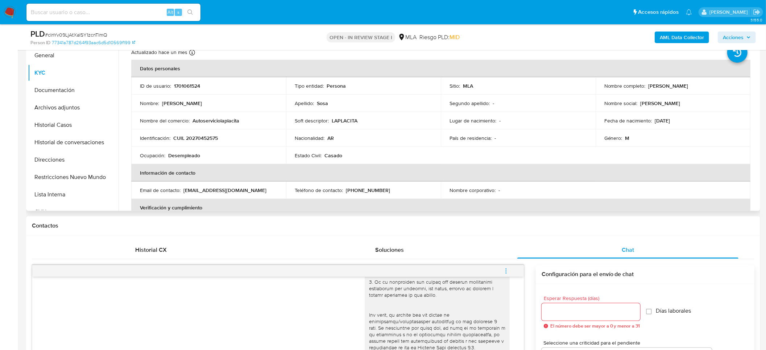
drag, startPoint x: 646, startPoint y: 86, endPoint x: 708, endPoint y: 84, distance: 62.4
click at [708, 84] on div "Nombre completo : Emanuel Gaston Sosa" at bounding box center [672, 86] width 137 height 7
copy p "[PERSON_NAME]"
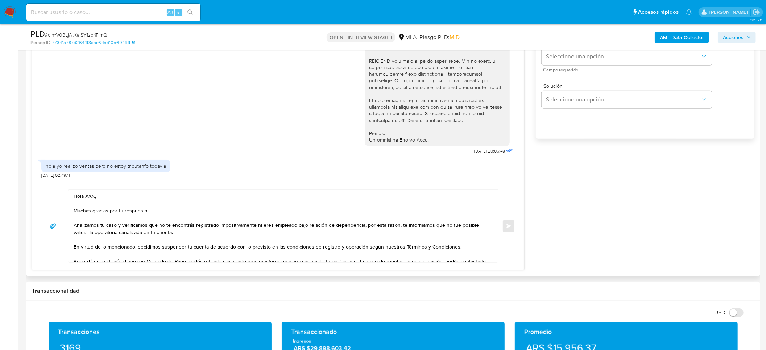
scroll to position [489, 0]
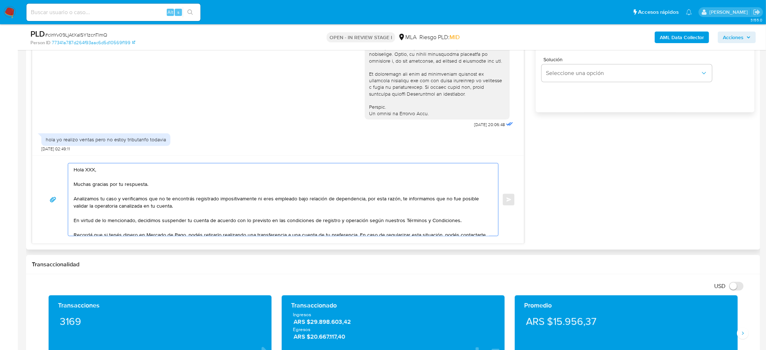
drag, startPoint x: 107, startPoint y: 167, endPoint x: 87, endPoint y: 169, distance: 20.0
click at [87, 169] on textarea "Hola XXX, Muchas gracias por tu respuesta. Analizamos tu caso y verificamos que…" at bounding box center [281, 199] width 415 height 72
paste textarea "[PERSON_NAME]"
click at [89, 170] on textarea "Hola XEmanuel Gaston Sosa Muchas gracias por tu respuesta. Analizamos tu caso y…" at bounding box center [281, 199] width 415 height 72
drag, startPoint x: 92, startPoint y: 203, endPoint x: 206, endPoint y: 202, distance: 114.2
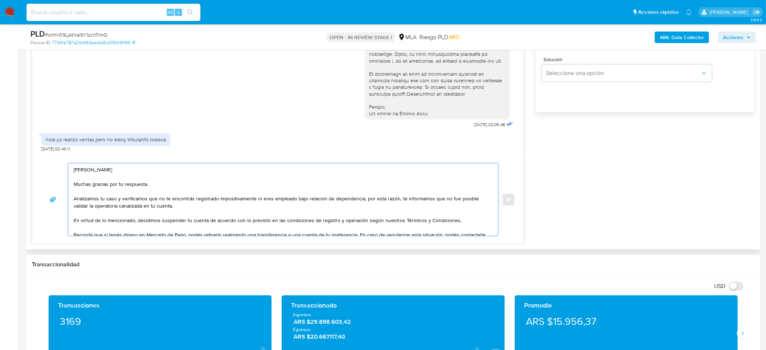
click at [206, 202] on textarea "Hola Emanuel Gaston Sosa Muchas gracias por tu respuesta. Analizamos tu caso y …" at bounding box center [281, 199] width 415 height 72
click at [242, 203] on textarea "Hola Emanuel Gaston Sosa Muchas gracias por tu respuesta. Analizamos tu caso y …" at bounding box center [281, 199] width 415 height 72
drag, startPoint x: 257, startPoint y: 200, endPoint x: 363, endPoint y: 201, distance: 106.2
click at [363, 201] on textarea "Hola Emanuel Gaston Sosa Muchas gracias por tu respuesta. Analizamos tu caso y …" at bounding box center [281, 199] width 415 height 72
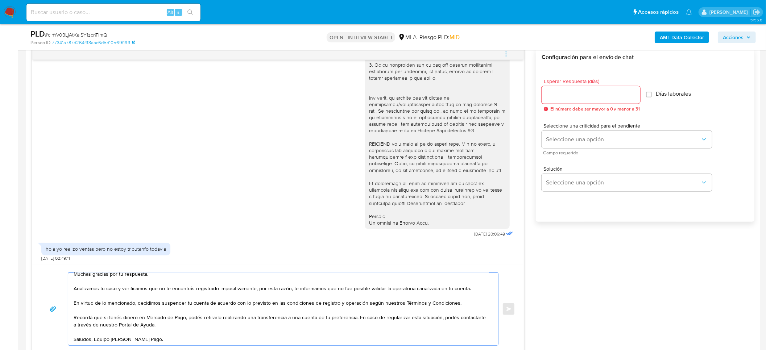
scroll to position [326, 0]
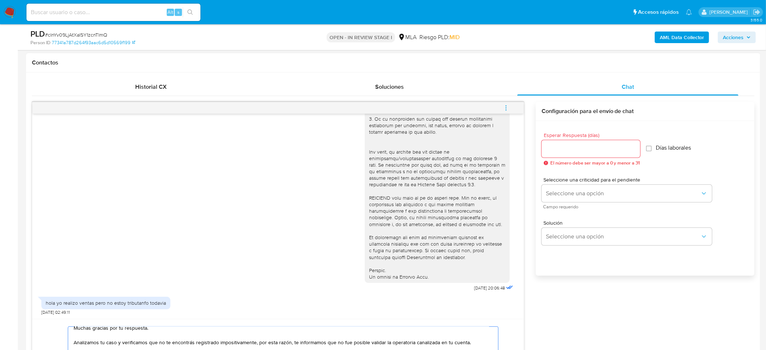
type textarea "Hola Emanuel Gaston Sosa Muchas gracias por tu respuesta. Analizamos tu caso y …"
click at [574, 150] on input "Esperar Respuesta (días)" at bounding box center [590, 148] width 99 height 9
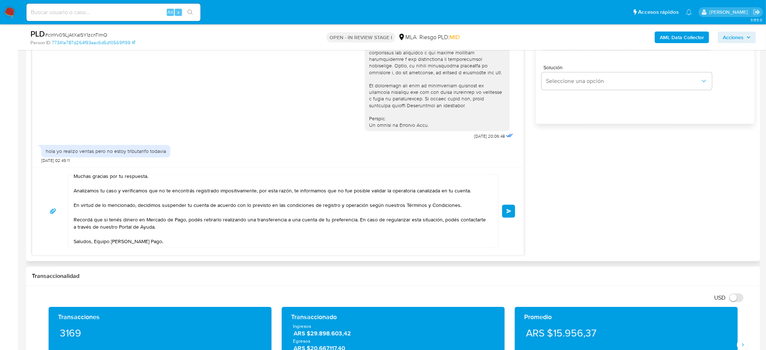
scroll to position [489, 0]
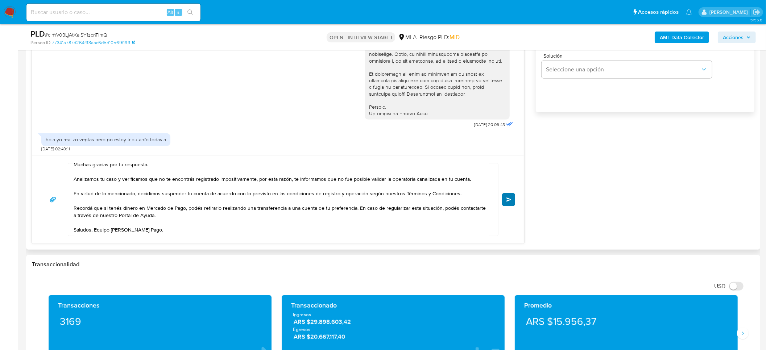
type input "0"
click at [506, 205] on button "Enviar" at bounding box center [508, 199] width 13 height 13
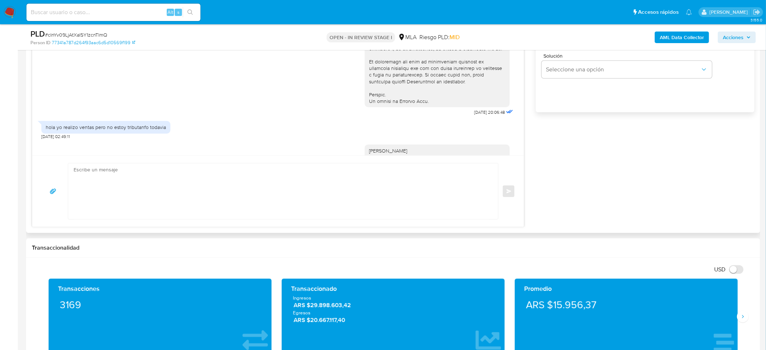
scroll to position [386, 0]
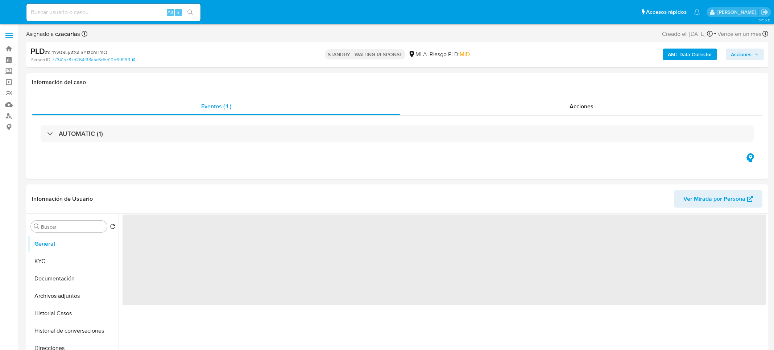
select select "10"
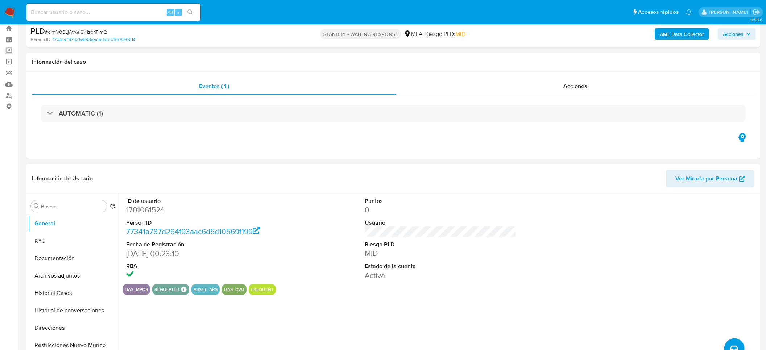
scroll to position [54, 0]
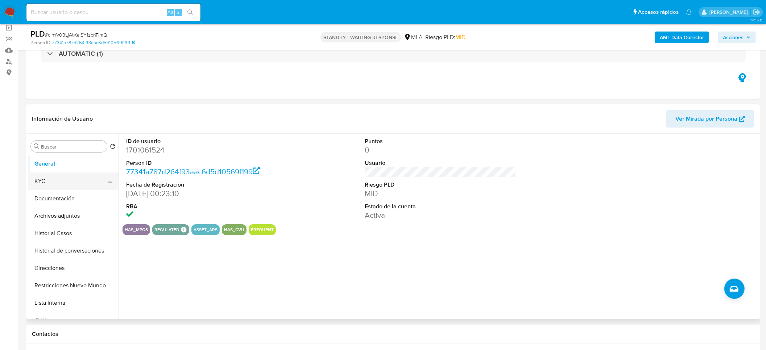
click at [46, 180] on button "KYC" at bounding box center [70, 180] width 85 height 17
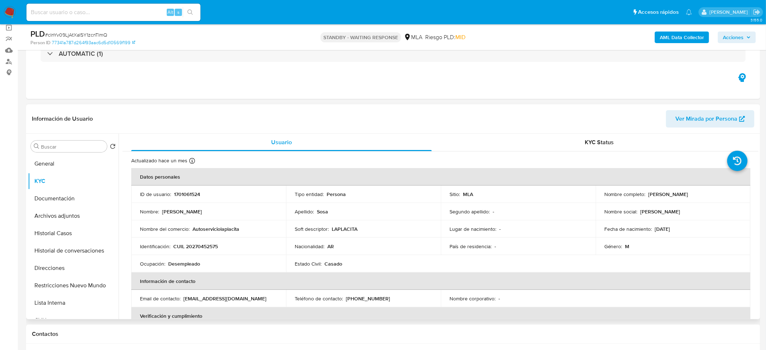
click at [196, 254] on td "Identificación : CUIL 20270452575" at bounding box center [208, 246] width 155 height 17
click at [205, 246] on p "CUIL 20270452575" at bounding box center [195, 246] width 45 height 7
copy p "20270452575"
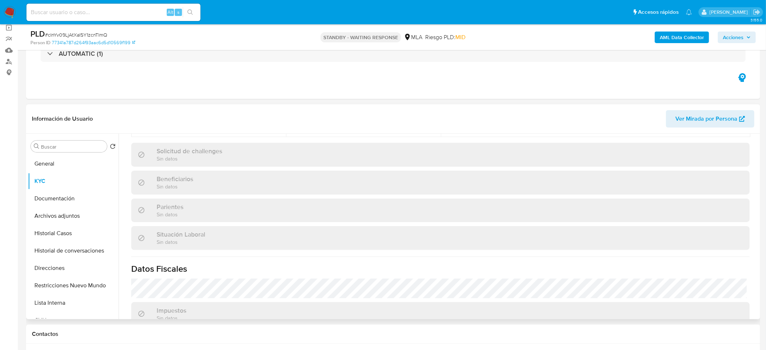
scroll to position [375, 0]
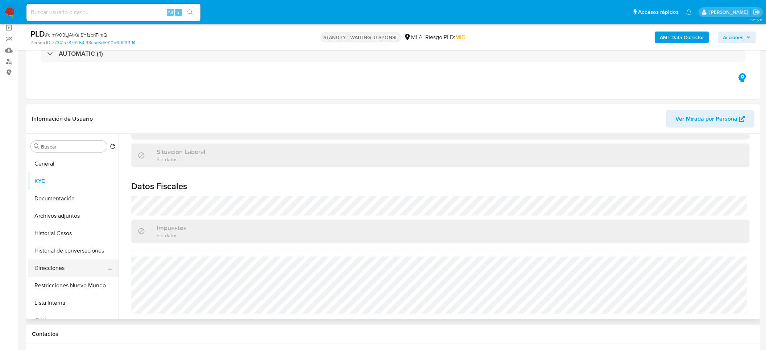
click at [58, 265] on button "Direcciones" at bounding box center [70, 267] width 85 height 17
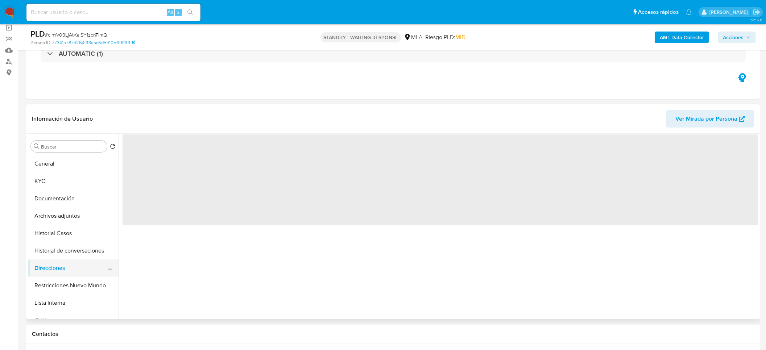
scroll to position [0, 0]
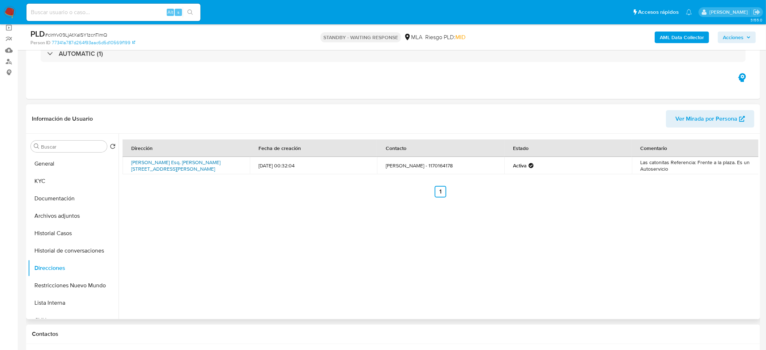
click at [171, 161] on link "[PERSON_NAME] Esq. [PERSON_NAME][STREET_ADDRESS][PERSON_NAME]" at bounding box center [175, 166] width 89 height 14
click at [41, 187] on button "KYC" at bounding box center [70, 180] width 85 height 17
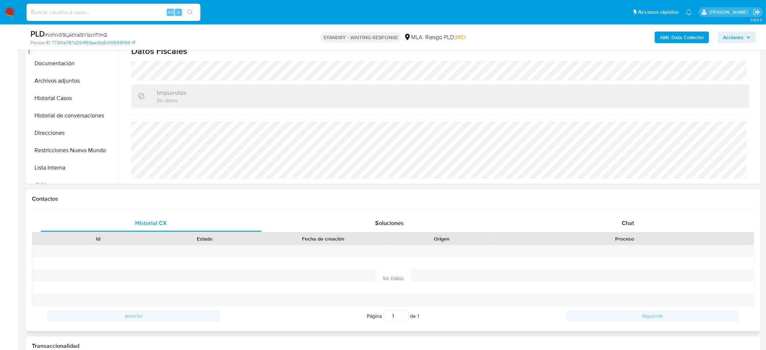
scroll to position [272, 0]
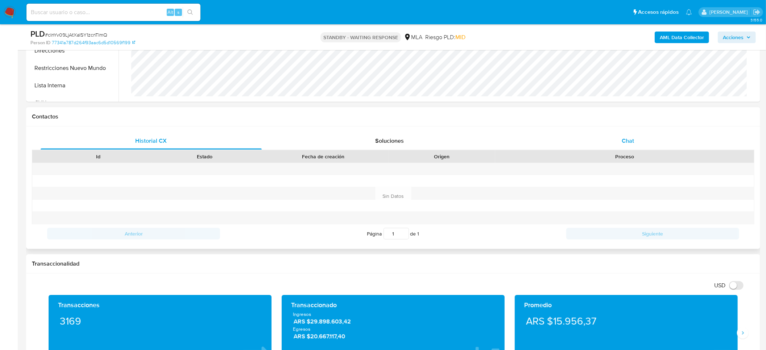
click at [626, 140] on span "Chat" at bounding box center [627, 141] width 12 height 8
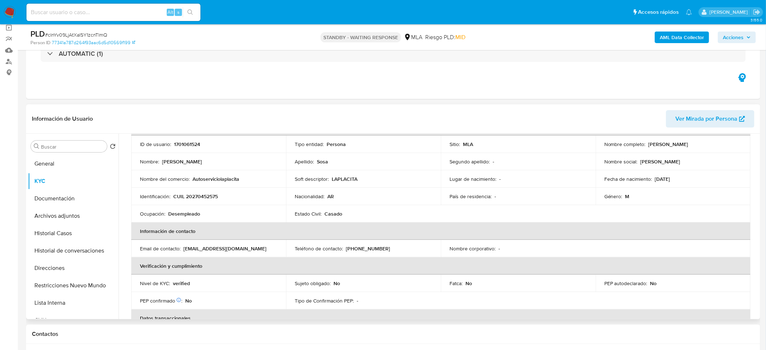
scroll to position [49, 0]
click at [204, 199] on p "CUIL 20270452575" at bounding box center [195, 198] width 45 height 7
copy p "20270452575"
click at [50, 216] on button "Archivos adjuntos" at bounding box center [70, 215] width 85 height 17
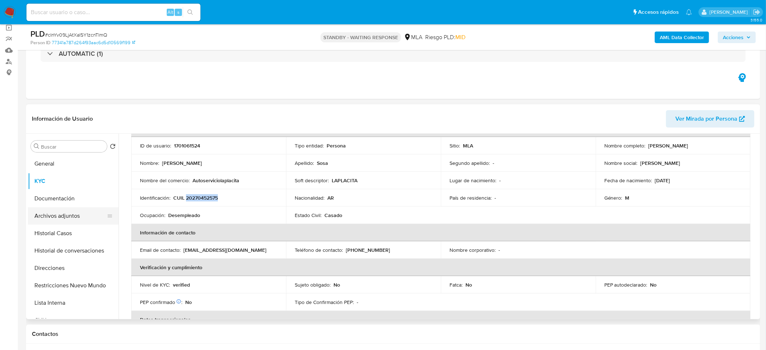
scroll to position [0, 0]
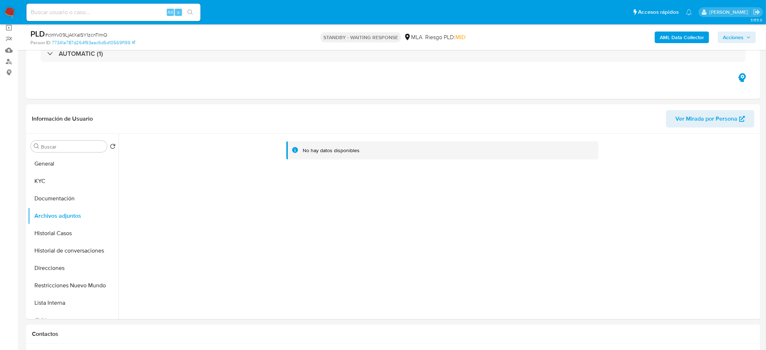
click at [689, 34] on b "AML Data Collector" at bounding box center [682, 38] width 44 height 12
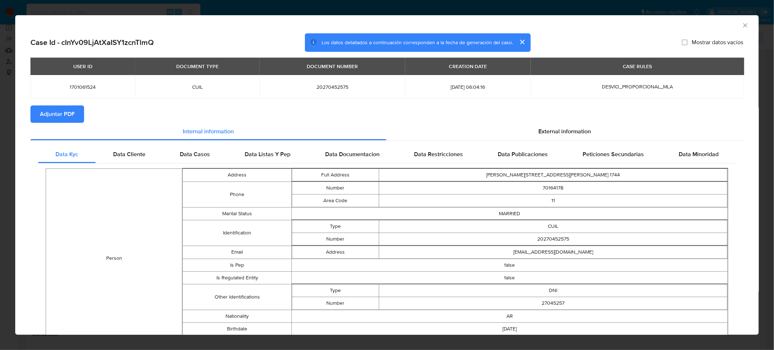
click at [741, 25] on icon "Cerrar ventana" at bounding box center [744, 25] width 7 height 7
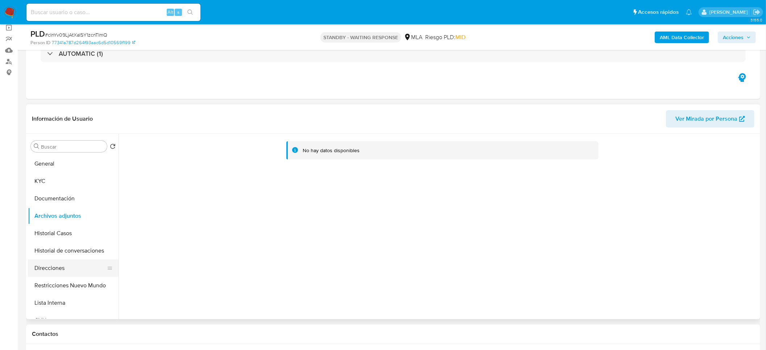
click at [80, 270] on button "Direcciones" at bounding box center [70, 267] width 85 height 17
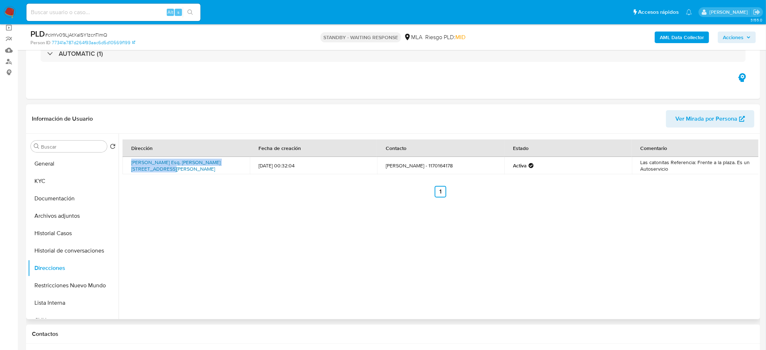
drag, startPoint x: 124, startPoint y: 164, endPoint x: 147, endPoint y: 170, distance: 24.8
click at [147, 170] on td "[PERSON_NAME] Esq. [PERSON_NAME][STREET_ADDRESS][PERSON_NAME]" at bounding box center [185, 165] width 127 height 17
copy link "[PERSON_NAME] Esq. [PERSON_NAME][STREET_ADDRESS][PERSON_NAME]"
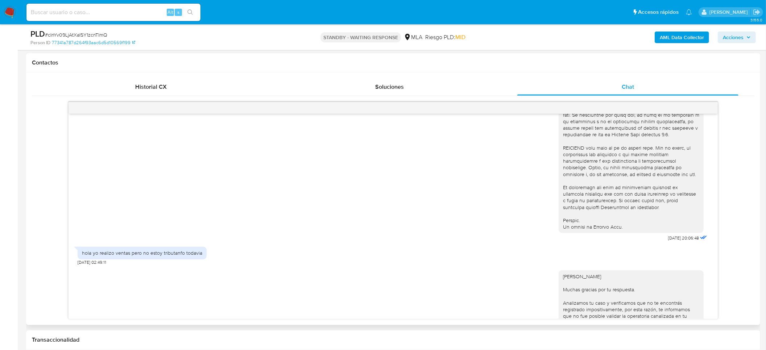
scroll to position [272, 0]
drag, startPoint x: 653, startPoint y: 252, endPoint x: 673, endPoint y: 251, distance: 20.3
click at [673, 240] on span "[DATE] 20:06:48" at bounding box center [683, 237] width 31 height 6
copy span "[DATE]"
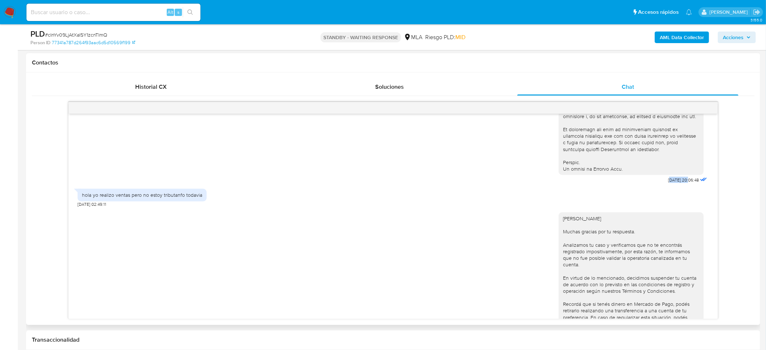
scroll to position [381, 0]
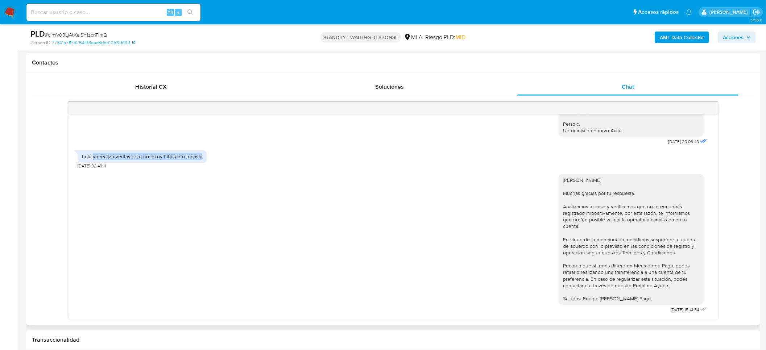
drag, startPoint x: 93, startPoint y: 156, endPoint x: 234, endPoint y: 157, distance: 141.7
click at [201, 157] on div "hola yo realizo ventas pero no estoy tributanfo todavia" at bounding box center [142, 156] width 129 height 12
copy div "yo realizo ventas pero no estoy tributanfo todavia"
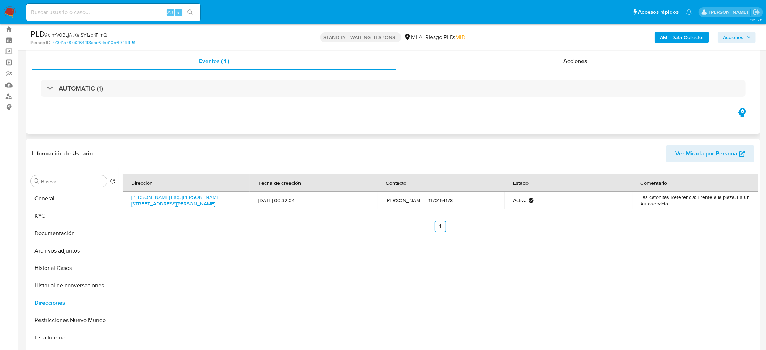
scroll to position [0, 0]
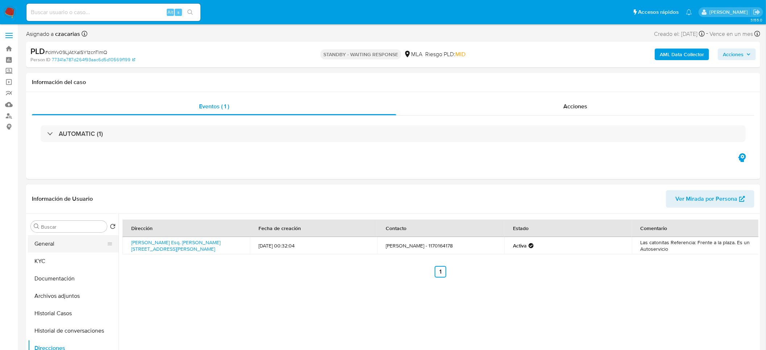
click at [67, 242] on button "General" at bounding box center [70, 243] width 85 height 17
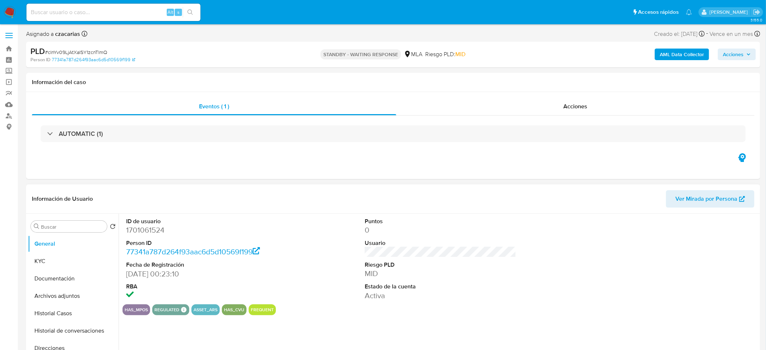
click at [151, 233] on dd "1701061524" at bounding box center [202, 230] width 152 height 10
copy dd "1701061524"
click at [83, 44] on div "PLD # cInYv09LjAtXaISY1zcnTlmQ Person ID 77341a787d264f93aac6d5d10569f199 OPEN …" at bounding box center [393, 55] width 734 height 26
click at [84, 49] on span "# cInYv09LjAtXaISY1zcnTlmQ" at bounding box center [76, 52] width 62 height 7
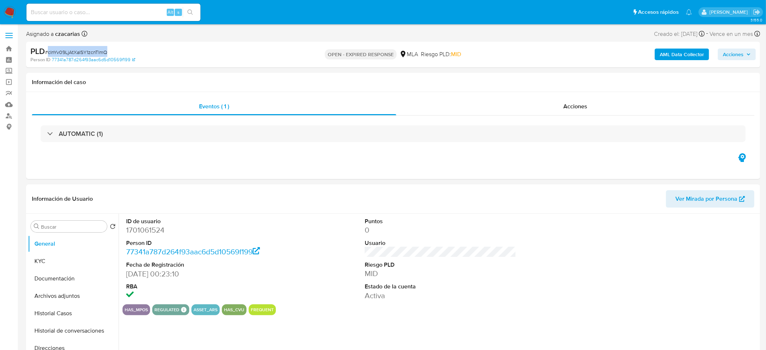
click at [84, 49] on span "# cInYv09LjAtXaISY1zcnTlmQ" at bounding box center [76, 52] width 62 height 7
select select "10"
copy span "cInYv09LjAtXaISY1zcnTlmQ"
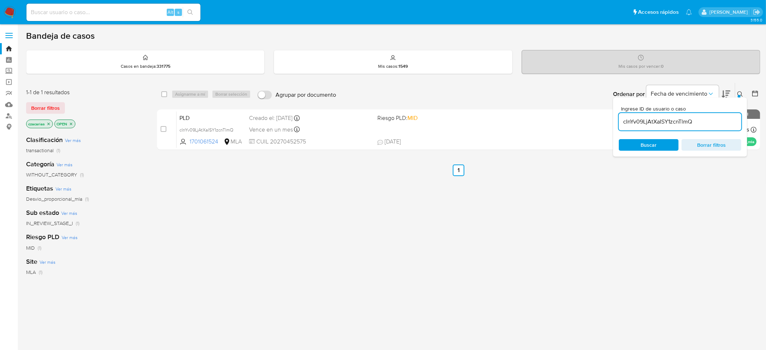
click at [646, 122] on input "cInYv09LjAtXaISY1zcnTlmQ" at bounding box center [680, 121] width 122 height 9
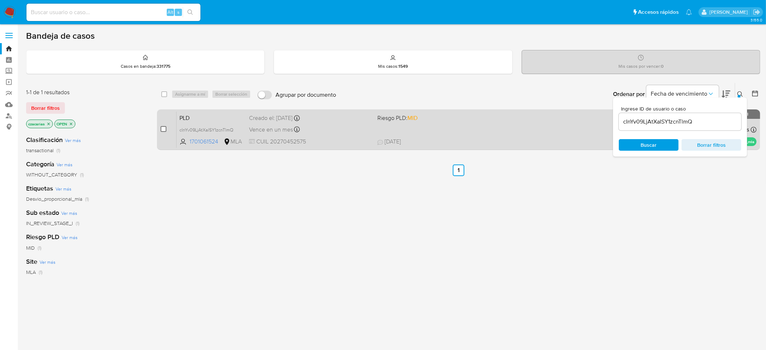
click at [163, 130] on input "checkbox" at bounding box center [164, 129] width 6 height 6
checkbox input "true"
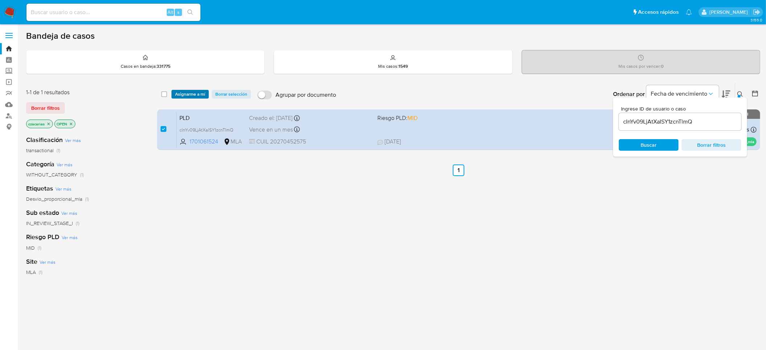
click at [204, 91] on span "Asignarme a mí" at bounding box center [190, 94] width 30 height 7
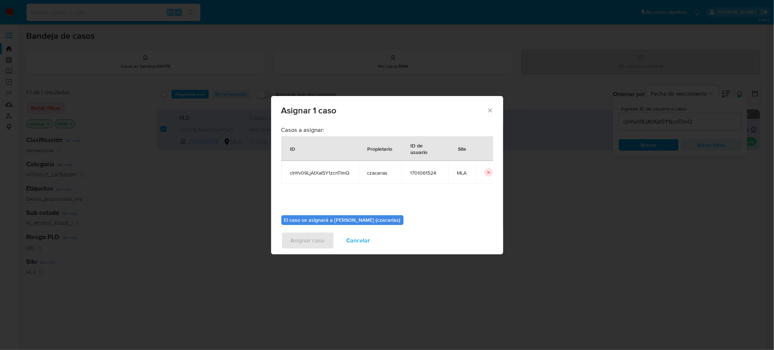
scroll to position [37, 0]
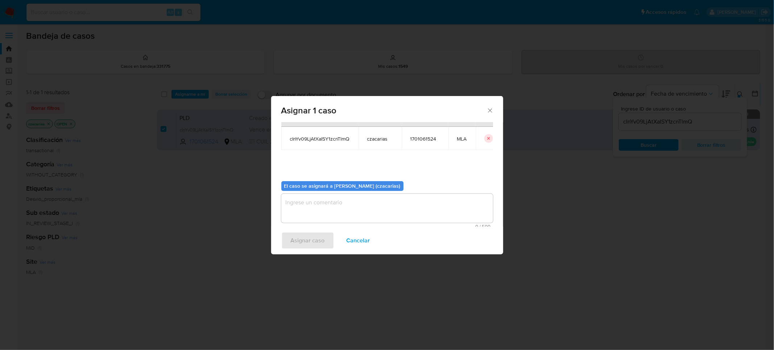
click at [287, 199] on div "Asignar 1 caso Casos a asignar: ID Propietario ID de usuario Site cInYv09LjAtXa…" at bounding box center [387, 175] width 774 height 350
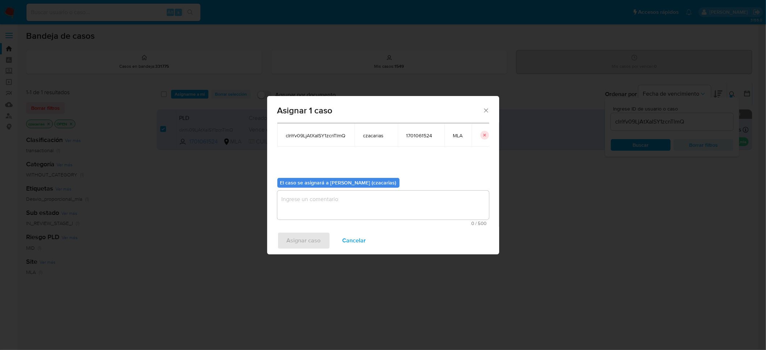
click at [305, 203] on div "select-all-cases-checkbox Asignarme a mí Borrar selección Agrupar por documento…" at bounding box center [454, 247] width 595 height 328
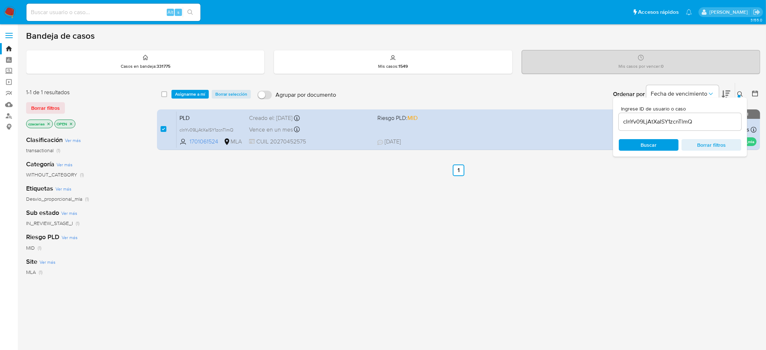
click at [204, 92] on span "Asignarme a mí" at bounding box center [190, 94] width 30 height 7
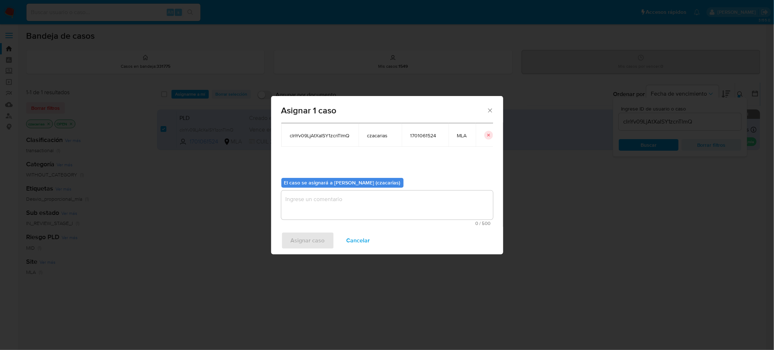
click at [389, 195] on textarea "assign-modal" at bounding box center [387, 205] width 212 height 29
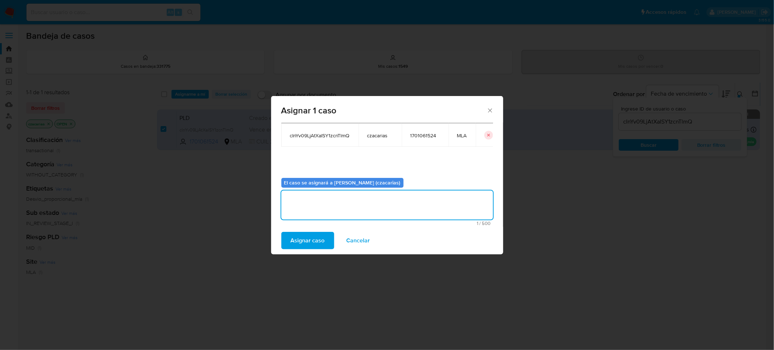
click at [316, 242] on span "Asignar caso" at bounding box center [308, 241] width 34 height 16
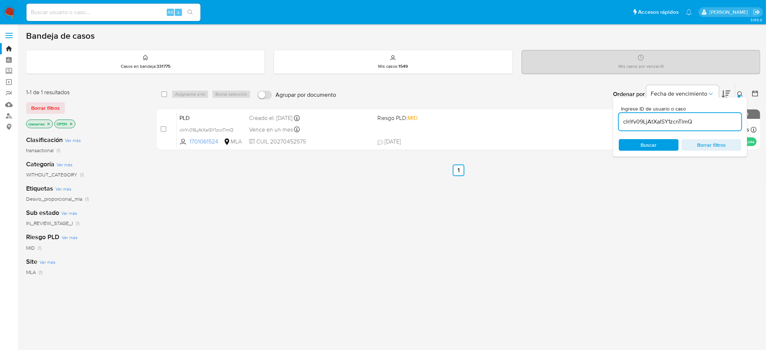
click at [661, 118] on input "cInYv09LjAtXaISY1zcnTlmQ" at bounding box center [680, 121] width 122 height 9
paste input "H9zre4OmxTVCd21eVmWG2Te9"
type input "H9zre4OmxTVCd21eVmWG2Te9"
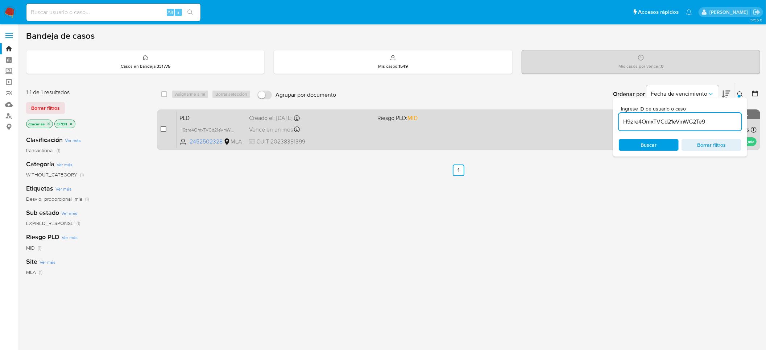
click at [162, 128] on input "checkbox" at bounding box center [164, 129] width 6 height 6
checkbox input "true"
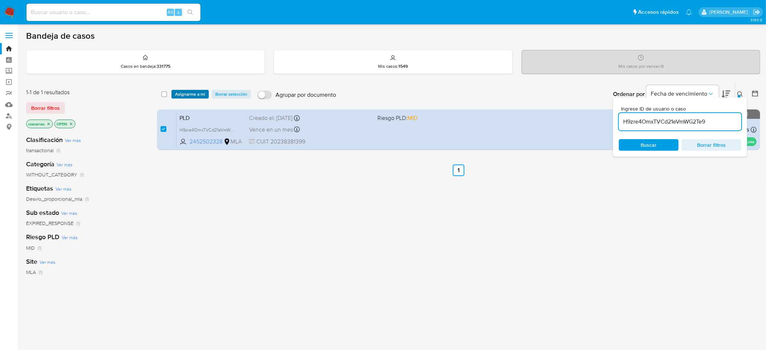
click at [189, 93] on span "Asignarme a mí" at bounding box center [190, 94] width 30 height 7
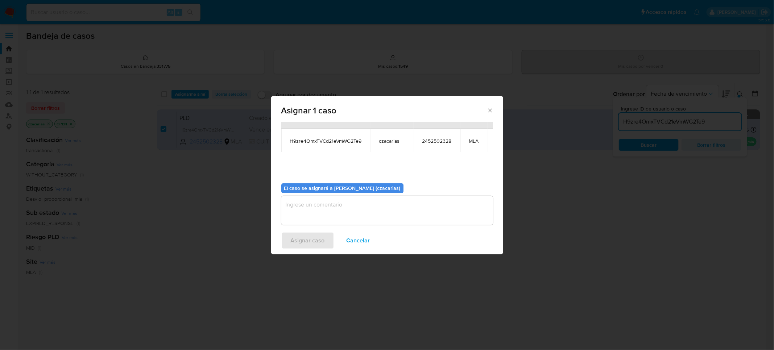
scroll to position [45, 0]
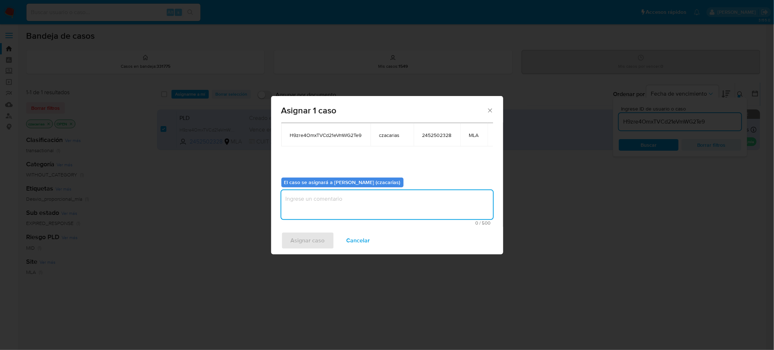
click at [373, 209] on textarea "assign-modal" at bounding box center [387, 204] width 212 height 29
click at [321, 241] on span "Asignar caso" at bounding box center [308, 241] width 34 height 16
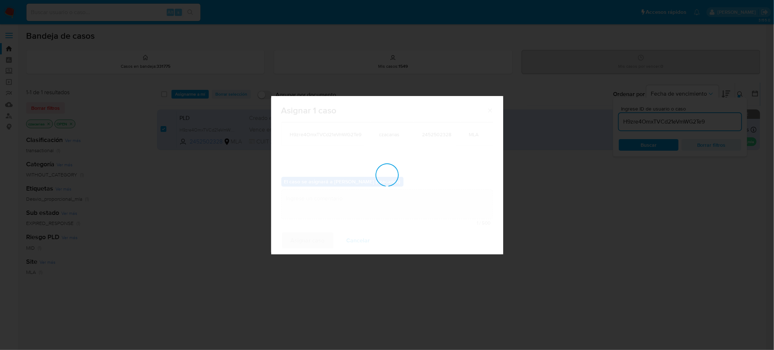
scroll to position [44, 0]
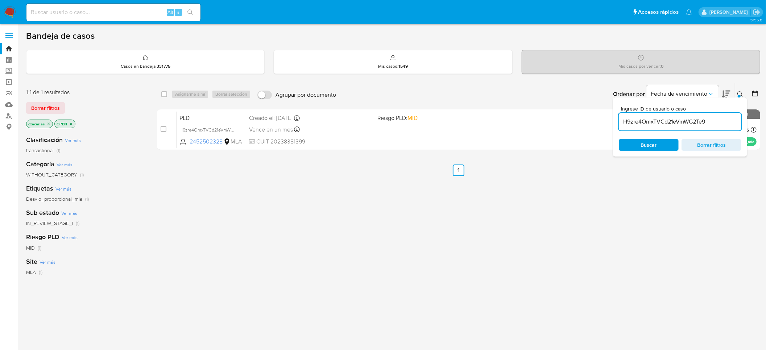
click at [661, 122] on input "H9zre4OmxTVCd21eVmWG2Te9" at bounding box center [680, 121] width 122 height 9
paste input "AqvHHiY3NU3zAoKd6yhjjHDp"
type input "AqvHHiY3NU3zAoKd6yhjjHDp"
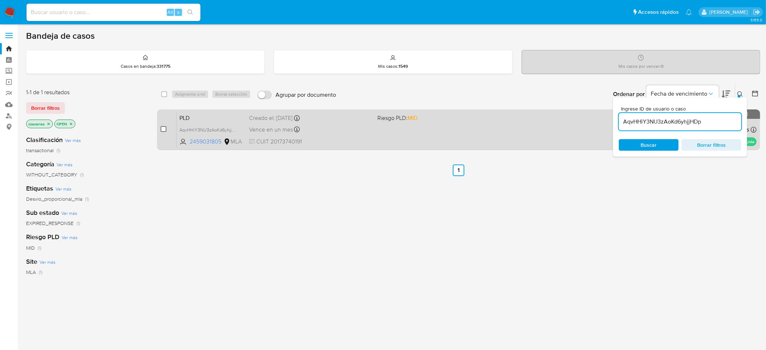
click at [162, 126] on input "checkbox" at bounding box center [164, 129] width 6 height 6
checkbox input "true"
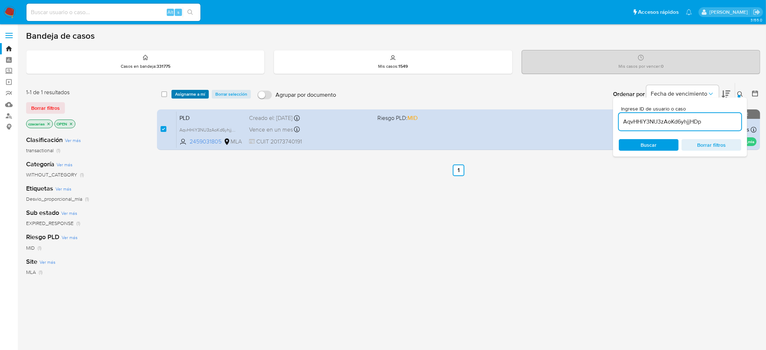
click at [189, 94] on span "Asignarme a mí" at bounding box center [190, 94] width 30 height 7
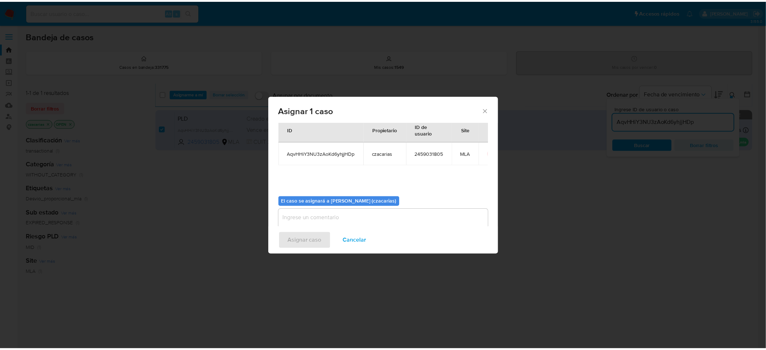
scroll to position [37, 0]
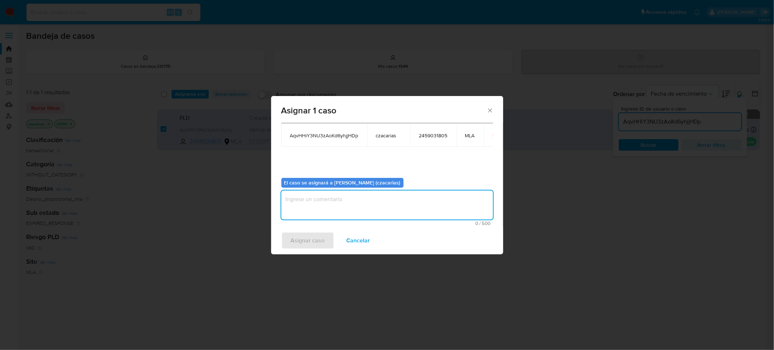
click at [328, 200] on textarea "assign-modal" at bounding box center [387, 205] width 212 height 29
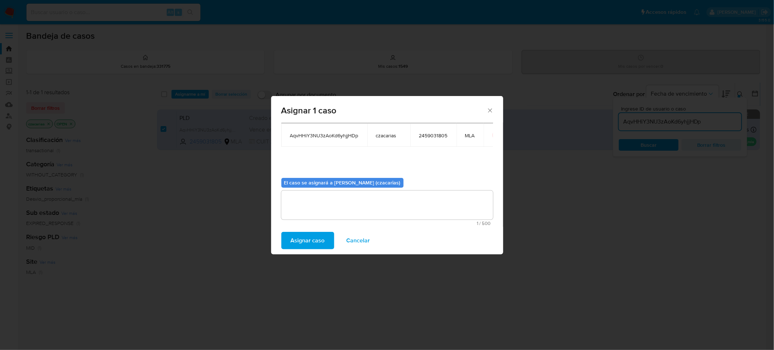
click at [306, 237] on span "Asignar caso" at bounding box center [308, 241] width 34 height 16
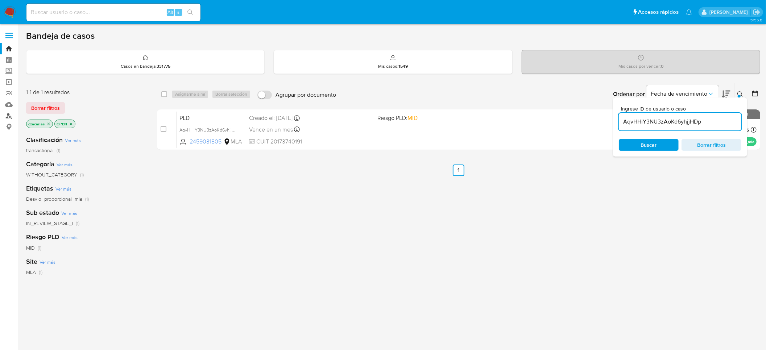
click at [12, 119] on link "Buscador de personas" at bounding box center [43, 115] width 86 height 11
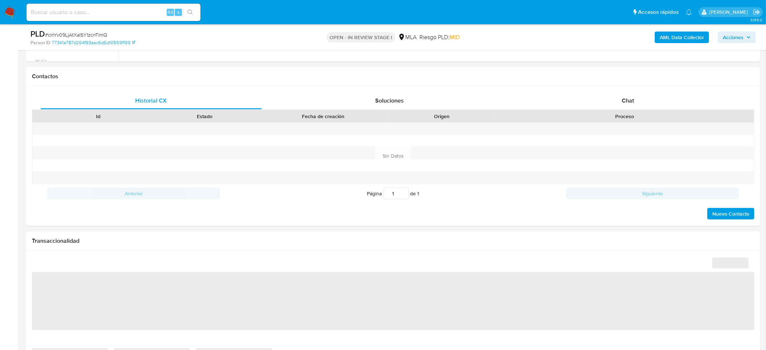
scroll to position [326, 0]
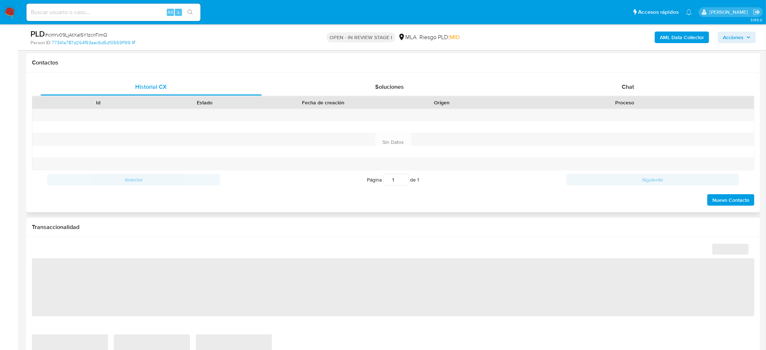
select select "10"
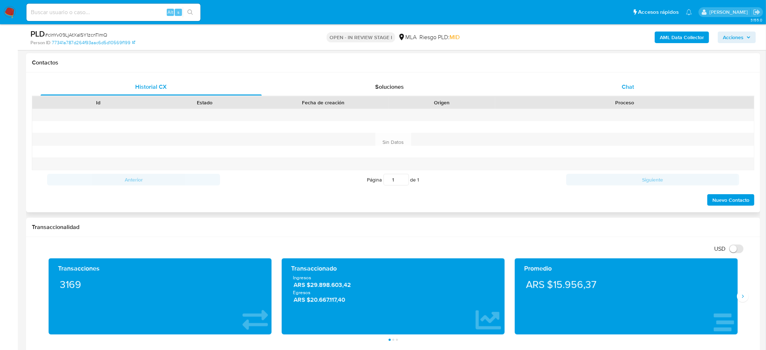
click at [631, 80] on div "Chat" at bounding box center [627, 86] width 221 height 17
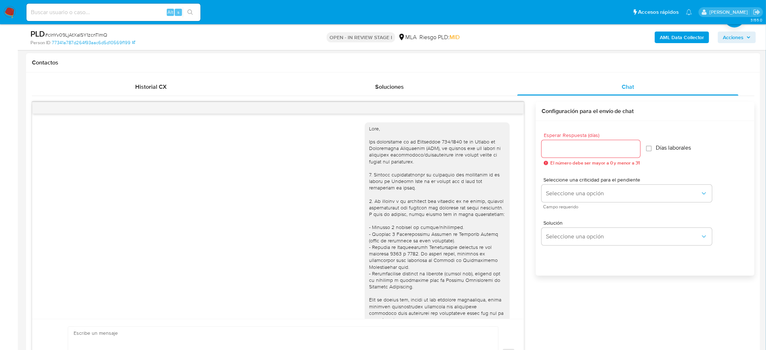
scroll to position [386, 0]
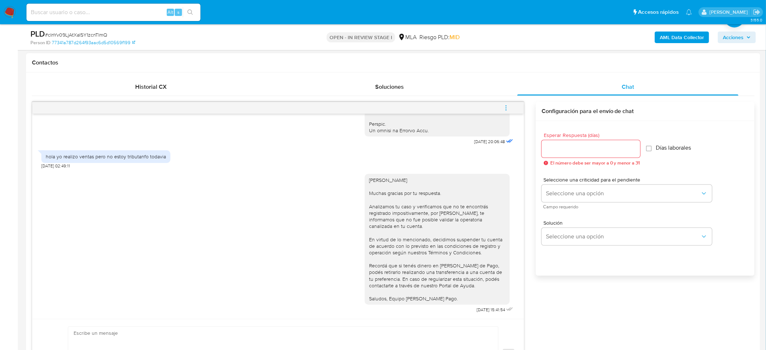
click at [511, 111] on button "menu-action" at bounding box center [506, 107] width 24 height 17
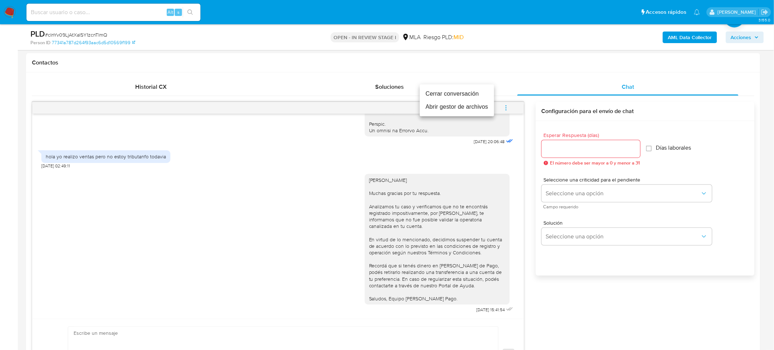
click at [462, 92] on li "Cerrar conversación" at bounding box center [457, 93] width 74 height 13
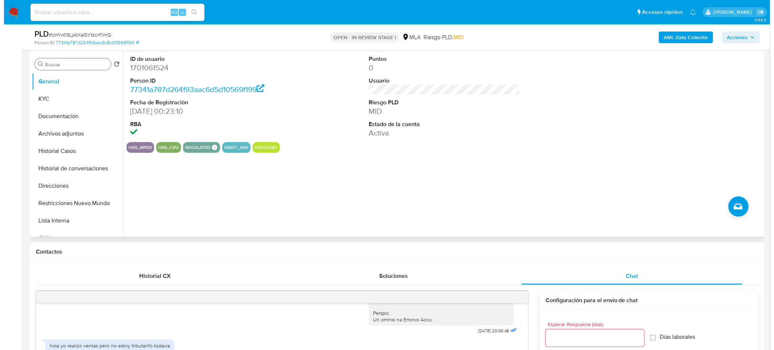
scroll to position [54, 0]
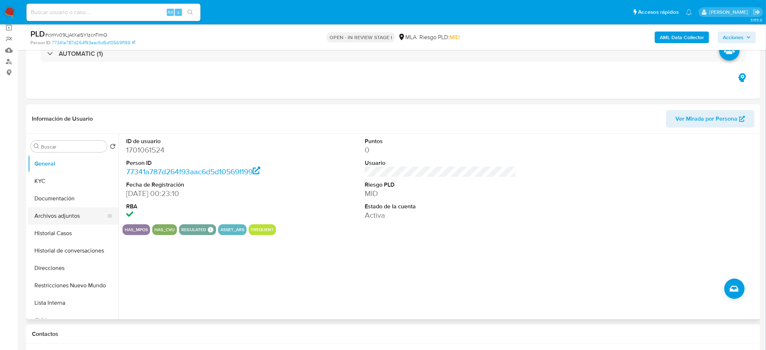
click at [58, 219] on button "Archivos adjuntos" at bounding box center [70, 215] width 85 height 17
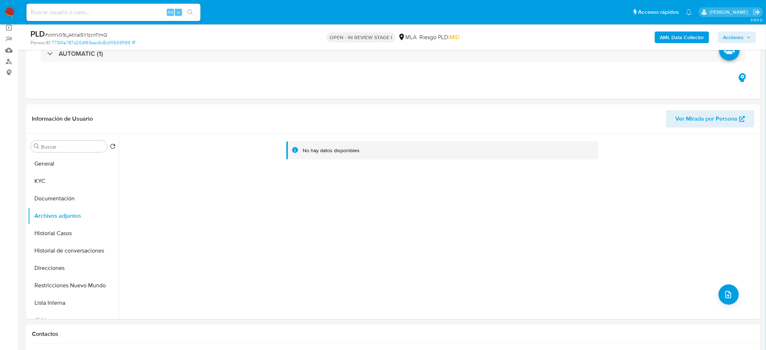
click at [672, 36] on b "AML Data Collector" at bounding box center [682, 38] width 44 height 12
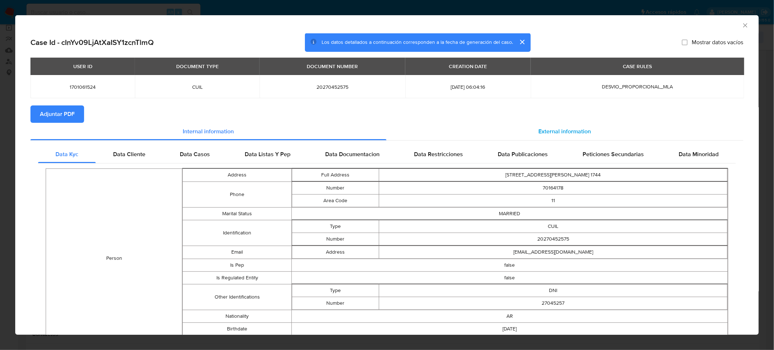
click at [573, 124] on div "External information" at bounding box center [564, 131] width 357 height 17
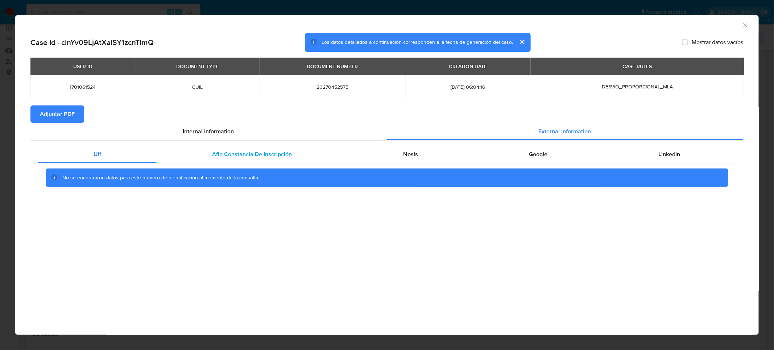
click at [254, 158] on span "Afip Constancia De Inscripción" at bounding box center [252, 154] width 80 height 8
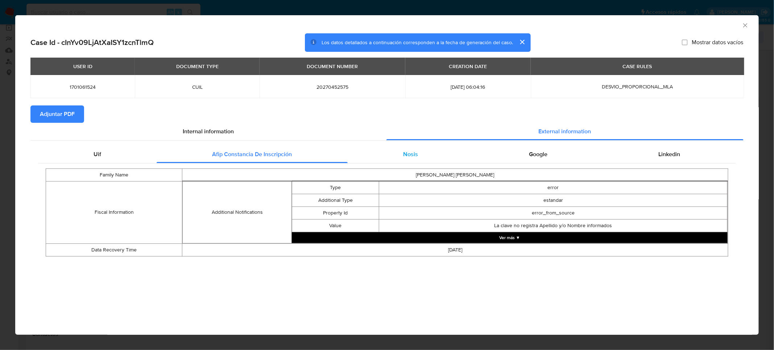
click at [415, 157] on span "Nosis" at bounding box center [410, 154] width 15 height 8
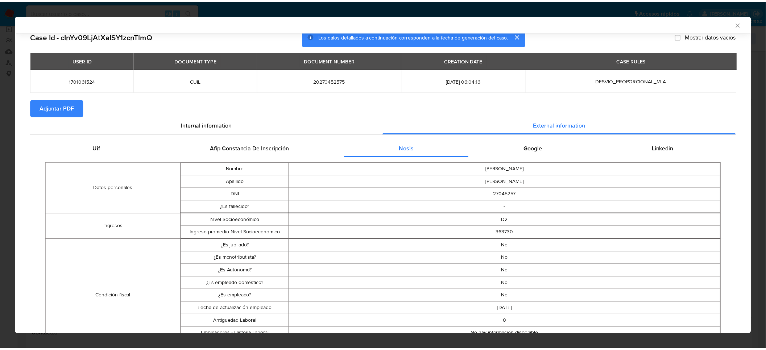
scroll to position [0, 0]
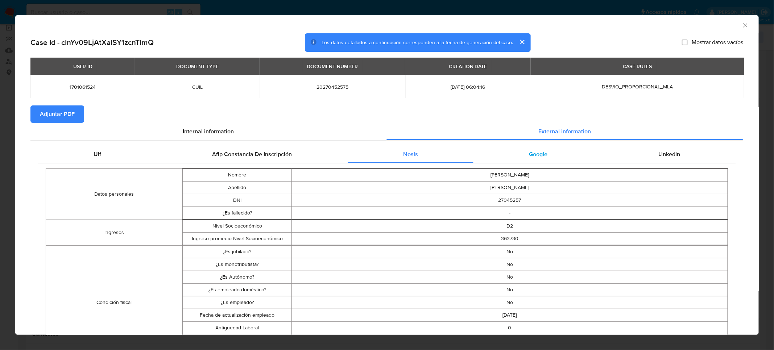
click at [539, 155] on span "Google" at bounding box center [538, 154] width 18 height 8
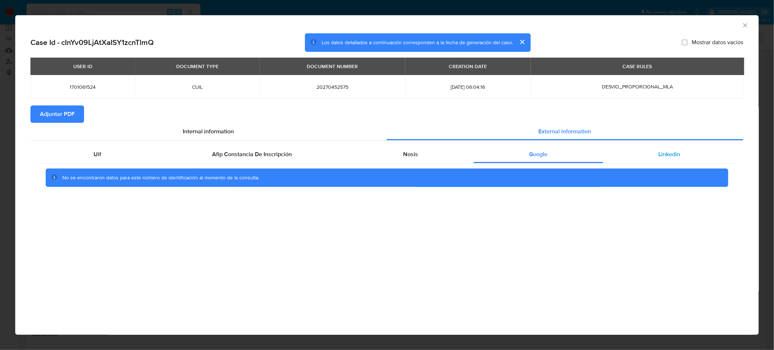
click at [693, 162] on div "Linkedin" at bounding box center [669, 154] width 133 height 17
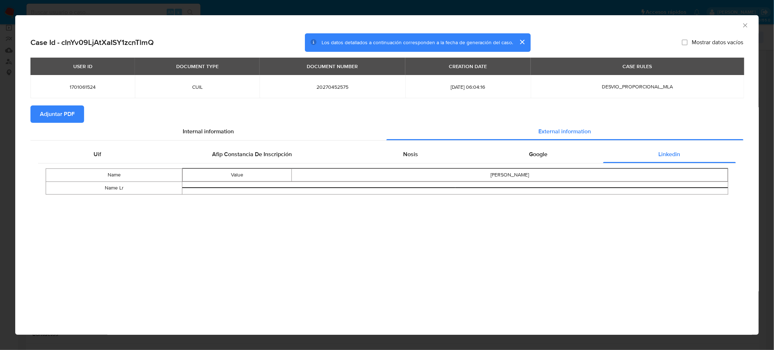
click at [76, 118] on button "Adjuntar PDF" at bounding box center [57, 113] width 54 height 17
click at [748, 27] on icon "Cerrar ventana" at bounding box center [744, 25] width 7 height 7
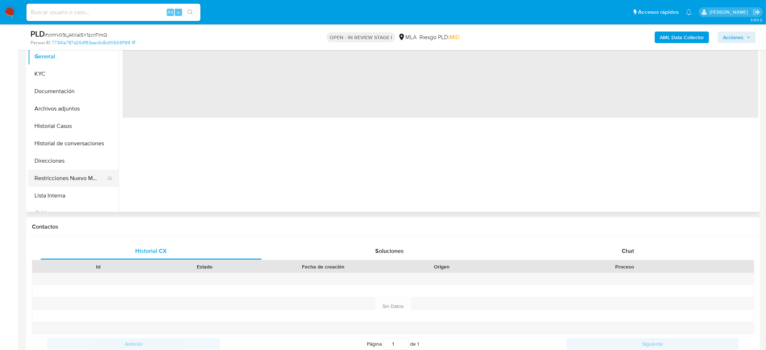
scroll to position [163, 0]
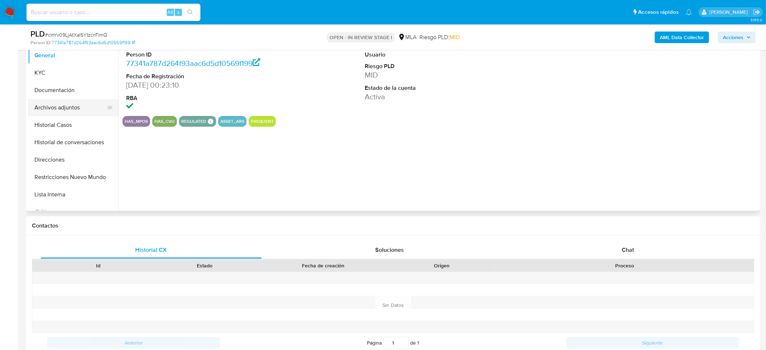
click at [61, 104] on button "Archivos adjuntos" at bounding box center [70, 107] width 85 height 17
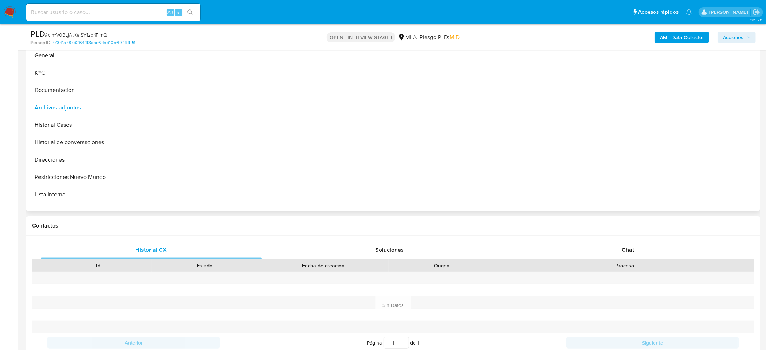
select select "10"
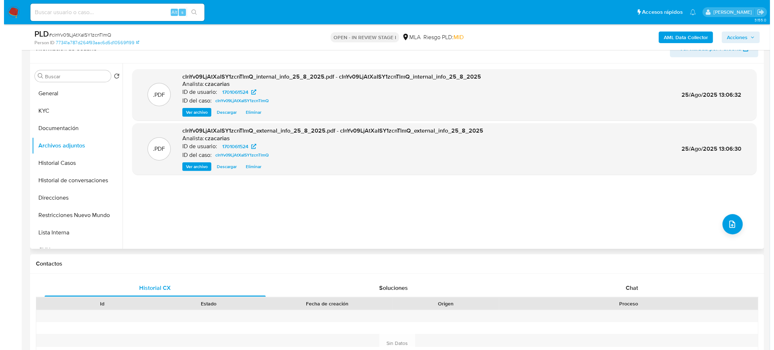
scroll to position [54, 0]
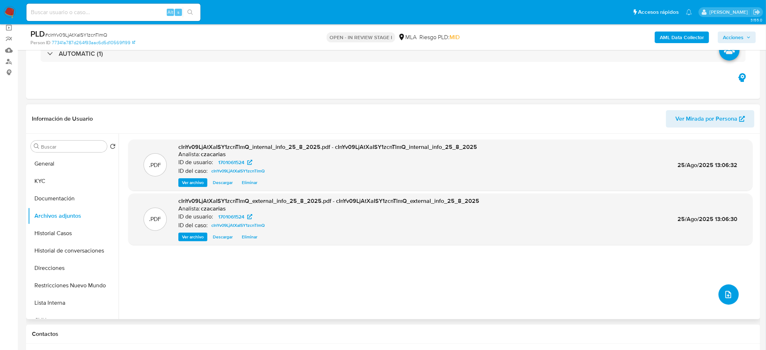
click at [718, 299] on button "upload-file" at bounding box center [728, 294] width 20 height 20
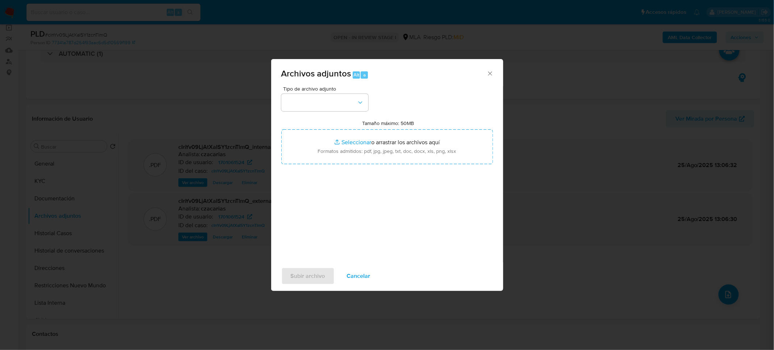
click at [324, 111] on div "Tipo de archivo adjunto Tamaño máximo: 50MB Seleccionar archivos Seleccionar o …" at bounding box center [387, 171] width 212 height 171
click at [324, 107] on button "button" at bounding box center [324, 102] width 87 height 17
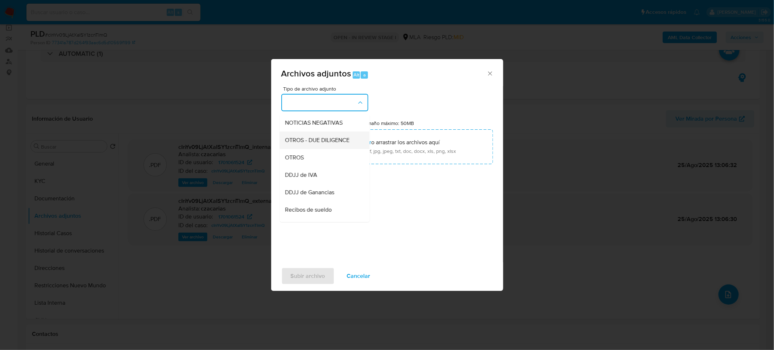
scroll to position [109, 0]
click at [309, 161] on div "OTROS" at bounding box center [322, 152] width 74 height 17
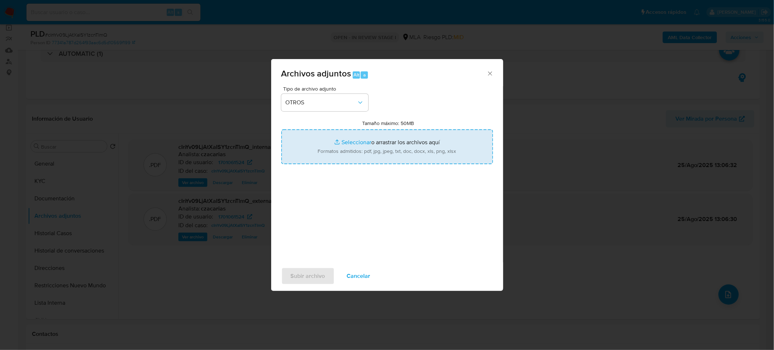
type input "C:\fakepath\Movimientos-1701061524.xlsx"
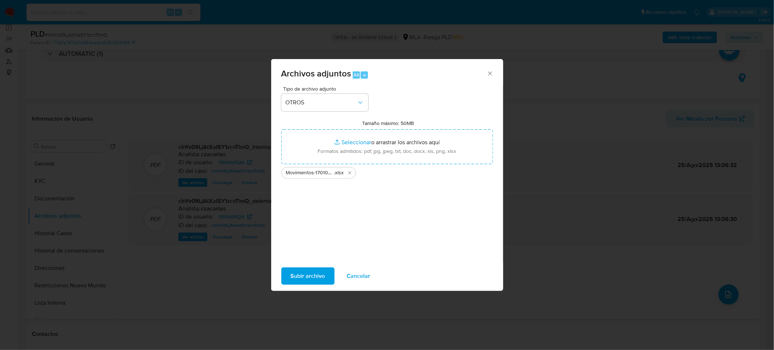
click at [306, 279] on span "Subir archivo" at bounding box center [308, 276] width 34 height 16
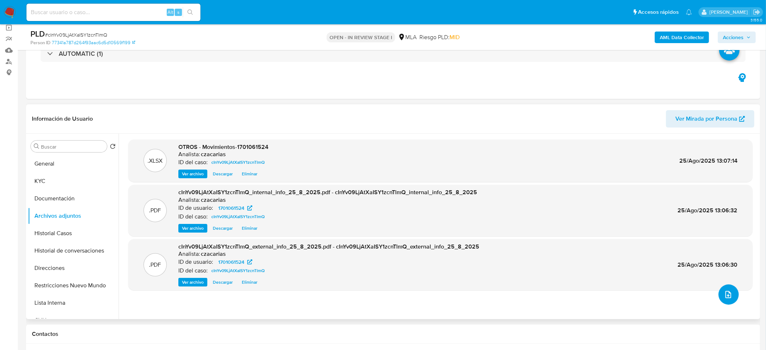
click at [724, 291] on icon "upload-file" at bounding box center [728, 294] width 9 height 9
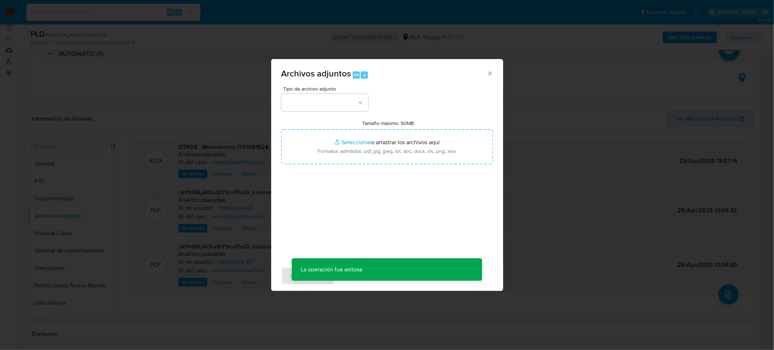
click at [338, 90] on span "Tipo de archivo adjunto" at bounding box center [326, 88] width 87 height 5
click at [335, 95] on button "button" at bounding box center [324, 102] width 87 height 17
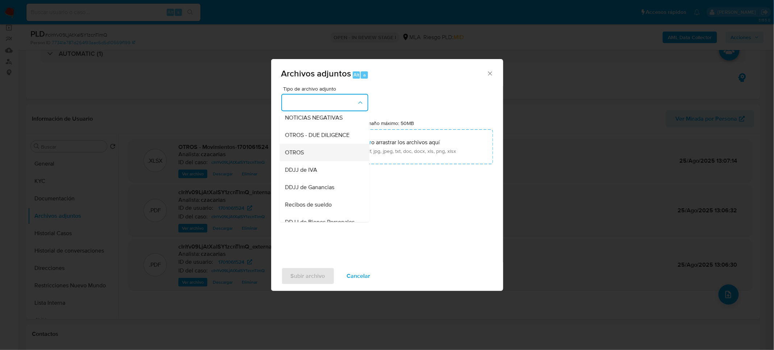
click at [310, 159] on div "OTROS" at bounding box center [322, 152] width 74 height 17
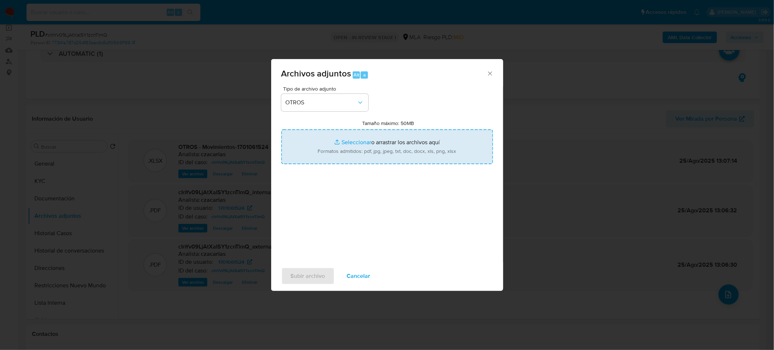
type input "C:\fakepath\Caselog cInYv09LjAtXaISY1zcnTlmQ_2025_07_18_05_38_30.docx"
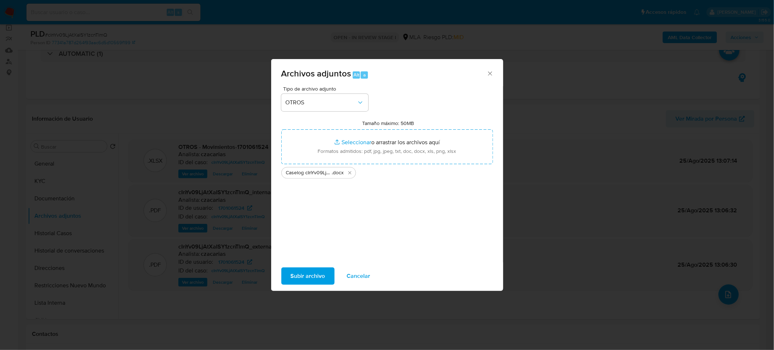
click at [296, 272] on span "Subir archivo" at bounding box center [308, 276] width 34 height 16
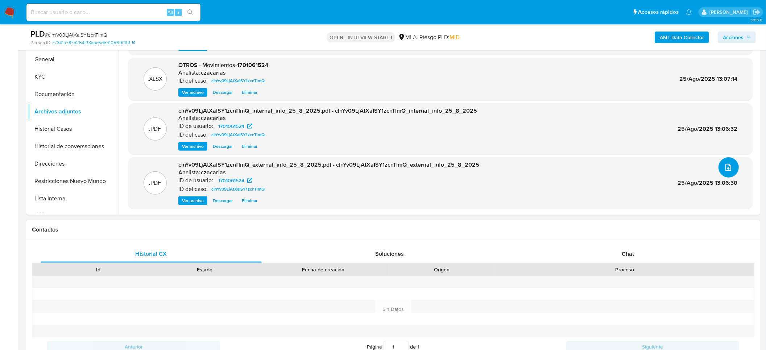
scroll to position [272, 0]
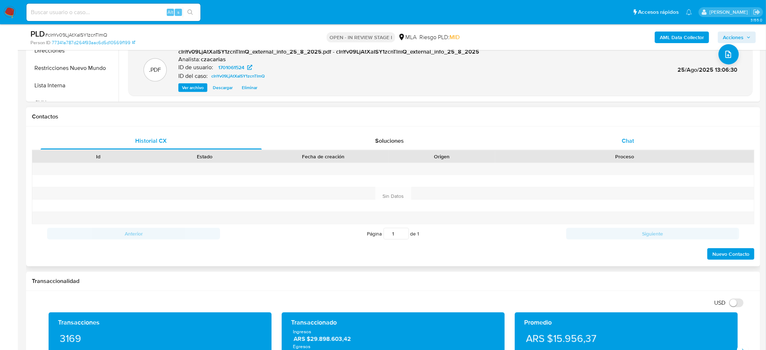
click at [625, 132] on div "Chat" at bounding box center [627, 140] width 221 height 17
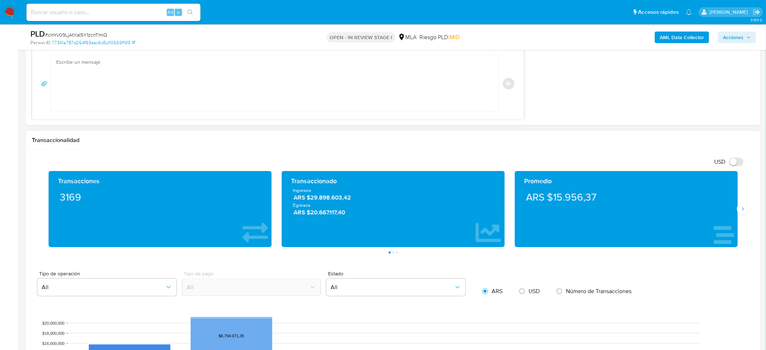
scroll to position [598, 0]
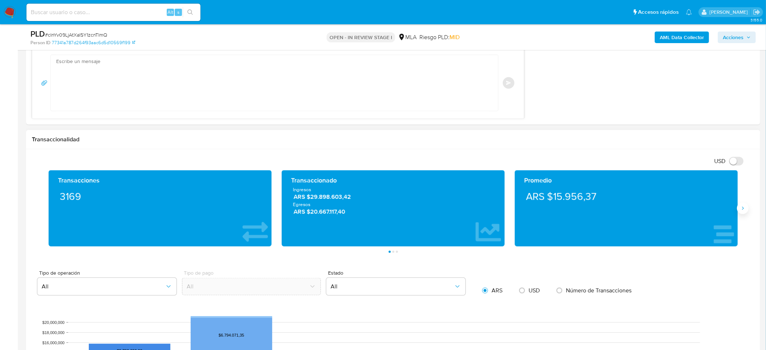
click at [741, 209] on icon "Siguiente" at bounding box center [743, 208] width 6 height 6
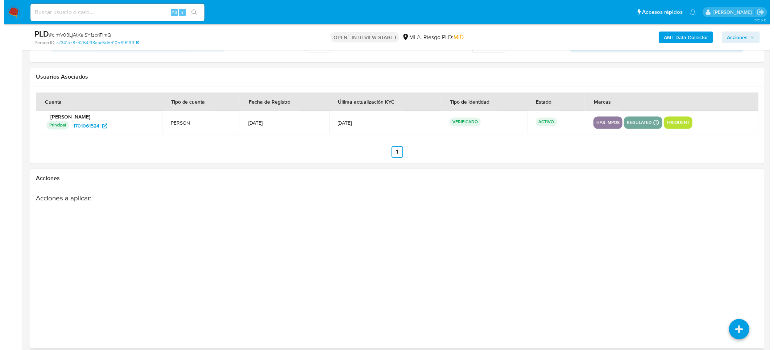
scroll to position [1275, 0]
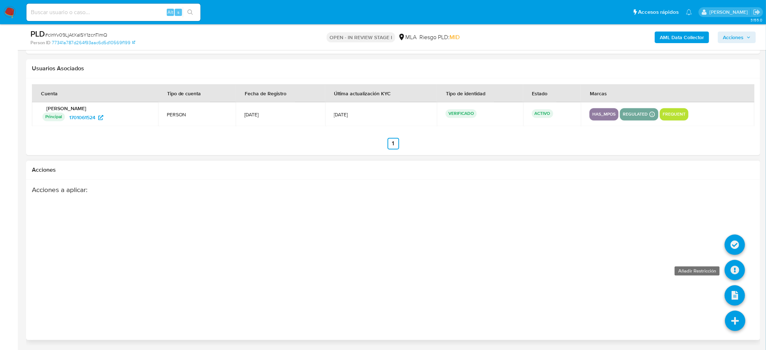
click at [737, 272] on icon at bounding box center [734, 270] width 20 height 20
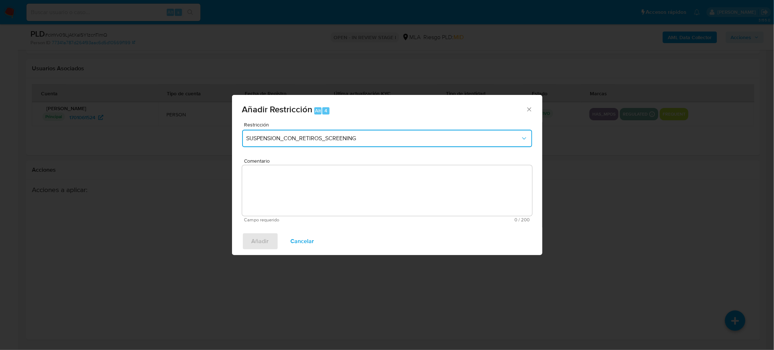
click at [488, 140] on span "SUSPENSION_CON_RETIROS_SCREENING" at bounding box center [383, 138] width 274 height 7
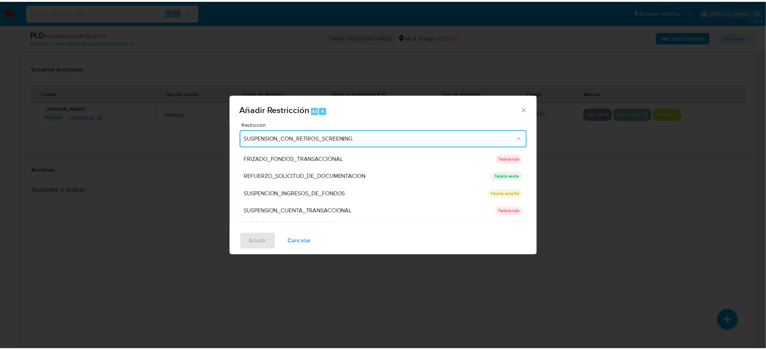
scroll to position [153, 0]
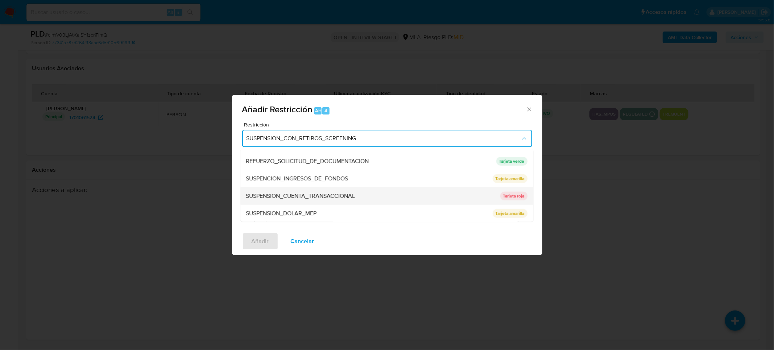
click at [331, 194] on span "SUSPENSION_CUENTA_TRANSACCIONAL" at bounding box center [300, 195] width 109 height 7
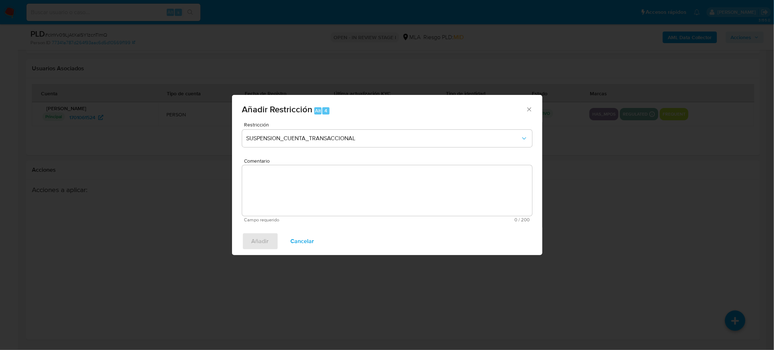
click at [349, 195] on textarea "Comentario" at bounding box center [387, 190] width 290 height 51
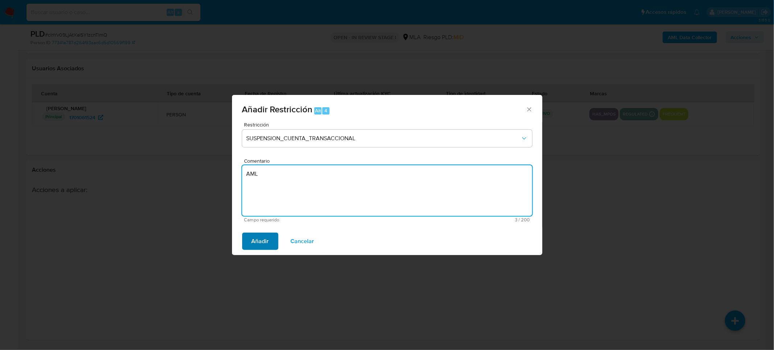
type textarea "AML"
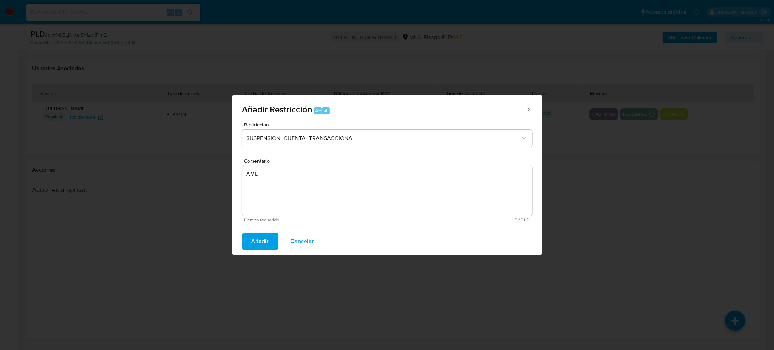
click at [258, 249] on span "Añadir" at bounding box center [259, 241] width 17 height 16
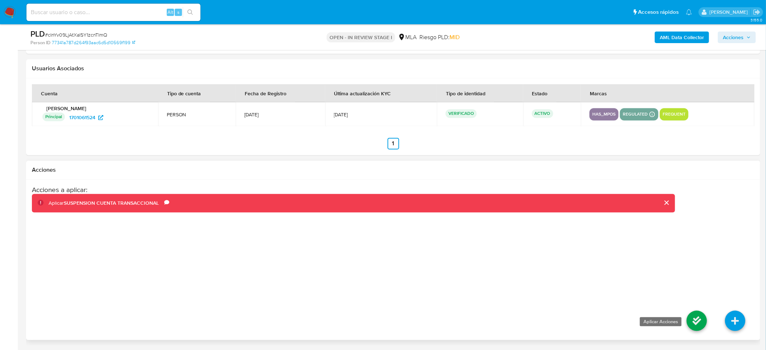
click at [688, 320] on icon at bounding box center [696, 321] width 20 height 20
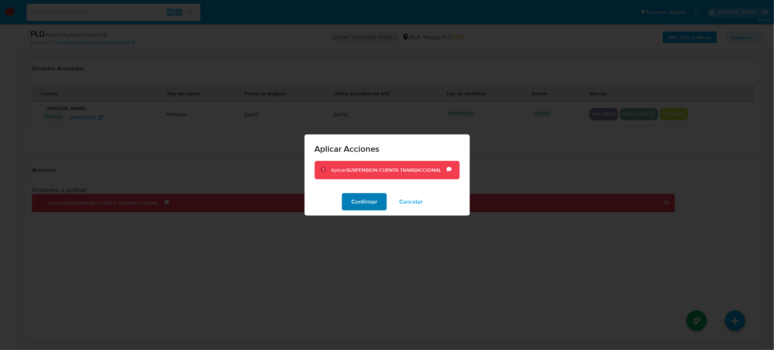
click at [368, 205] on span "Confirmar" at bounding box center [364, 202] width 26 height 16
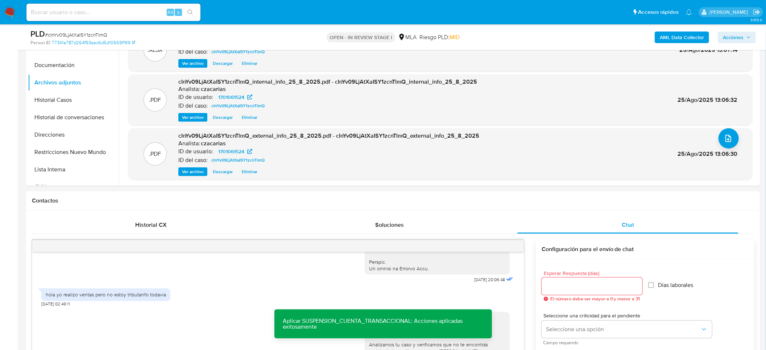
scroll to position [0, 0]
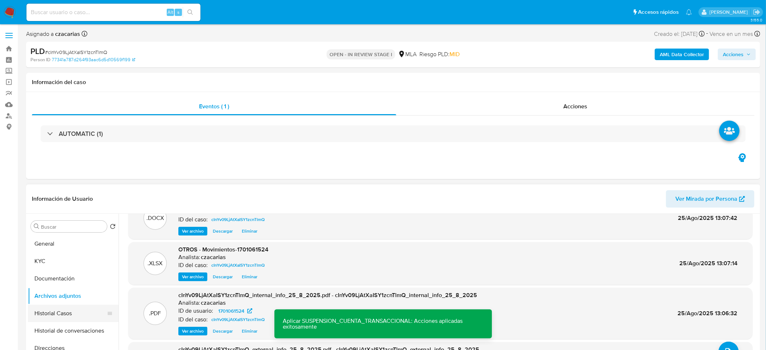
click at [88, 315] on button "Historial Casos" at bounding box center [70, 313] width 85 height 17
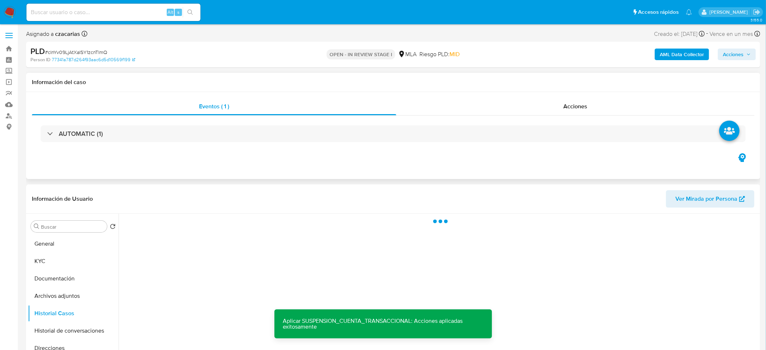
scroll to position [54, 0]
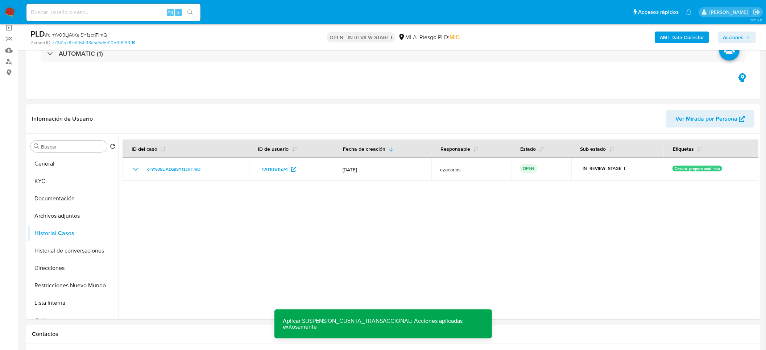
click at [736, 38] on span "Acciones" at bounding box center [733, 38] width 21 height 12
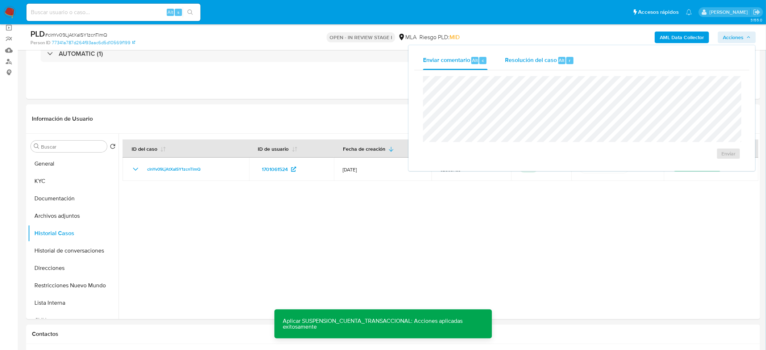
click at [535, 56] on span "Resolución del caso" at bounding box center [531, 60] width 52 height 8
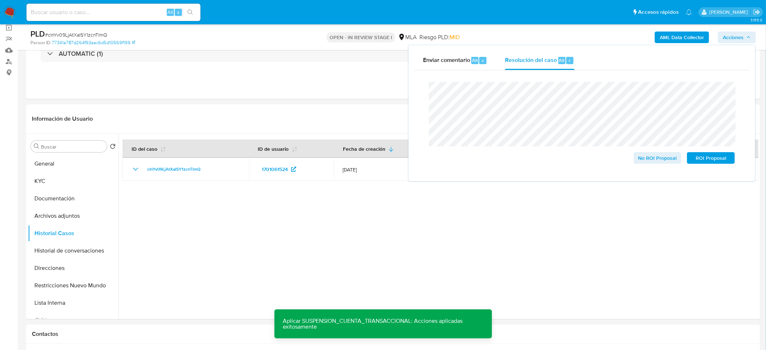
click at [84, 36] on span "# cInYv09LjAtXaISY1zcnTlmQ" at bounding box center [76, 34] width 62 height 7
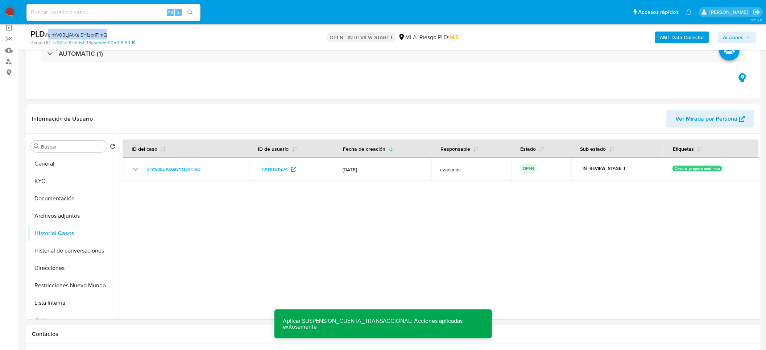
click at [84, 36] on span "# cInYv09LjAtXaISY1zcnTlmQ" at bounding box center [76, 34] width 62 height 7
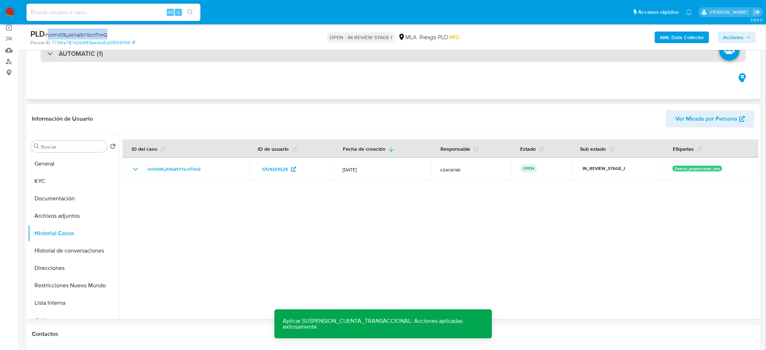
copy span "cInYv09LjAtXaISY1zcnTlmQ"
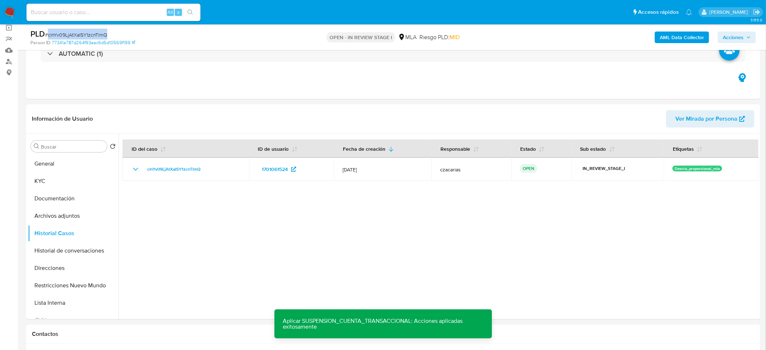
click at [726, 39] on span "Acciones" at bounding box center [733, 38] width 21 height 12
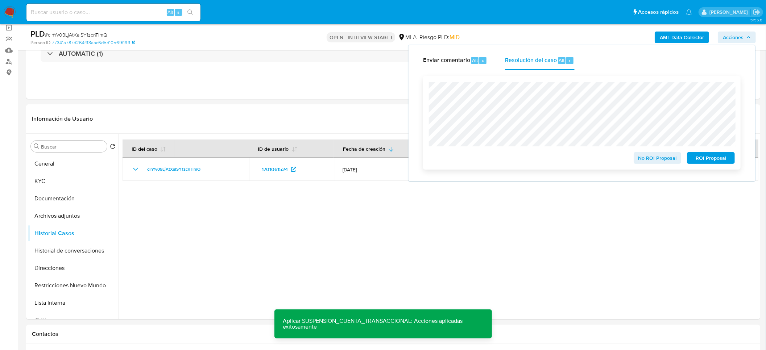
click at [703, 162] on span "ROI Proposal" at bounding box center [711, 158] width 38 height 10
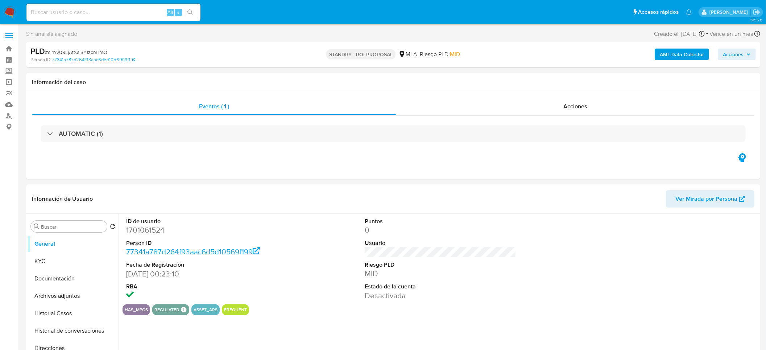
select select "10"
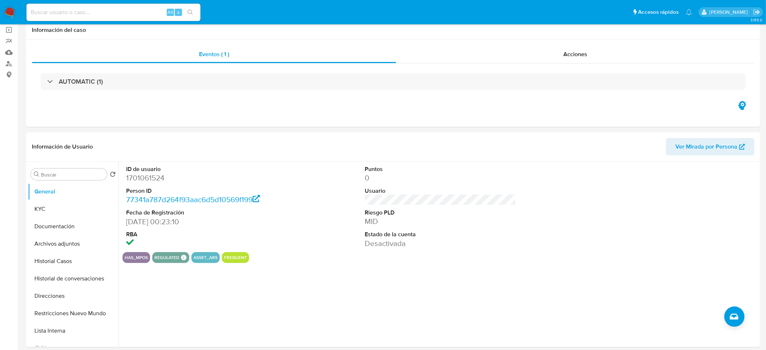
scroll to position [109, 0]
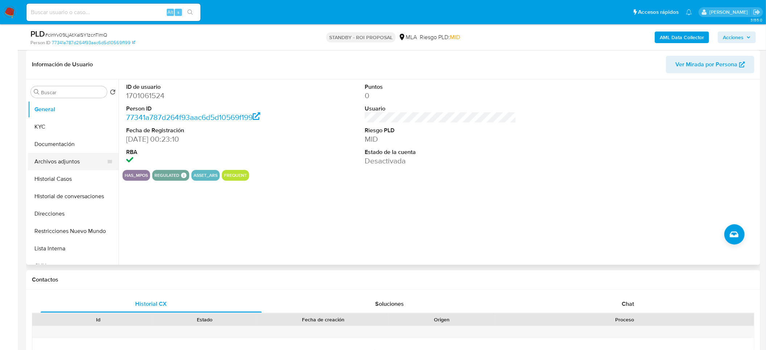
click at [46, 160] on button "Archivos adjuntos" at bounding box center [70, 161] width 85 height 17
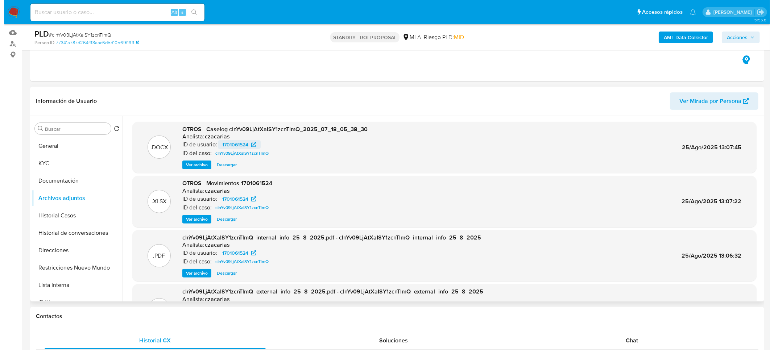
scroll to position [54, 0]
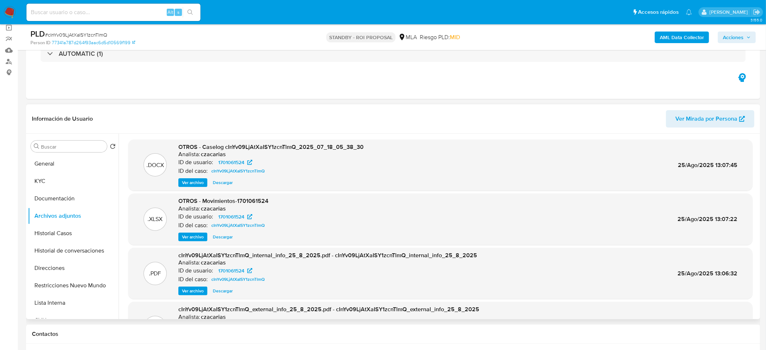
click at [189, 185] on span "Ver archivo" at bounding box center [193, 182] width 22 height 7
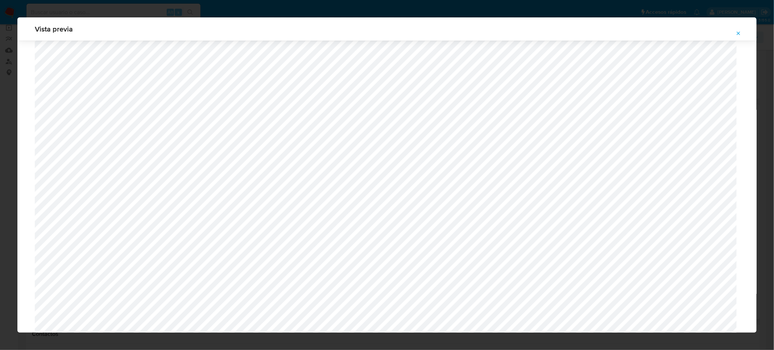
scroll to position [875, 0]
click at [737, 33] on icon "Attachment preview" at bounding box center [738, 33] width 6 height 6
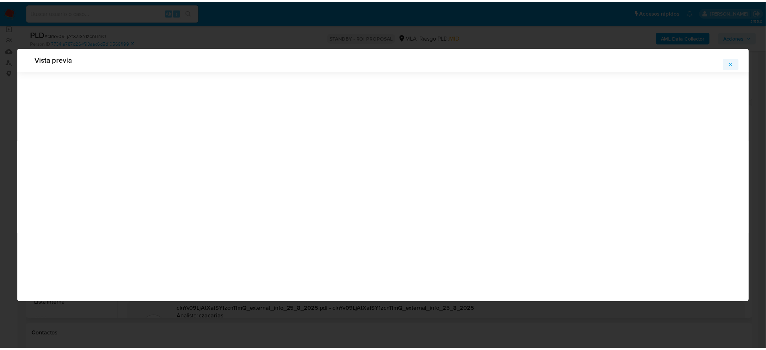
scroll to position [0, 0]
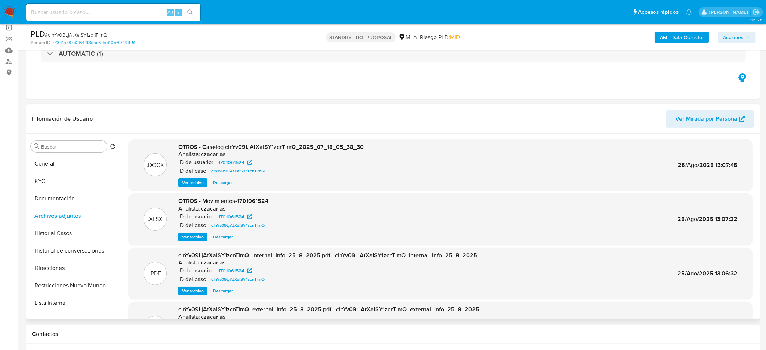
click at [108, 15] on input at bounding box center [113, 12] width 174 height 9
paste input "H9zre4OmxTVCd21eVmWG2Te9"
type input "H9zre4OmxTVCd21eVmWG2Te9"
click at [191, 15] on button "search-icon" at bounding box center [190, 12] width 15 height 10
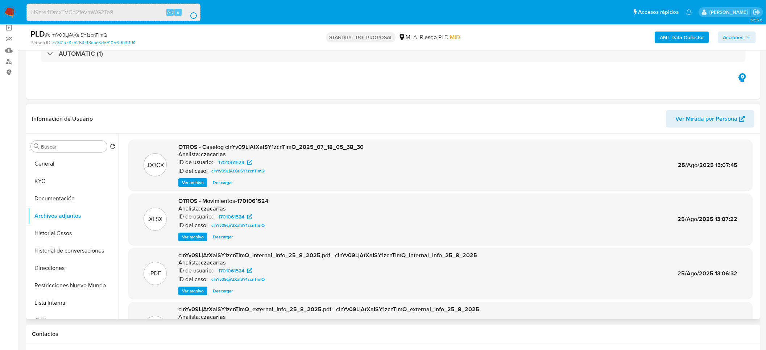
click at [188, 14] on button "search-icon" at bounding box center [190, 12] width 15 height 10
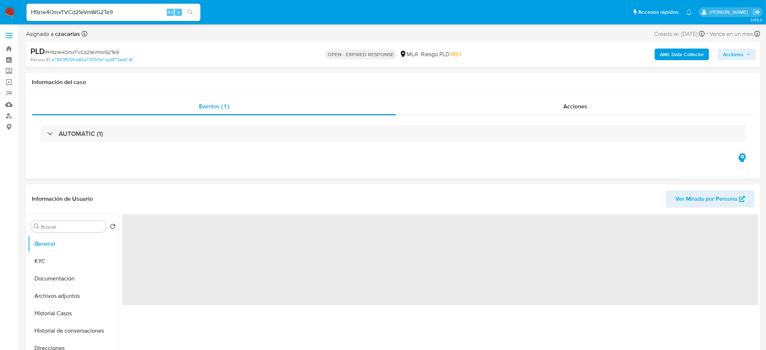
select select "10"
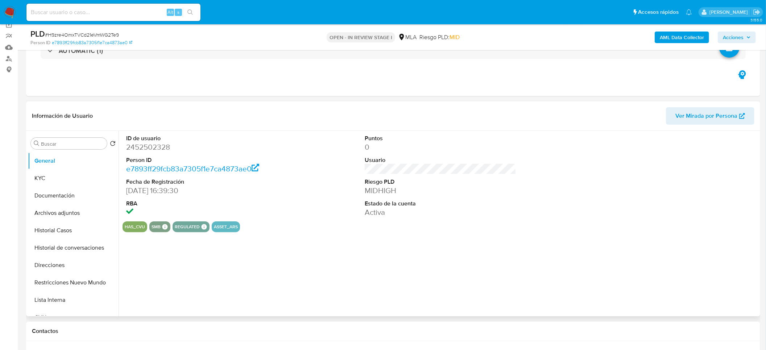
select select "10"
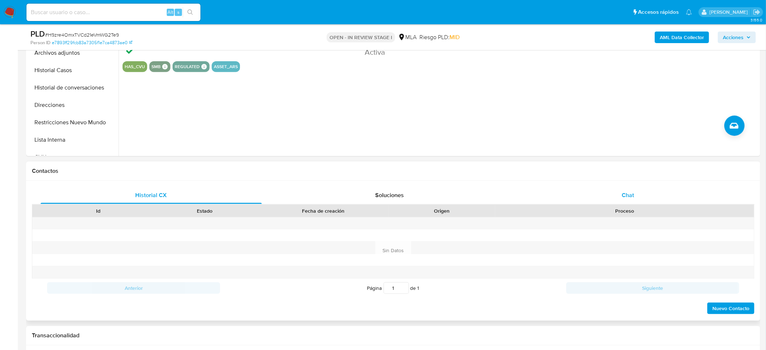
drag, startPoint x: 636, startPoint y: 196, endPoint x: 608, endPoint y: 194, distance: 28.7
click at [636, 196] on div "Chat" at bounding box center [627, 195] width 221 height 17
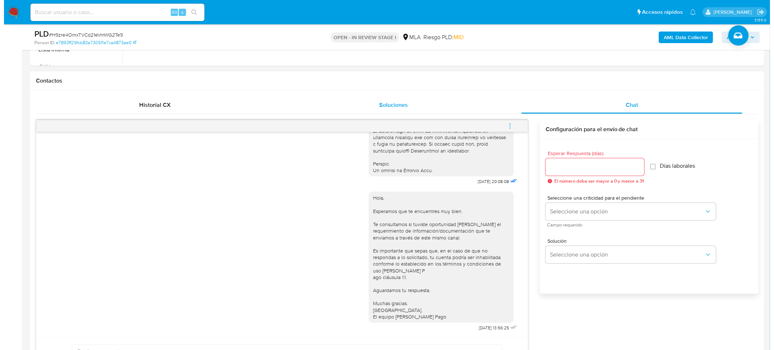
scroll to position [326, 0]
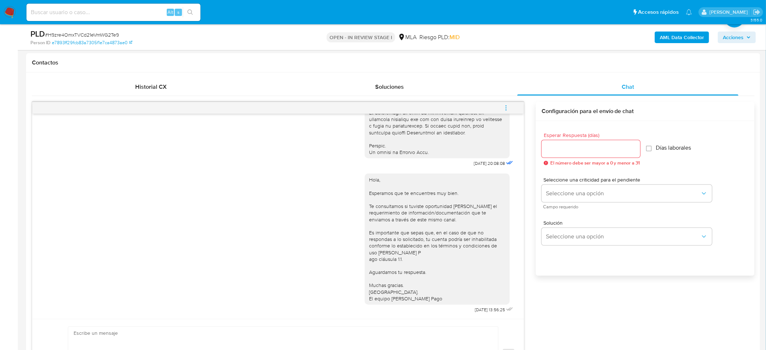
click at [677, 37] on b "AML Data Collector" at bounding box center [682, 38] width 44 height 12
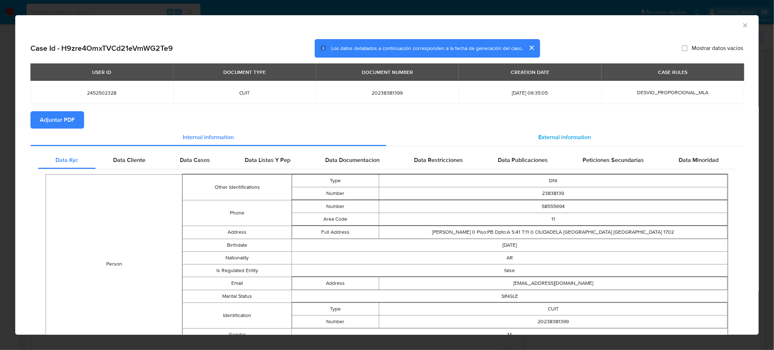
click at [549, 136] on span "External information" at bounding box center [565, 137] width 53 height 8
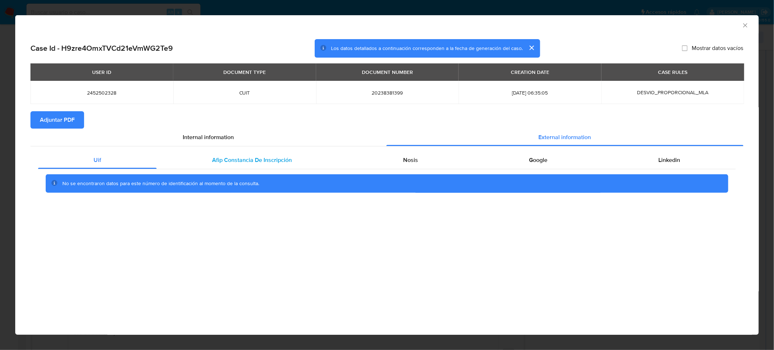
click at [285, 159] on span "Afip Constancia De Inscripción" at bounding box center [252, 160] width 80 height 8
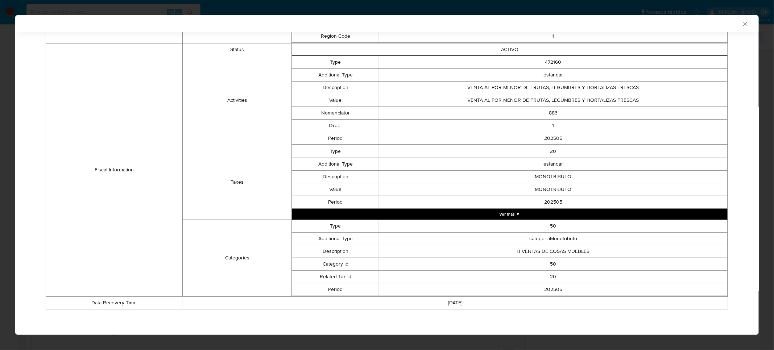
scroll to position [82, 0]
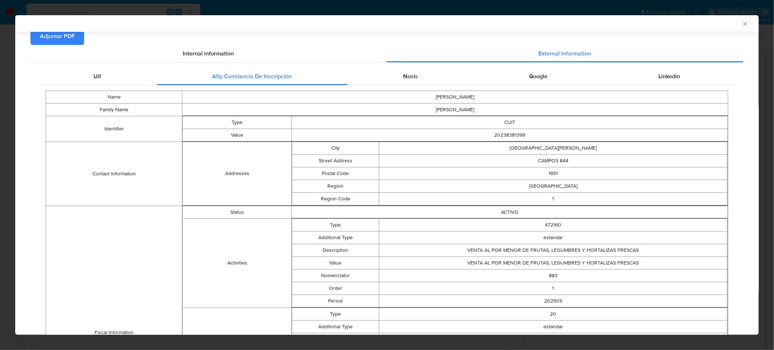
click at [407, 63] on div "Uif Afip Constancia De Inscripción Nosis Google Linkedin Name ROBERTO DIEGO Fam…" at bounding box center [386, 273] width 713 height 420
click at [408, 65] on div "Uif Afip Constancia De Inscripción Nosis Google Linkedin Name ROBERTO DIEGO Fam…" at bounding box center [386, 273] width 713 height 420
click at [408, 69] on div "Nosis" at bounding box center [411, 76] width 126 height 17
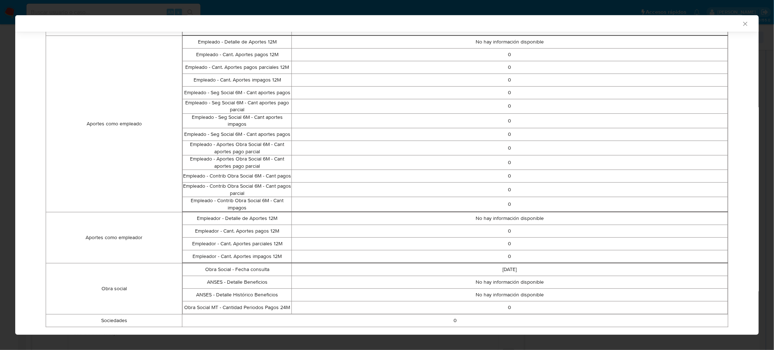
scroll to position [28, 0]
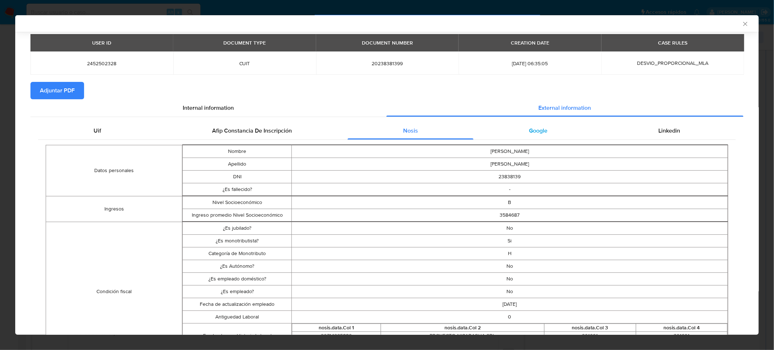
click at [543, 126] on div "Google" at bounding box center [537, 130] width 129 height 17
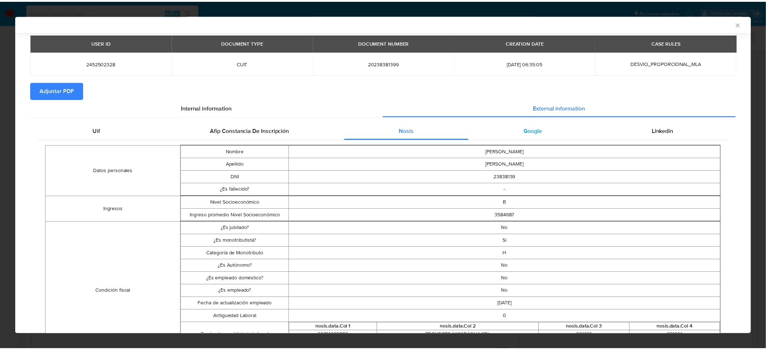
scroll to position [0, 0]
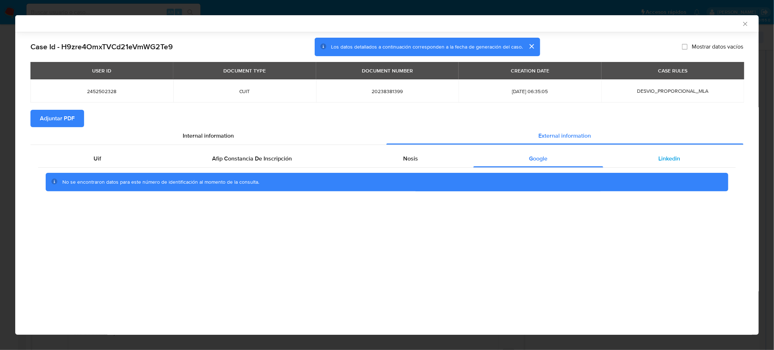
click at [658, 158] on span "Linkedin" at bounding box center [669, 158] width 22 height 8
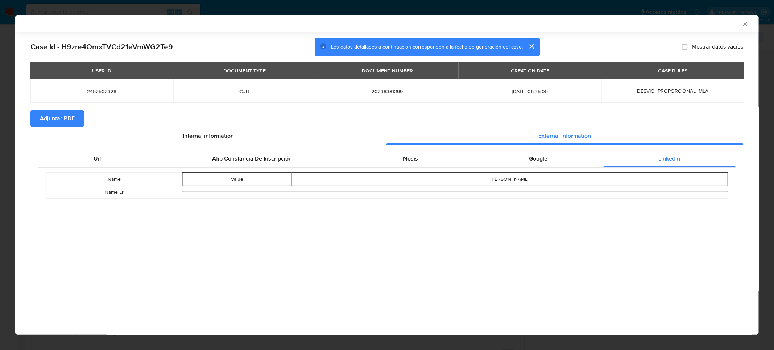
click at [59, 118] on span "Adjuntar PDF" at bounding box center [57, 119] width 35 height 16
click at [744, 24] on icon "Cerrar ventana" at bounding box center [744, 23] width 7 height 7
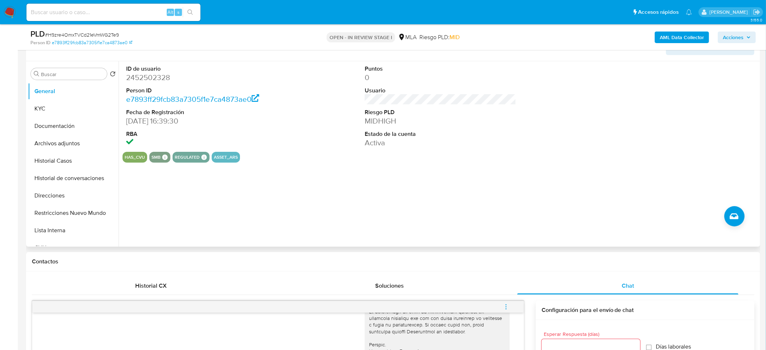
scroll to position [109, 0]
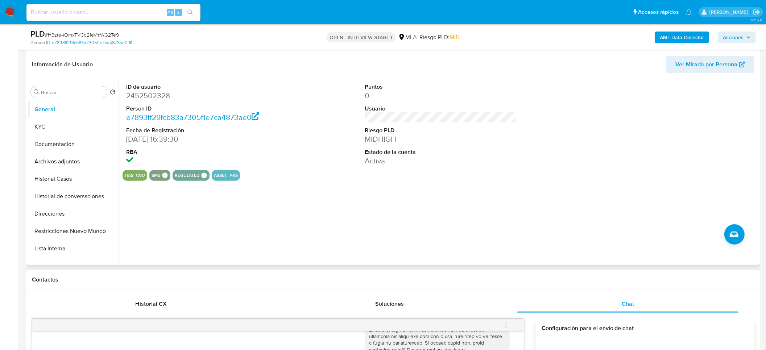
click at [154, 92] on dd "2452502328" at bounding box center [202, 96] width 152 height 10
copy dd "2452502328"
click at [148, 98] on dd "2452502328" at bounding box center [202, 96] width 152 height 10
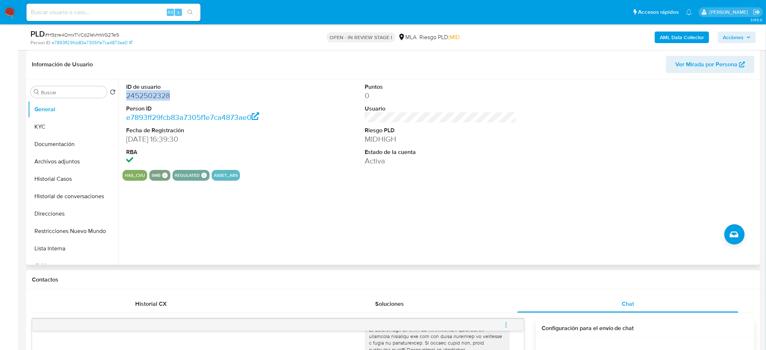
copy dd "2452502328"
click at [113, 35] on span "# H9zre4OmxTVCd21eVmWG2Te9" at bounding box center [82, 34] width 74 height 7
click at [113, 34] on span "# H9zre4OmxTVCd21eVmWG2Te9" at bounding box center [82, 34] width 74 height 7
copy span "H9zre4OmxTVCd21eVmWG2Te9"
click at [32, 123] on button "KYC" at bounding box center [70, 126] width 85 height 17
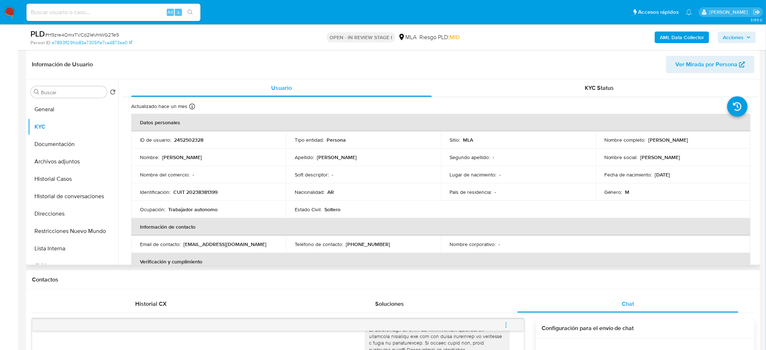
click at [211, 191] on p "CUIT 20238381399" at bounding box center [195, 192] width 44 height 7
copy p "20238381399"
click at [201, 192] on p "CUIT 20238381399" at bounding box center [195, 192] width 44 height 7
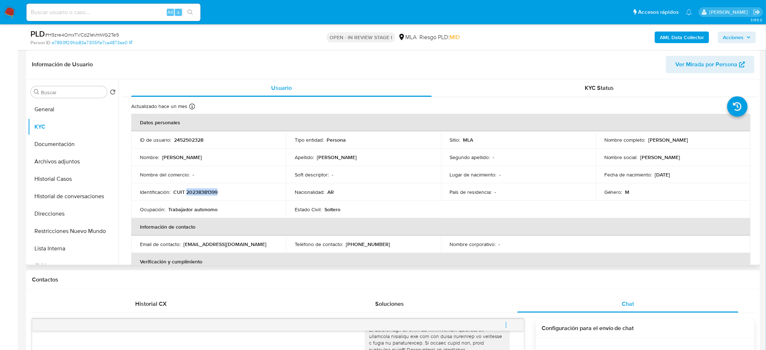
click at [200, 192] on p "CUIT 20238381399" at bounding box center [195, 192] width 44 height 7
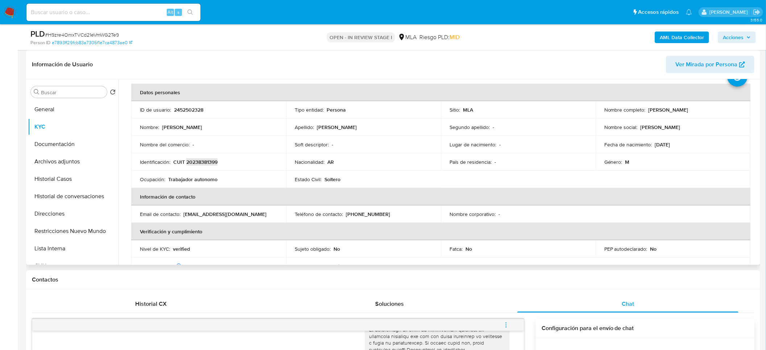
scroll to position [54, 0]
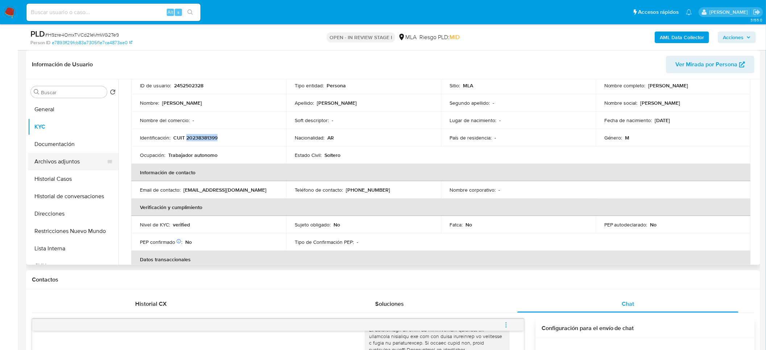
click at [65, 166] on button "Archivos adjuntos" at bounding box center [70, 161] width 85 height 17
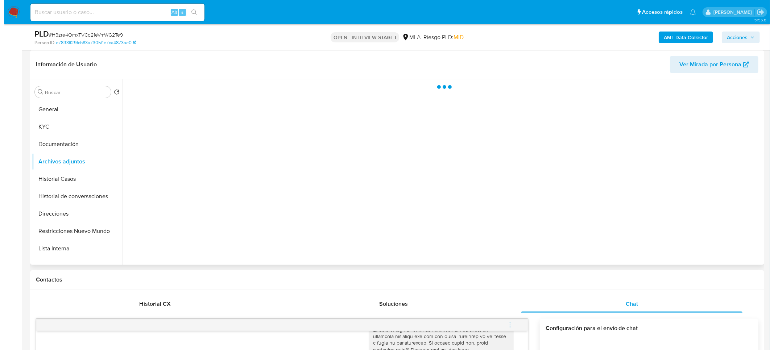
scroll to position [0, 0]
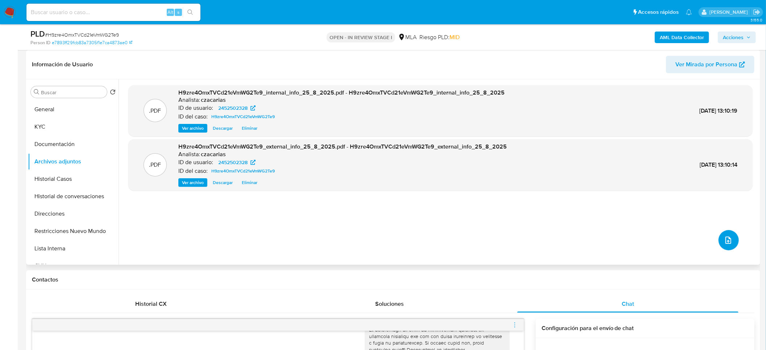
click at [724, 239] on icon "upload-file" at bounding box center [728, 240] width 9 height 9
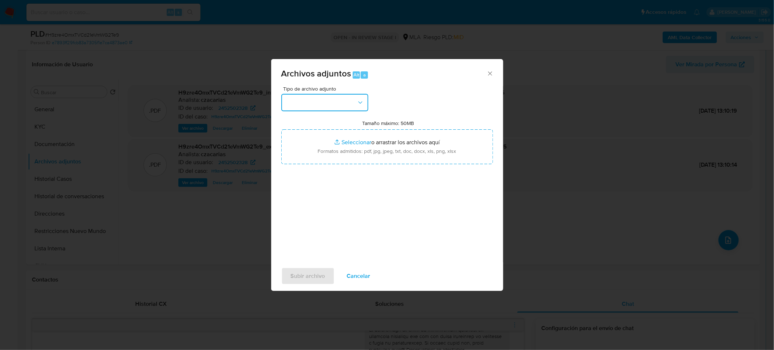
click at [321, 101] on button "button" at bounding box center [324, 102] width 87 height 17
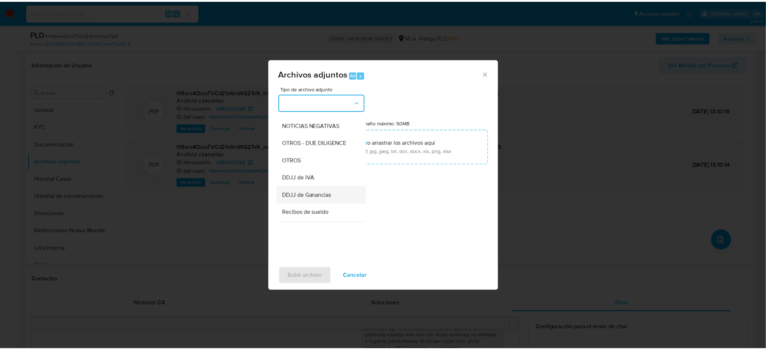
scroll to position [109, 0]
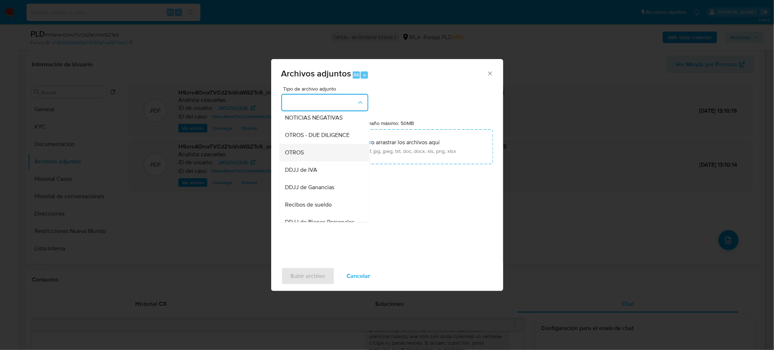
click at [302, 156] on span "OTROS" at bounding box center [294, 152] width 19 height 7
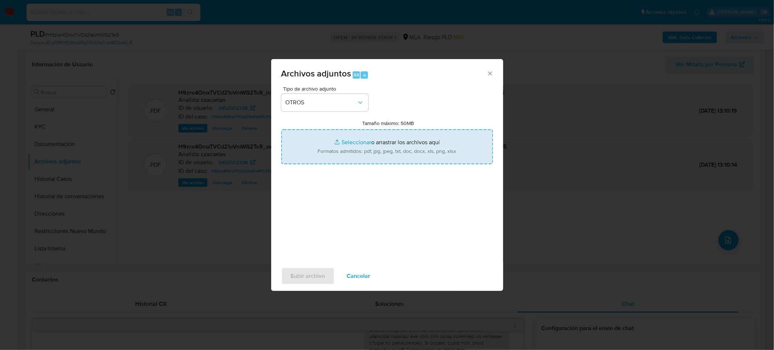
type input "C:\fakepath\Movimientos-2452502328.xlsx"
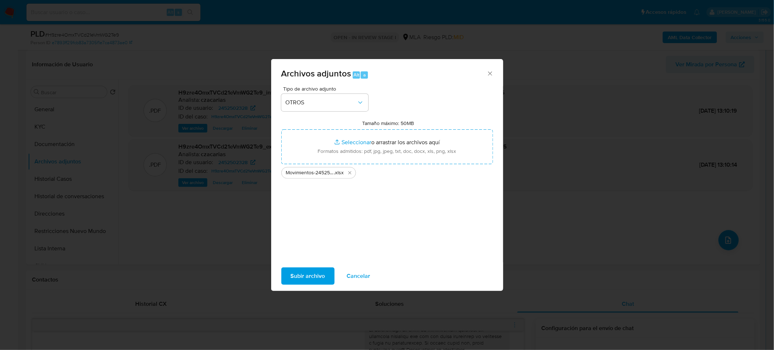
click at [300, 272] on span "Subir archivo" at bounding box center [308, 276] width 34 height 16
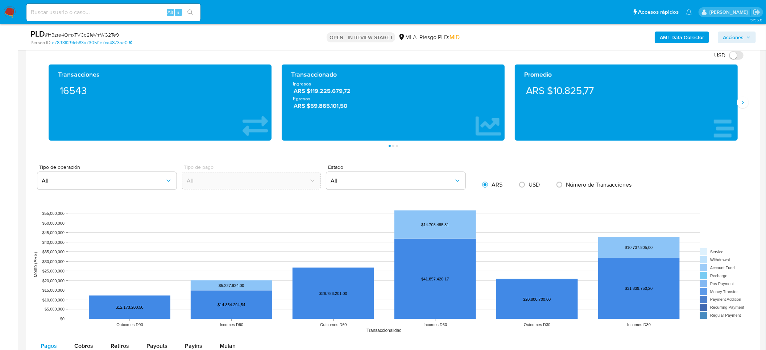
scroll to position [598, 0]
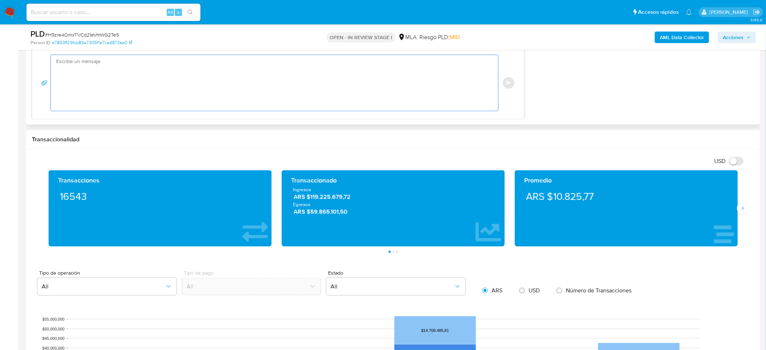
click at [249, 105] on textarea at bounding box center [272, 83] width 433 height 56
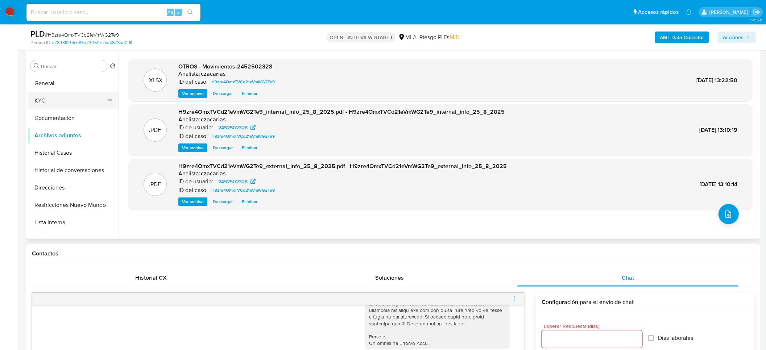
scroll to position [109, 0]
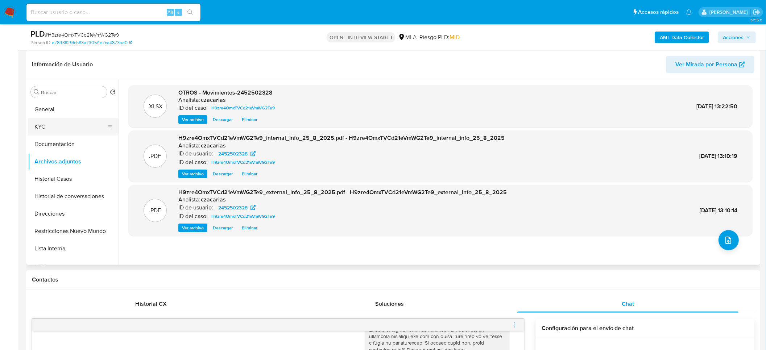
click at [44, 130] on button "KYC" at bounding box center [70, 126] width 85 height 17
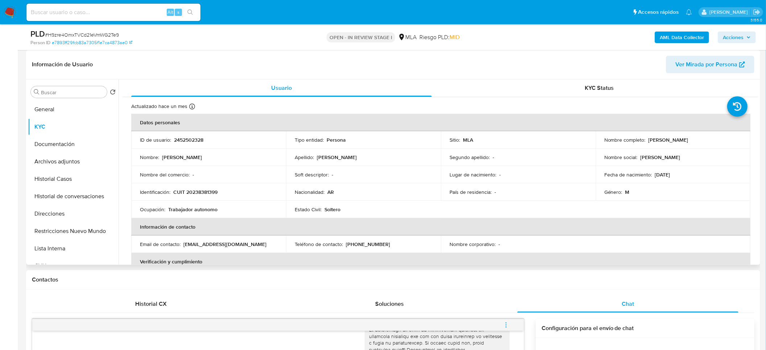
drag, startPoint x: 645, startPoint y: 140, endPoint x: 713, endPoint y: 145, distance: 67.6
click at [713, 145] on td "Nombre completo : Roberto Diego Navarro" at bounding box center [672, 139] width 155 height 17
copy p "Roberto Diego Navarro"
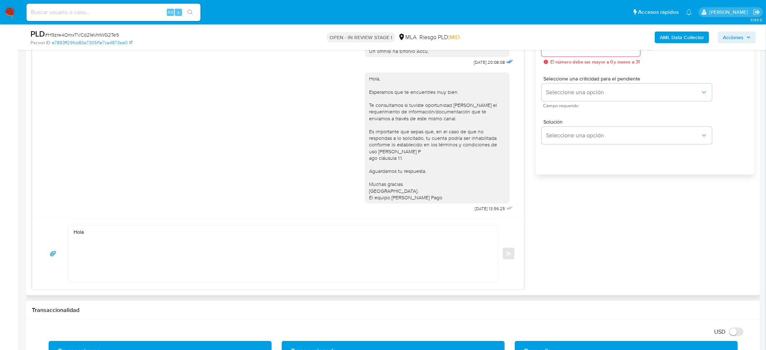
scroll to position [435, 0]
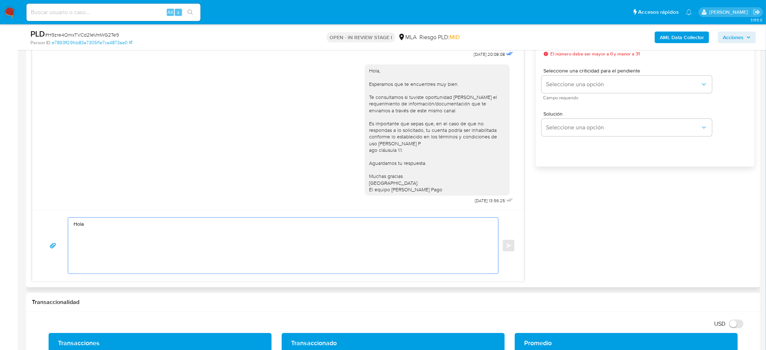
click at [151, 226] on textarea "Hola" at bounding box center [281, 246] width 415 height 56
paste textarea "Roberto Diego Navarro"
paste textarea "Esperamos que te encuentres muy bien. Te consultamos si tuviste oportunidad de …"
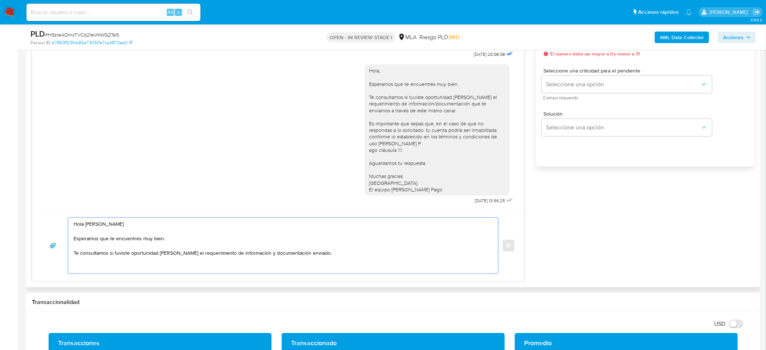
click at [357, 257] on textarea "Hola Roberto Diego Navarro Esperamos que te encuentres muy bien. Te consultamos…" at bounding box center [281, 246] width 415 height 56
paste textarea "En función de las operaciones registradas en tu cuenta de Mercado Pago, necesit…"
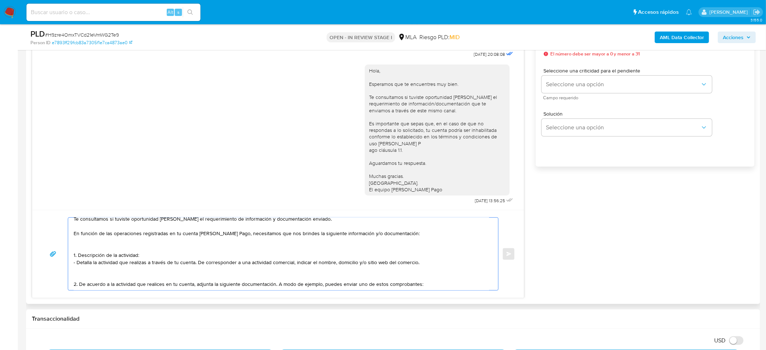
scroll to position [55, 0]
click at [162, 278] on textarea "Hola Roberto Diego Navarro Esperamos que te encuentres muy bien. Te consultamos…" at bounding box center [281, 254] width 415 height 72
paste textarea "- Resumen de Comprobantes Electrónicos emitidos de los períodos 2024 y 2025 Si …"
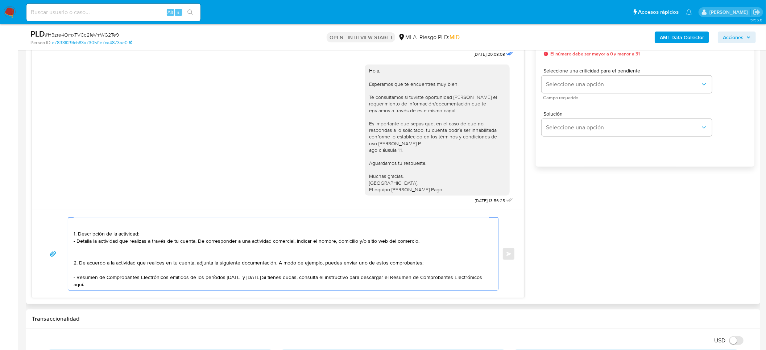
scroll to position [61, 0]
click at [285, 273] on textarea "Hola Roberto Diego Navarro Esperamos que te encuentres muy bien. Te consultamos…" at bounding box center [281, 254] width 415 height 72
click at [282, 278] on textarea "Hola Roberto Diego Navarro Esperamos que te encuentres muy bien. Te consultamos…" at bounding box center [281, 254] width 415 height 72
paste textarea "https://www.mercadopago.com.ar/ayuda/30181"
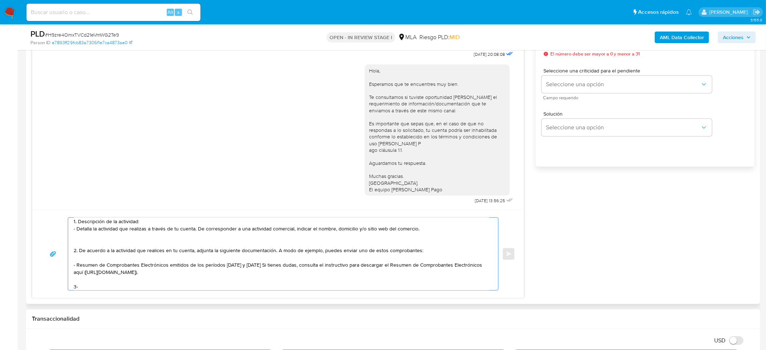
paste textarea "Proporciona el vínculo con las siguientes contrapartes con las que operaste, el…"
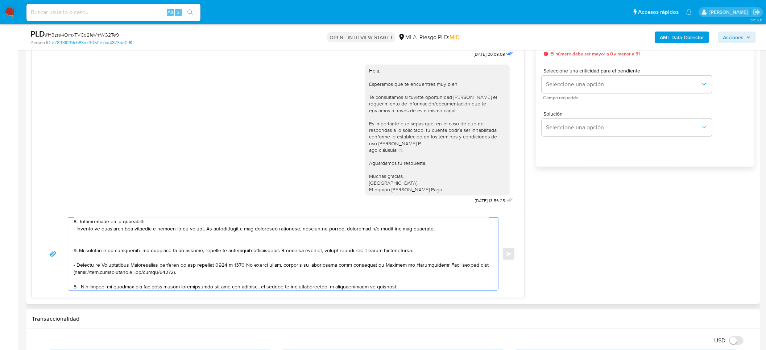
scroll to position [104, 0]
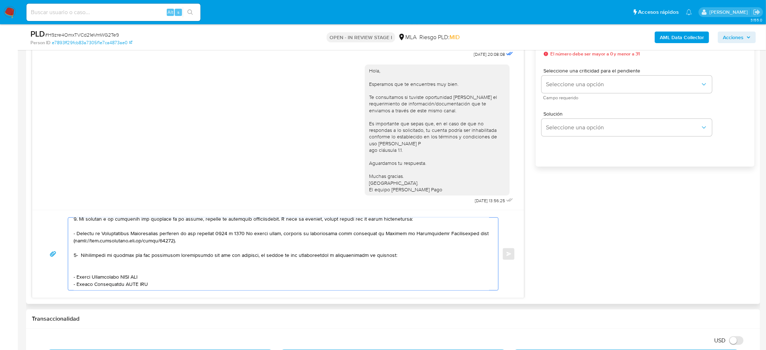
drag, startPoint x: 78, startPoint y: 269, endPoint x: 121, endPoint y: 273, distance: 44.1
click at [121, 273] on textarea at bounding box center [281, 254] width 415 height 72
paste textarea "German Ezequiel Antolinez"
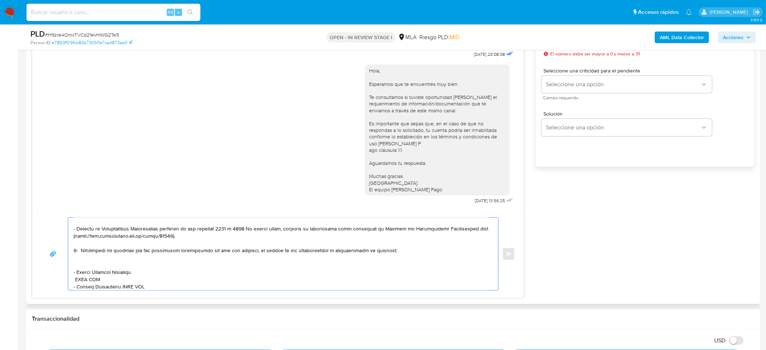
drag, startPoint x: 100, startPoint y: 279, endPoint x: 85, endPoint y: 280, distance: 15.3
click at [85, 280] on textarea at bounding box center [281, 254] width 415 height 72
paste textarea "23334631079"
click at [74, 279] on textarea at bounding box center [281, 254] width 415 height 72
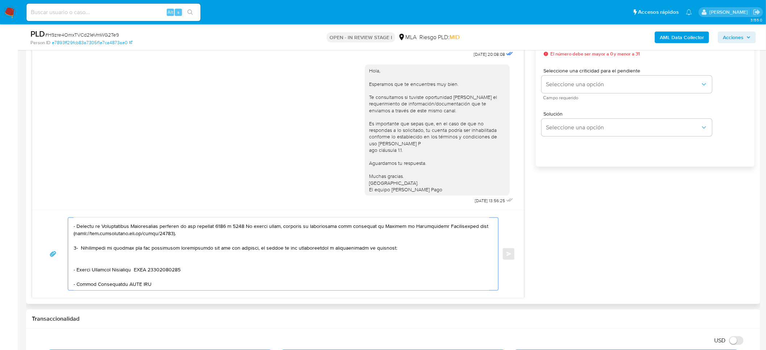
drag, startPoint x: 76, startPoint y: 289, endPoint x: 122, endPoint y: 263, distance: 52.3
click at [122, 263] on textarea at bounding box center [281, 254] width 415 height 72
paste textarea "Isabelino Ramon de Oliveira"
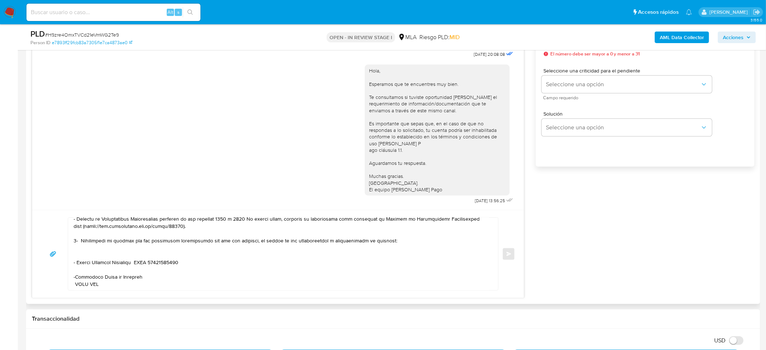
click at [75, 269] on textarea at bounding box center [281, 254] width 415 height 72
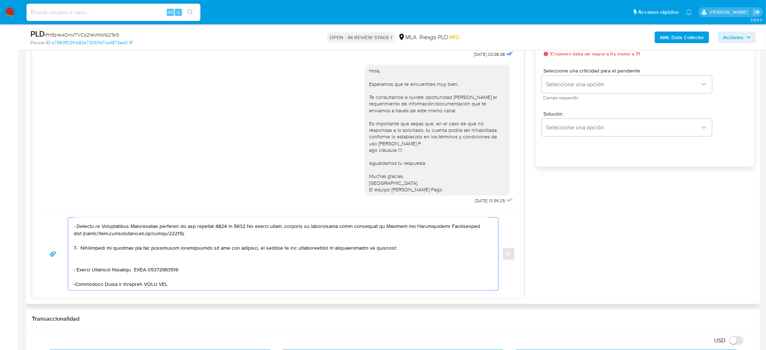
click at [155, 264] on textarea at bounding box center [281, 254] width 415 height 72
paste textarea "20227610906"
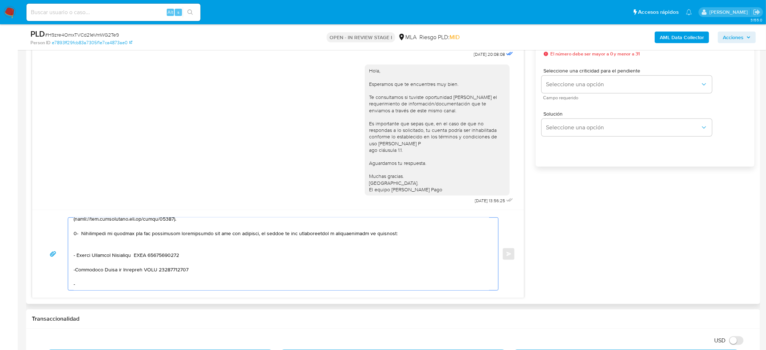
click at [92, 274] on textarea at bounding box center [281, 254] width 415 height 72
paste textarea "Hugo Mario Serricueta"
click at [166, 274] on textarea at bounding box center [281, 254] width 415 height 72
paste textarea "20107220381"
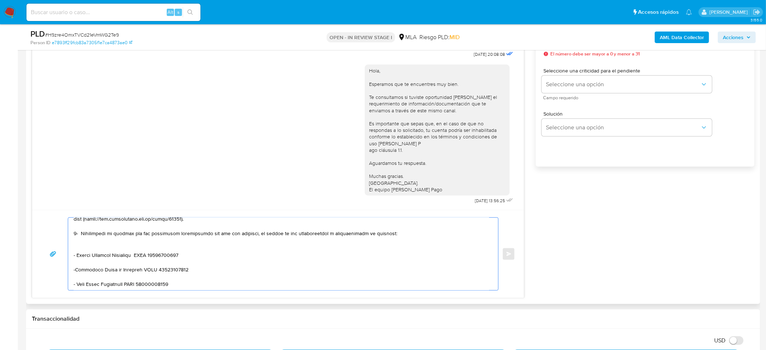
paste textarea "Es importante que sepas que, en caso de no responder a lo solicitado o si lo pr…"
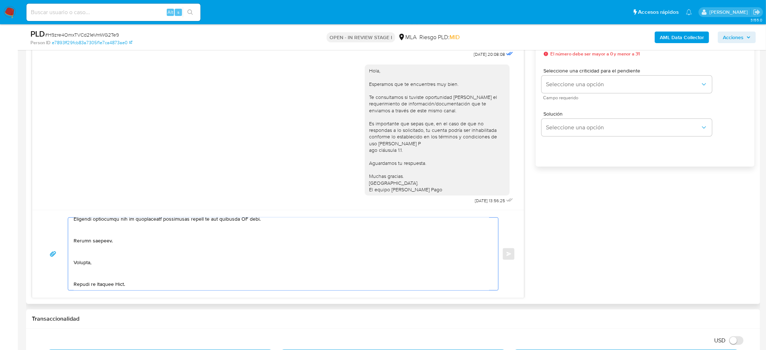
scroll to position [202, 0]
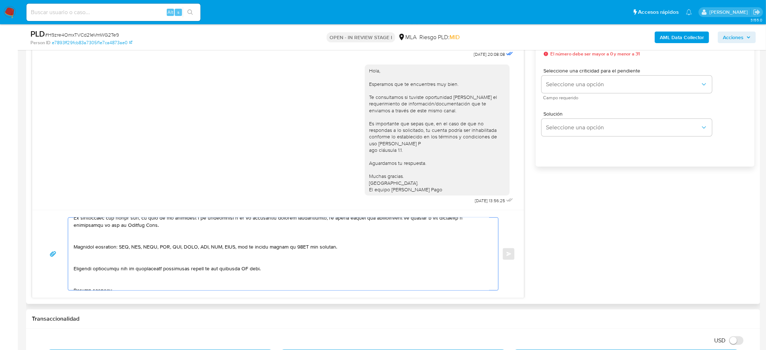
drag, startPoint x: 263, startPoint y: 269, endPoint x: 64, endPoint y: 269, distance: 199.3
click at [64, 268] on div "Enviar" at bounding box center [278, 253] width 474 height 73
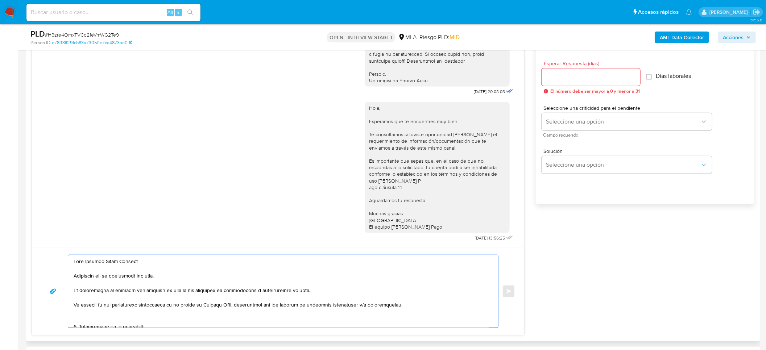
scroll to position [381, 0]
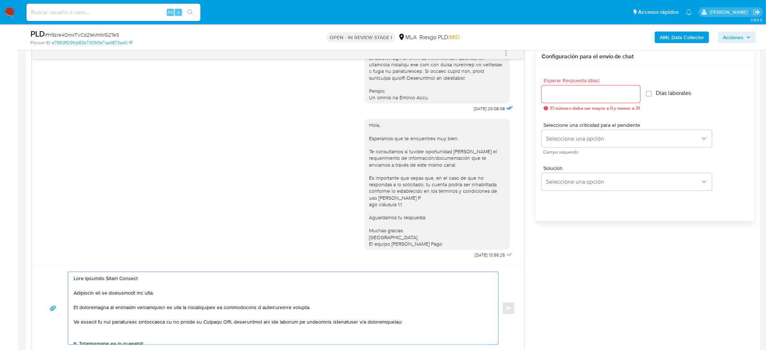
type textarea "Hola Roberto Diego Navarro Esperamos que te encuentres muy bien. Te consultamos…"
click at [557, 94] on input "Esperar Respuesta (días)" at bounding box center [590, 94] width 99 height 9
type input "1"
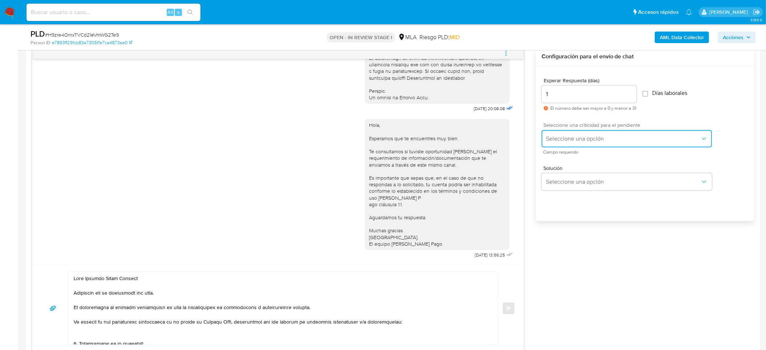
drag, startPoint x: 574, startPoint y: 135, endPoint x: 571, endPoint y: 143, distance: 8.6
click at [572, 139] on button "Seleccione una opción" at bounding box center [626, 138] width 170 height 17
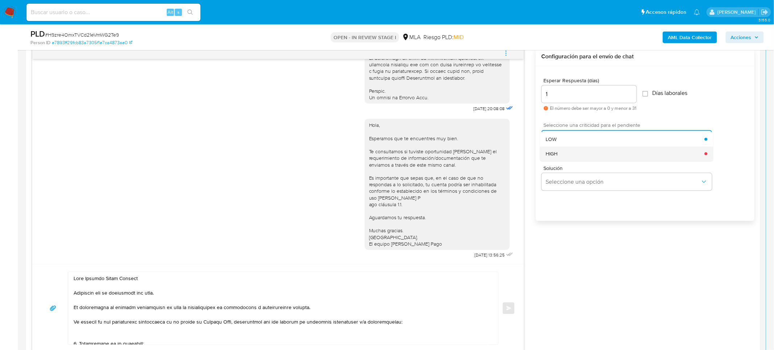
click at [573, 154] on div "HIGH" at bounding box center [624, 153] width 159 height 14
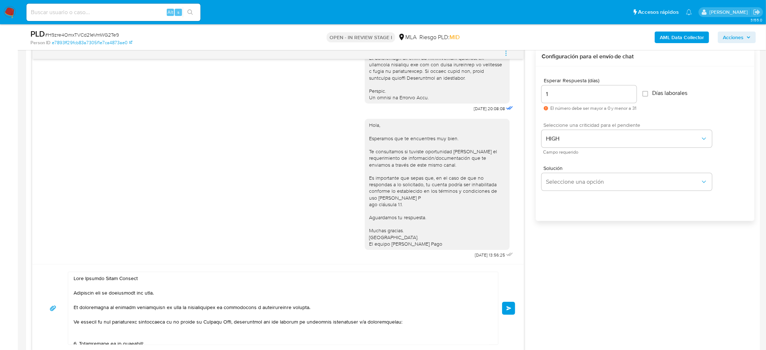
click at [509, 309] on span "Enviar" at bounding box center [508, 308] width 5 height 4
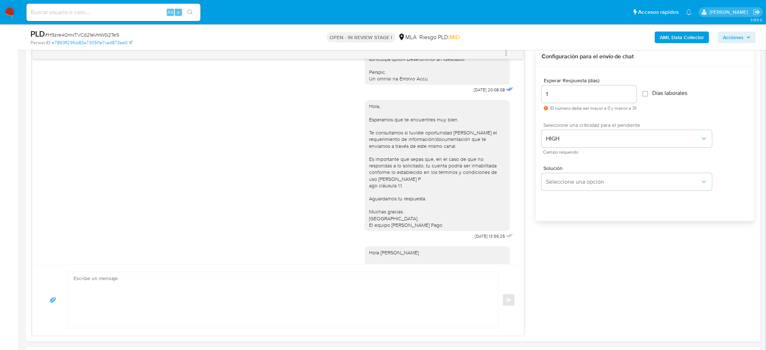
scroll to position [787, 0]
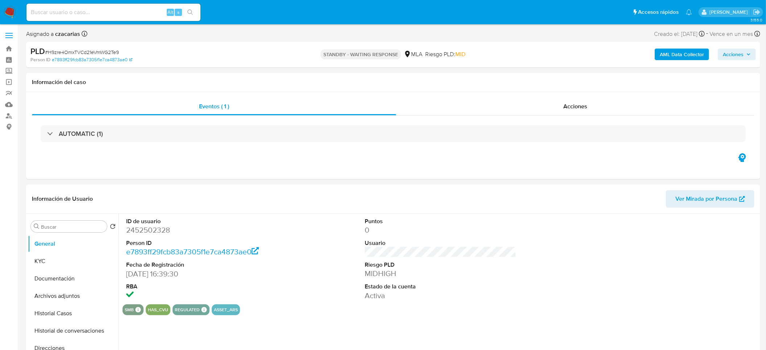
select select "10"
click at [36, 253] on button "KYC" at bounding box center [70, 261] width 85 height 17
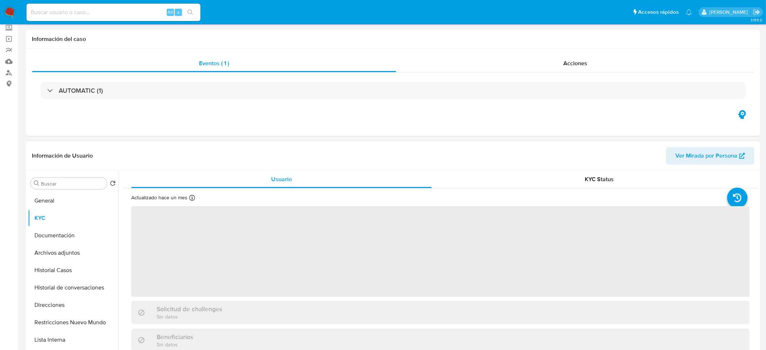
scroll to position [109, 0]
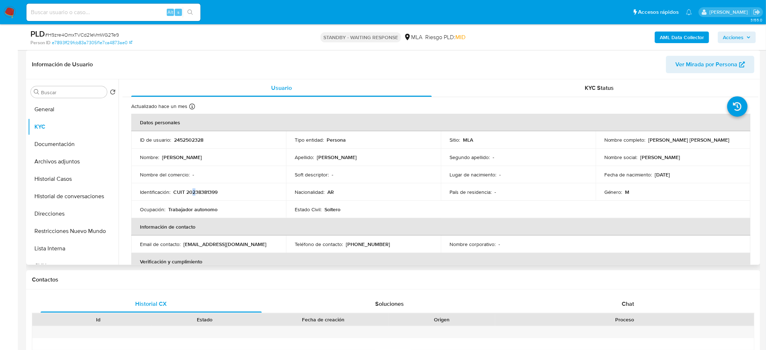
click at [194, 191] on p "CUIT 20238381399" at bounding box center [195, 192] width 44 height 7
click at [201, 194] on p "CUIT 20238381399" at bounding box center [195, 192] width 44 height 7
click at [202, 194] on p "CUIT 20238381399" at bounding box center [195, 192] width 44 height 7
click at [203, 194] on p "CUIT 20238381399" at bounding box center [195, 192] width 44 height 7
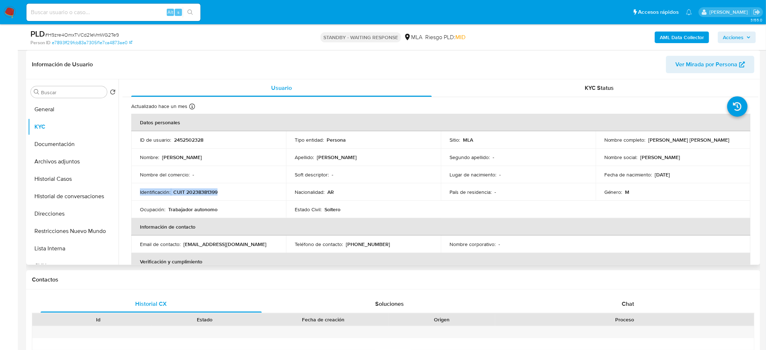
click at [208, 190] on p "CUIT 20238381399" at bounding box center [195, 192] width 44 height 7
click at [232, 171] on div "Nombre del comercio : -" at bounding box center [208, 174] width 137 height 7
click at [208, 192] on p "CUIT 20238381399" at bounding box center [195, 192] width 44 height 7
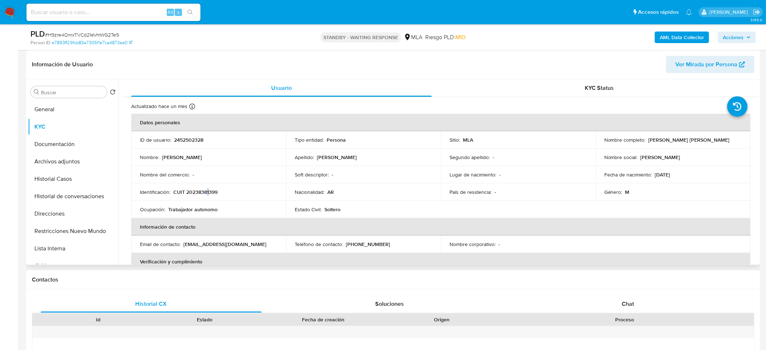
click at [209, 192] on p "CUIT 20238381399" at bounding box center [195, 192] width 44 height 7
click at [203, 194] on p "CUIT 20238381399" at bounding box center [195, 192] width 44 height 7
drag, startPoint x: 203, startPoint y: 194, endPoint x: 191, endPoint y: 198, distance: 12.4
click at [202, 194] on p "CUIT 20238381399" at bounding box center [195, 192] width 44 height 7
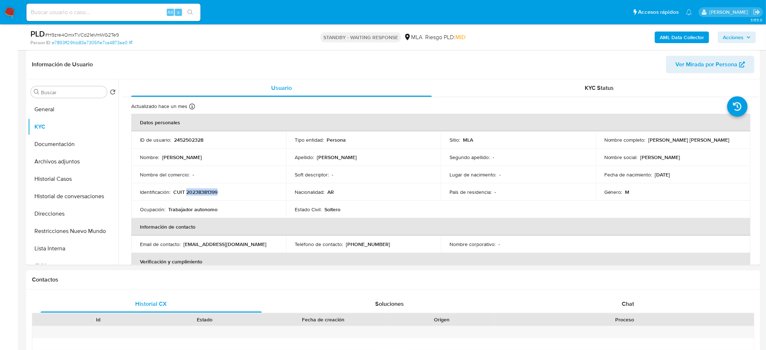
copy p "20238381399"
click at [146, 7] on div "Alt s" at bounding box center [113, 12] width 174 height 17
click at [142, 13] on input at bounding box center [113, 12] width 174 height 9
paste input "AqvHHiY3NU3zAoKd6yhjjHDp"
type input "AqvHHiY3NU3zAoKd6yhjjHDp"
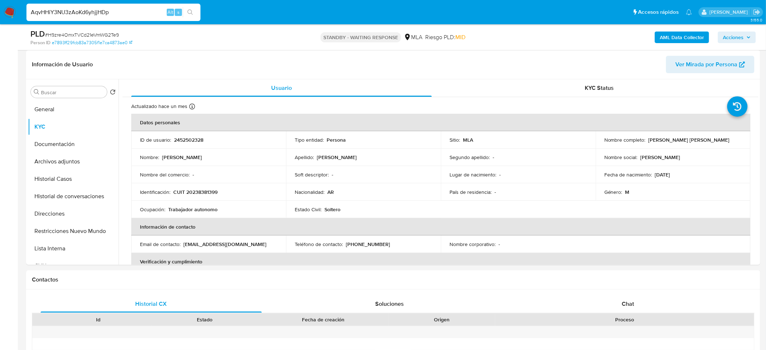
click at [190, 16] on button "search-icon" at bounding box center [190, 12] width 15 height 10
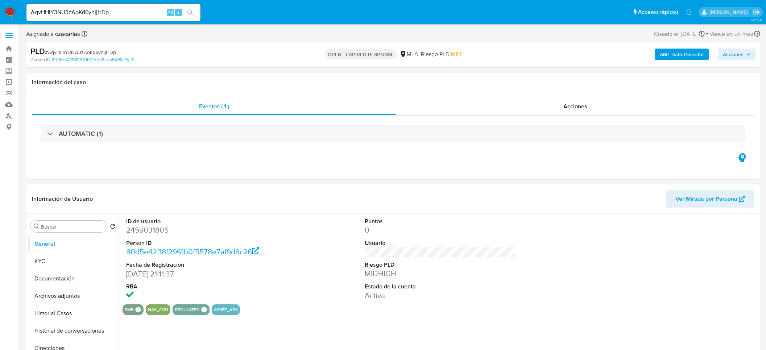
select select "10"
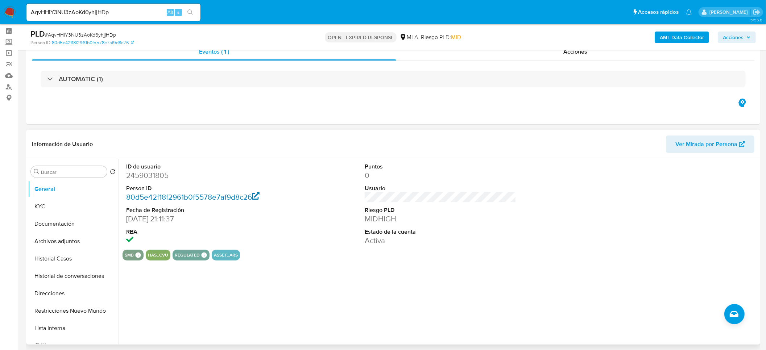
scroll to position [54, 0]
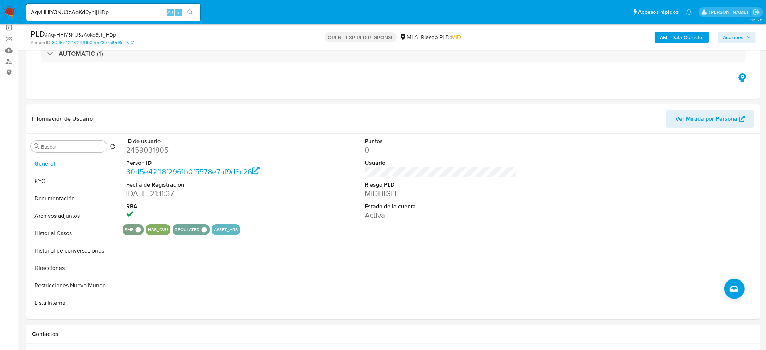
click at [92, 32] on span "# AqvHHiY3NU3zAoKd6yhjjHDp" at bounding box center [80, 34] width 71 height 7
copy span "AqvHHiY3NU3zAoKd6yhjjHDp"
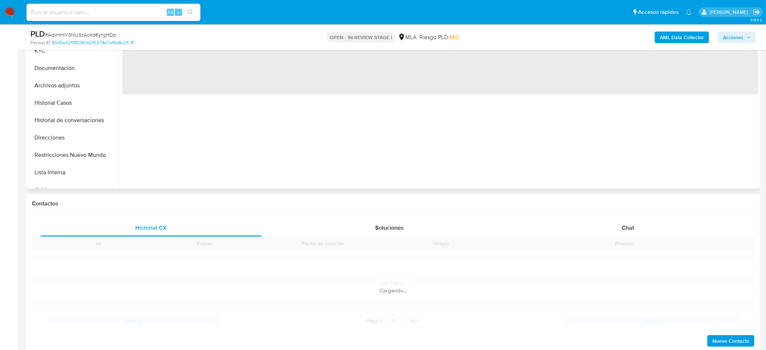
scroll to position [217, 0]
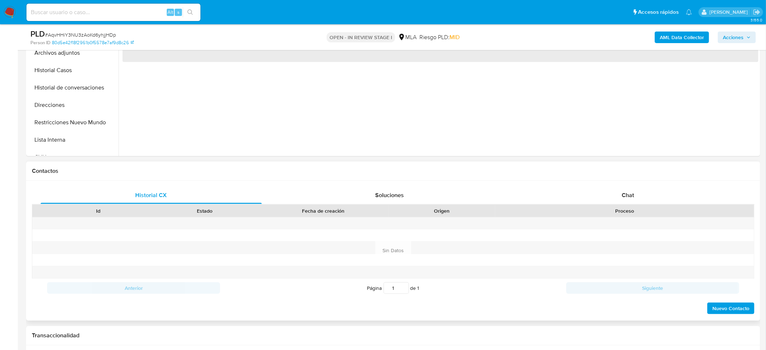
drag, startPoint x: 598, startPoint y: 217, endPoint x: 615, endPoint y: 221, distance: 17.8
click at [599, 217] on div "Proceso" at bounding box center [624, 211] width 259 height 12
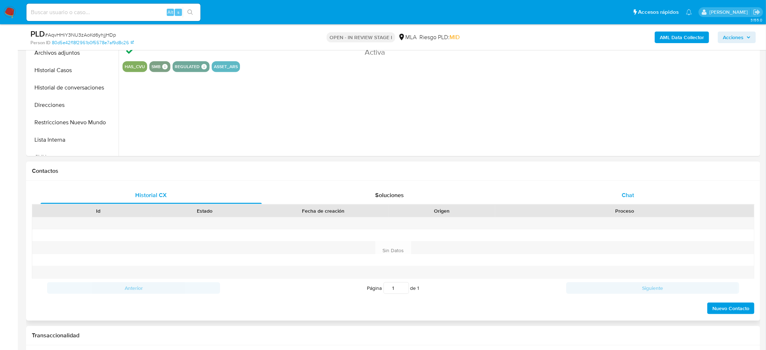
click at [635, 202] on div "Chat" at bounding box center [627, 195] width 221 height 17
select select "10"
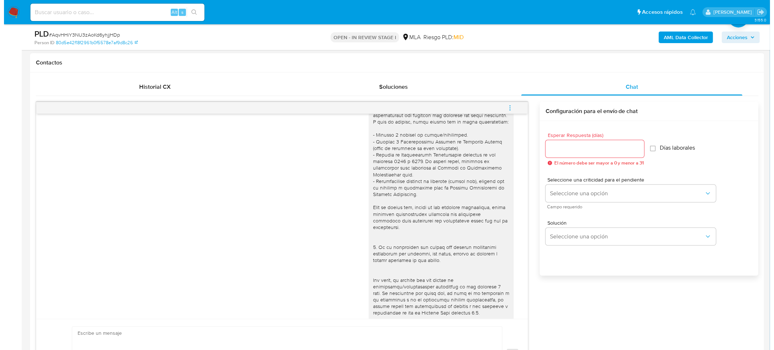
scroll to position [109, 0]
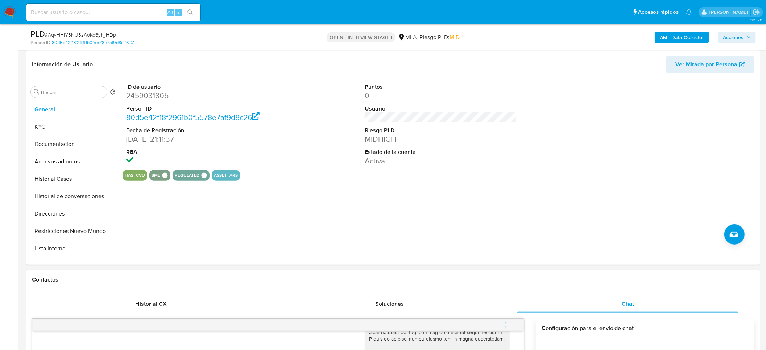
click at [653, 36] on div "AML Data Collector Acciones" at bounding box center [636, 37] width 240 height 17
click at [662, 36] on b "AML Data Collector" at bounding box center [682, 38] width 44 height 12
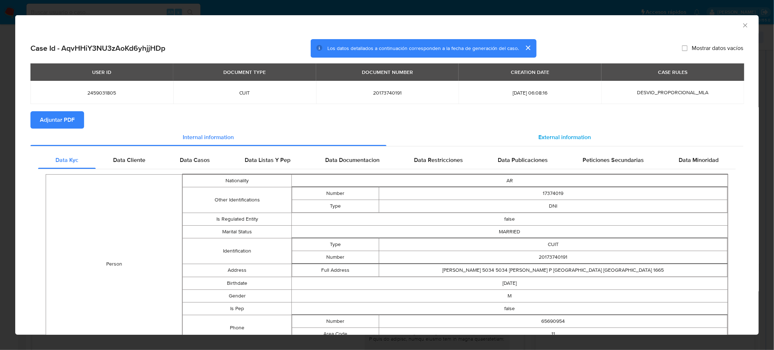
click at [542, 142] on div "External information" at bounding box center [564, 137] width 357 height 17
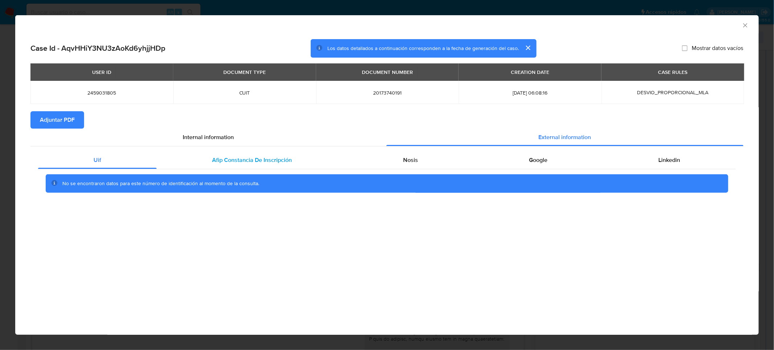
click at [233, 162] on span "Afip Constancia De Inscripción" at bounding box center [252, 160] width 80 height 8
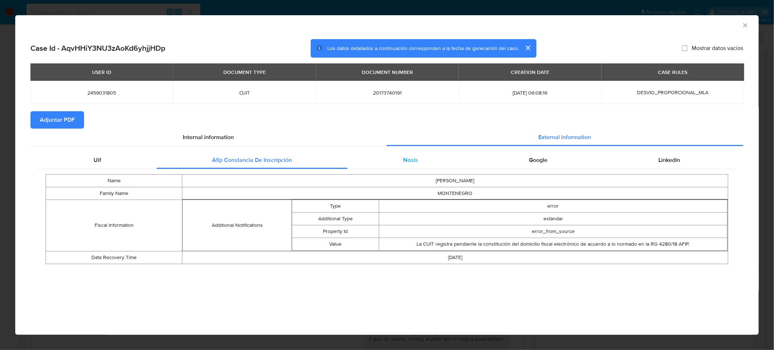
click at [411, 159] on span "Nosis" at bounding box center [410, 160] width 15 height 8
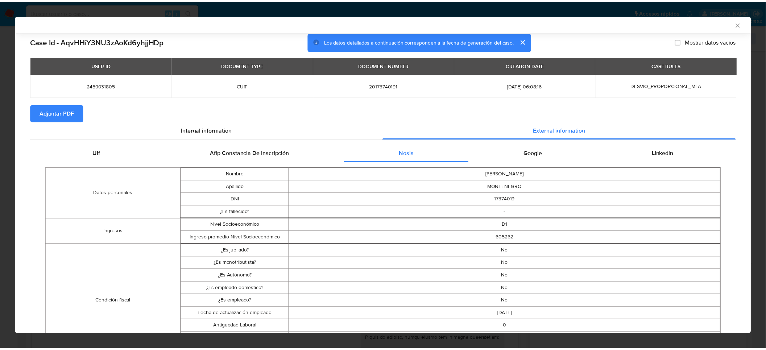
scroll to position [0, 0]
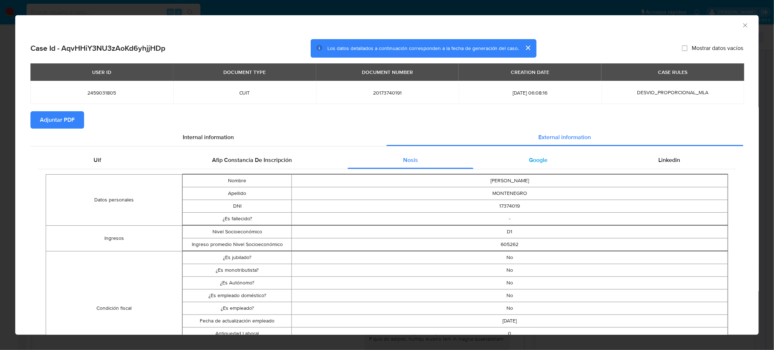
drag, startPoint x: 536, startPoint y: 176, endPoint x: 533, endPoint y: 167, distance: 8.8
click at [534, 166] on div "Google" at bounding box center [537, 159] width 129 height 17
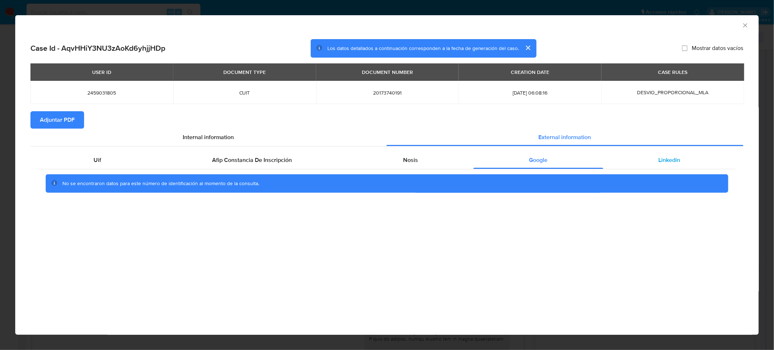
click at [680, 165] on div "Linkedin" at bounding box center [669, 159] width 133 height 17
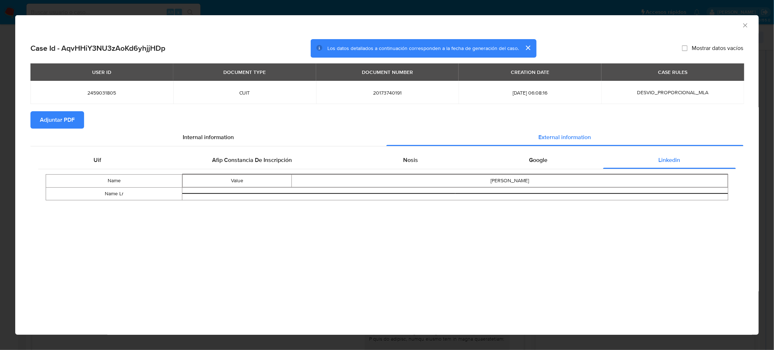
click at [50, 115] on span "Adjuntar PDF" at bounding box center [57, 120] width 35 height 16
click at [744, 27] on icon "Cerrar ventana" at bounding box center [744, 25] width 7 height 7
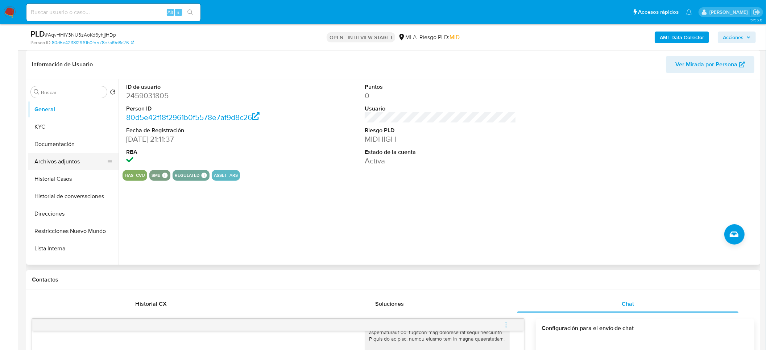
click at [65, 158] on button "Archivos adjuntos" at bounding box center [70, 161] width 85 height 17
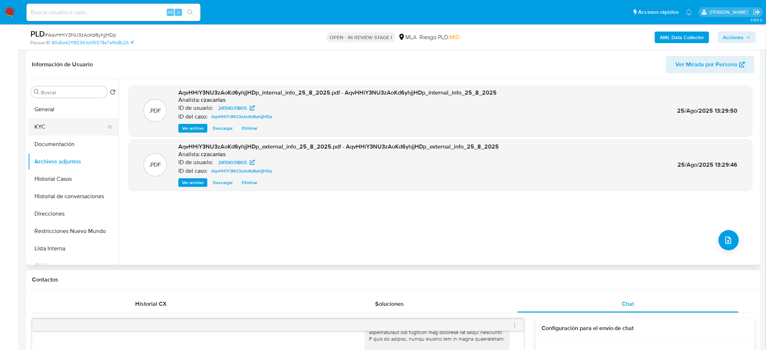
click at [76, 130] on button "KYC" at bounding box center [70, 126] width 85 height 17
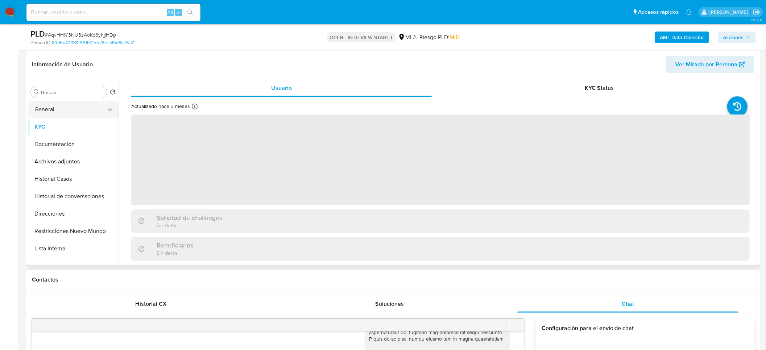
click at [55, 115] on button "General" at bounding box center [70, 109] width 85 height 17
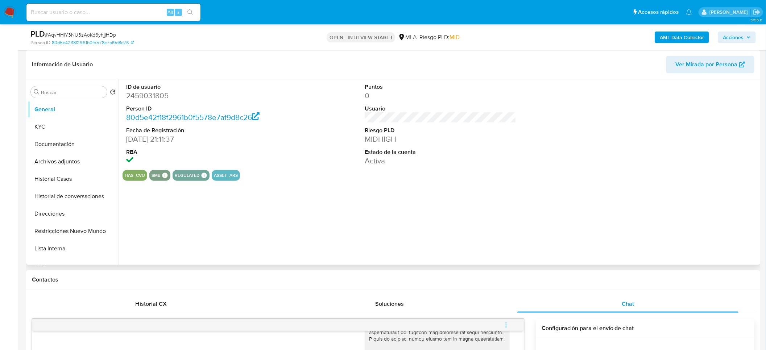
click at [148, 100] on dd "2459031805" at bounding box center [202, 96] width 152 height 10
copy dd "2459031805"
click at [148, 96] on dd "2459031805" at bounding box center [202, 96] width 152 height 10
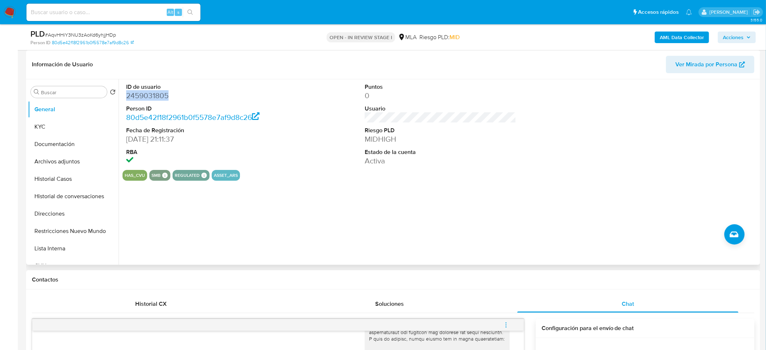
copy dd "2459031805"
click at [63, 133] on button "KYC" at bounding box center [70, 126] width 85 height 17
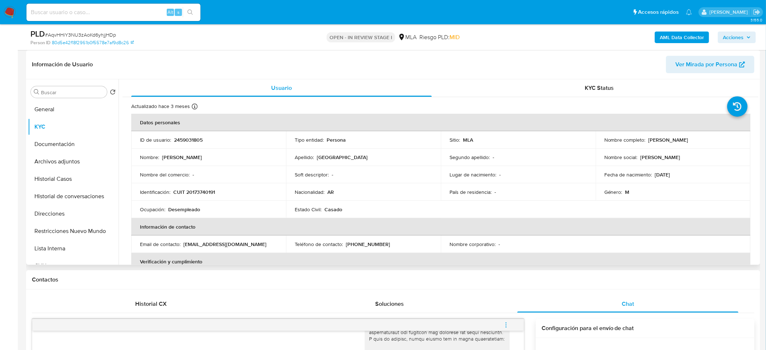
click at [199, 192] on p "CUIT 20173740191" at bounding box center [194, 192] width 42 height 7
copy p "20173740191"
click at [75, 140] on button "Documentación" at bounding box center [70, 144] width 85 height 17
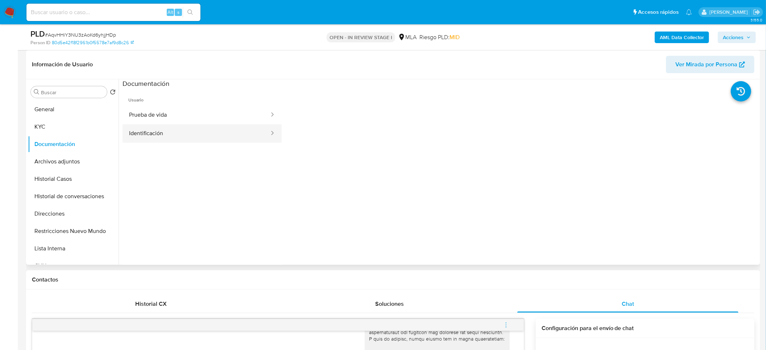
click at [204, 134] on button "Identificación" at bounding box center [195, 133] width 147 height 18
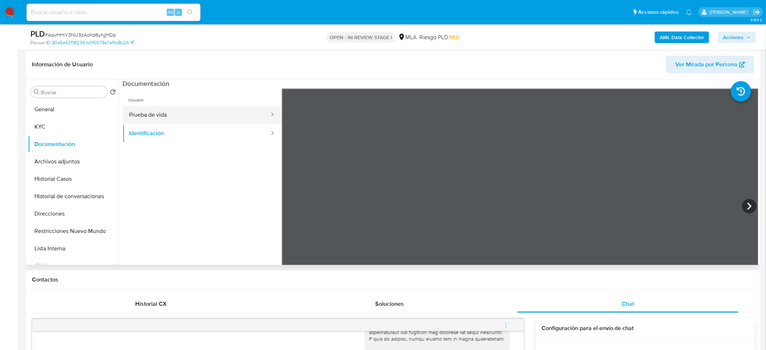
click at [218, 111] on button "Prueba de vida" at bounding box center [195, 115] width 147 height 18
click at [59, 116] on button "General" at bounding box center [70, 109] width 85 height 17
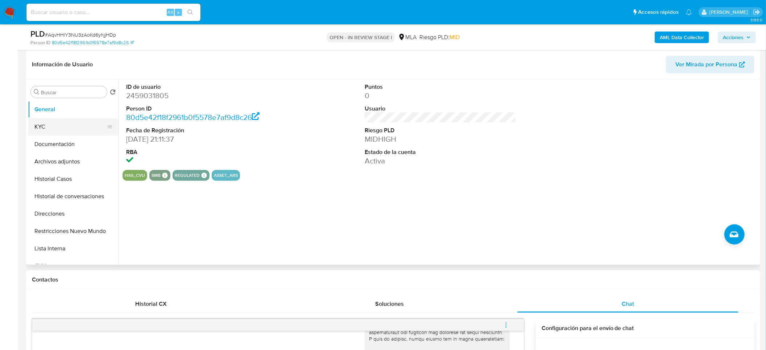
click at [34, 123] on button "KYC" at bounding box center [70, 126] width 85 height 17
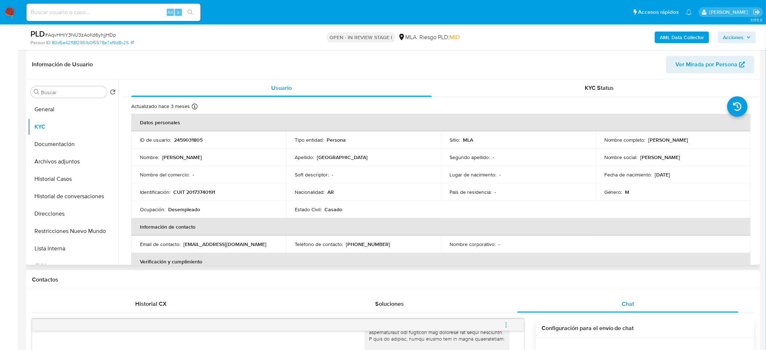
click at [198, 191] on p "CUIT 20173740191" at bounding box center [194, 192] width 42 height 7
copy p "20173740191"
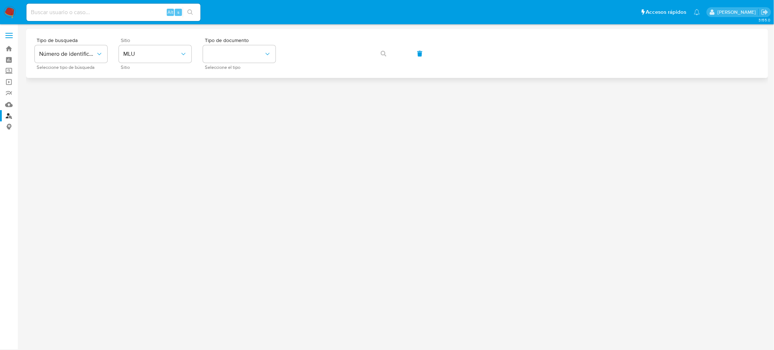
click at [191, 44] on div "Sitio MLU Sitio" at bounding box center [155, 54] width 72 height 32
click at [180, 52] on icon "site_id" at bounding box center [183, 53] width 7 height 7
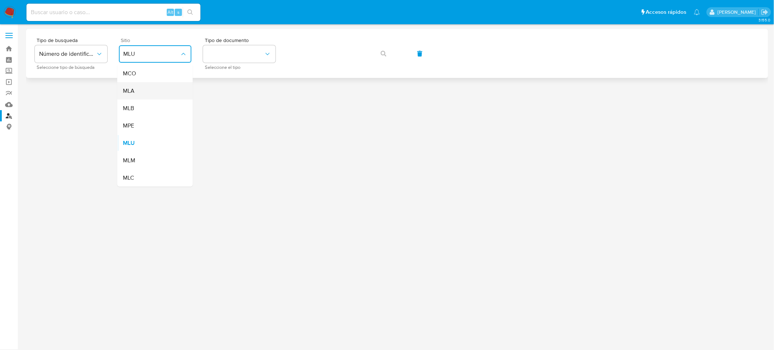
click at [170, 94] on div "MLA" at bounding box center [152, 90] width 59 height 17
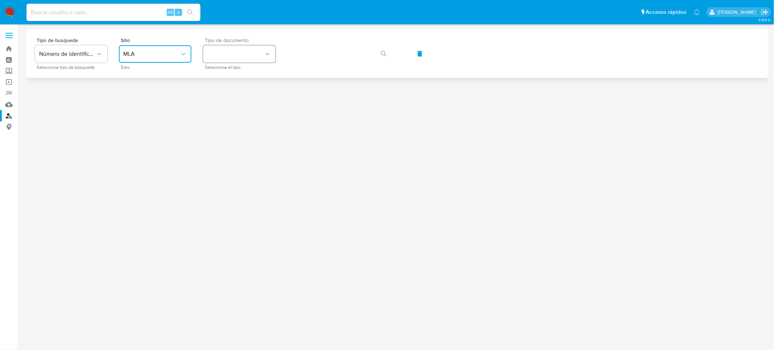
click at [213, 54] on button "identificationType" at bounding box center [239, 53] width 72 height 17
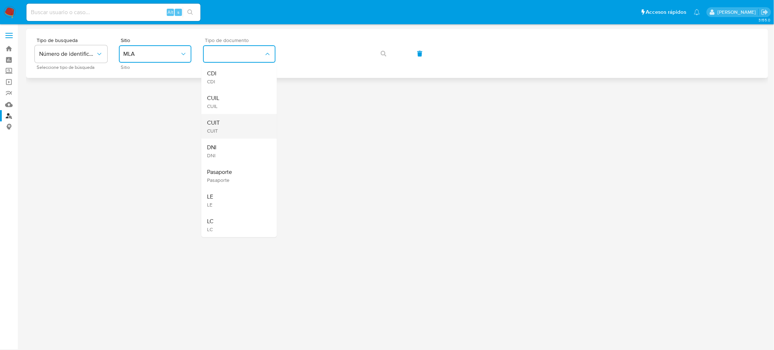
click at [226, 127] on div "CUIT CUIT" at bounding box center [236, 126] width 59 height 25
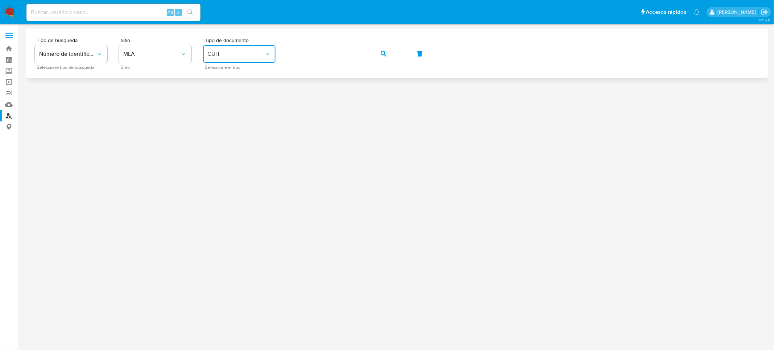
click at [381, 41] on div "Tipo de busqueda Número de identificación Seleccione tipo de búsqueda Sitio MLA…" at bounding box center [397, 54] width 724 height 32
click at [381, 46] on span "button" at bounding box center [384, 54] width 6 height 16
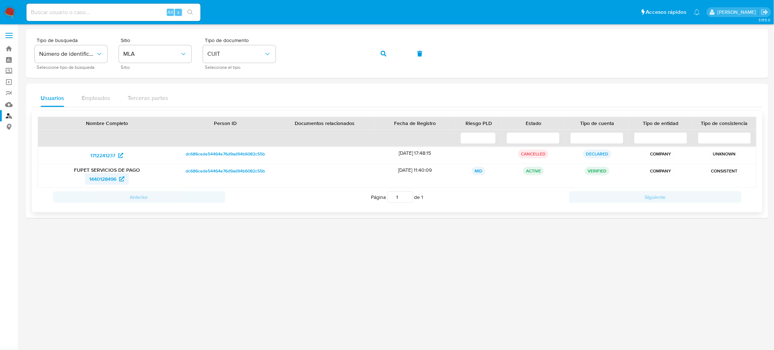
click at [113, 183] on span "1440128496" at bounding box center [102, 179] width 27 height 12
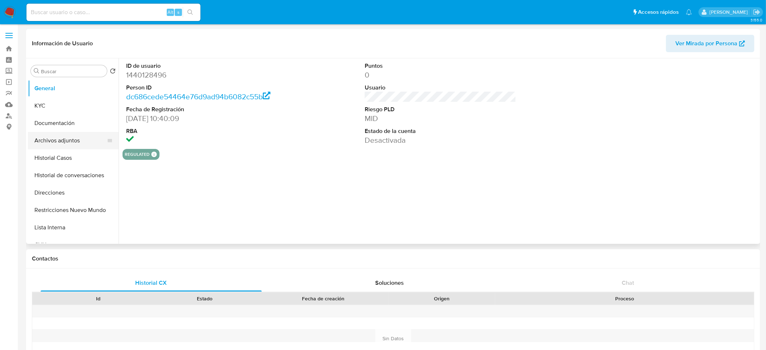
click at [73, 143] on button "Archivos adjuntos" at bounding box center [70, 140] width 85 height 17
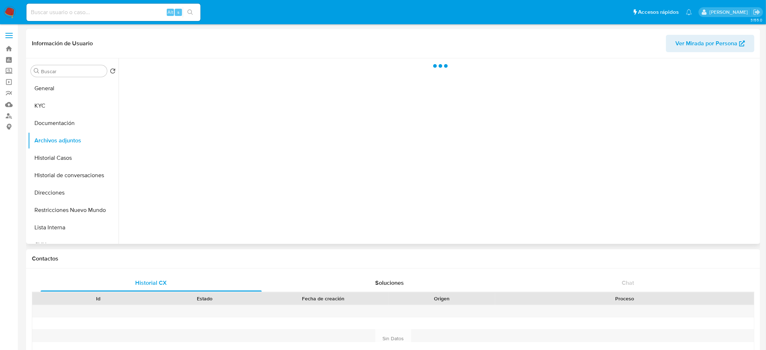
select select "10"
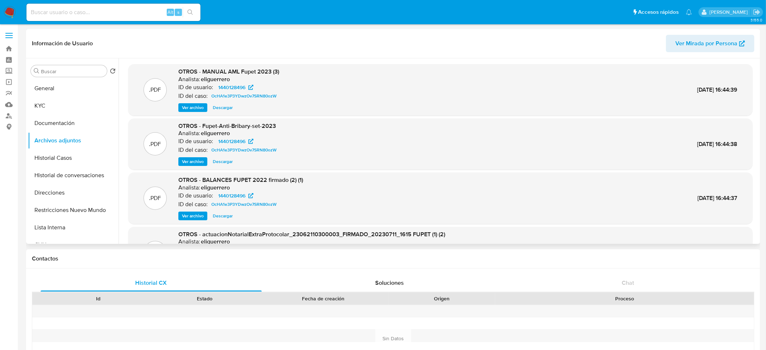
click at [193, 104] on span "Ver archivo" at bounding box center [193, 107] width 22 height 7
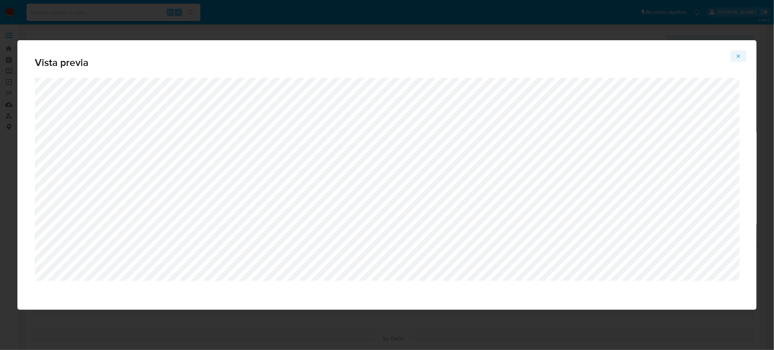
click at [737, 56] on icon "Attachment preview" at bounding box center [738, 56] width 6 height 6
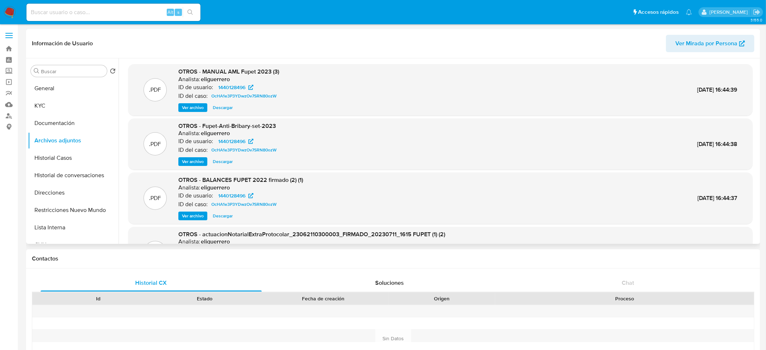
click at [191, 159] on span "Ver archivo" at bounding box center [193, 161] width 22 height 7
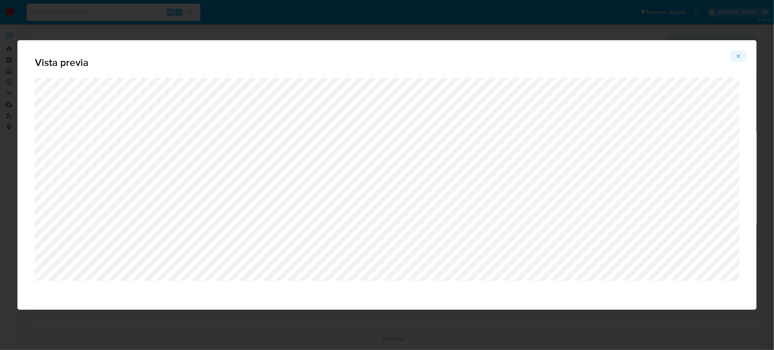
click at [743, 53] on button "Attachment preview" at bounding box center [738, 56] width 16 height 12
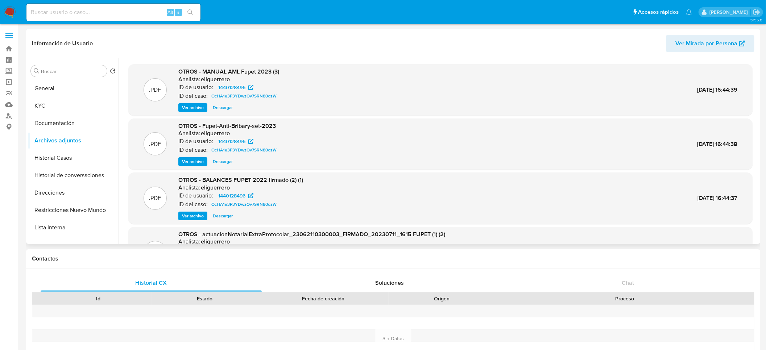
click at [190, 221] on div ".PDF OTROS - BALANCES FUPET 2022 firmado (2) (1) Analista: eliguerrero ID de us…" at bounding box center [440, 197] width 624 height 51
click at [195, 217] on span "Ver archivo" at bounding box center [193, 215] width 22 height 7
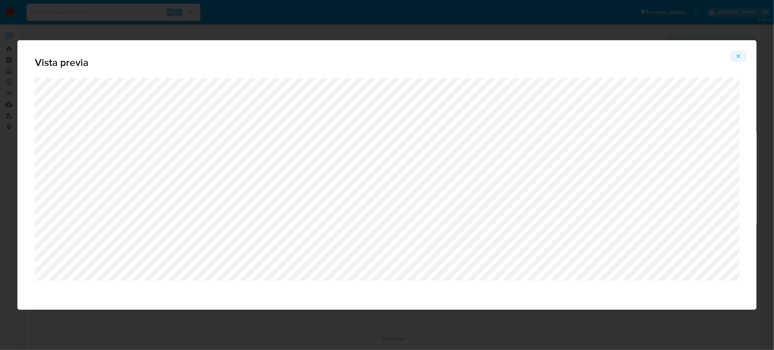
click at [739, 56] on icon "Attachment preview" at bounding box center [738, 55] width 3 height 3
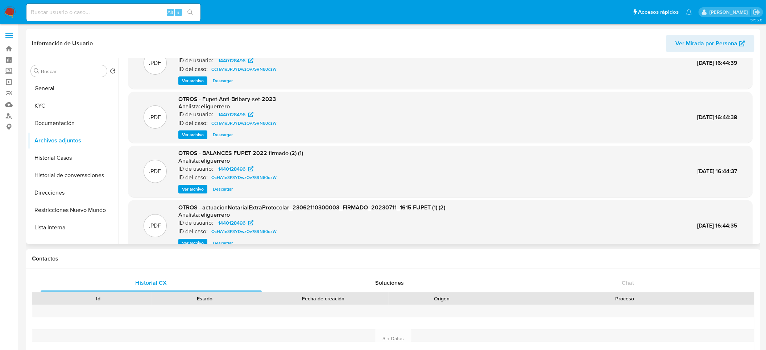
scroll to position [41, 0]
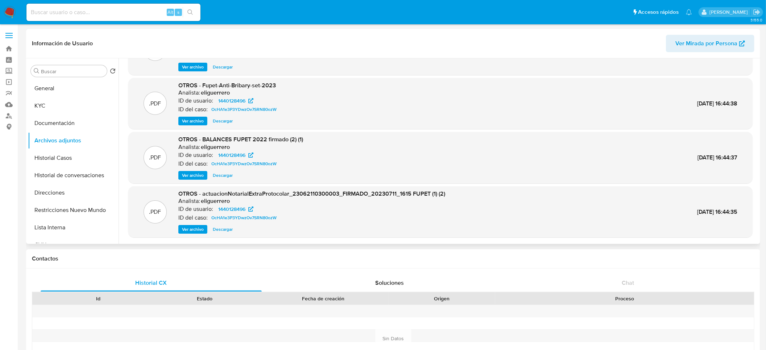
click at [197, 230] on span "Ver archivo" at bounding box center [193, 229] width 22 height 7
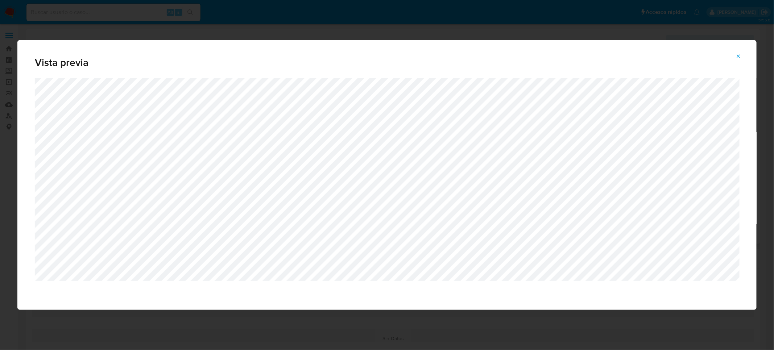
click at [740, 51] on span "Attachment preview" at bounding box center [738, 56] width 6 height 10
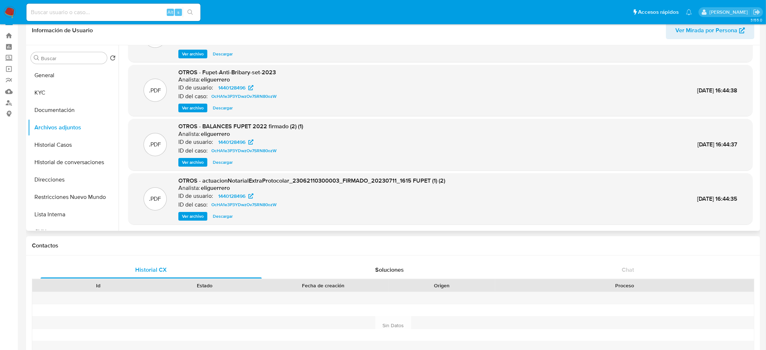
scroll to position [0, 0]
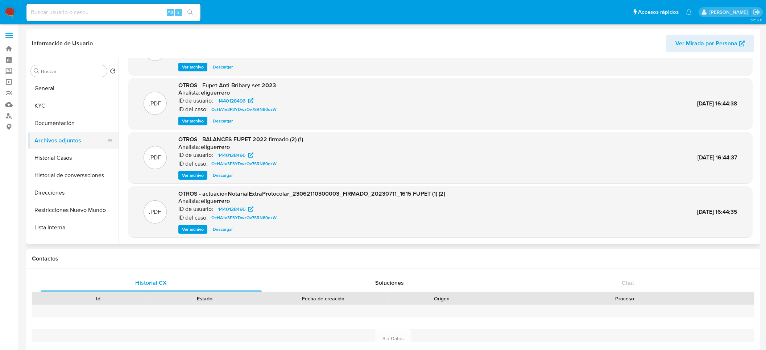
click at [68, 148] on button "Archivos adjuntos" at bounding box center [70, 140] width 85 height 17
click at [62, 158] on button "Historial Casos" at bounding box center [70, 157] width 85 height 17
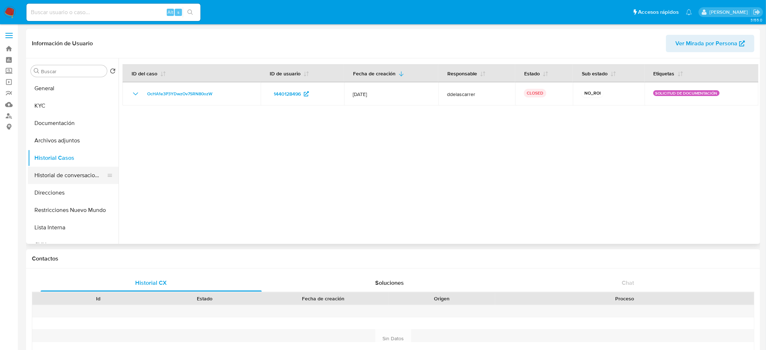
click at [58, 170] on button "Historial de conversaciones" at bounding box center [70, 175] width 85 height 17
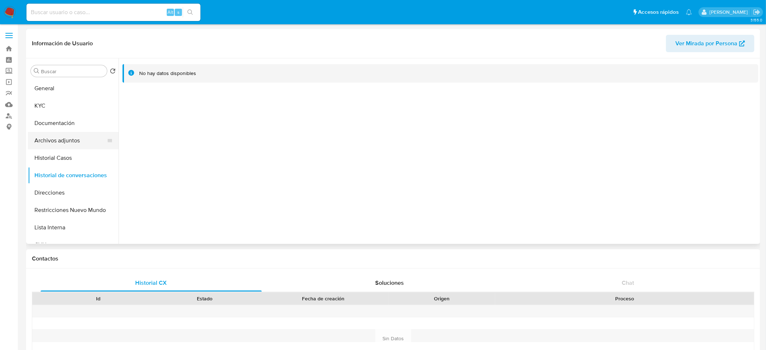
click at [62, 144] on button "Archivos adjuntos" at bounding box center [70, 140] width 85 height 17
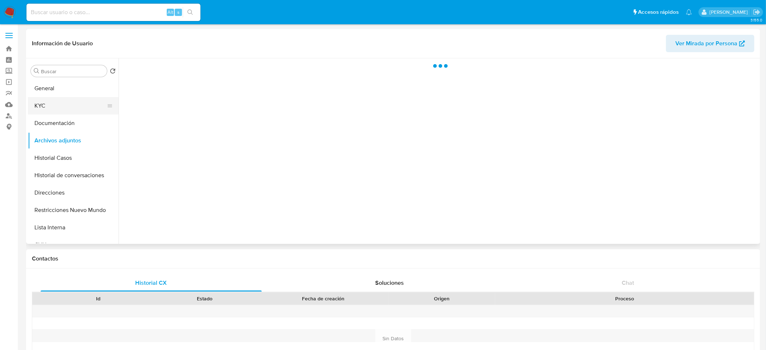
click at [50, 103] on button "KYC" at bounding box center [70, 105] width 85 height 17
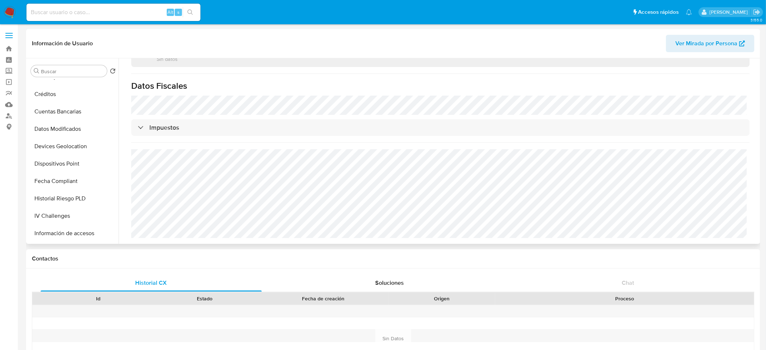
scroll to position [178, 0]
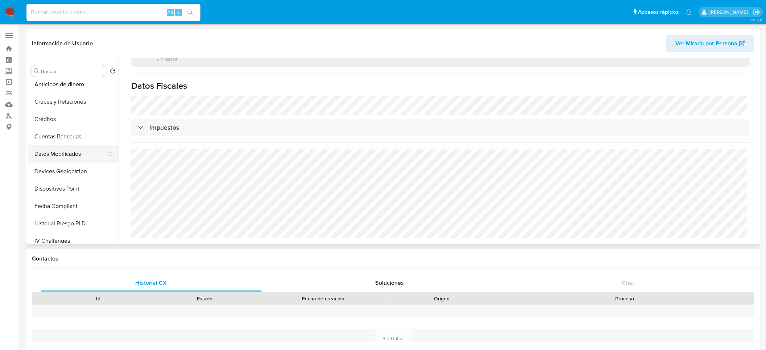
click at [77, 149] on button "Datos Modificados" at bounding box center [70, 153] width 85 height 17
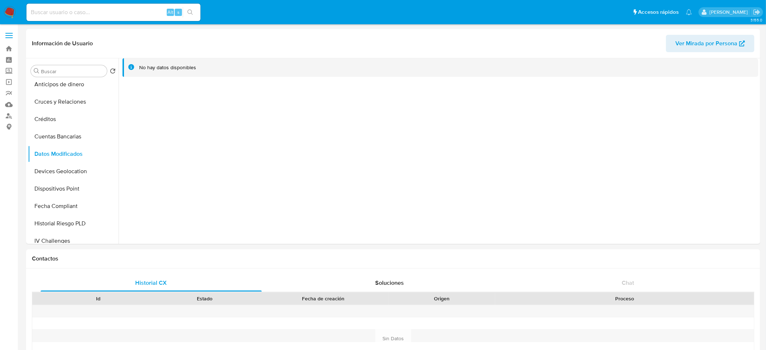
click at [11, 14] on img at bounding box center [10, 12] width 12 height 12
